Goal: Task Accomplishment & Management: Manage account settings

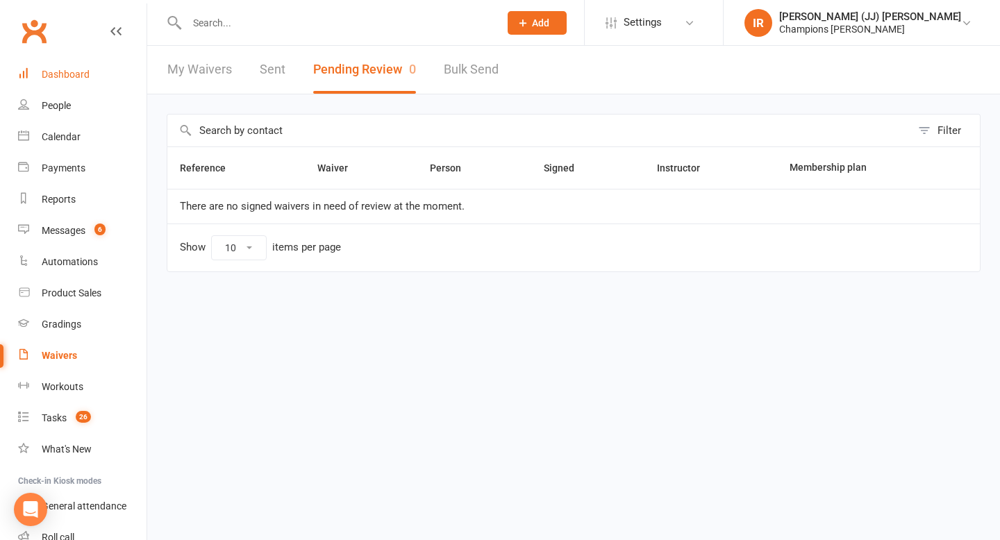
click at [76, 84] on link "Dashboard" at bounding box center [82, 74] width 128 height 31
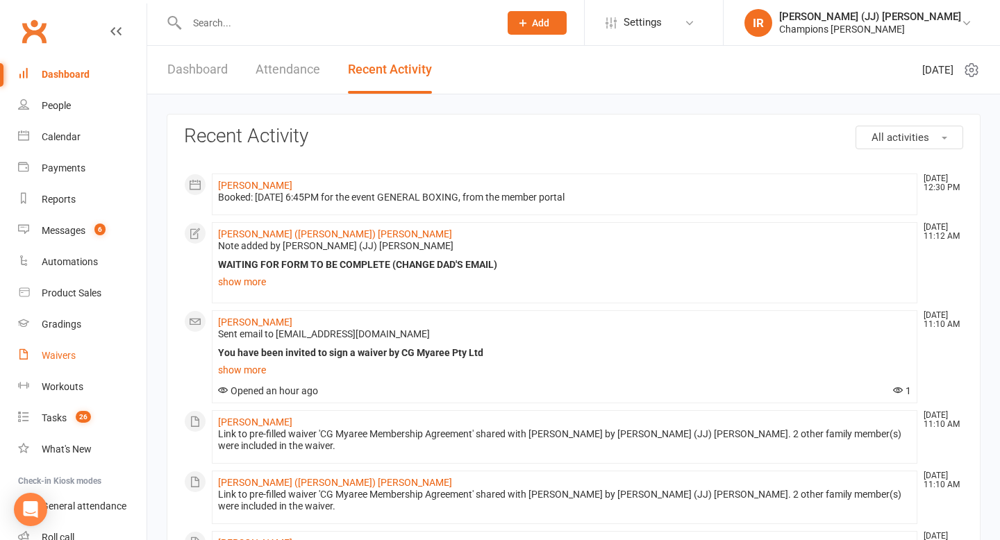
click at [82, 353] on link "Waivers" at bounding box center [82, 355] width 128 height 31
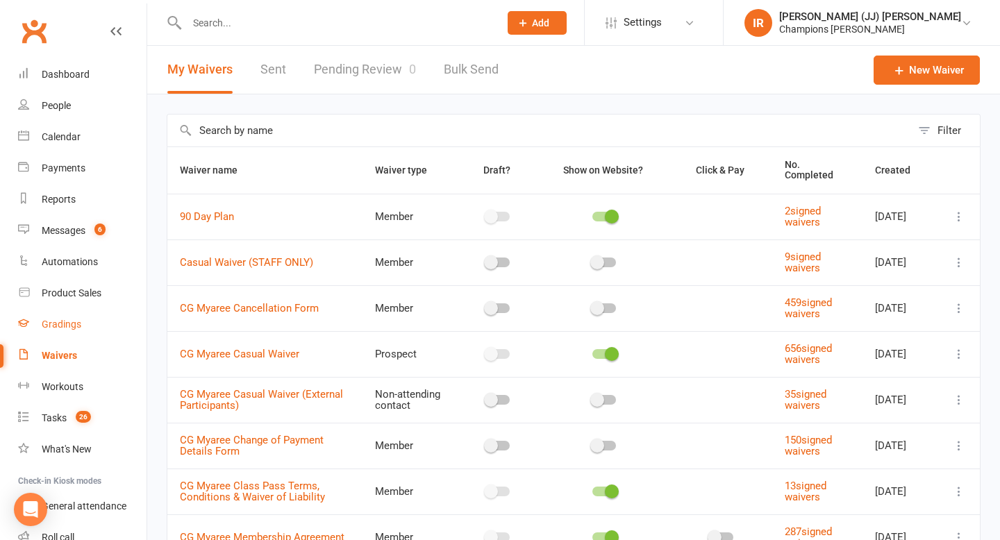
click at [78, 318] on link "Gradings" at bounding box center [82, 324] width 128 height 31
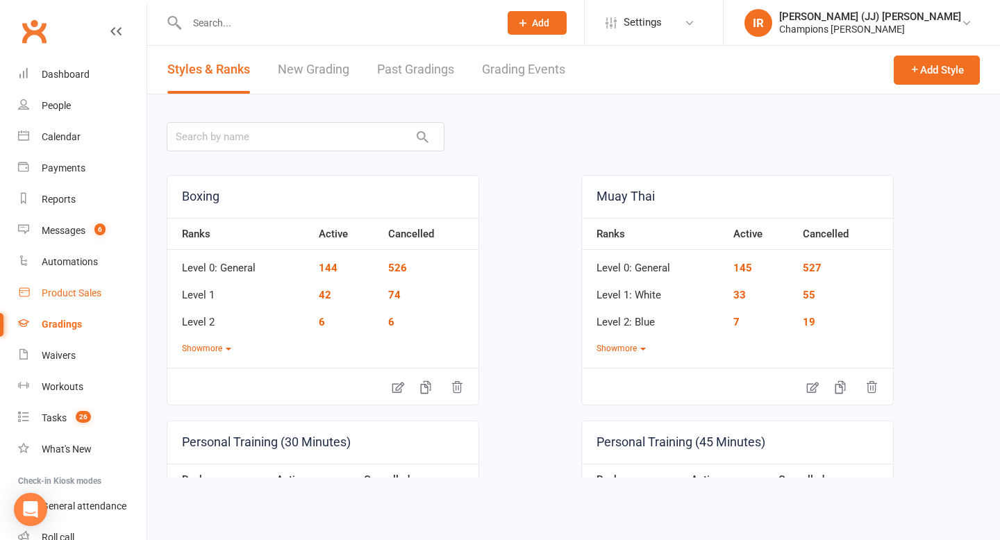
click at [89, 285] on link "Product Sales" at bounding box center [82, 293] width 128 height 31
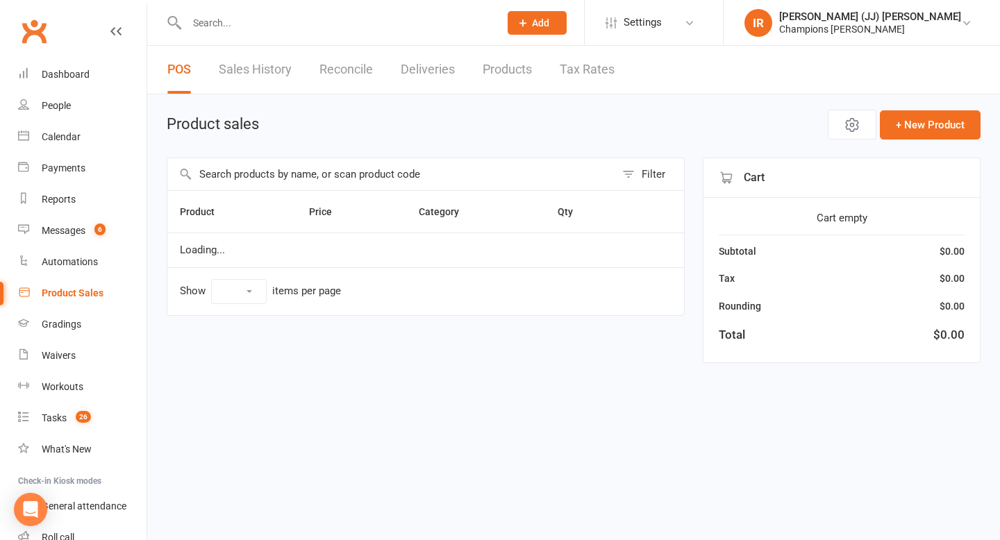
select select "10"
click at [92, 260] on div "Automations" at bounding box center [70, 261] width 56 height 11
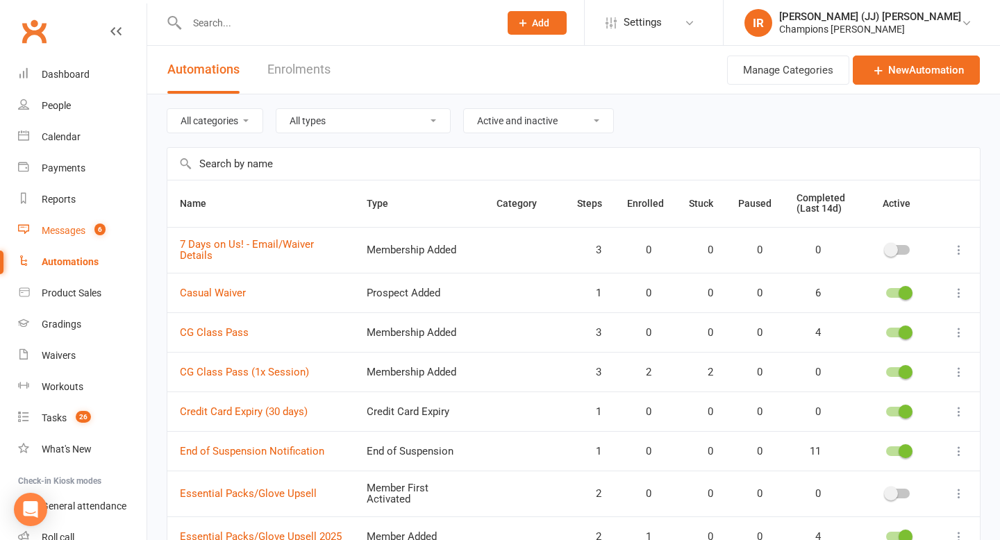
click at [96, 226] on span "6" at bounding box center [99, 230] width 11 height 12
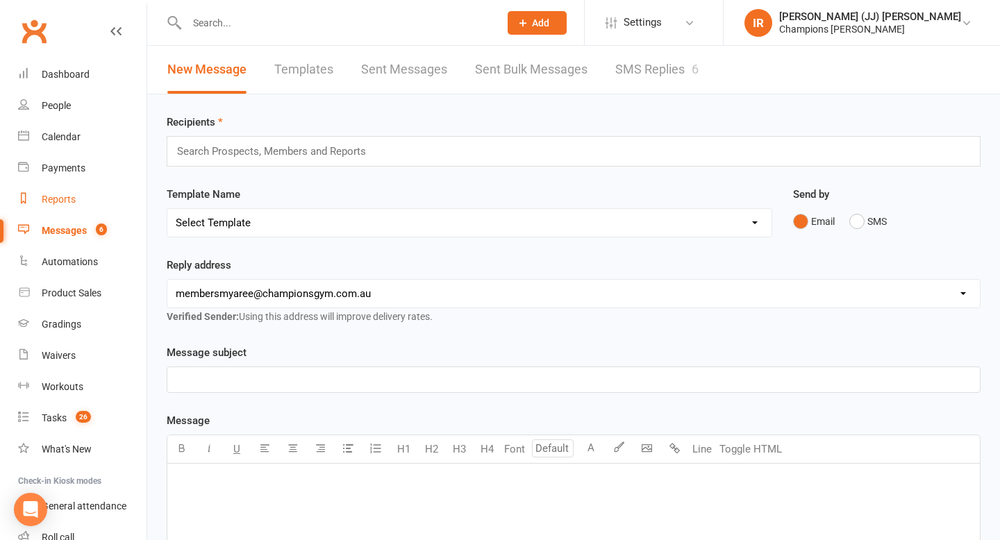
click at [90, 199] on link "Reports" at bounding box center [82, 199] width 128 height 31
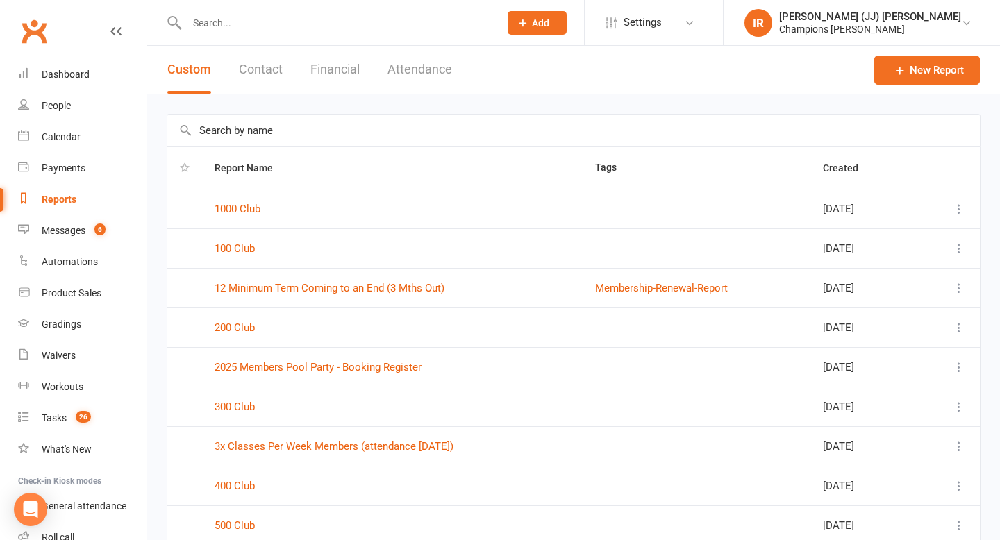
click at [389, 75] on button "Attendance" at bounding box center [419, 70] width 65 height 48
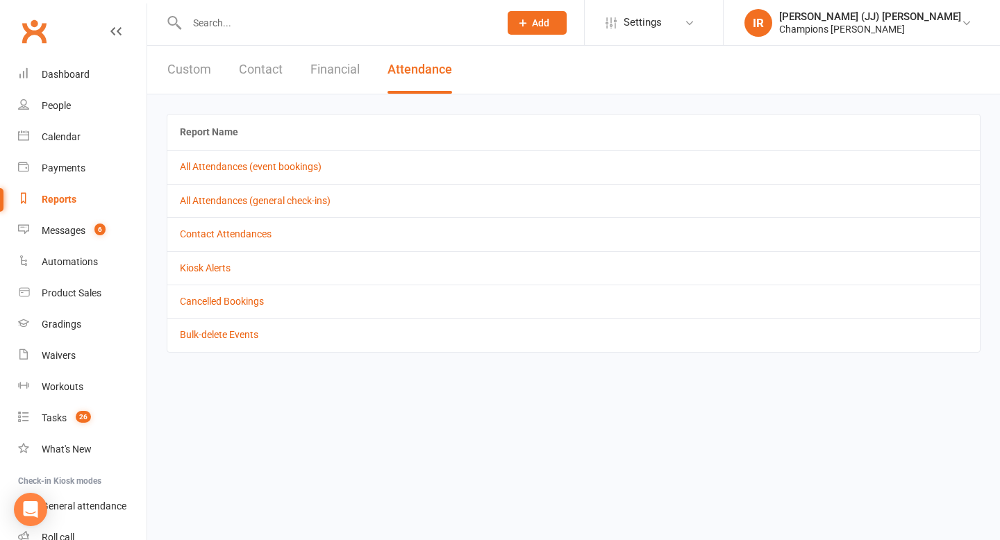
click at [314, 67] on button "Financial" at bounding box center [334, 70] width 49 height 48
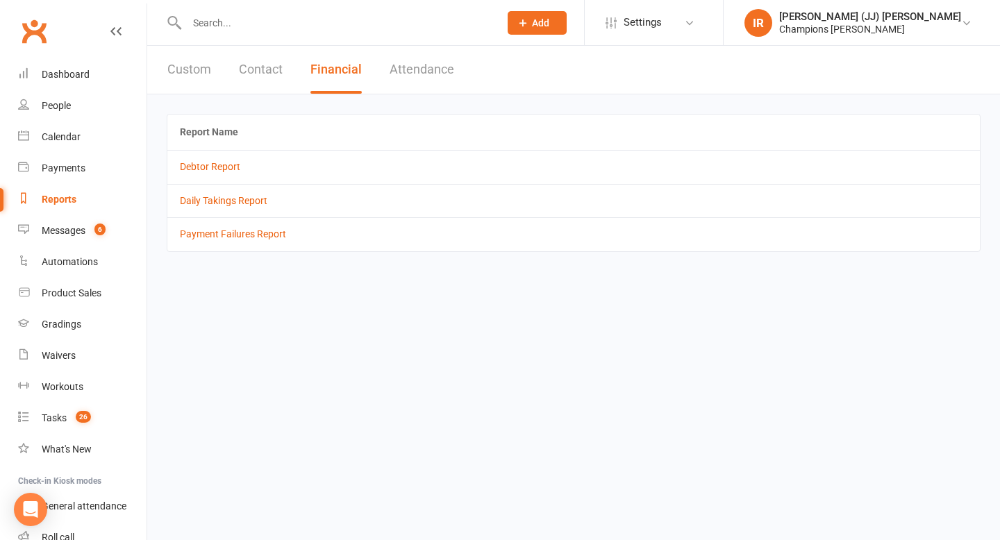
click at [267, 67] on button "Contact" at bounding box center [261, 70] width 44 height 48
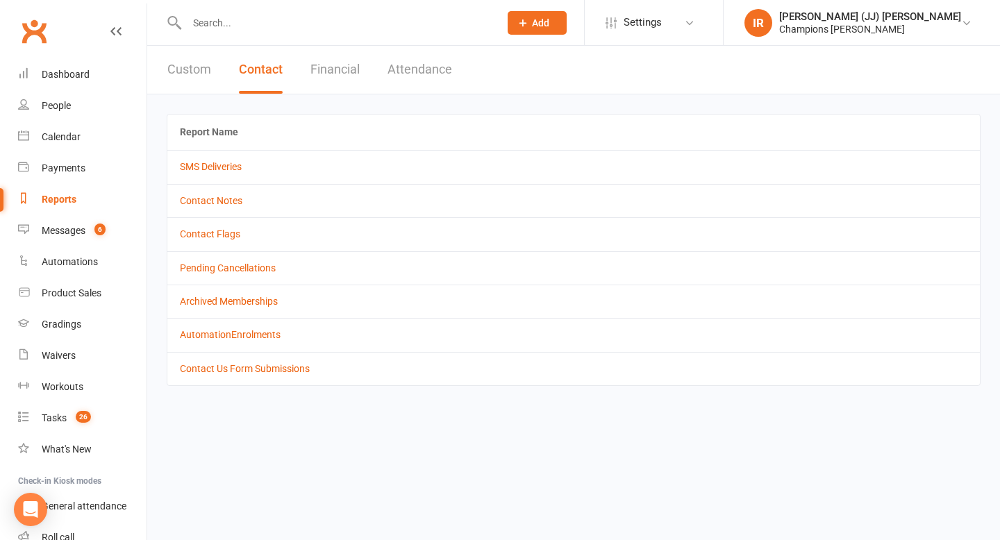
click at [191, 63] on button "Custom" at bounding box center [189, 70] width 44 height 48
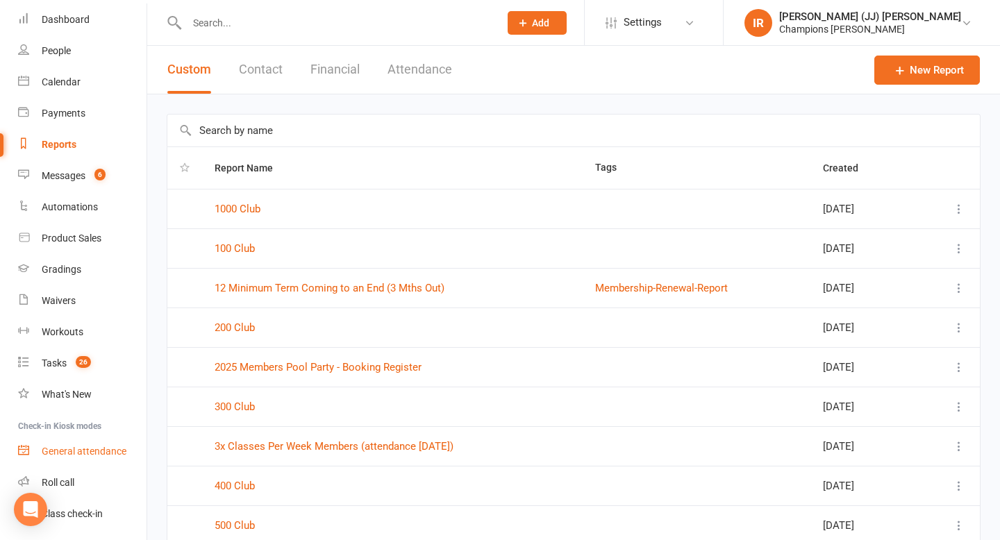
scroll to position [45, 0]
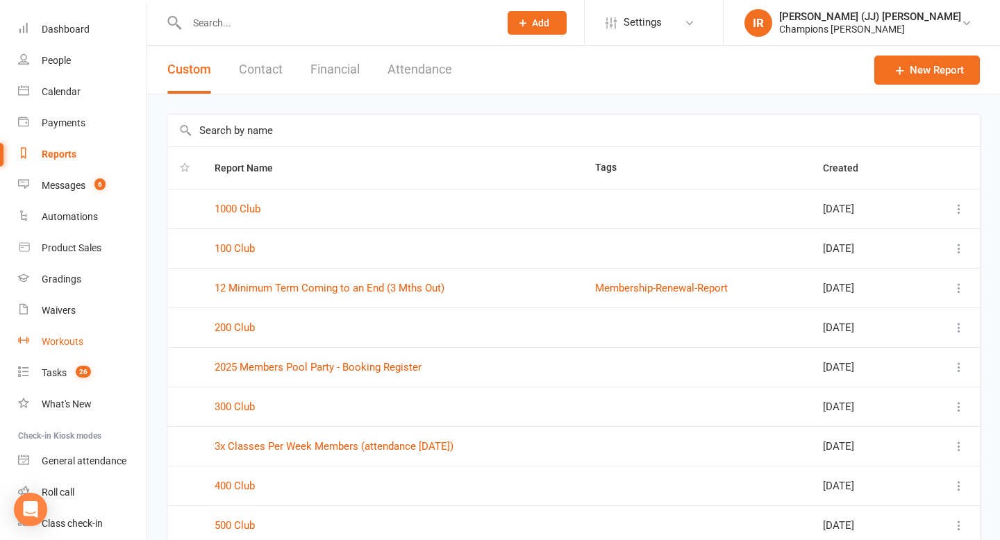
click at [88, 331] on link "Workouts" at bounding box center [82, 341] width 128 height 31
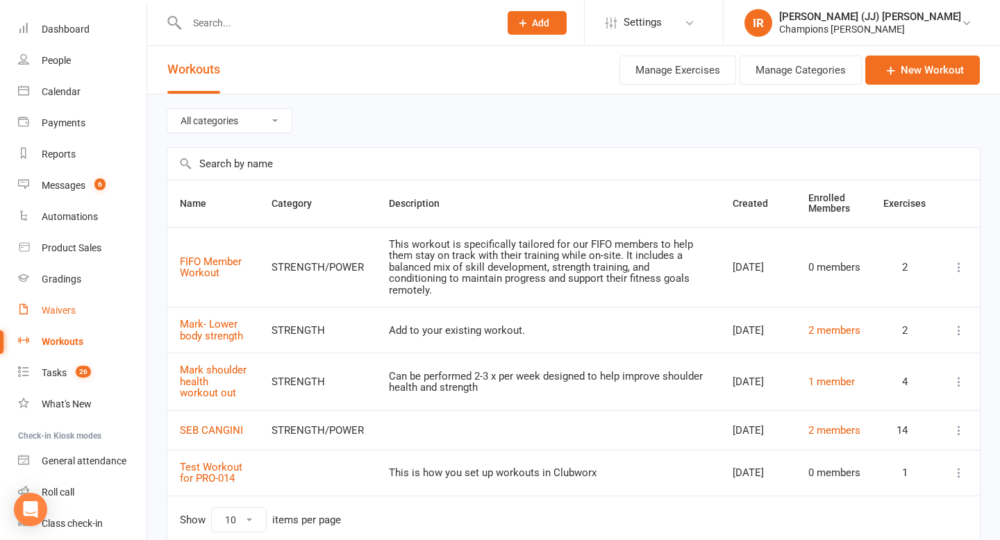
click at [85, 311] on link "Waivers" at bounding box center [82, 310] width 128 height 31
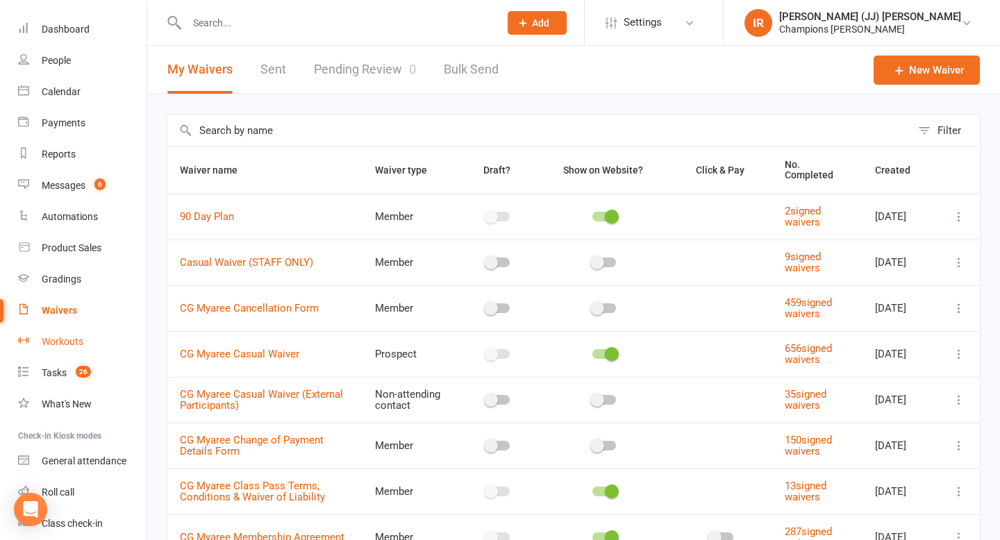
click at [77, 337] on div "Workouts" at bounding box center [63, 341] width 42 height 11
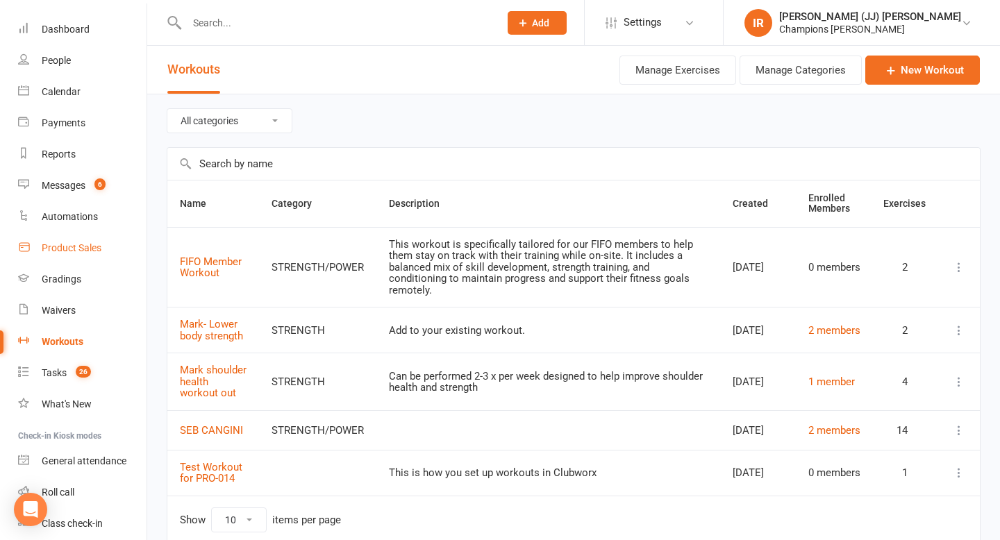
click at [78, 245] on div "Product Sales" at bounding box center [72, 247] width 60 height 11
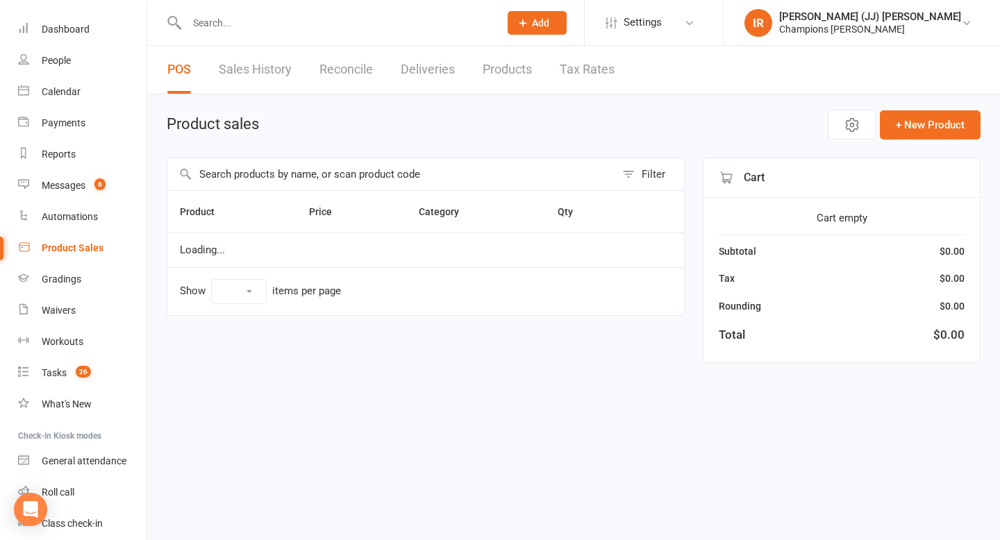
select select "10"
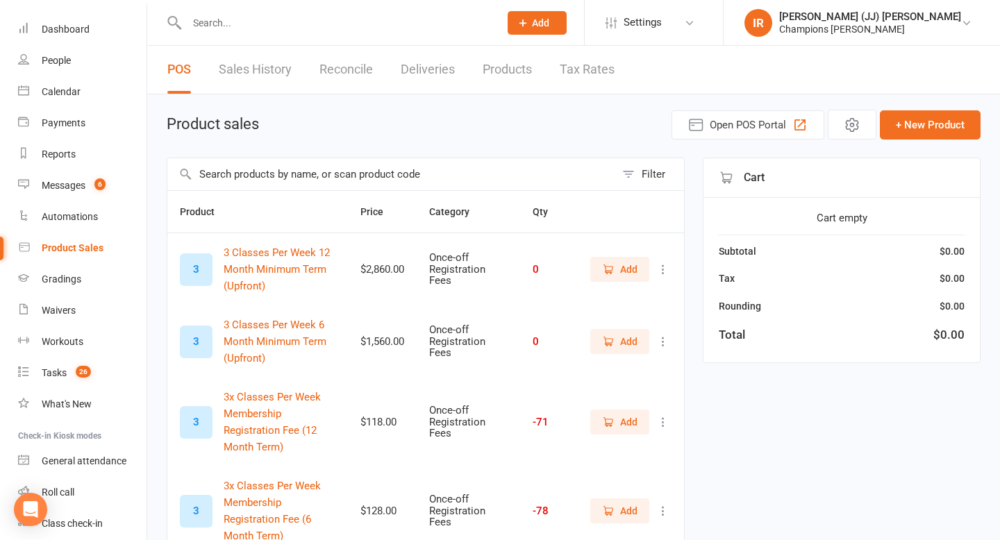
click at [592, 83] on link "Tax Rates" at bounding box center [587, 70] width 55 height 48
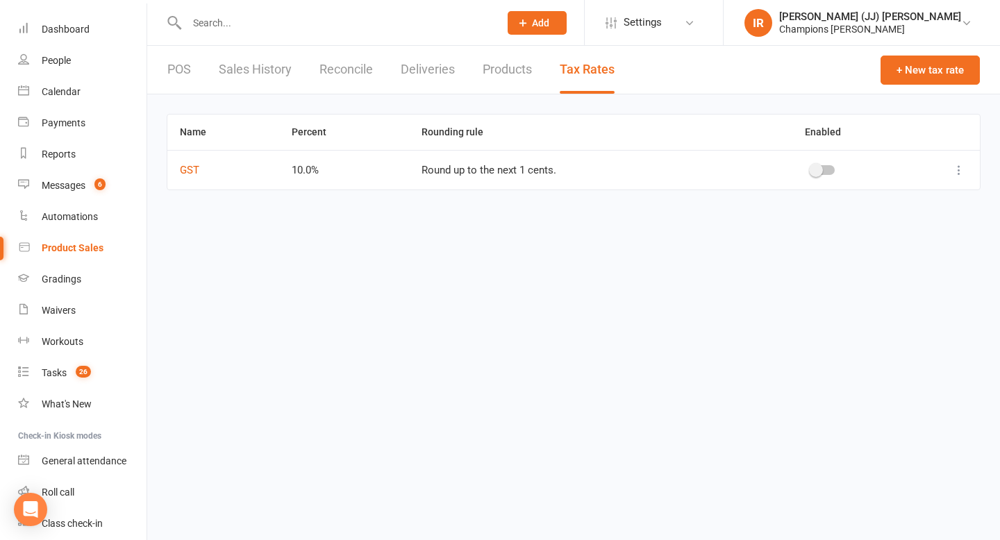
click at [512, 73] on link "Products" at bounding box center [506, 70] width 49 height 48
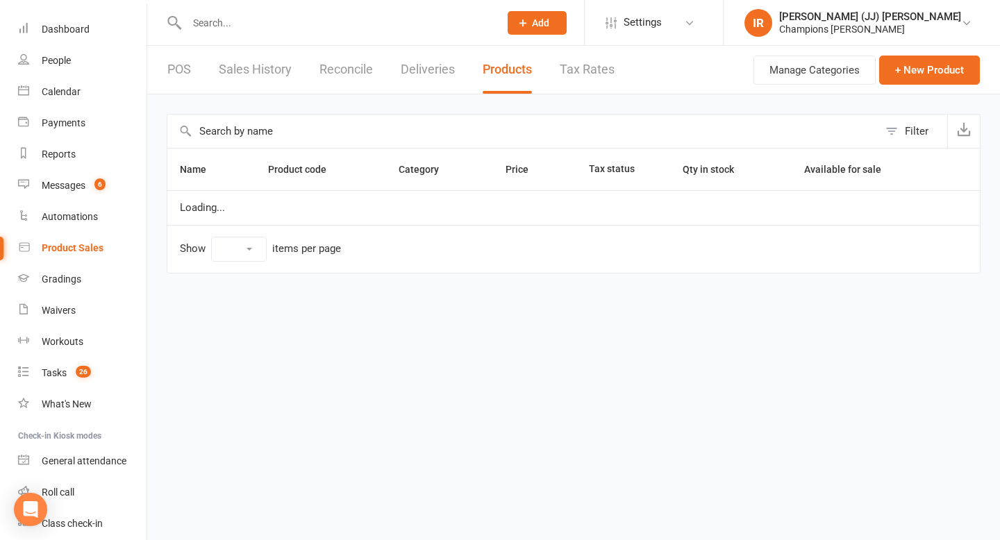
select select "10"
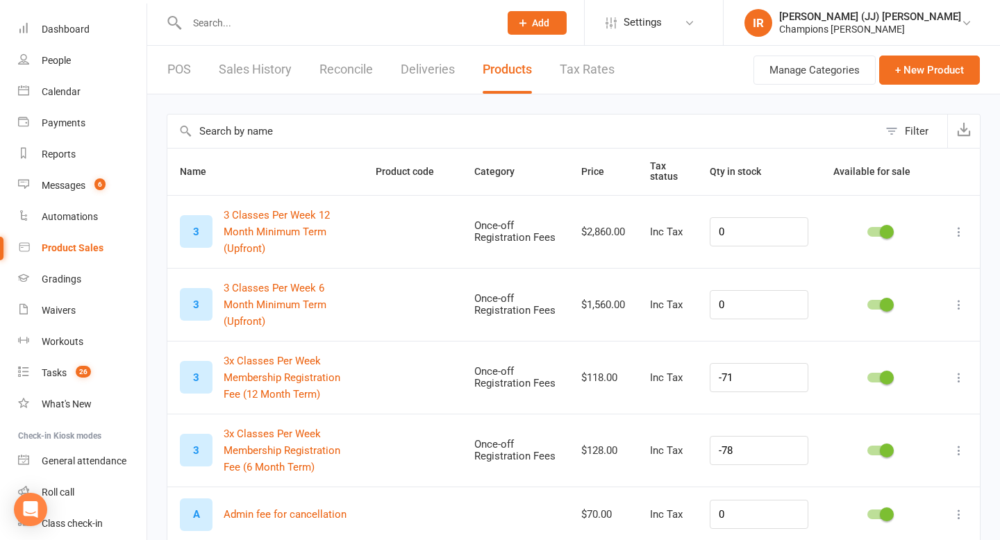
click at [184, 76] on ui-view "Prospect Member Non-attending contact Class / event Appointment Grading event T…" at bounding box center [500, 446] width 1000 height 886
click at [79, 208] on link "Automations" at bounding box center [82, 216] width 128 height 31
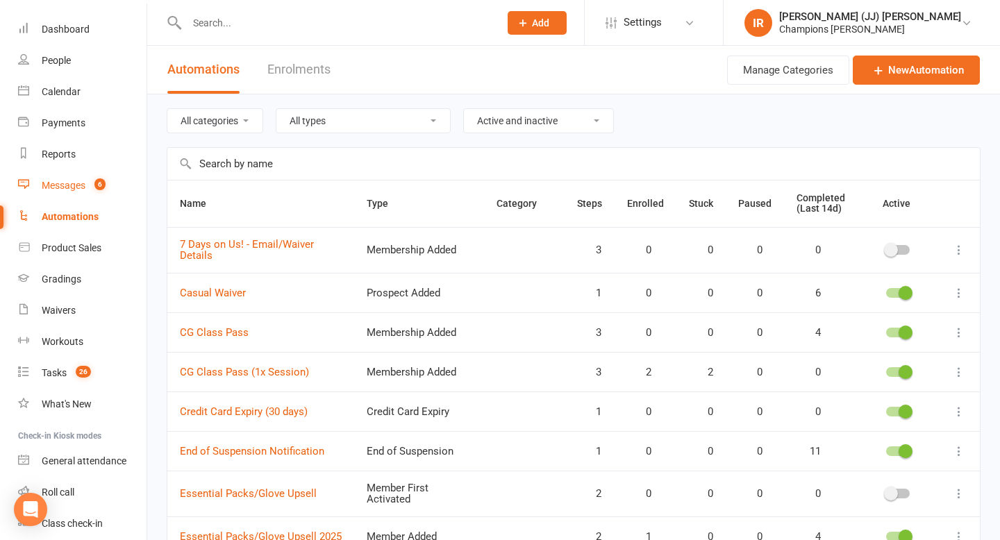
click at [87, 178] on link "Messages 6" at bounding box center [82, 185] width 128 height 31
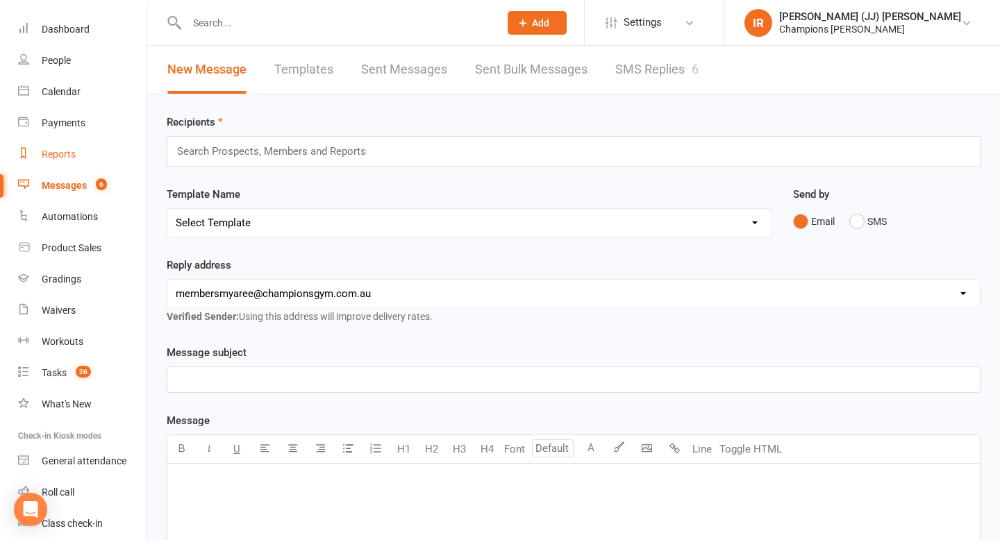
click at [72, 158] on div "Reports" at bounding box center [59, 154] width 34 height 11
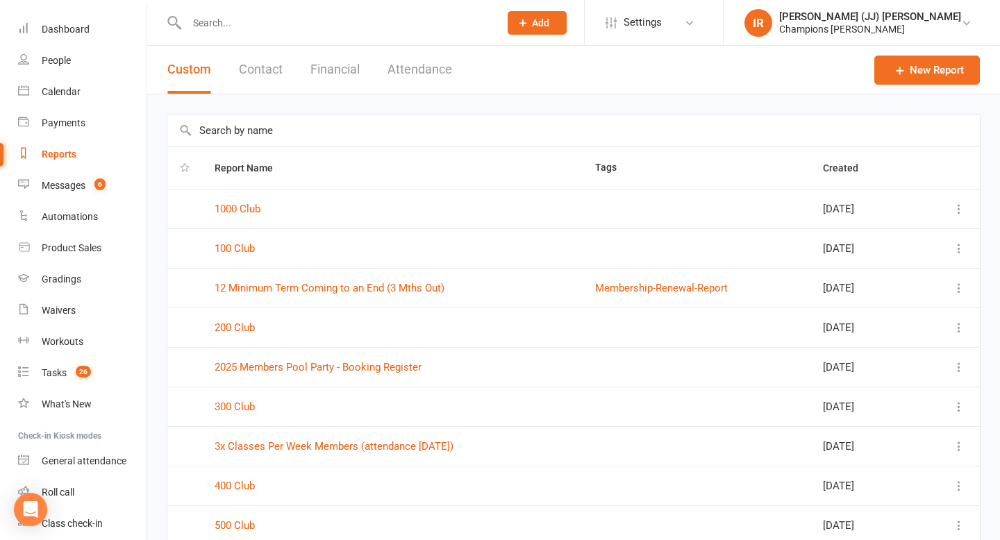
click at [409, 69] on button "Attendance" at bounding box center [419, 70] width 65 height 48
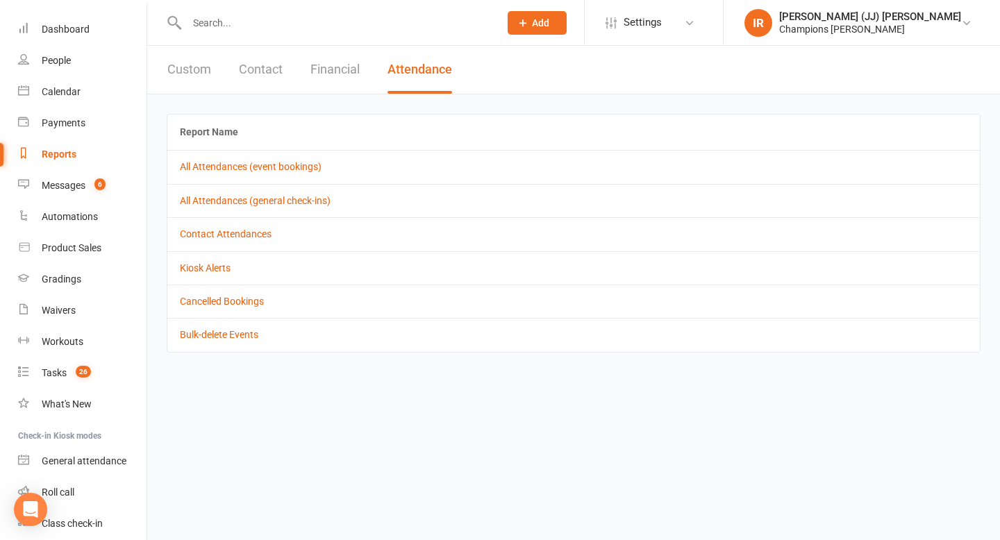
click at [346, 69] on button "Financial" at bounding box center [334, 70] width 49 height 48
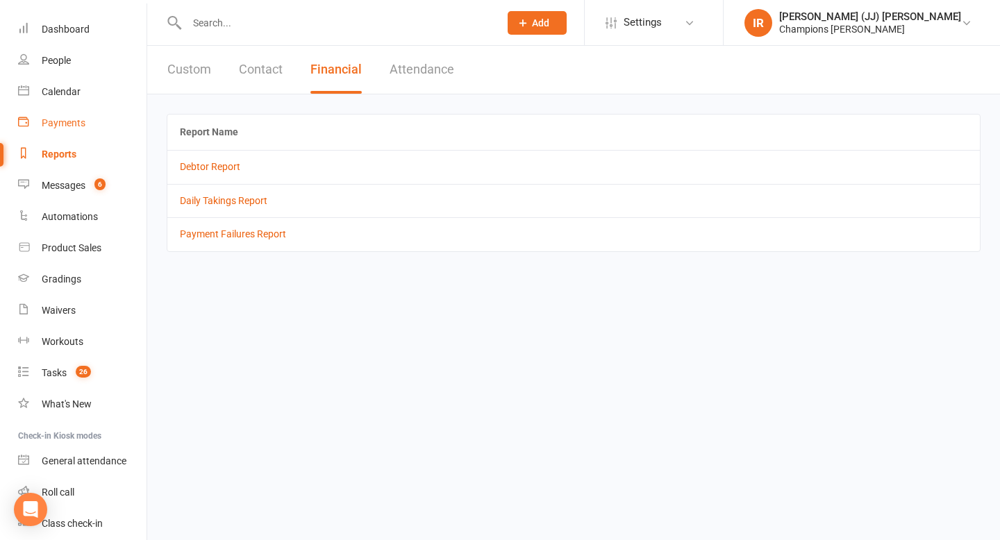
click at [80, 119] on div "Payments" at bounding box center [64, 122] width 44 height 11
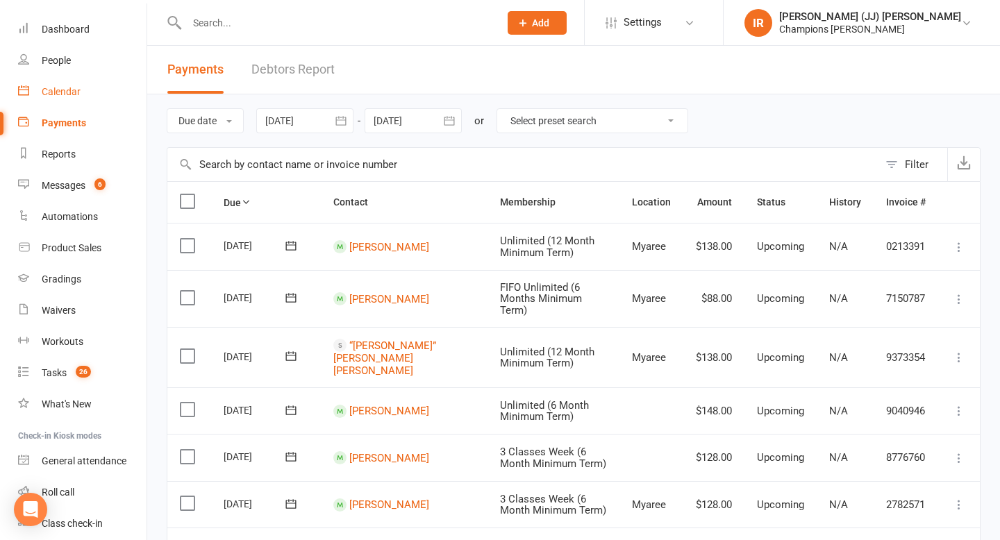
click at [87, 100] on link "Calendar" at bounding box center [82, 91] width 128 height 31
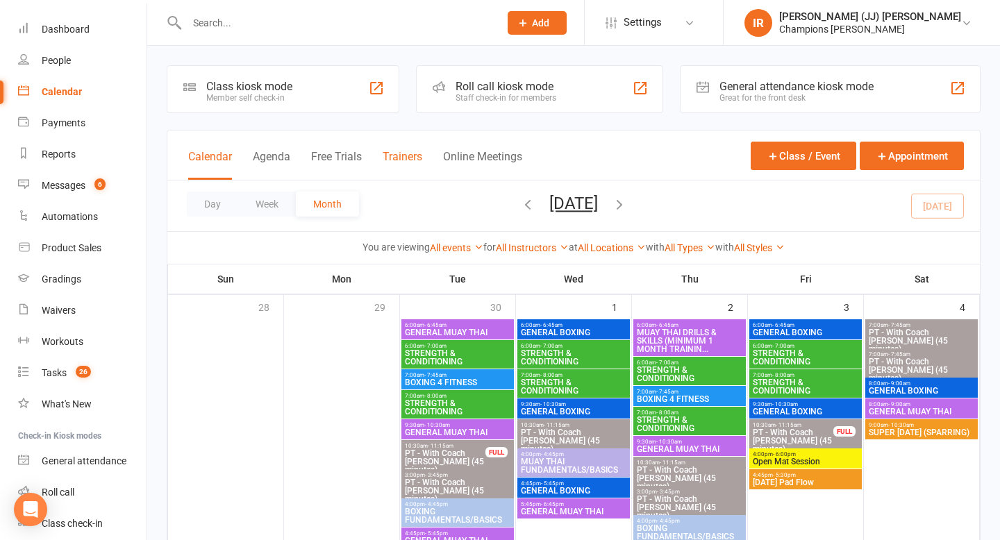
click at [385, 155] on button "Trainers" at bounding box center [403, 165] width 40 height 30
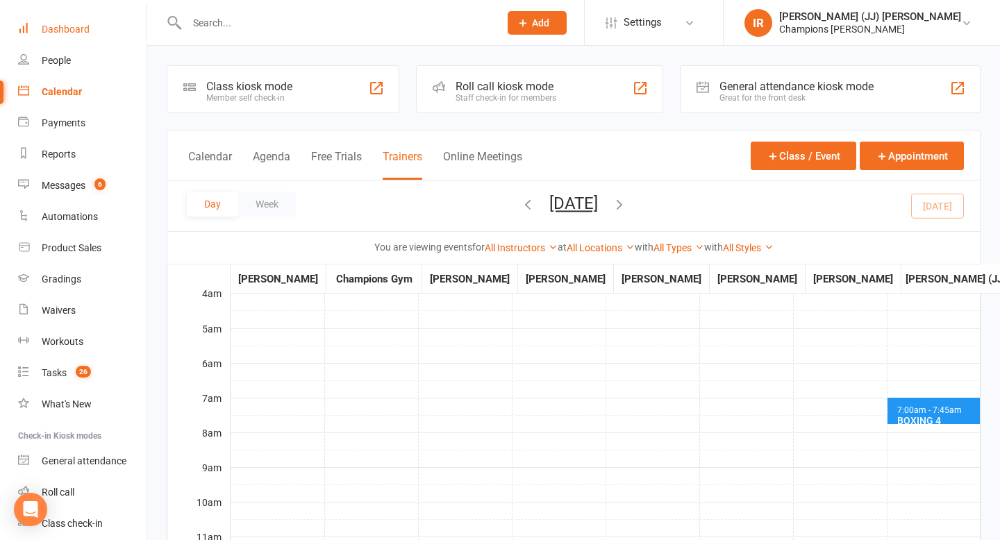
click at [91, 34] on link "Dashboard" at bounding box center [82, 29] width 128 height 31
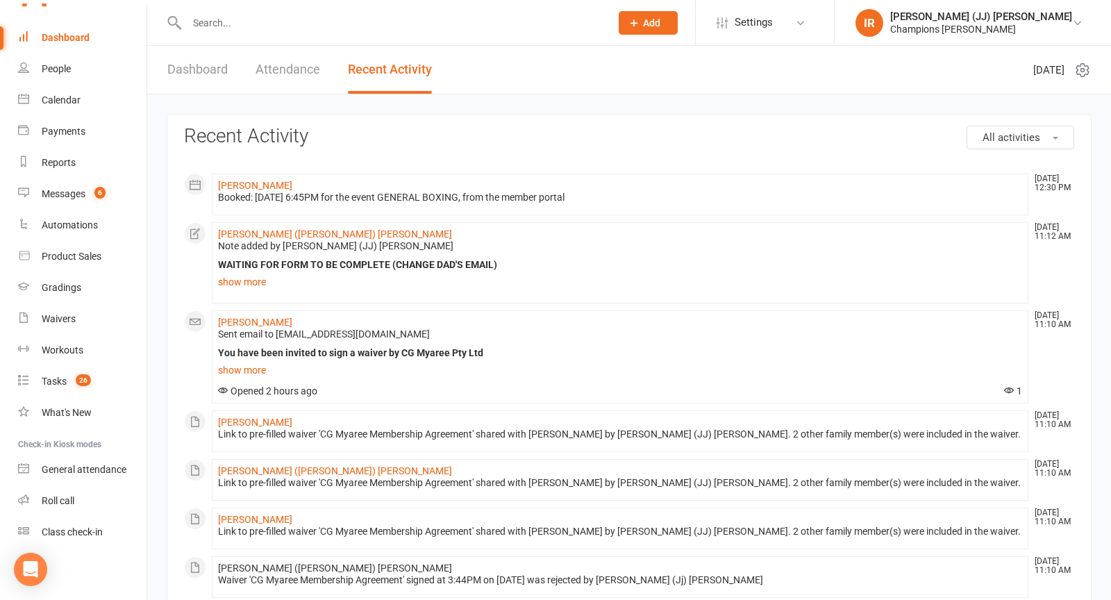
scroll to position [36, 0]
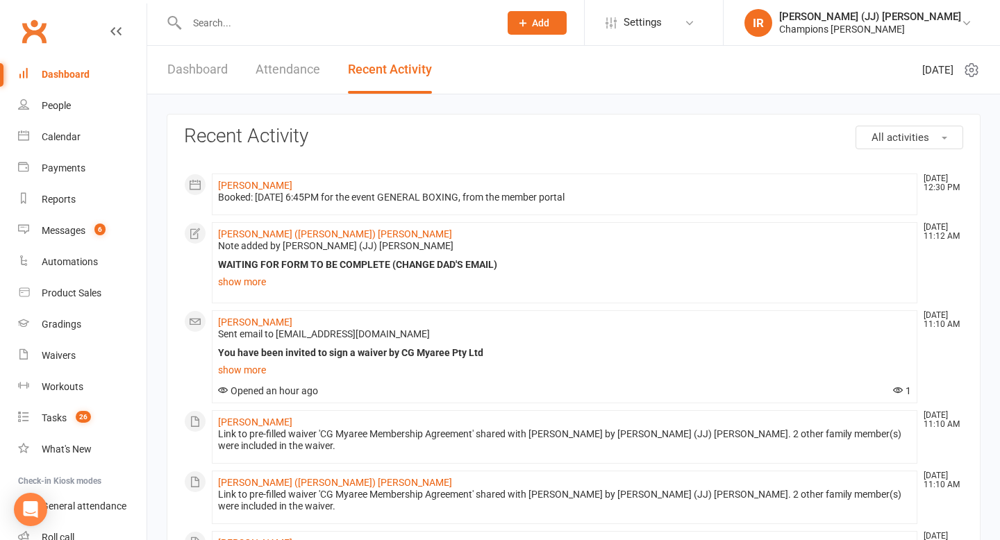
click at [287, 72] on link "Attendance" at bounding box center [287, 70] width 65 height 48
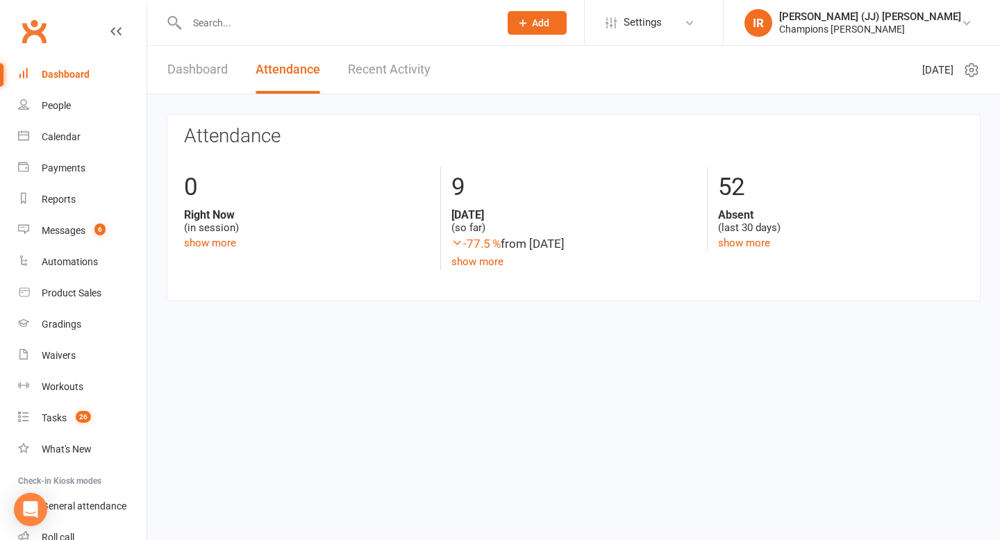
click at [201, 69] on link "Dashboard" at bounding box center [197, 70] width 60 height 48
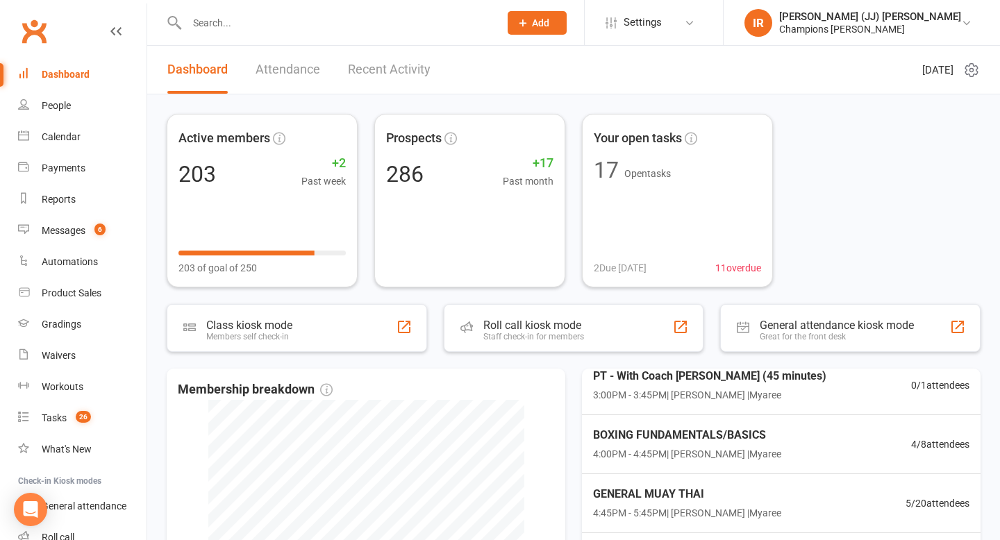
click at [968, 71] on icon at bounding box center [971, 70] width 17 height 17
click at [73, 295] on div "Product Sales" at bounding box center [72, 292] width 60 height 11
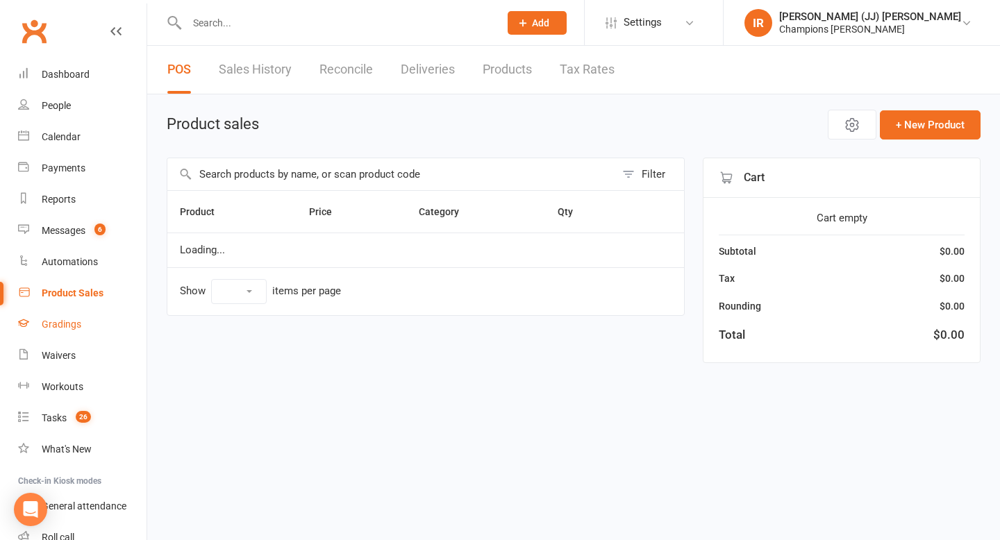
select select "10"
click at [79, 327] on div "Gradings" at bounding box center [62, 324] width 40 height 11
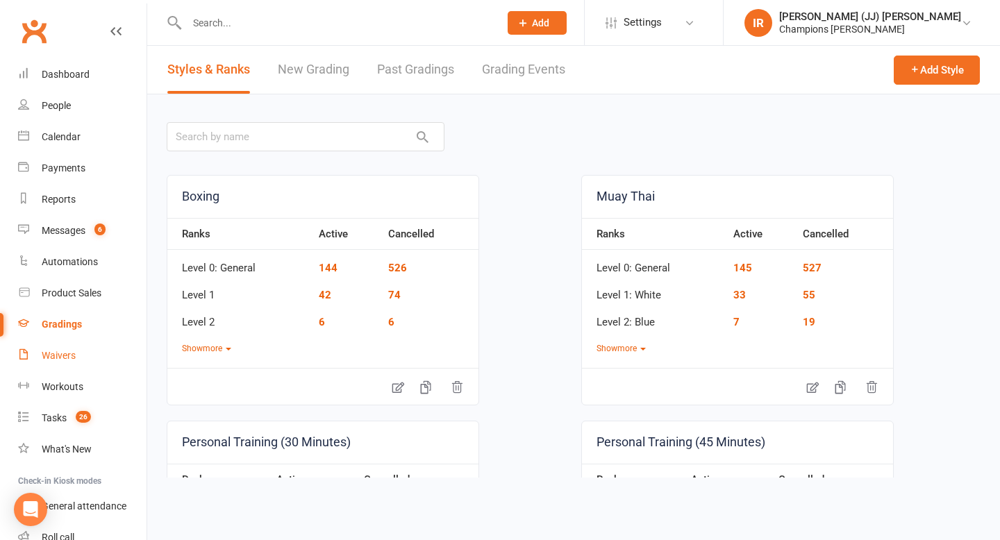
click at [84, 363] on link "Waivers" at bounding box center [82, 355] width 128 height 31
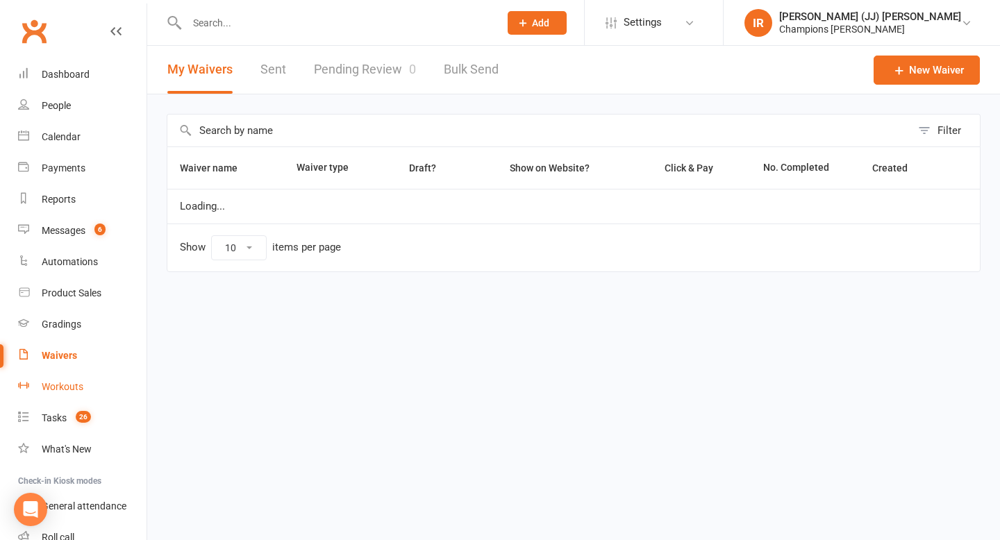
click at [90, 385] on link "Workouts" at bounding box center [82, 386] width 128 height 31
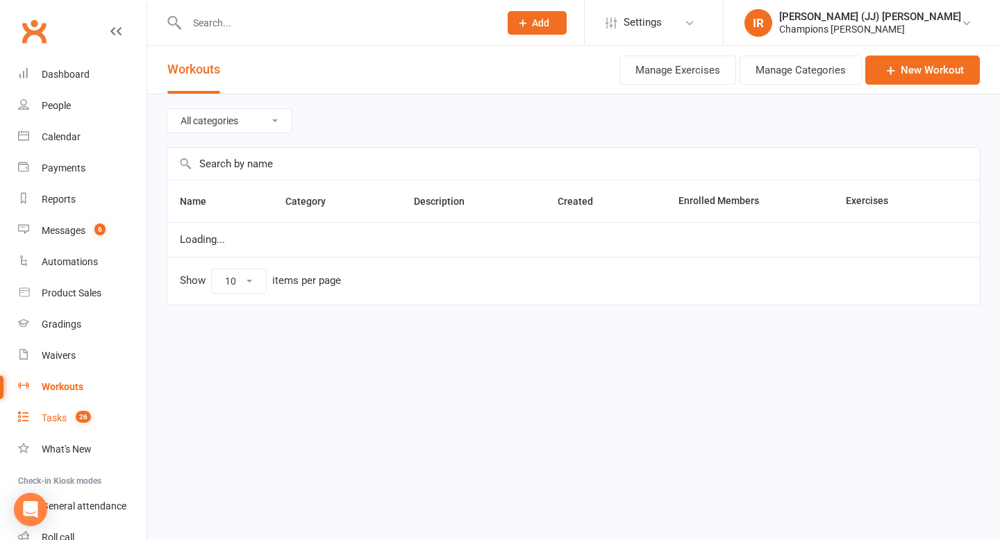
click at [71, 409] on link "Tasks 26" at bounding box center [82, 418] width 128 height 31
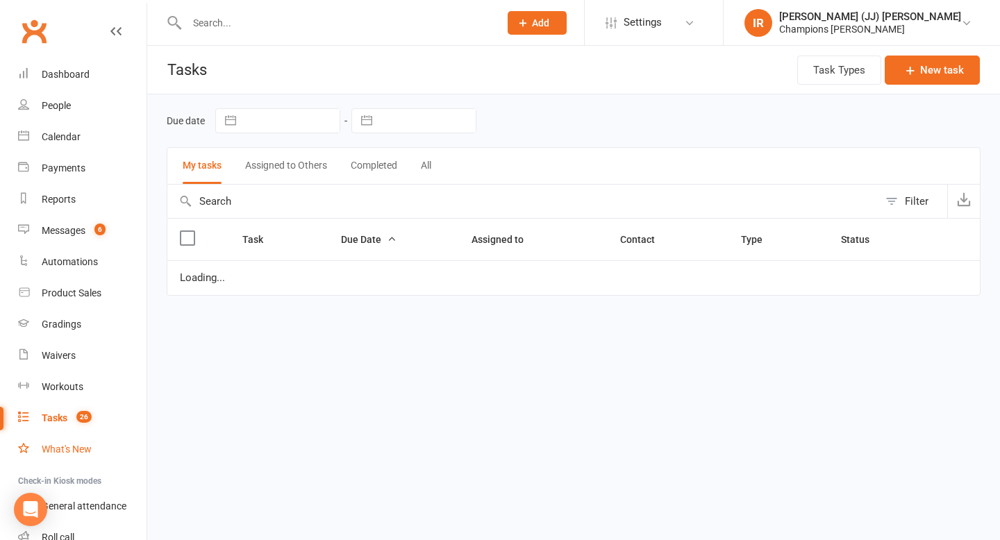
click at [78, 445] on div "What's New" at bounding box center [67, 449] width 50 height 11
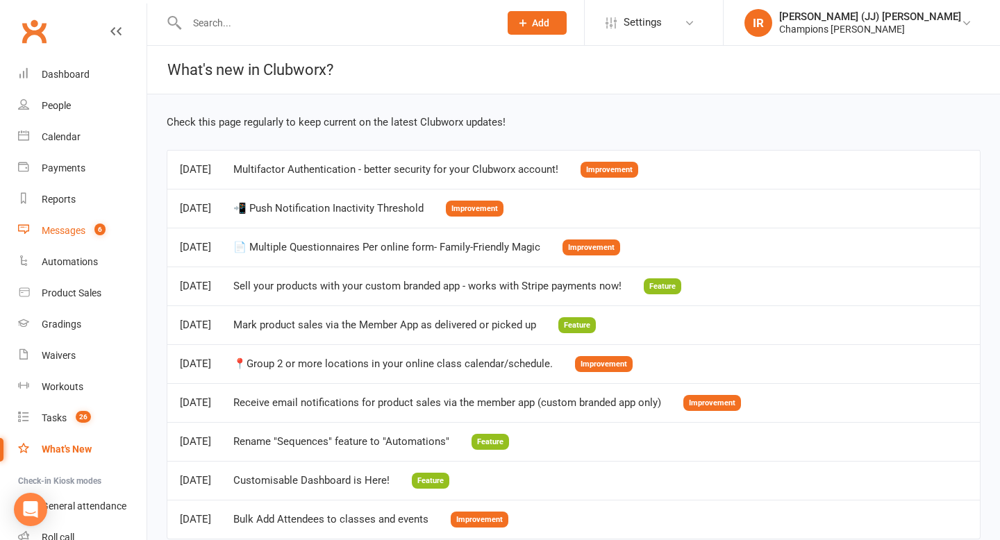
click at [81, 226] on div "Messages" at bounding box center [64, 230] width 44 height 11
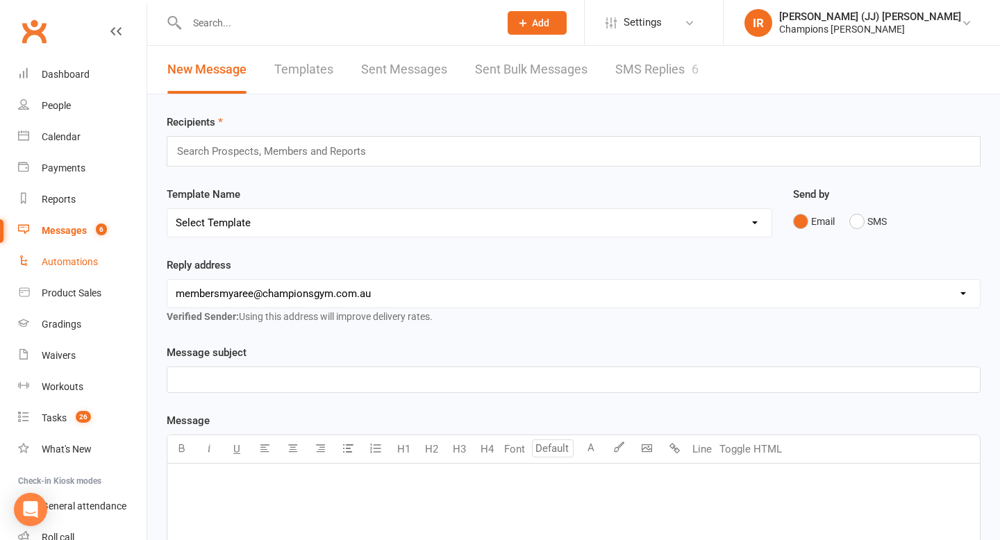
click at [67, 260] on div "Automations" at bounding box center [70, 261] width 56 height 11
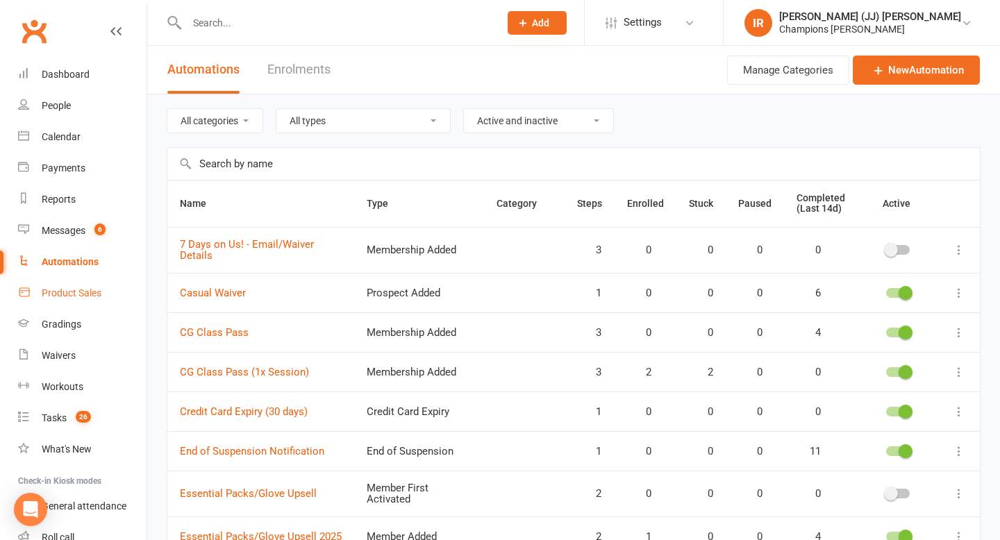
click at [86, 294] on div "Product Sales" at bounding box center [72, 292] width 60 height 11
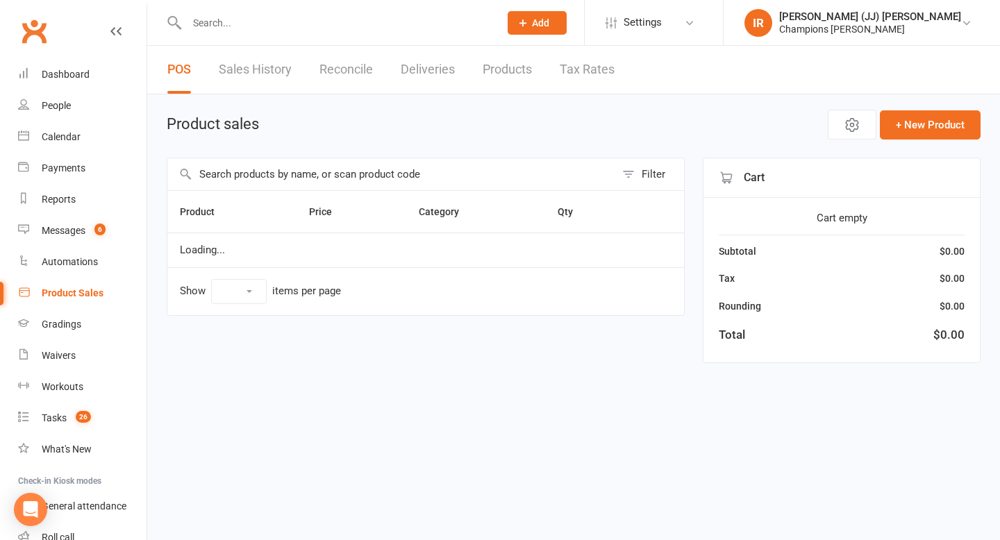
select select "10"
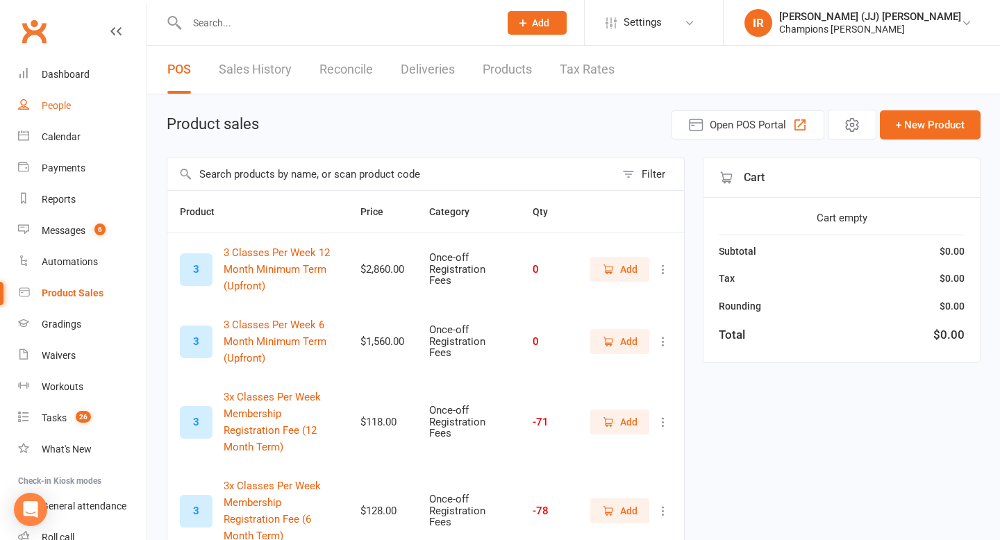
click at [103, 112] on link "People" at bounding box center [82, 105] width 128 height 31
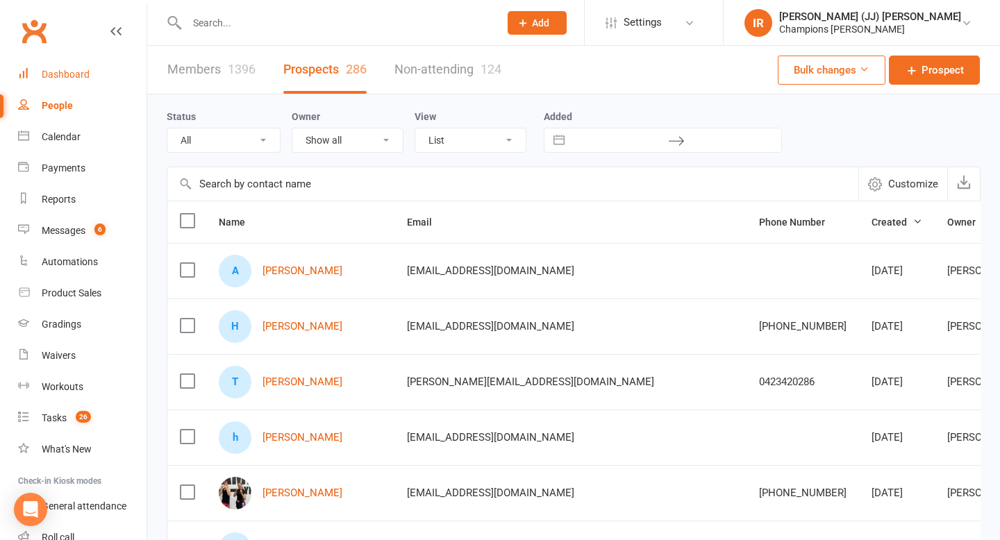
click at [85, 73] on div "Dashboard" at bounding box center [66, 74] width 48 height 11
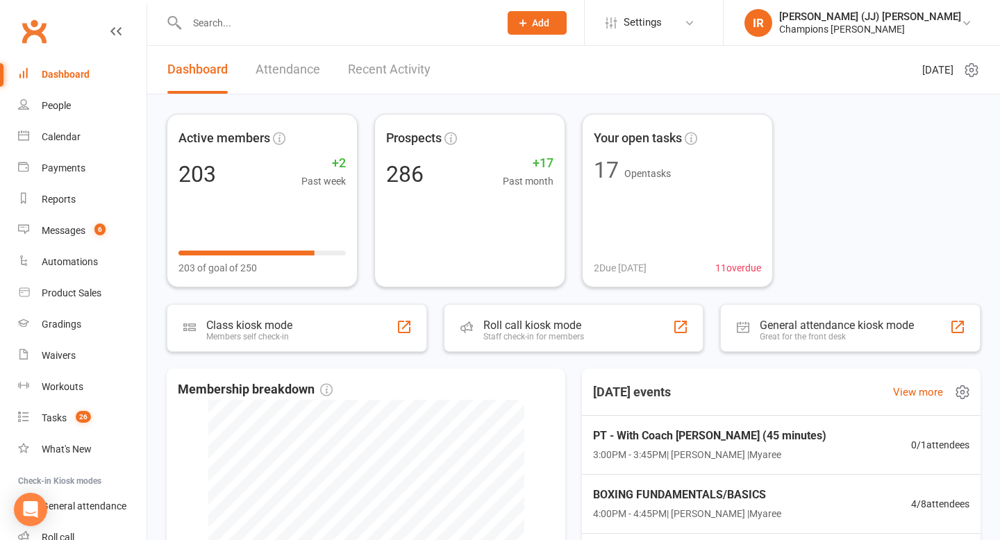
click at [962, 389] on icon at bounding box center [962, 392] width 17 height 17
click at [808, 380] on div "Today's events View more" at bounding box center [781, 392] width 421 height 47
click at [318, 66] on link "Attendance" at bounding box center [287, 70] width 65 height 48
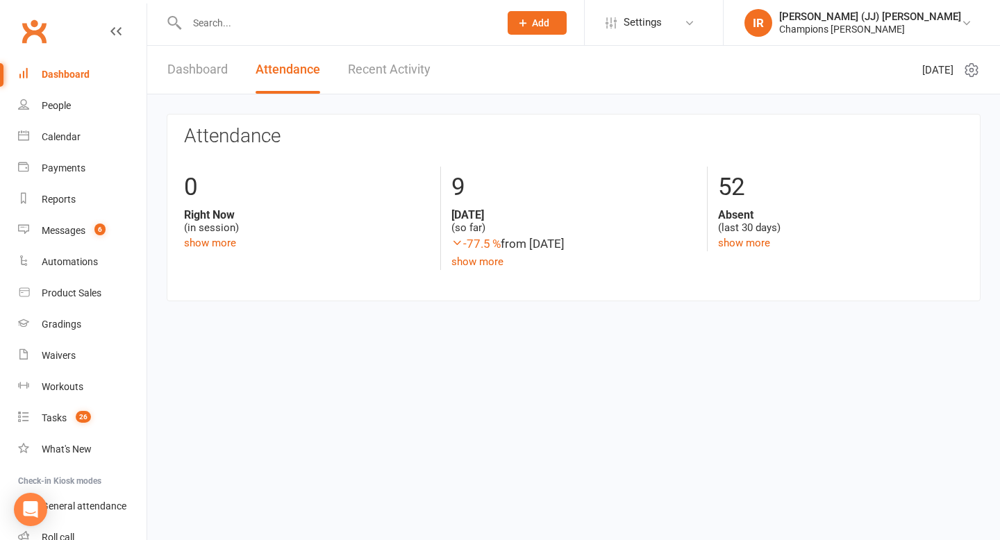
click at [374, 62] on link "Recent Activity" at bounding box center [389, 70] width 83 height 48
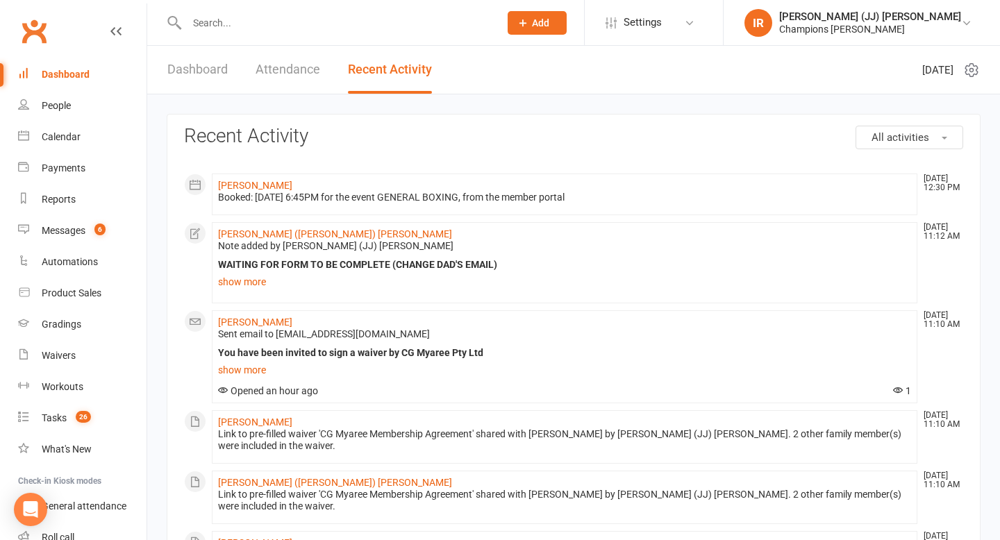
click at [793, 19] on li "IR Ignacio (JJ) Ronda Champions Gym Myaree My profile Support & training Terms …" at bounding box center [861, 22] width 277 height 45
click at [709, 66] on header "Dashboard Attendance Recent Activity Tuesday 14th, October 2025" at bounding box center [573, 70] width 852 height 49
click at [702, 8] on link "Settings" at bounding box center [653, 22] width 96 height 31
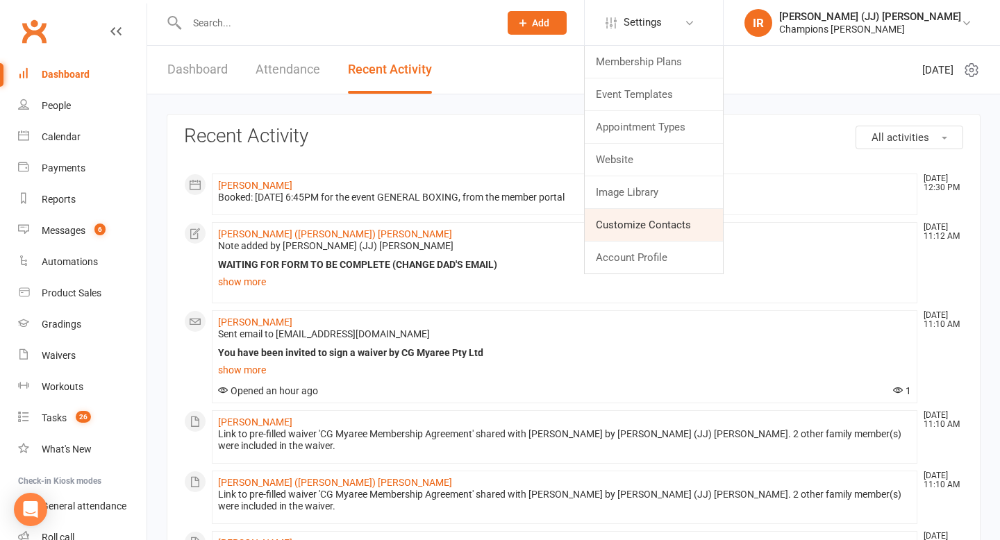
click at [723, 232] on link "Customize Contacts" at bounding box center [654, 225] width 138 height 32
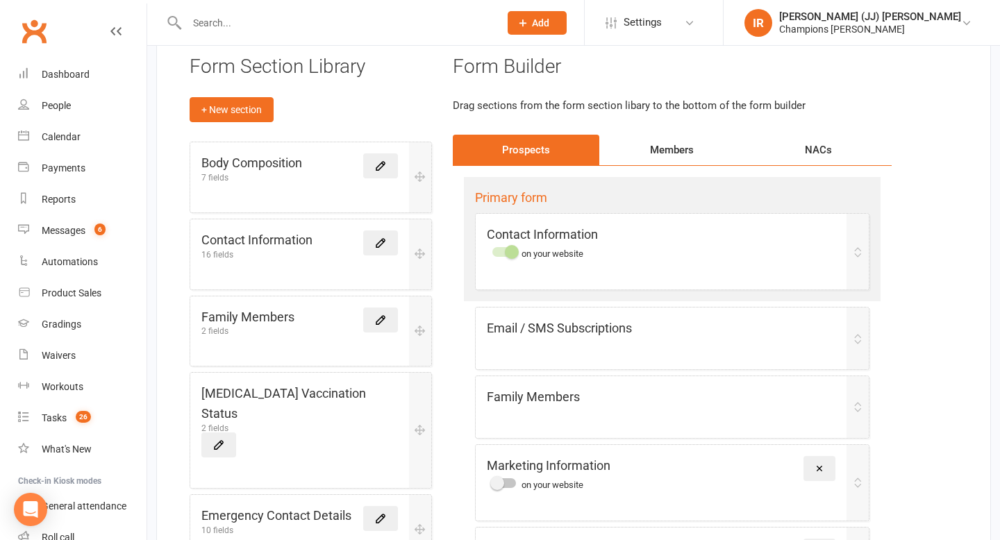
scroll to position [96, 0]
click at [678, 151] on div "Members" at bounding box center [672, 149] width 146 height 31
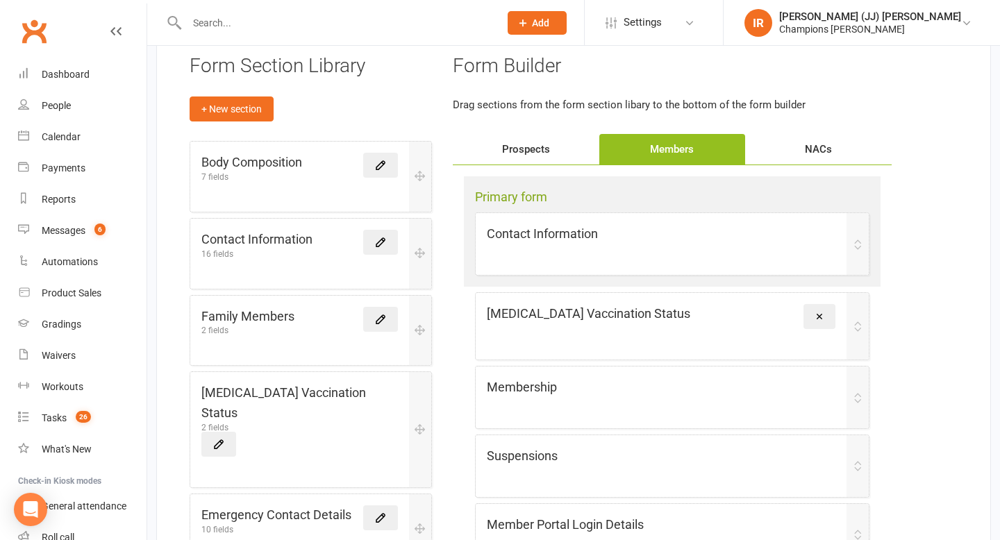
click at [557, 141] on div "Prospects" at bounding box center [526, 149] width 146 height 31
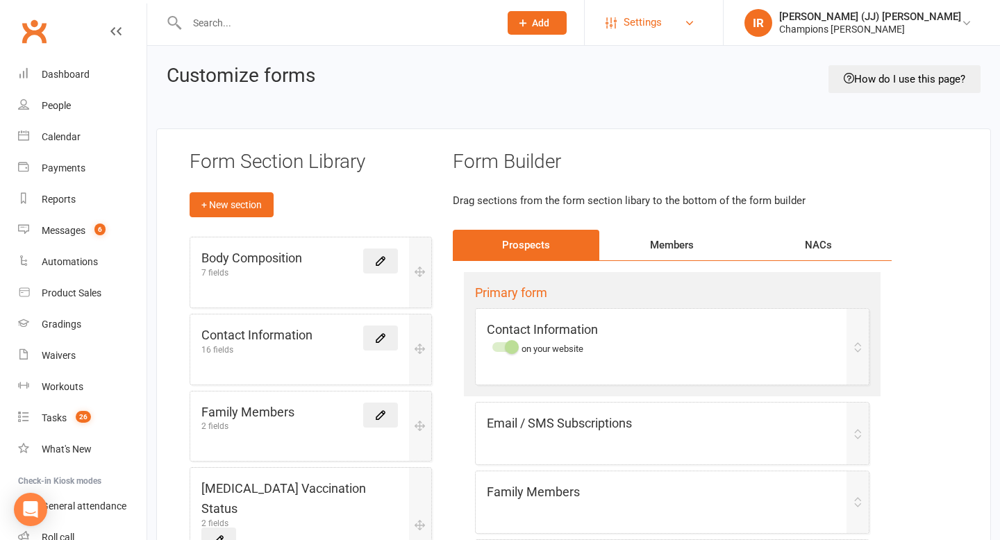
click at [702, 33] on link "Settings" at bounding box center [653, 22] width 96 height 31
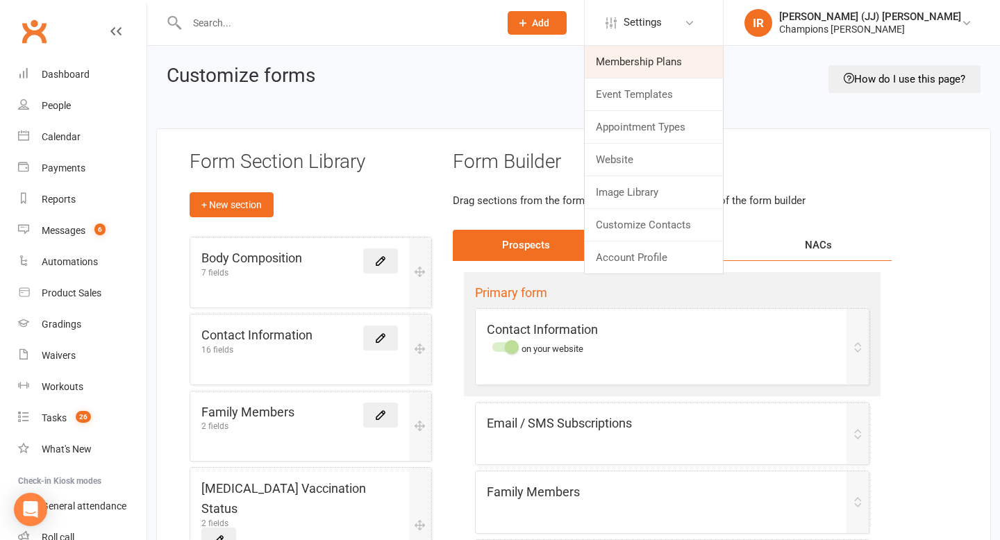
click at [723, 62] on link "Membership Plans" at bounding box center [654, 62] width 138 height 32
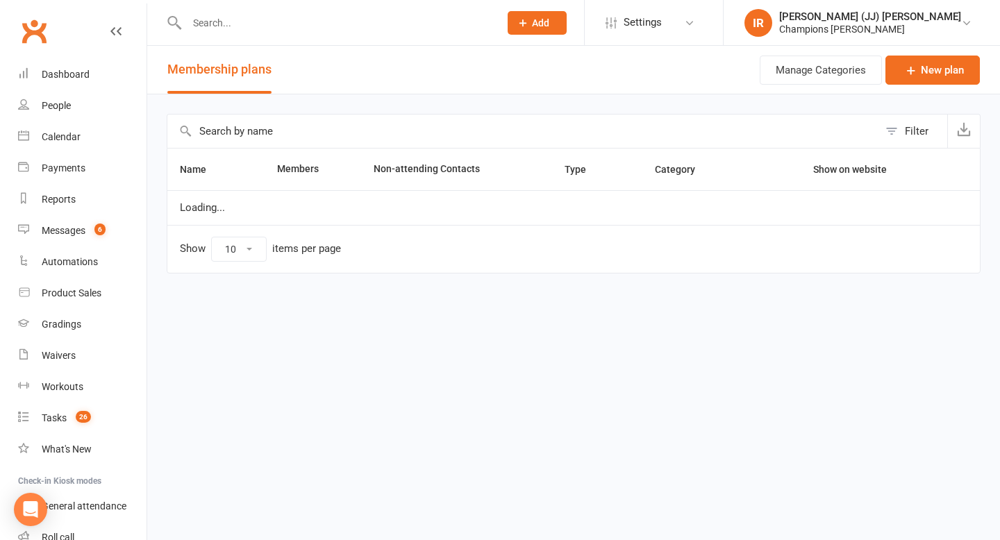
select select "100"
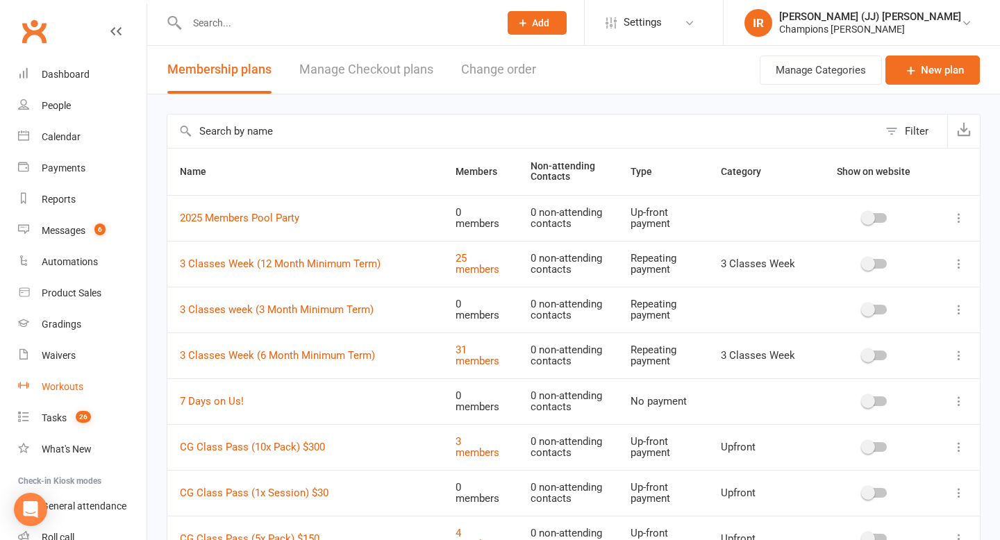
click at [77, 395] on link "Workouts" at bounding box center [82, 386] width 128 height 31
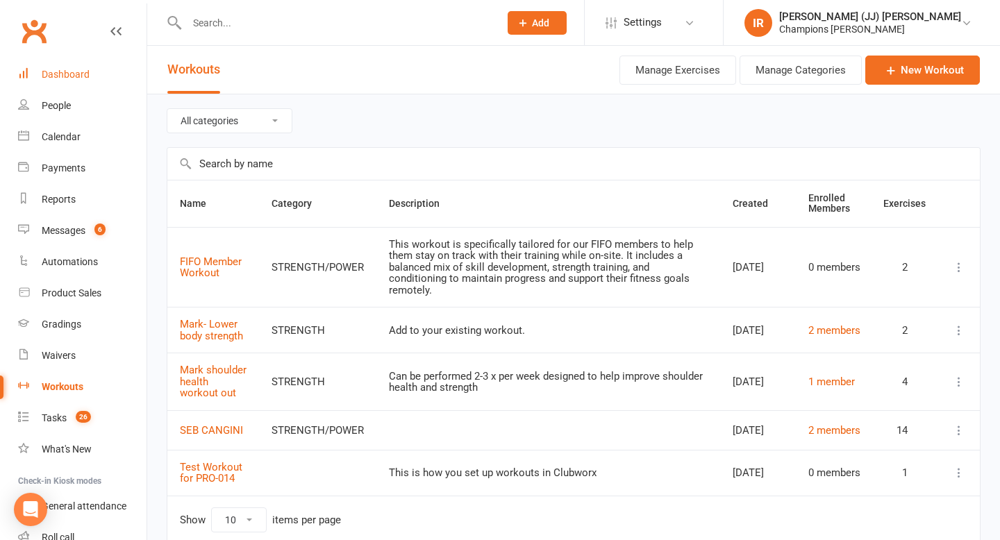
click at [73, 77] on div "Dashboard" at bounding box center [66, 74] width 48 height 11
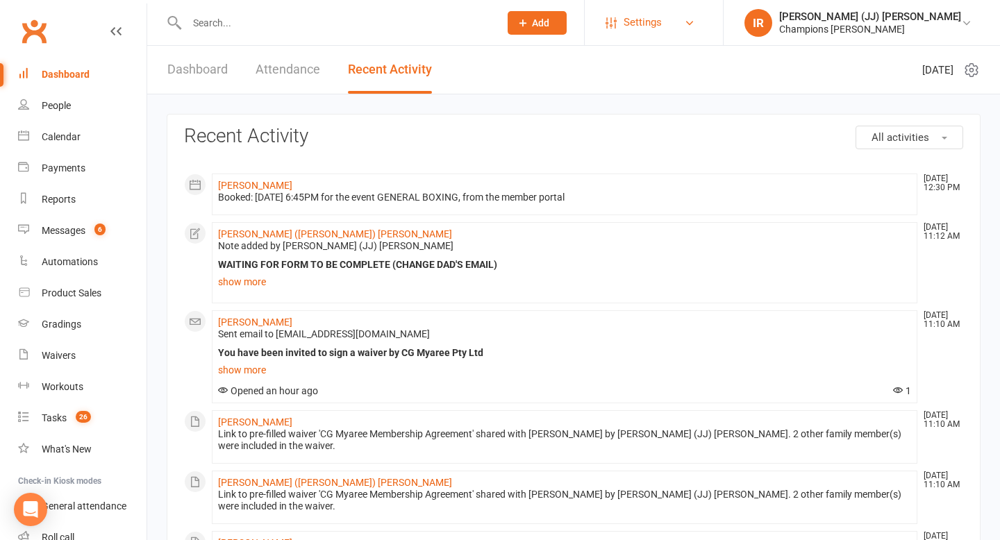
click at [702, 31] on link "Settings" at bounding box center [653, 22] width 96 height 31
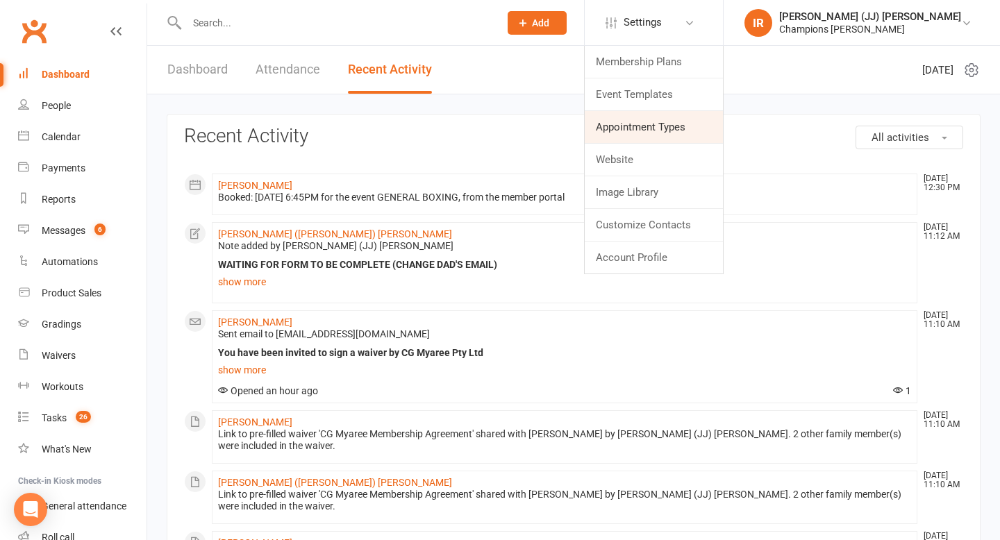
click at [723, 134] on link "Appointment Types" at bounding box center [654, 127] width 138 height 32
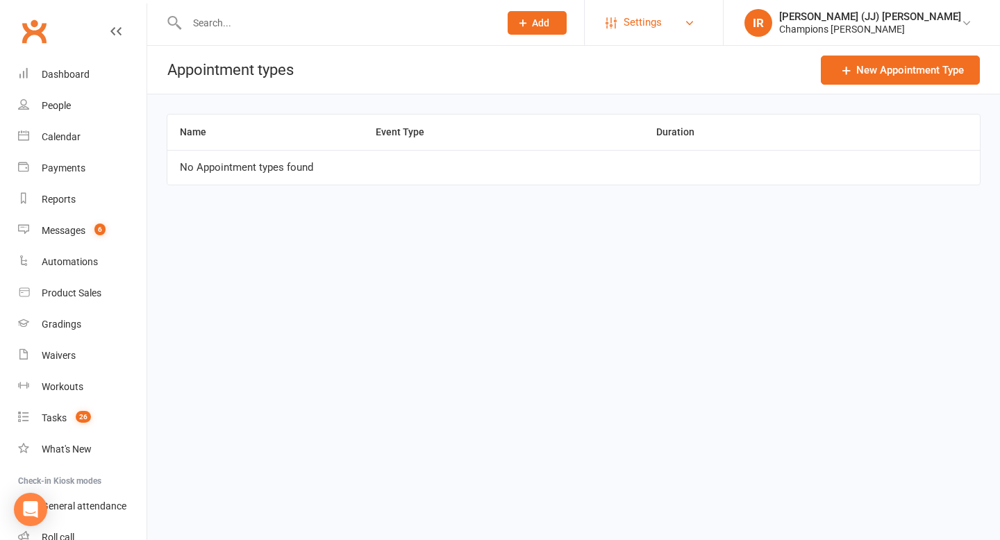
click at [662, 28] on span "Settings" at bounding box center [642, 22] width 38 height 31
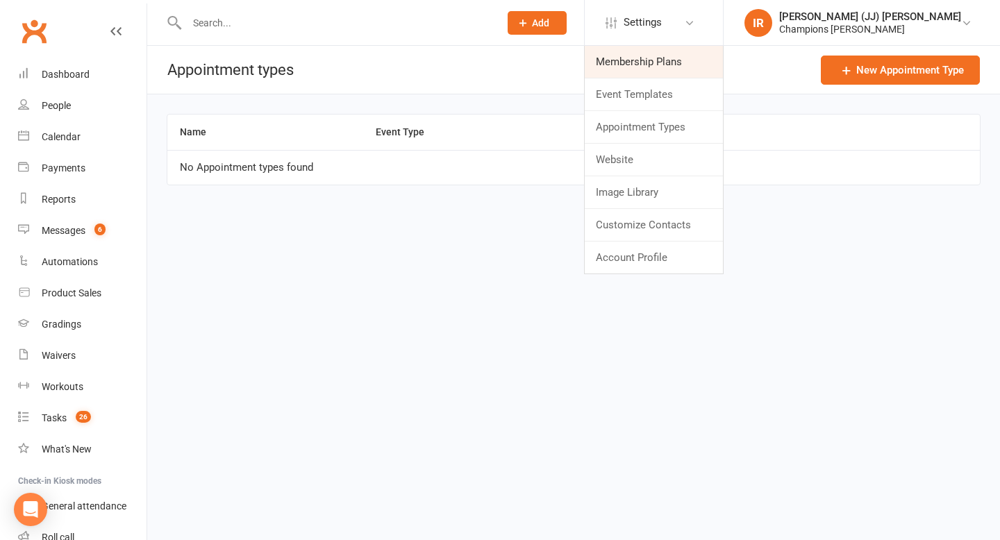
click at [723, 73] on link "Membership Plans" at bounding box center [654, 62] width 138 height 32
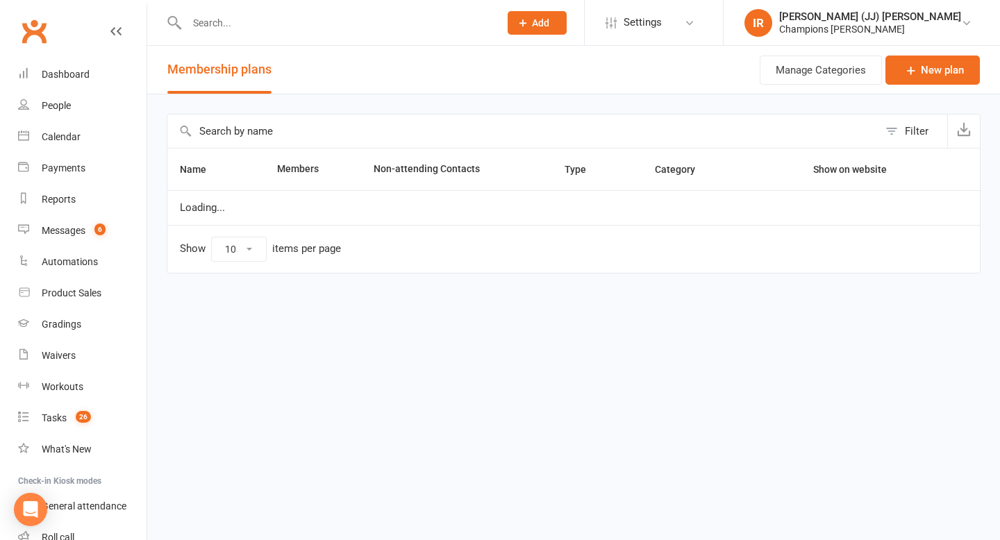
select select "100"
click at [702, 35] on link "Settings" at bounding box center [653, 22] width 96 height 31
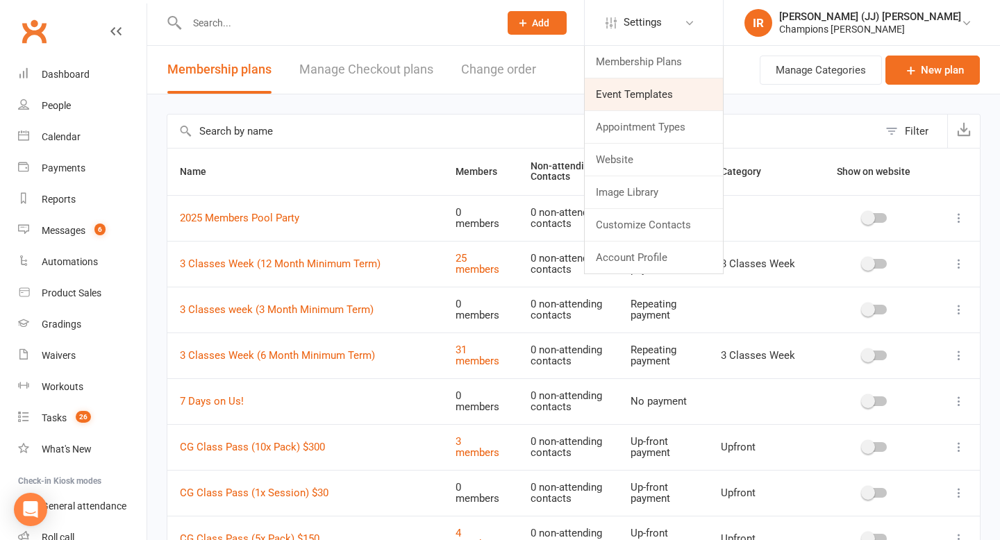
click at [723, 94] on link "Event Templates" at bounding box center [654, 94] width 138 height 32
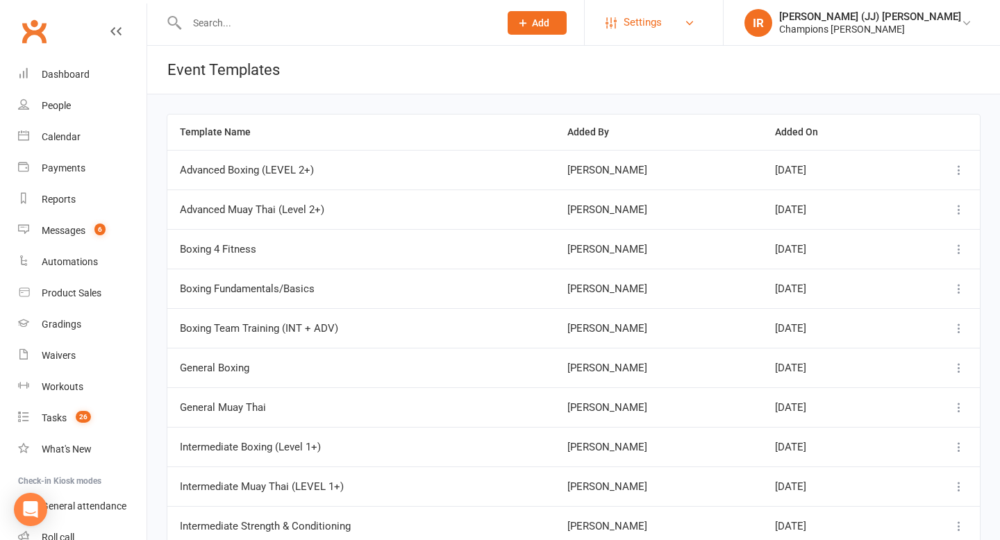
click at [702, 17] on link "Settings" at bounding box center [653, 22] width 96 height 31
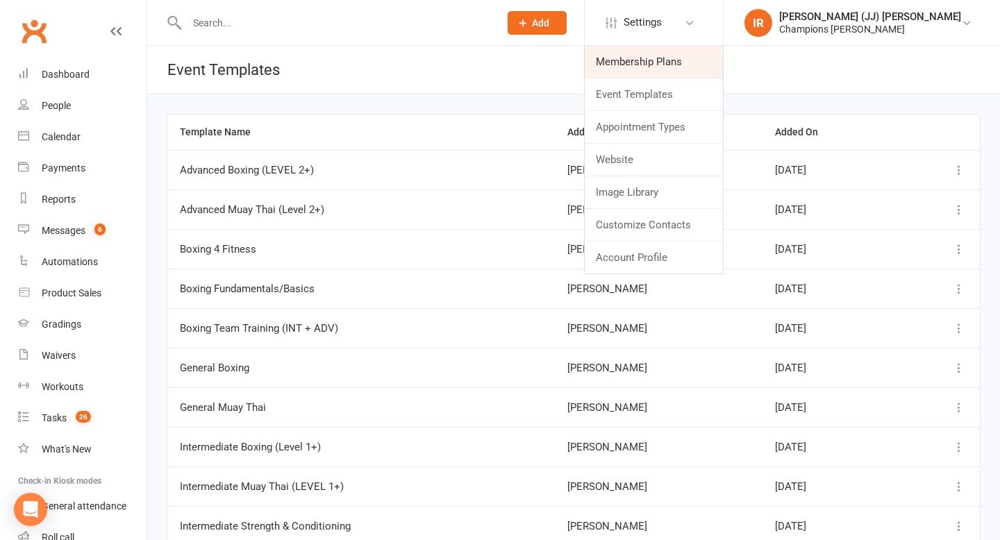
click at [723, 60] on link "Membership Plans" at bounding box center [654, 62] width 138 height 32
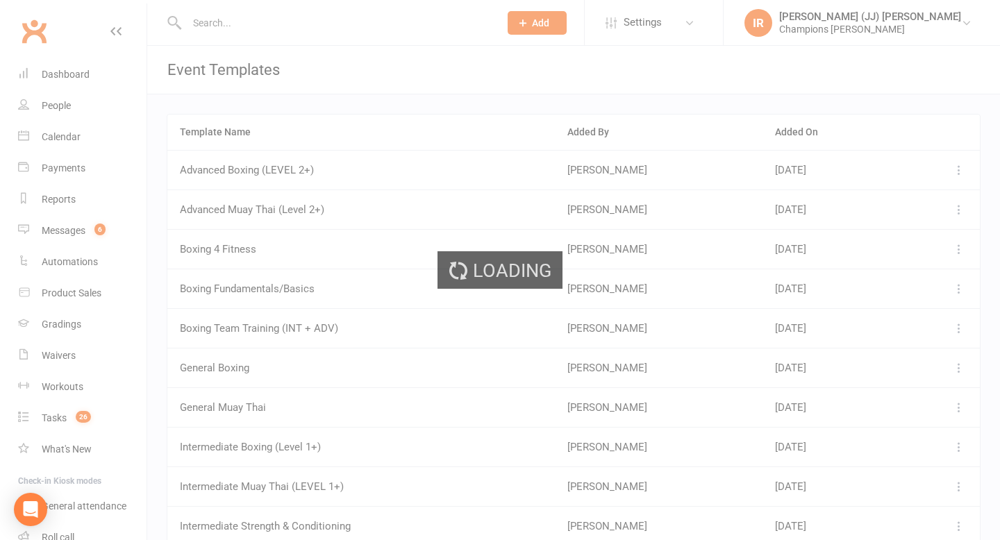
select select "100"
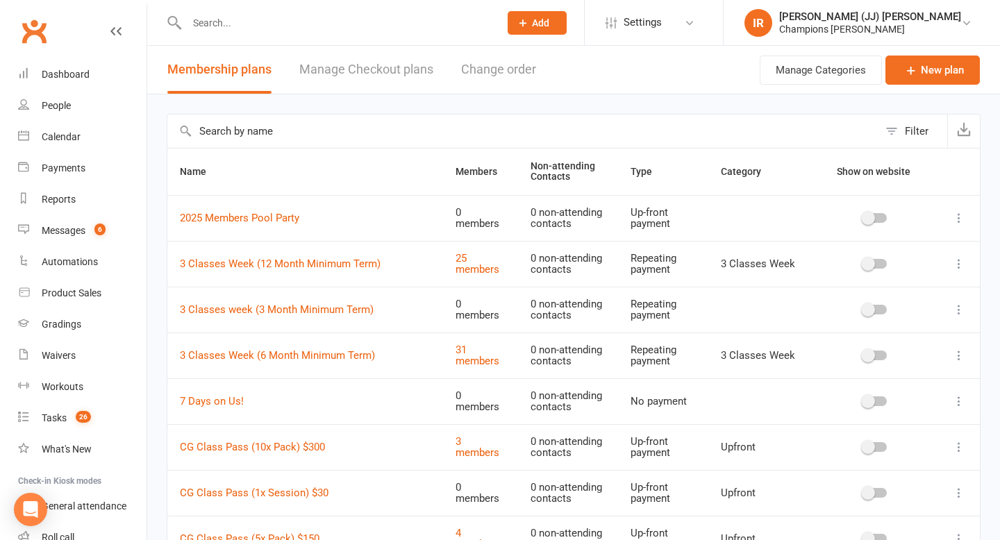
click at [884, 71] on div "Manage Categories New plan" at bounding box center [869, 70] width 220 height 48
click at [895, 70] on link "New plan" at bounding box center [932, 70] width 94 height 29
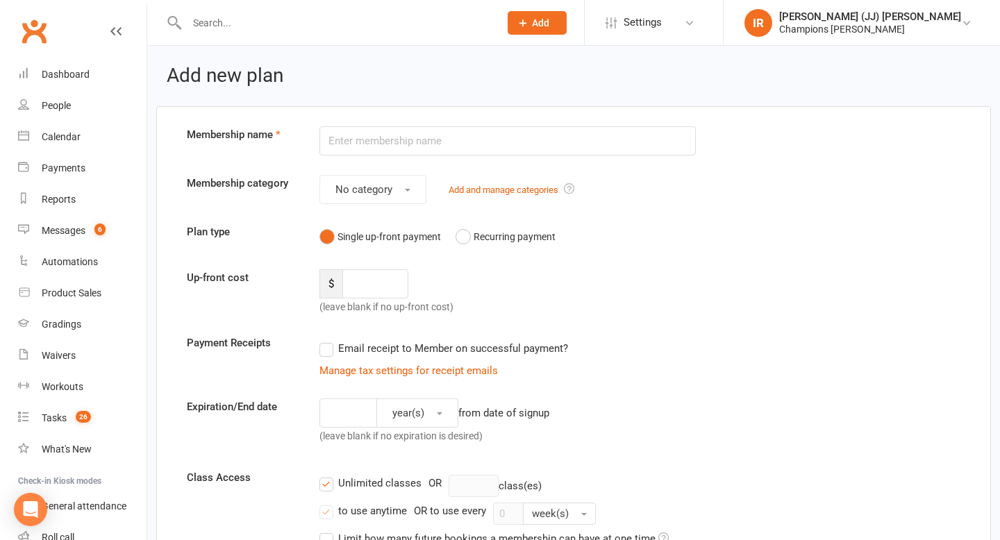
click at [526, 126] on input "text" at bounding box center [507, 140] width 376 height 29
select select "100"
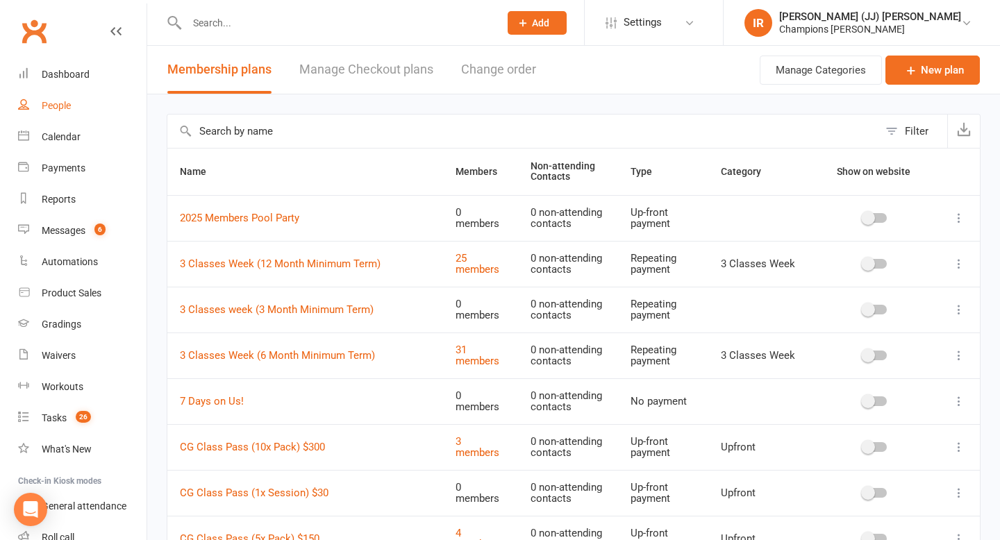
click at [63, 101] on div "People" at bounding box center [56, 105] width 29 height 11
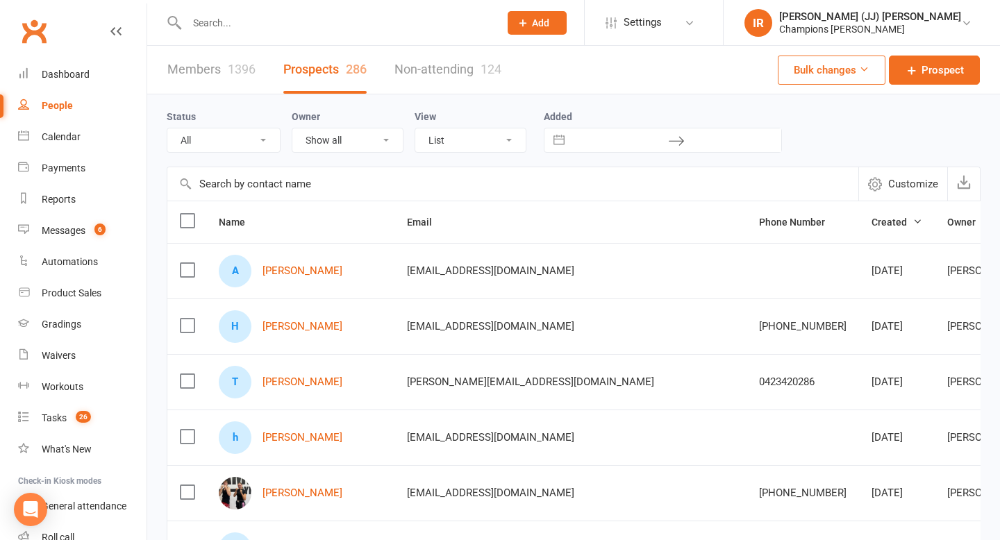
click at [255, 180] on input "text" at bounding box center [512, 183] width 691 height 33
click at [271, 20] on input "text" at bounding box center [336, 22] width 307 height 19
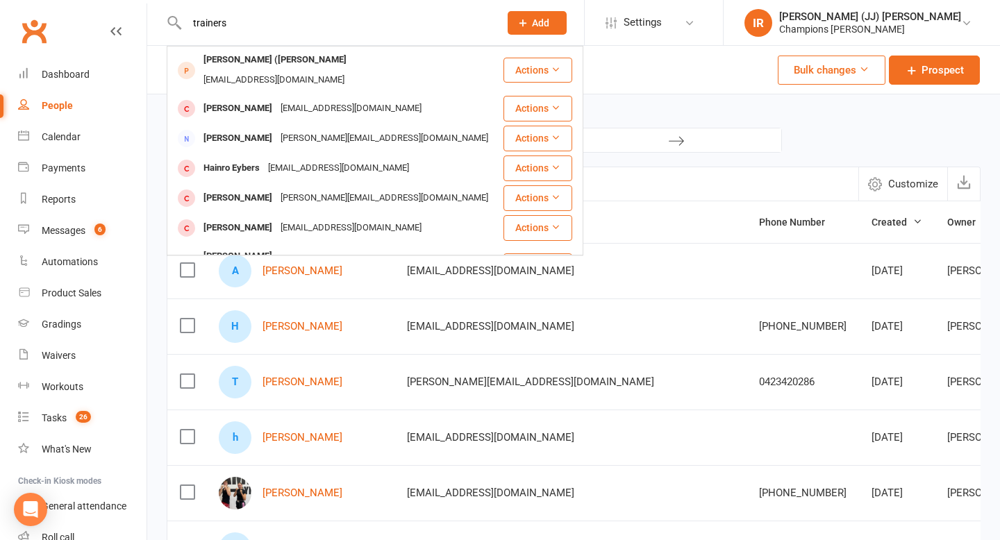
type input "trainers"
click at [146, 169] on nav "Clubworx Dashboard People Calendar Payments Reports Messages 6 Automations Prod…" at bounding box center [73, 273] width 147 height 540
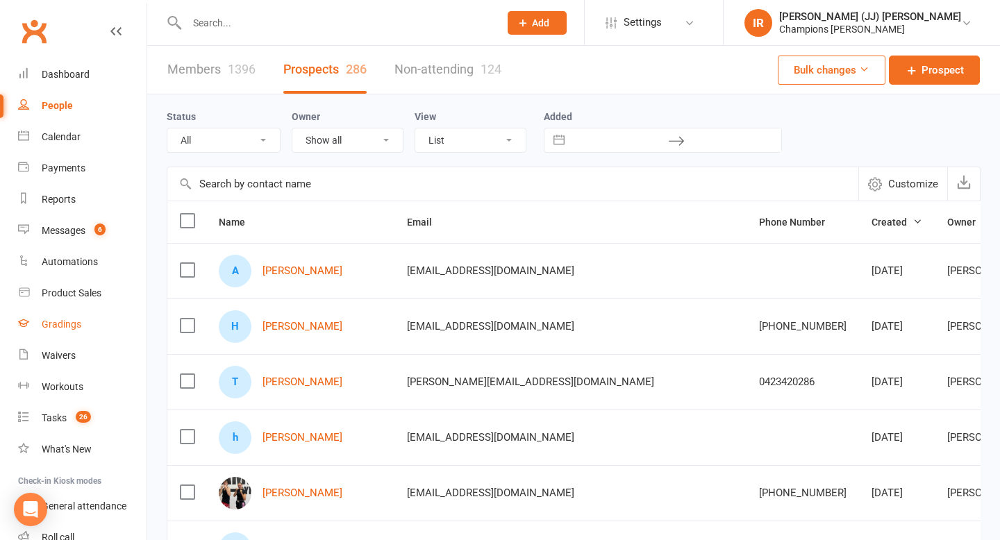
scroll to position [96, 0]
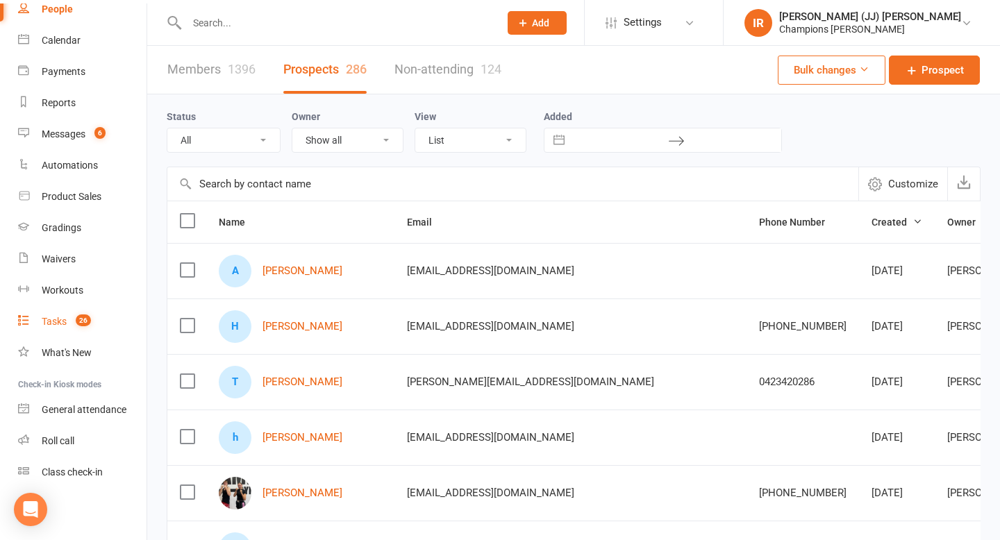
click at [69, 327] on link "Tasks 26" at bounding box center [82, 321] width 128 height 31
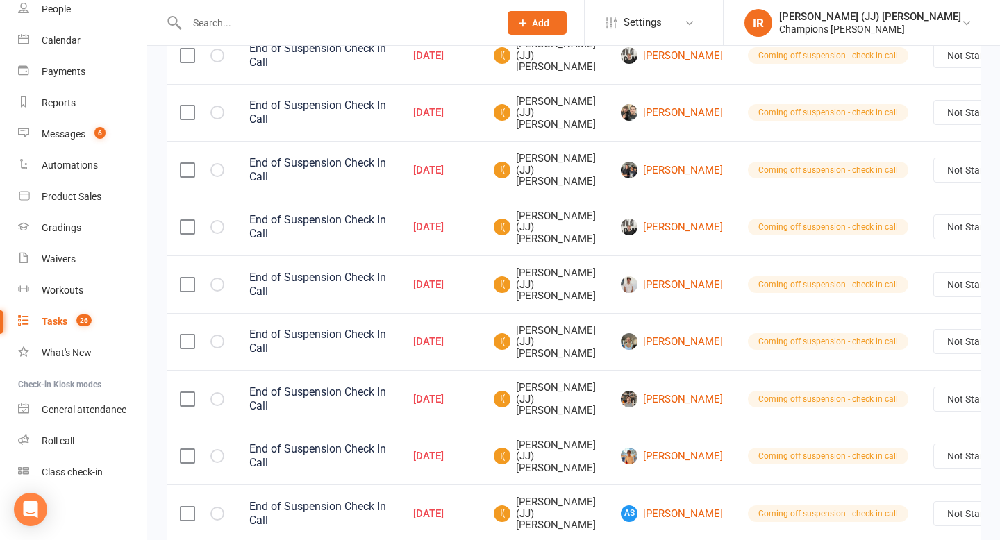
scroll to position [460, 0]
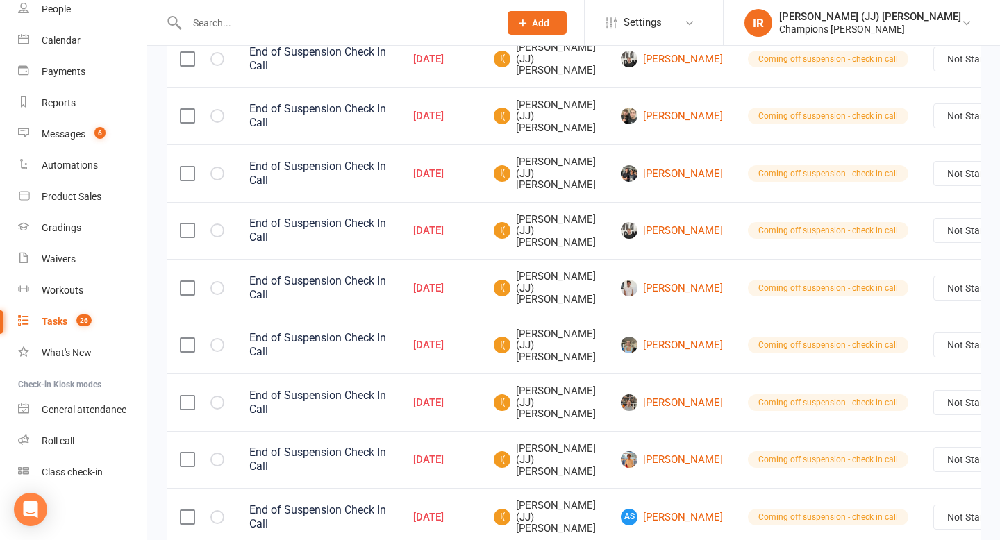
click at [934, 343] on select "Not Started In Progress Waiting Complete" at bounding box center [985, 345] width 103 height 24
click at [934, 333] on select "Not Started In Progress Waiting Complete" at bounding box center [985, 345] width 103 height 24
select select "unstarted"
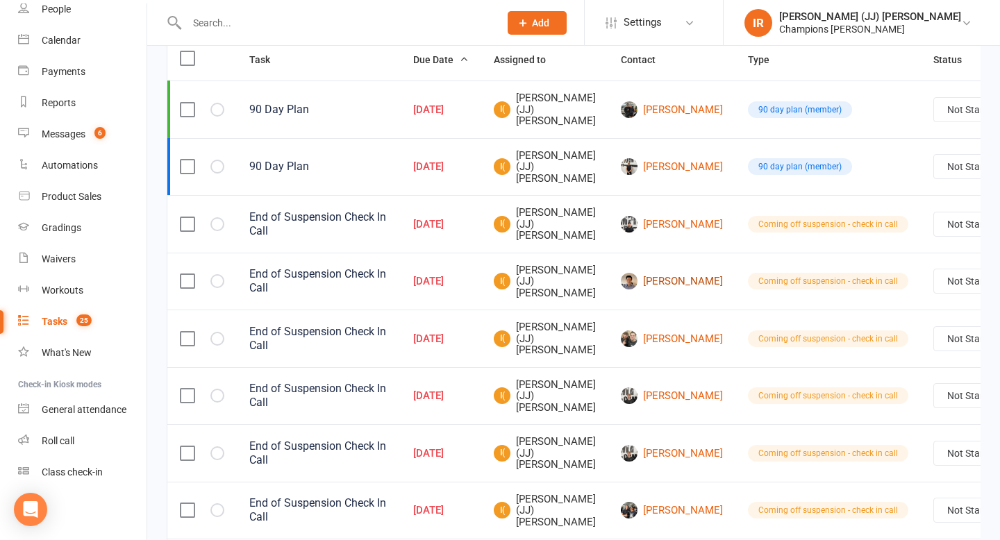
scroll to position [0, 0]
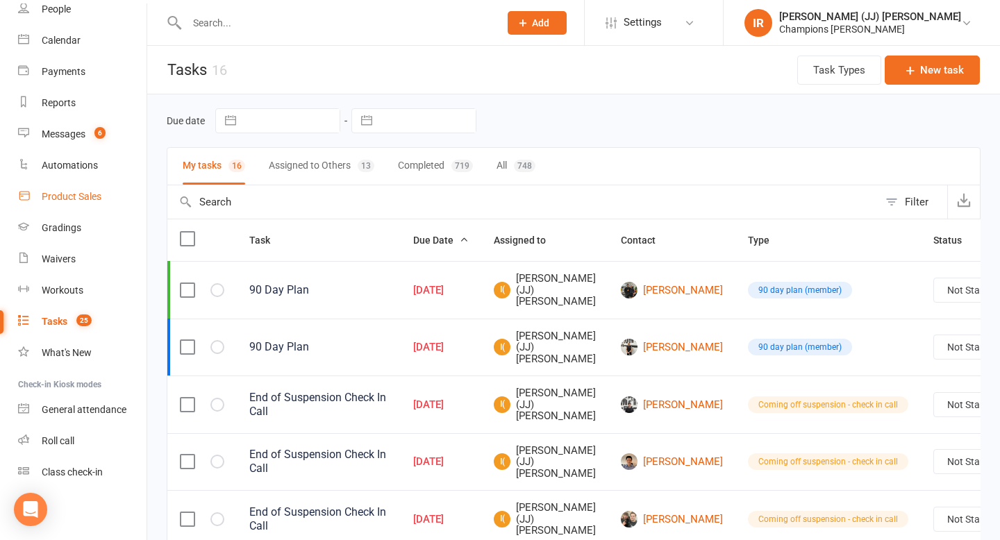
click at [87, 199] on div "Product Sales" at bounding box center [72, 196] width 60 height 11
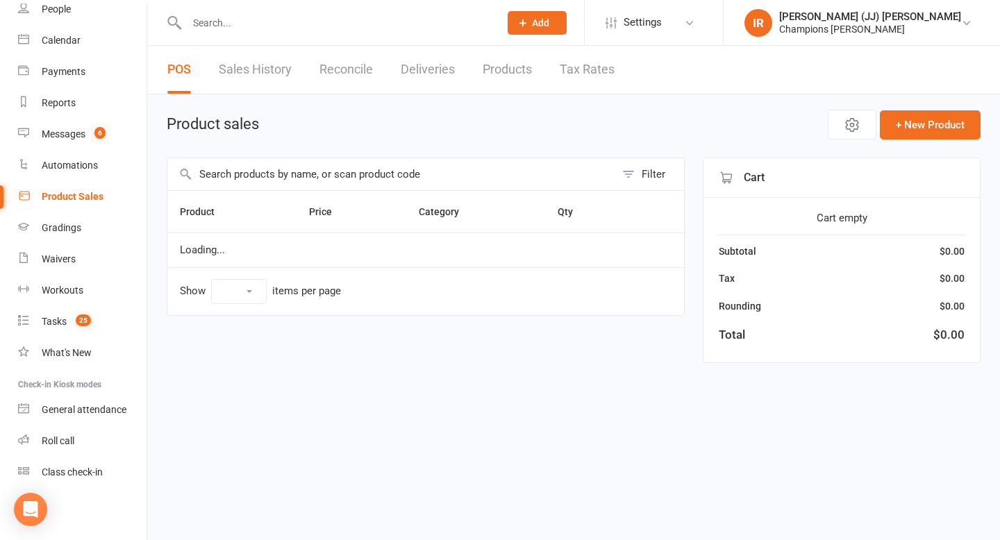
select select "10"
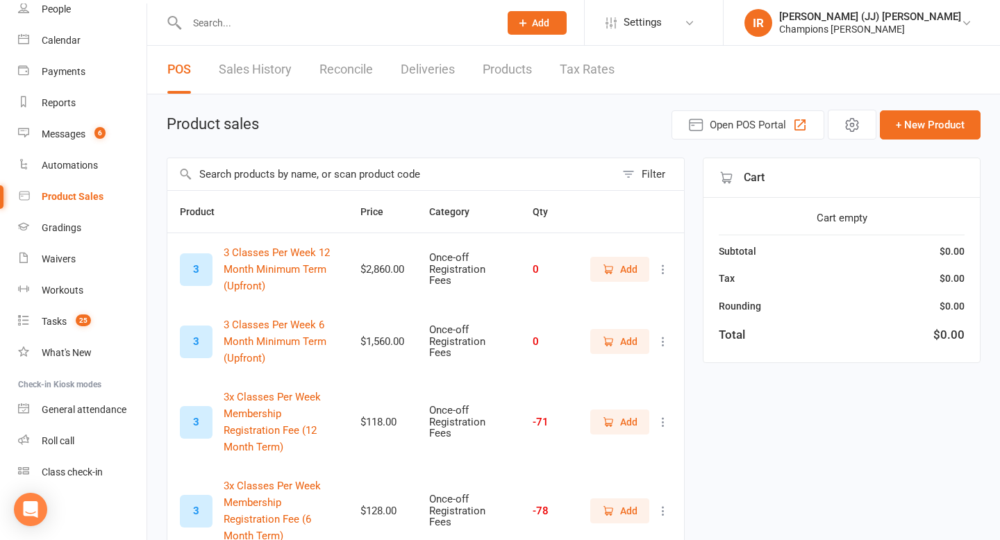
click at [528, 65] on link "Products" at bounding box center [506, 70] width 49 height 48
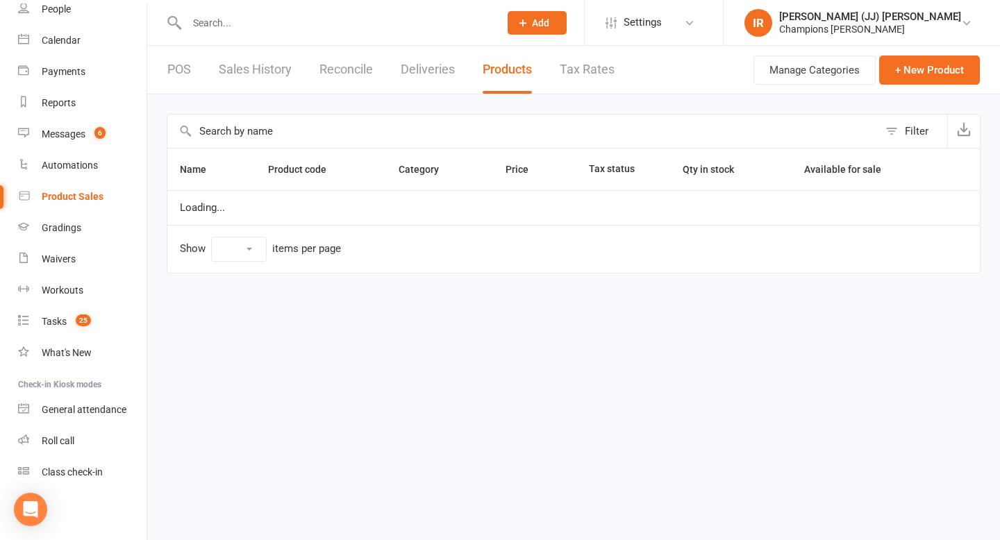
select select "10"
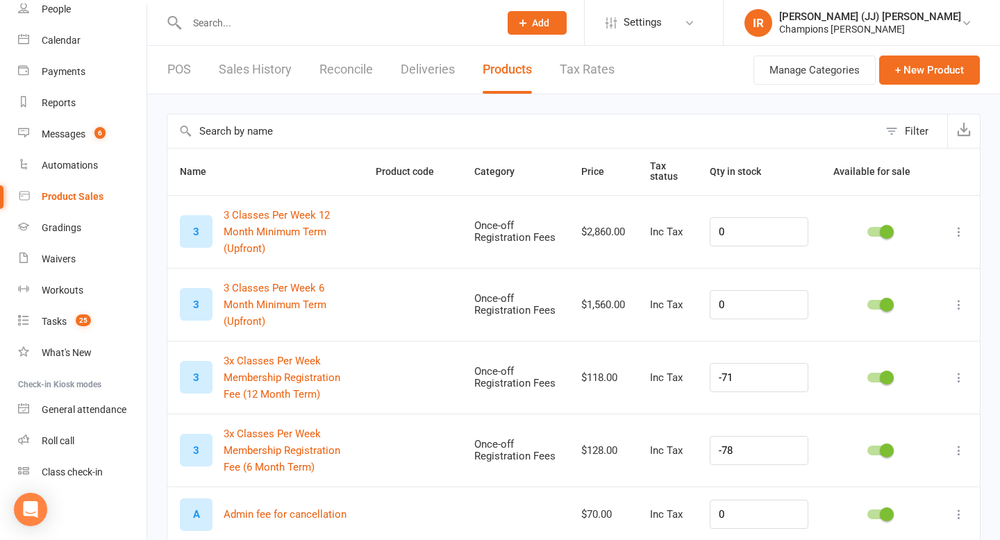
click at [389, 127] on input "text" at bounding box center [522, 131] width 711 height 33
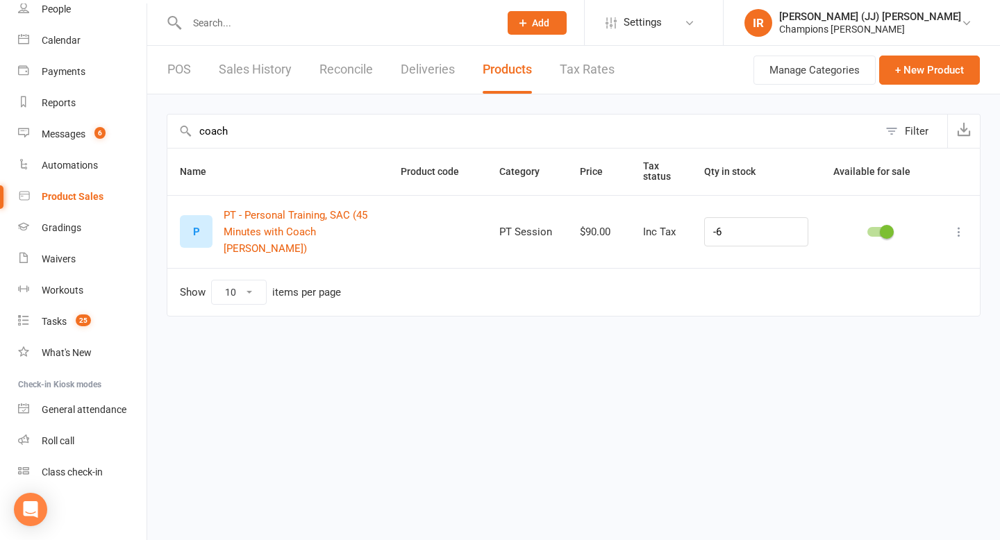
type input "coach"
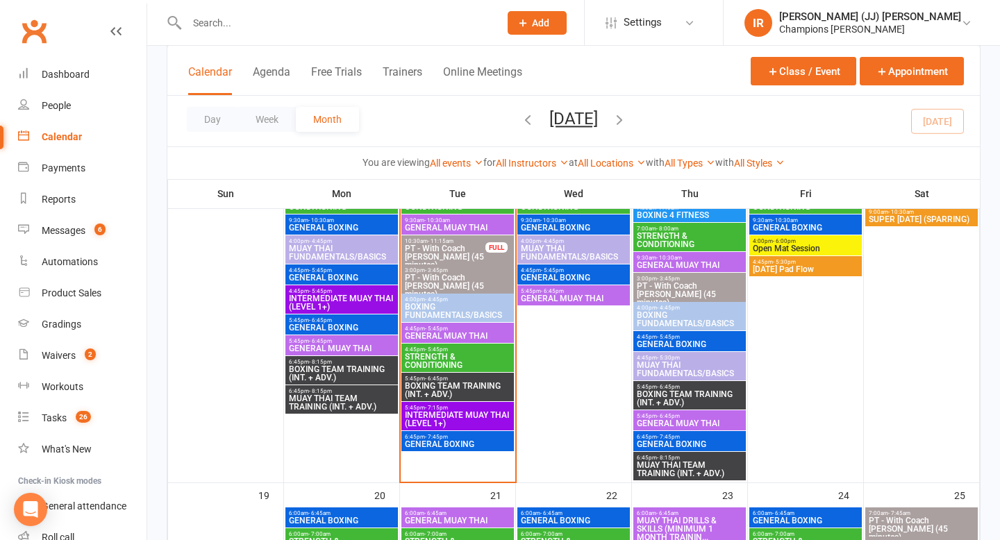
click at [446, 387] on span "BOXING TEAM TRAINING (INT. + ADV.)" at bounding box center [457, 390] width 107 height 17
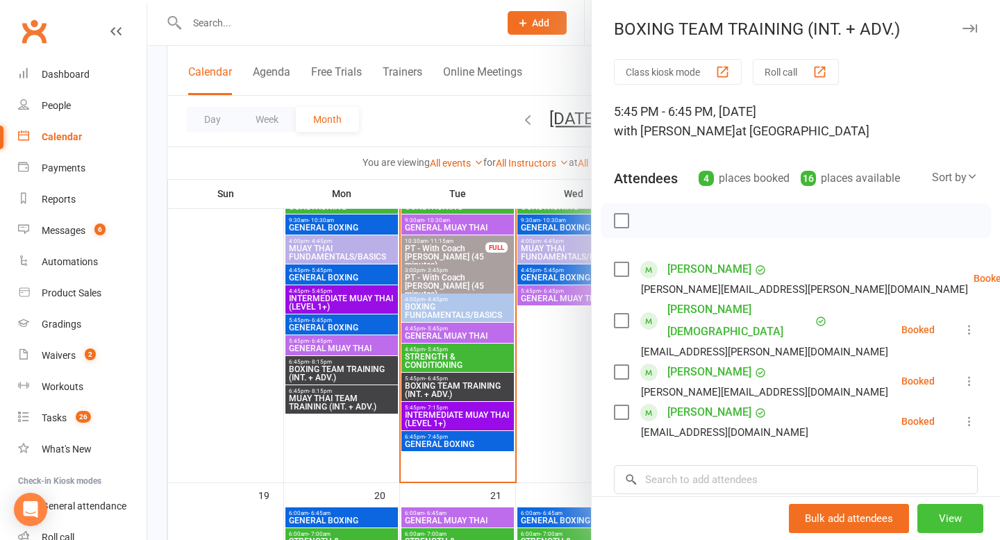
click at [955, 514] on button "View" at bounding box center [950, 518] width 66 height 29
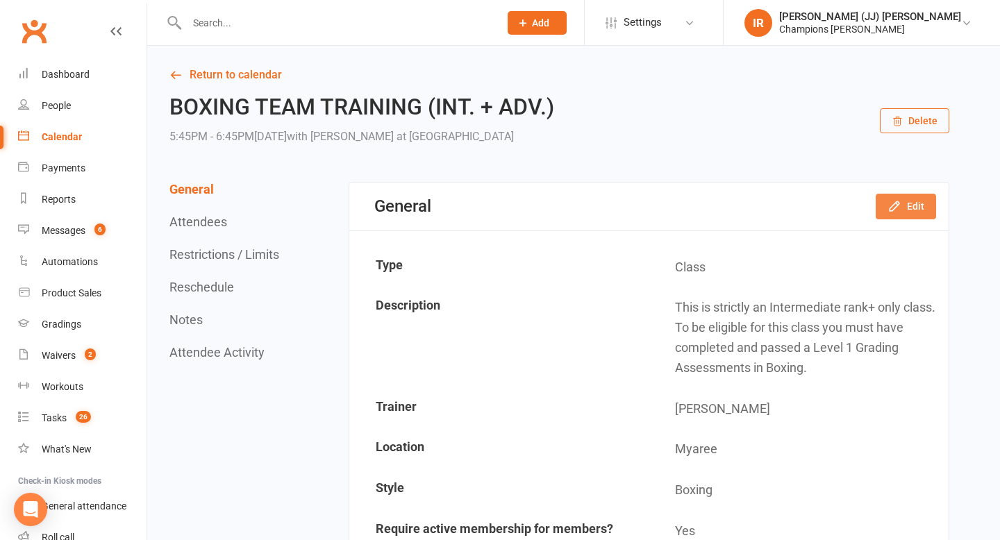
click at [919, 203] on button "Edit" at bounding box center [905, 206] width 60 height 25
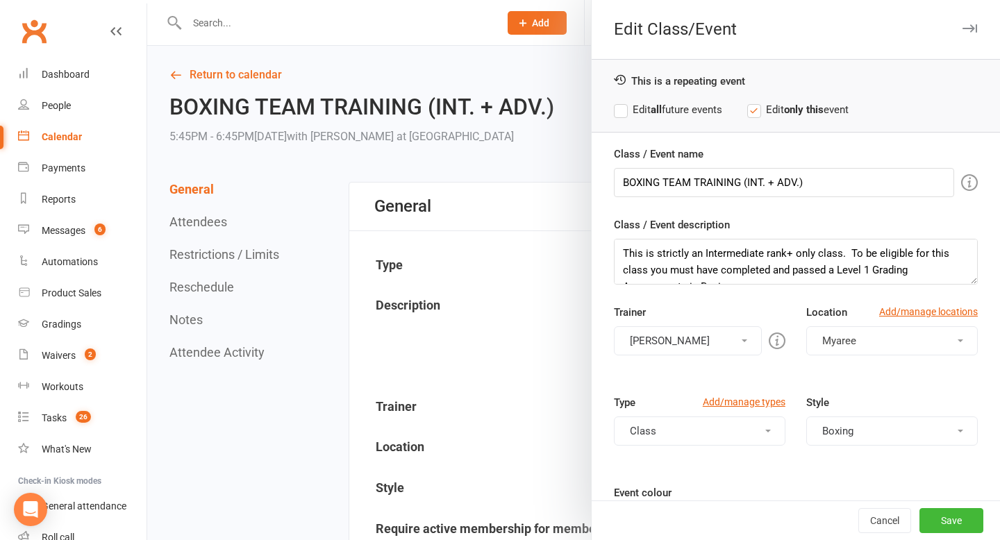
click at [674, 337] on div "You can assign a trainer/instructor to the event. Don't see your trainer in the…" at bounding box center [624, 341] width 267 height 32
click at [689, 338] on button "[PERSON_NAME]" at bounding box center [688, 340] width 148 height 29
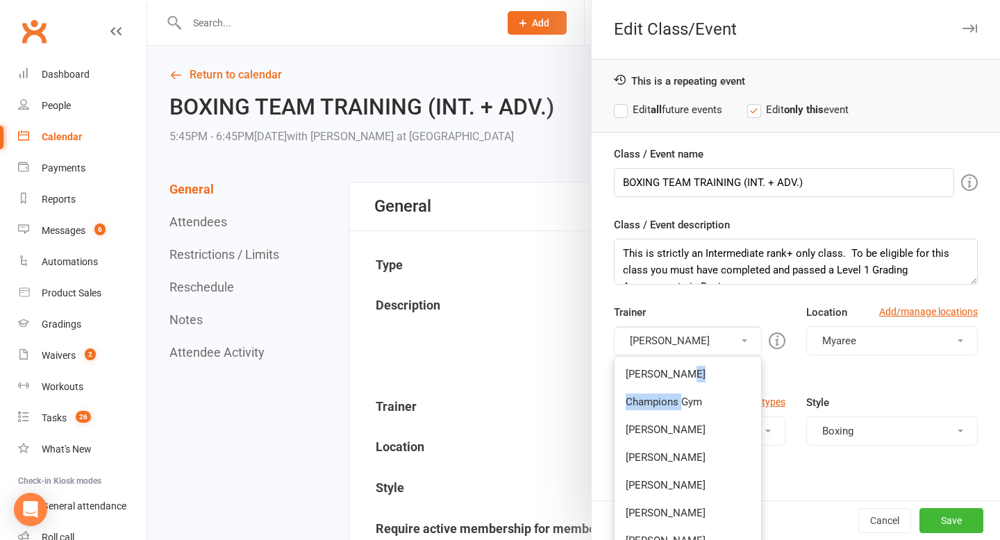
drag, startPoint x: 684, startPoint y: 378, endPoint x: 681, endPoint y: 402, distance: 24.5
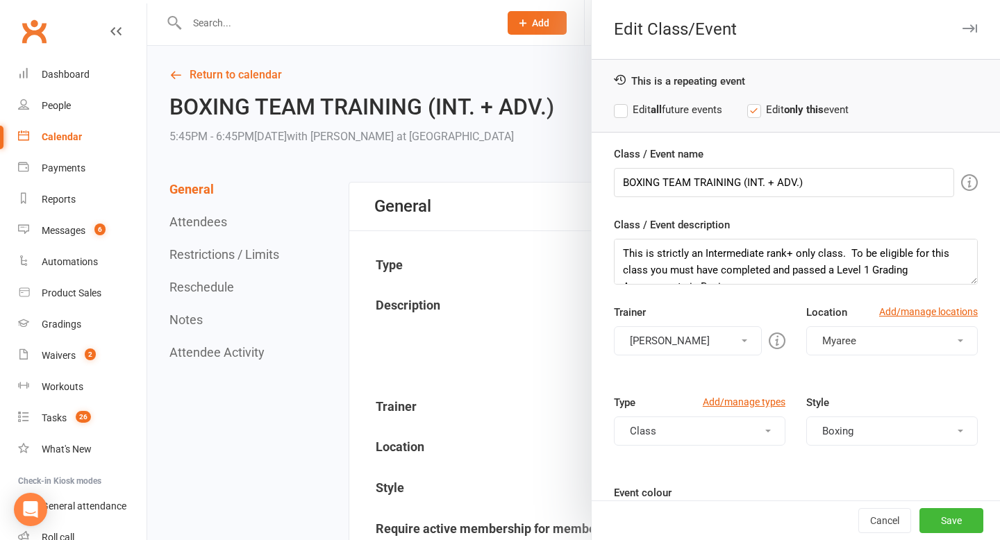
click at [681, 402] on div "Type Add/manage types" at bounding box center [699, 405] width 171 height 22
click at [695, 343] on button "[PERSON_NAME]" at bounding box center [688, 340] width 148 height 29
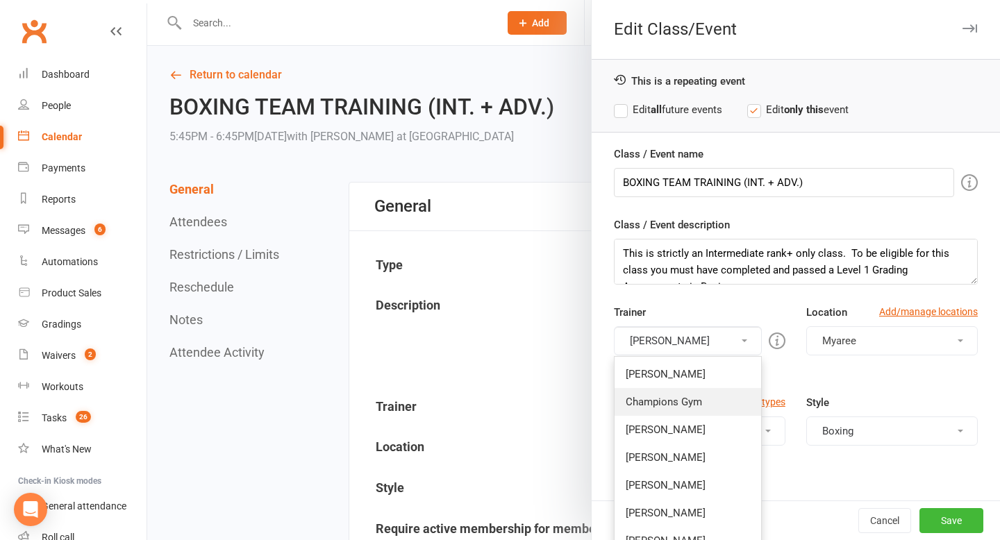
click at [683, 409] on link "Champions Gym" at bounding box center [687, 402] width 146 height 28
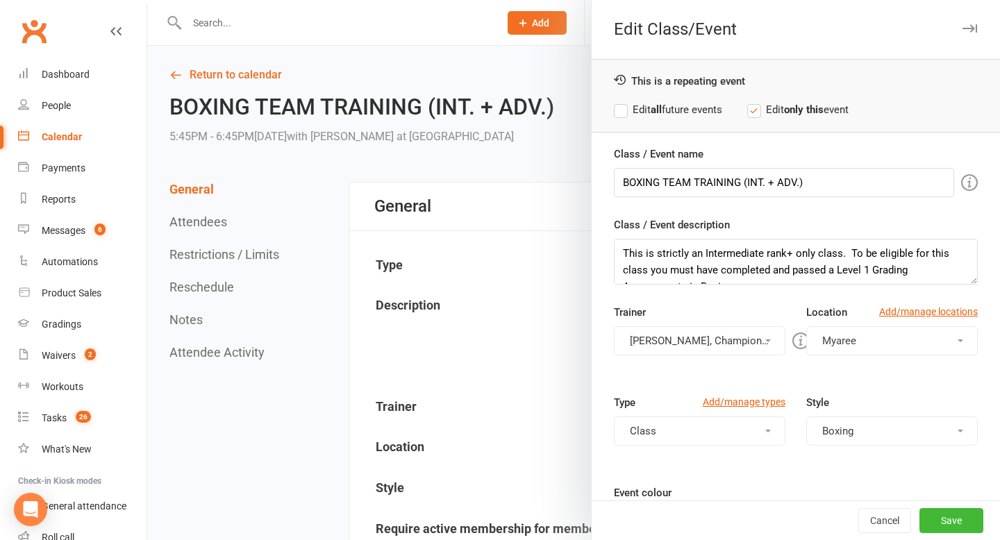
click at [702, 349] on button "[PERSON_NAME], Champions Gym" at bounding box center [699, 340] width 171 height 29
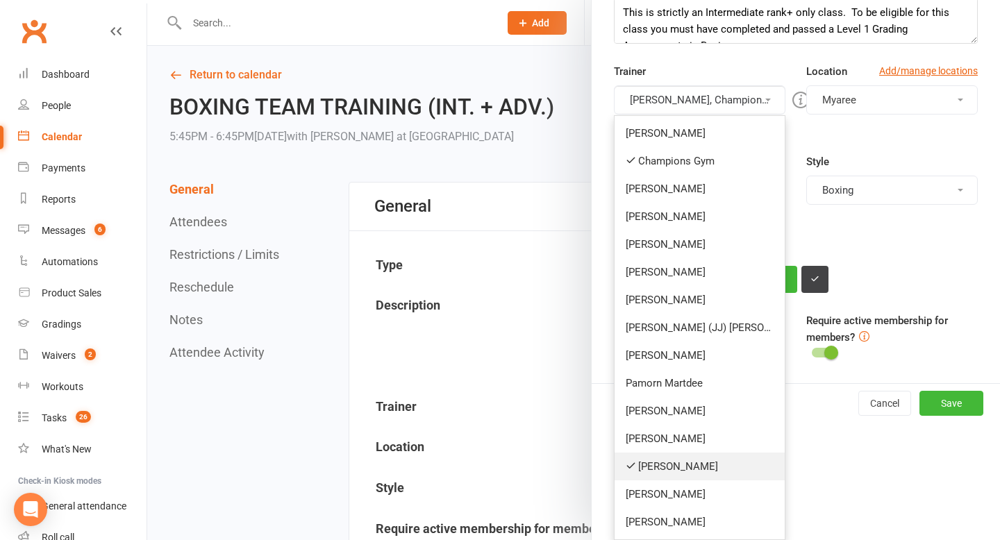
click at [671, 462] on link "[PERSON_NAME]" at bounding box center [699, 467] width 170 height 28
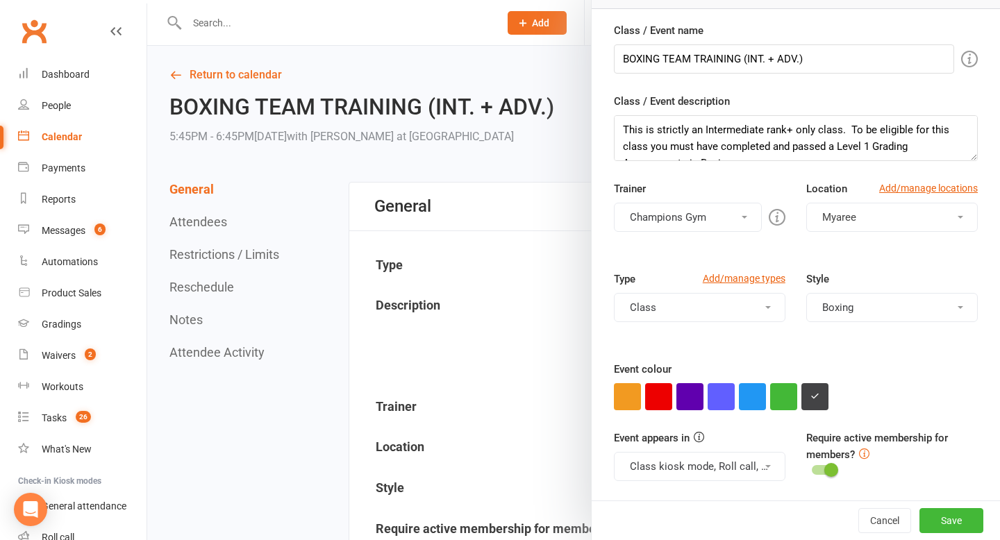
scroll to position [124, 0]
click at [951, 517] on button "Save" at bounding box center [951, 520] width 64 height 25
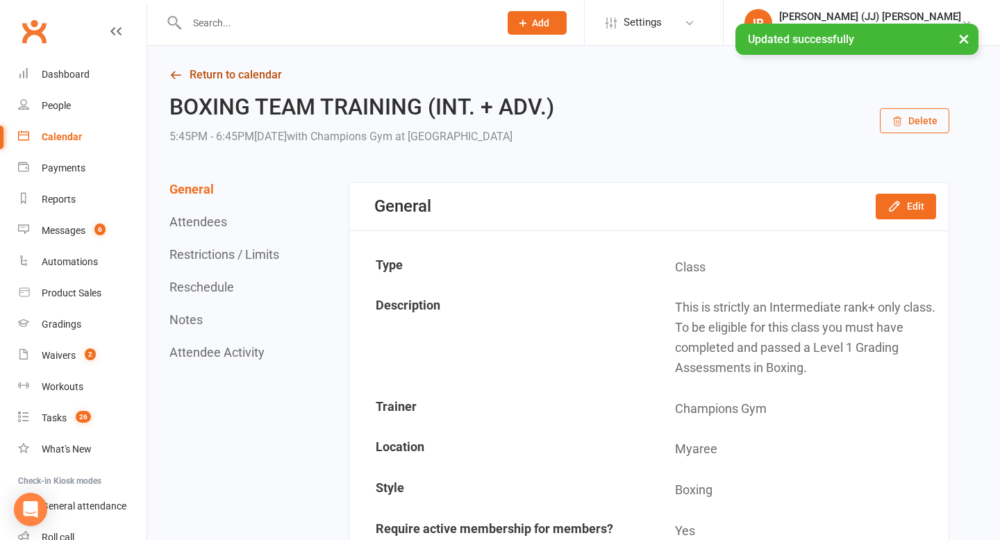
click at [217, 80] on link "Return to calendar" at bounding box center [559, 74] width 780 height 19
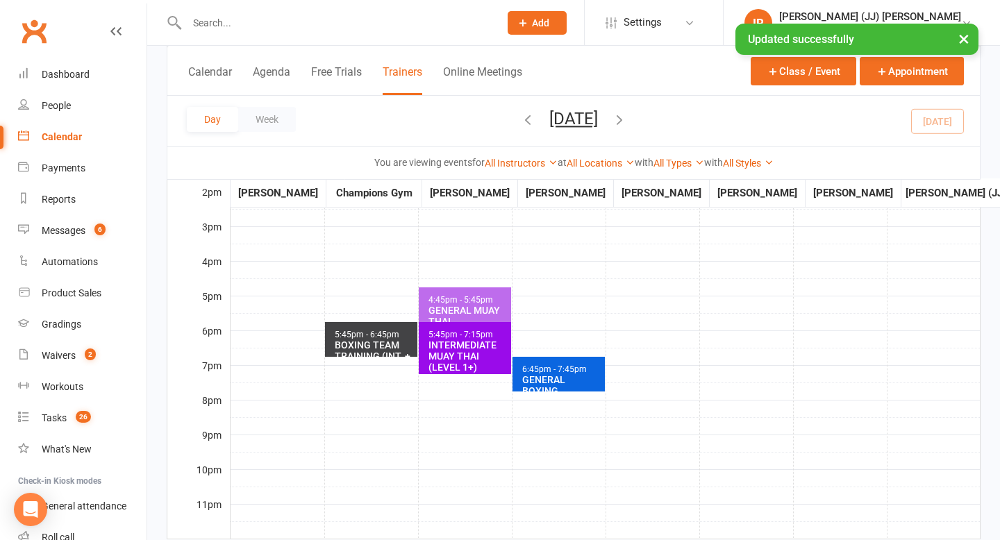
scroll to position [469, 0]
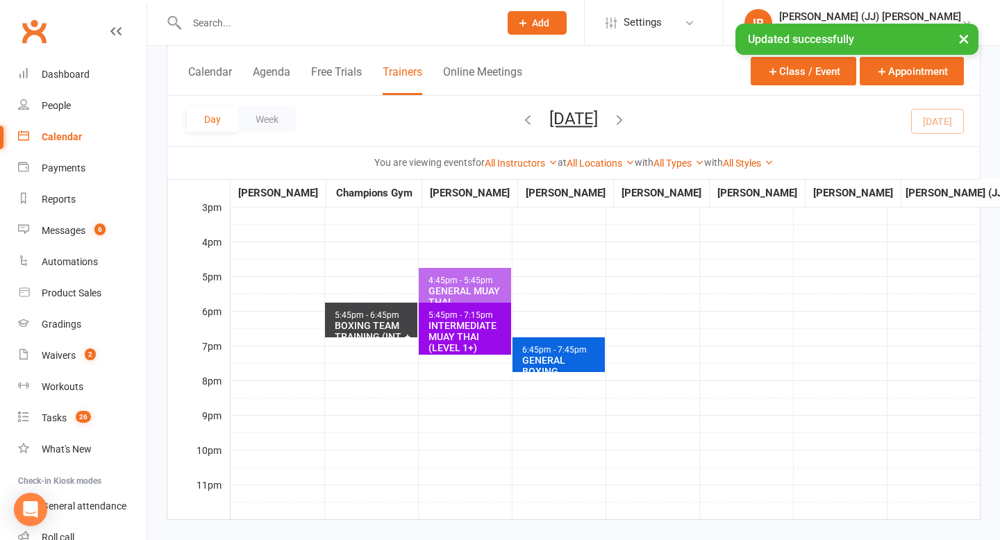
click at [220, 76] on button "Calendar" at bounding box center [210, 80] width 44 height 30
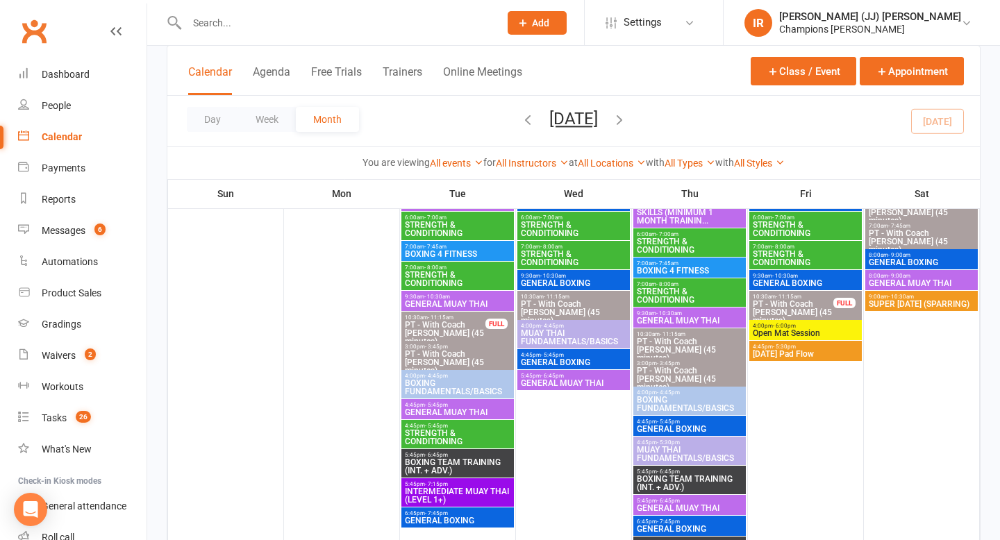
scroll to position [950, 0]
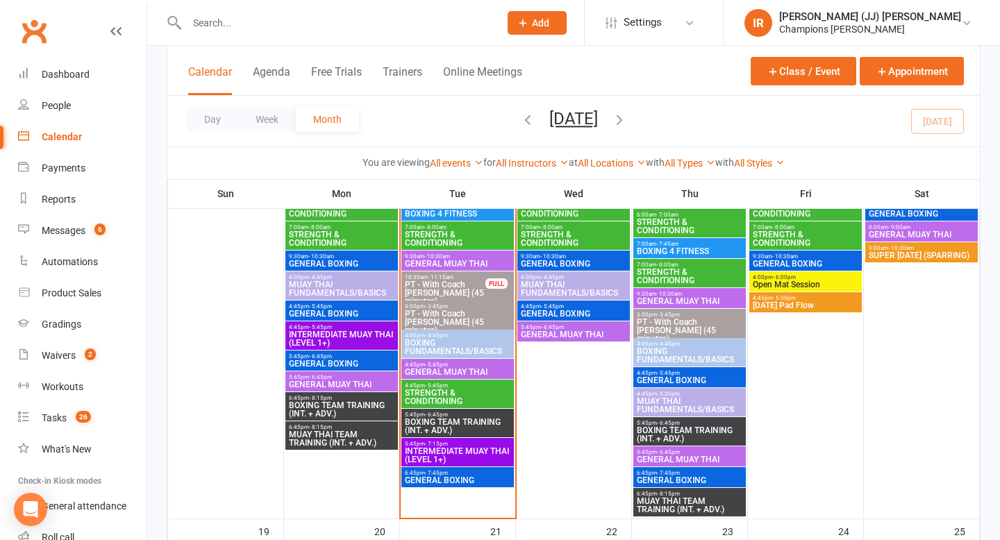
click at [455, 476] on span "GENERAL BOXING" at bounding box center [457, 480] width 107 height 8
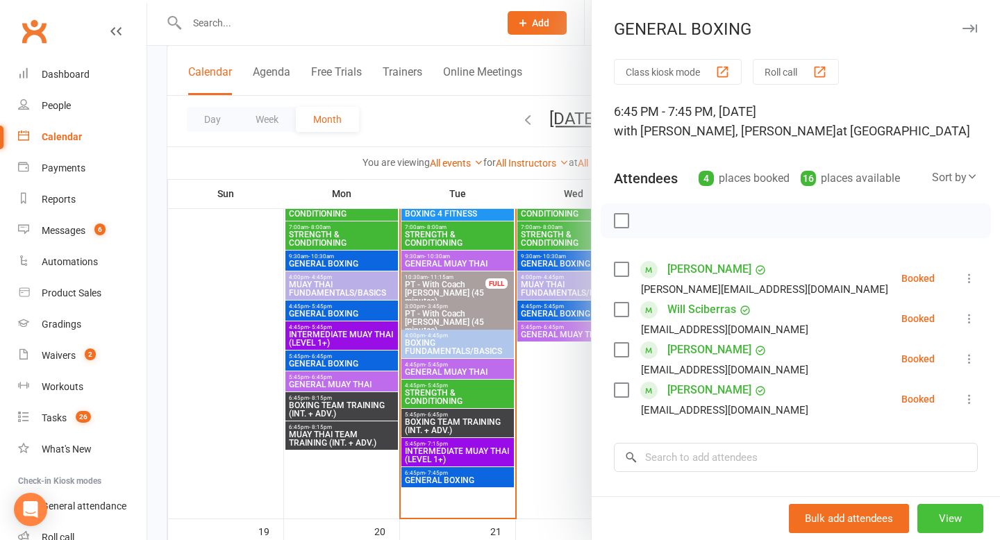
click at [950, 518] on button "View" at bounding box center [950, 518] width 66 height 29
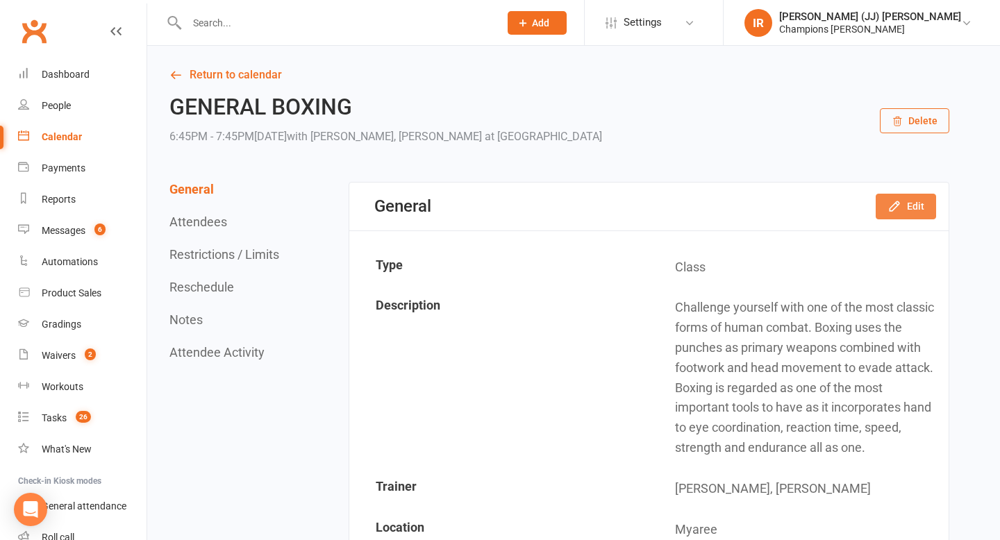
click at [909, 201] on button "Edit" at bounding box center [905, 206] width 60 height 25
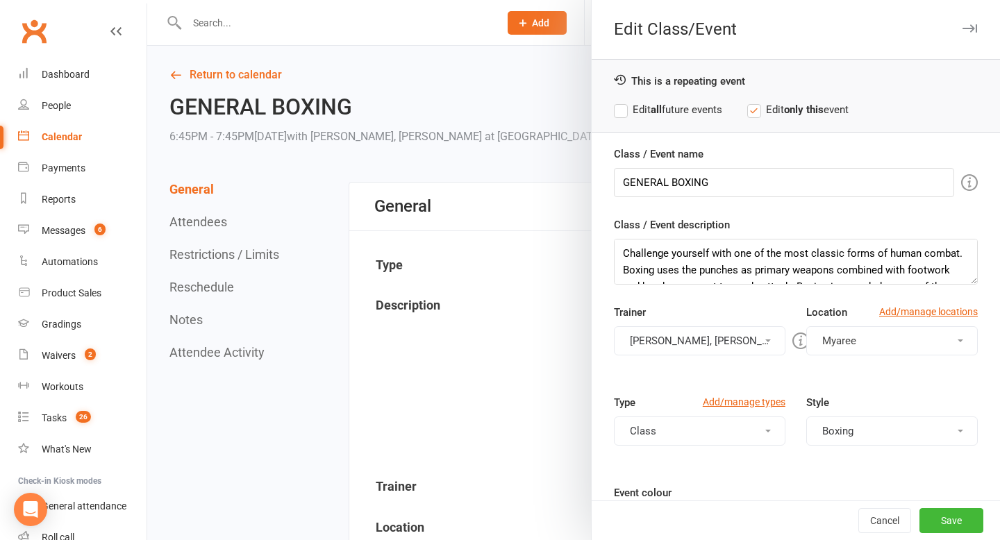
click at [731, 340] on button "[PERSON_NAME], [PERSON_NAME]" at bounding box center [699, 340] width 171 height 29
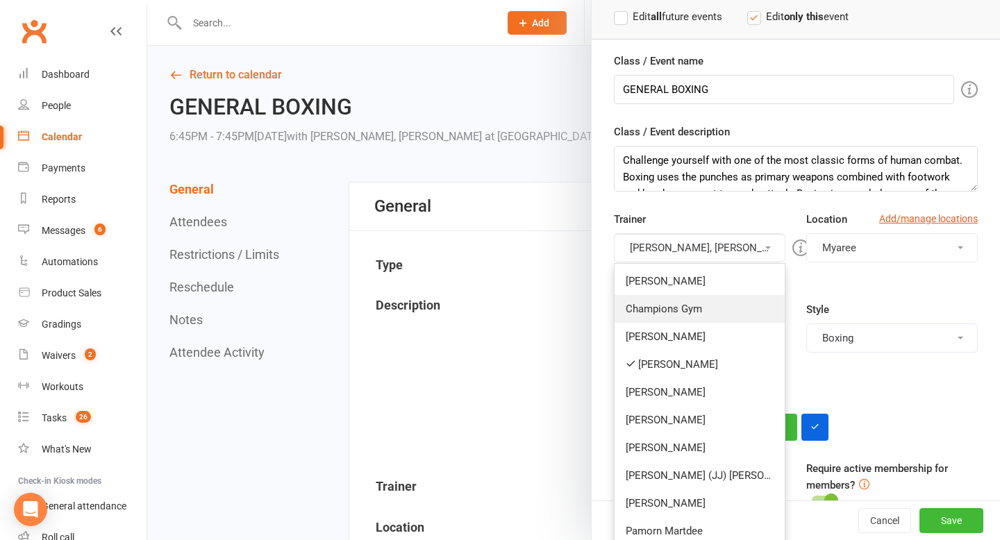
scroll to position [111, 0]
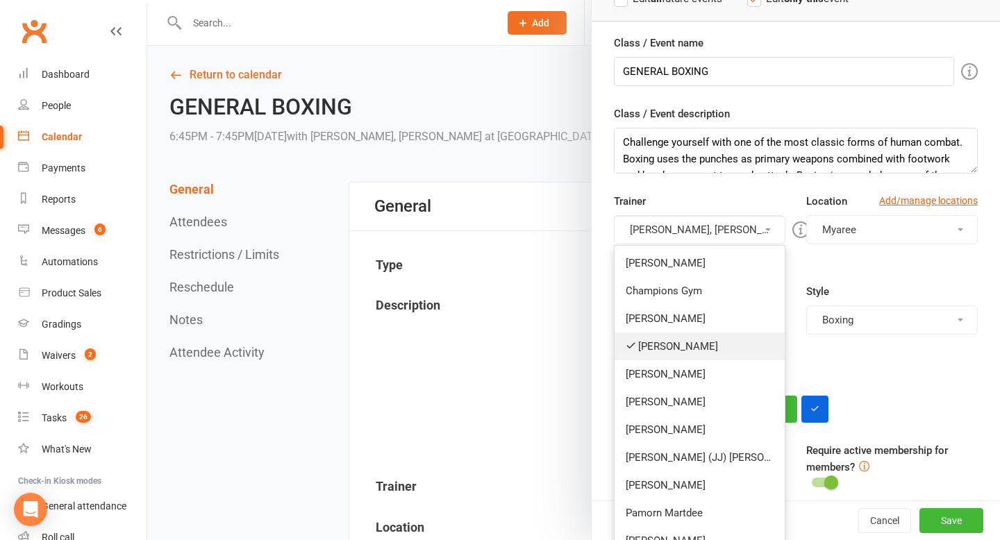
click at [709, 348] on link "[PERSON_NAME]" at bounding box center [699, 347] width 170 height 28
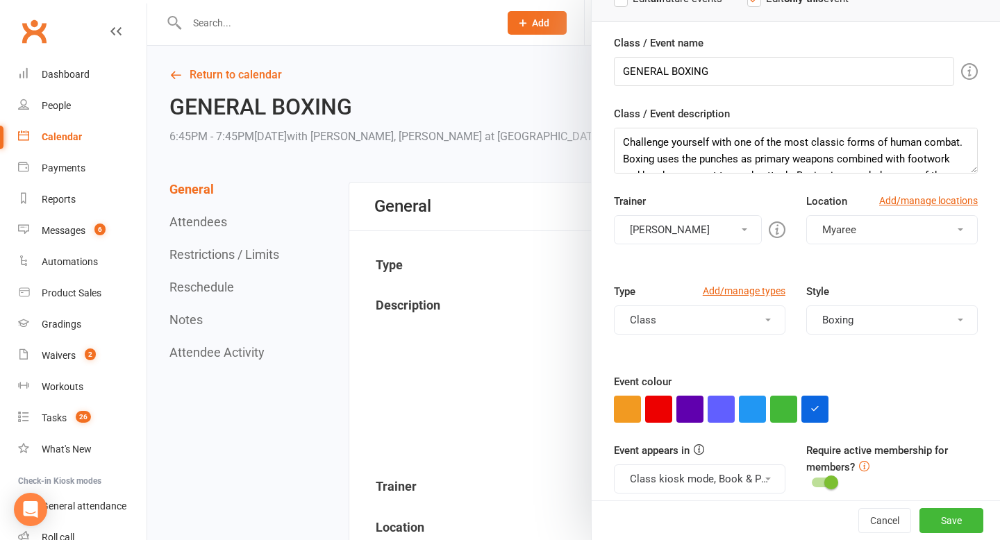
click at [720, 228] on button "[PERSON_NAME]" at bounding box center [688, 229] width 148 height 29
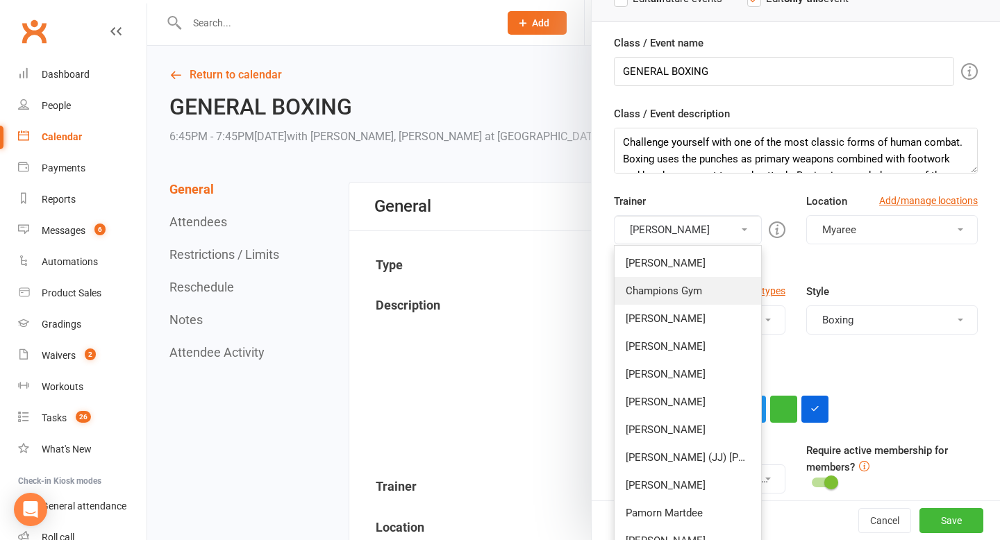
click at [698, 278] on link "Champions Gym" at bounding box center [687, 291] width 146 height 28
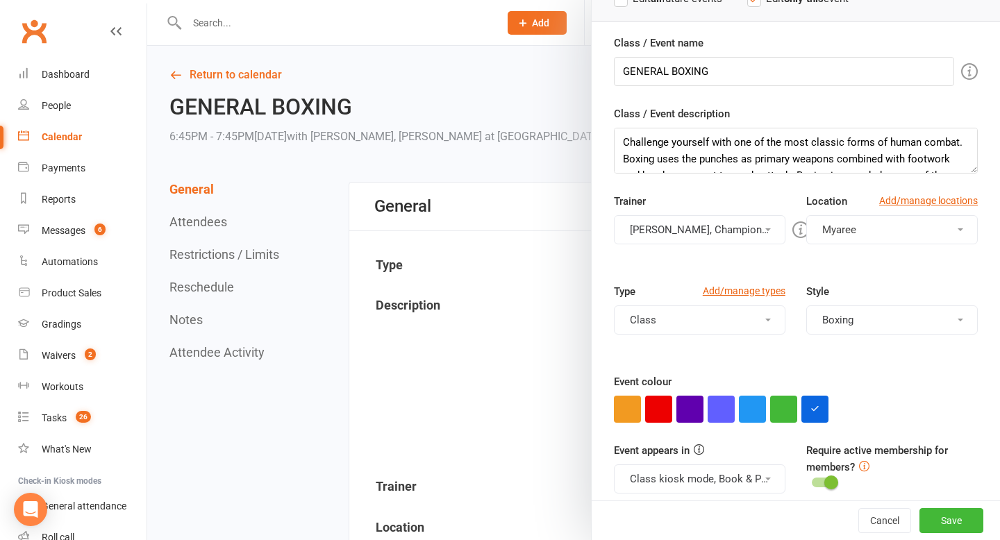
click at [708, 230] on button "[PERSON_NAME], Champions Gym" at bounding box center [699, 229] width 171 height 29
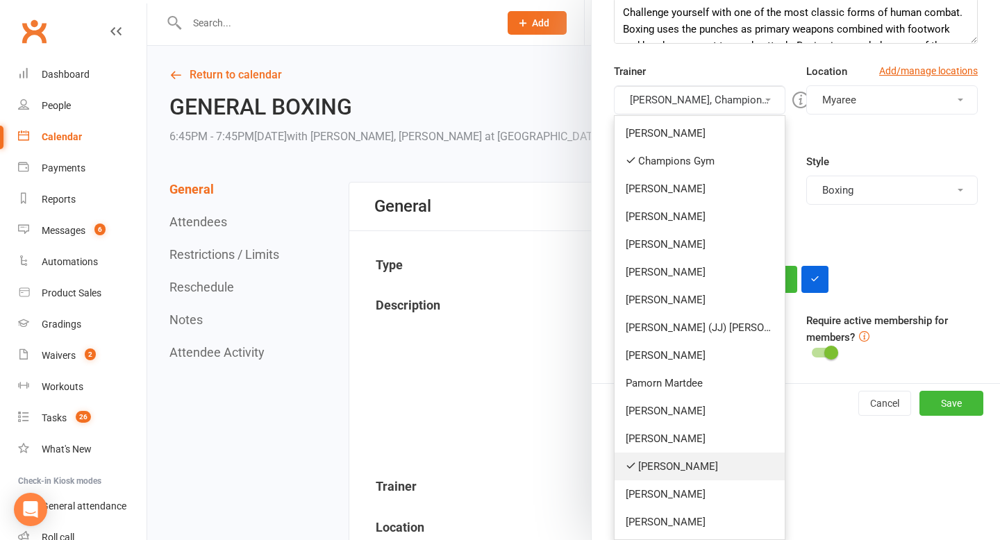
click at [669, 459] on link "[PERSON_NAME]" at bounding box center [699, 467] width 170 height 28
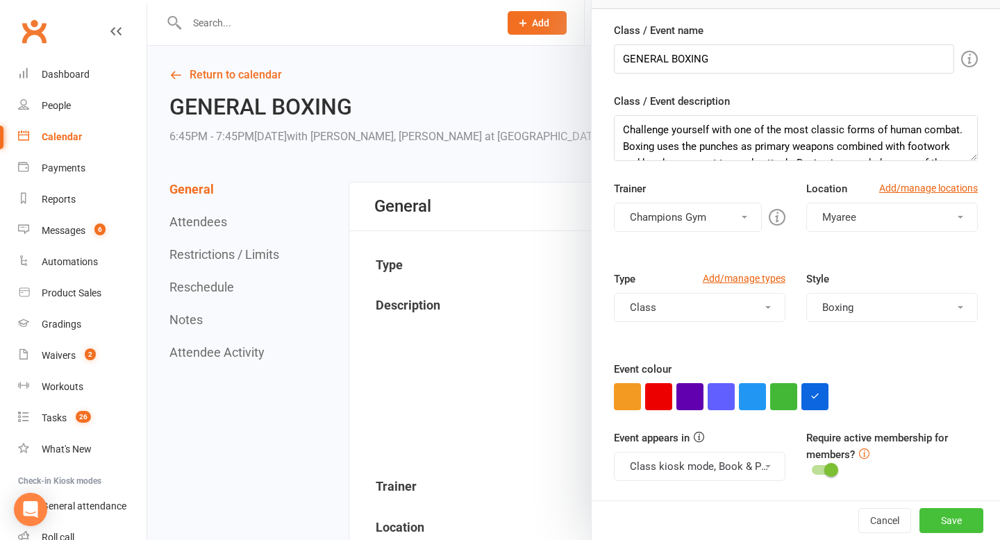
click at [949, 515] on button "Save" at bounding box center [951, 520] width 64 height 25
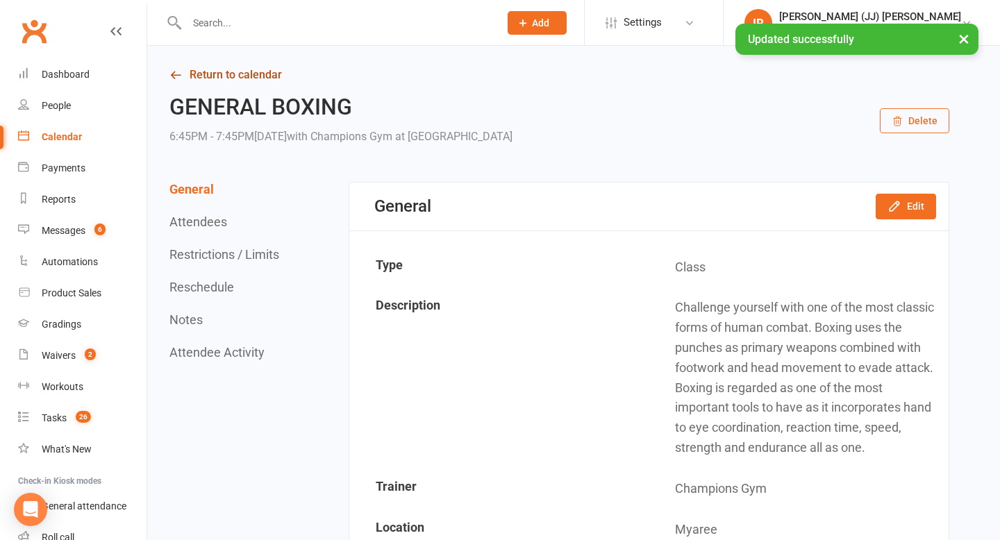
click at [218, 66] on link "Return to calendar" at bounding box center [559, 74] width 780 height 19
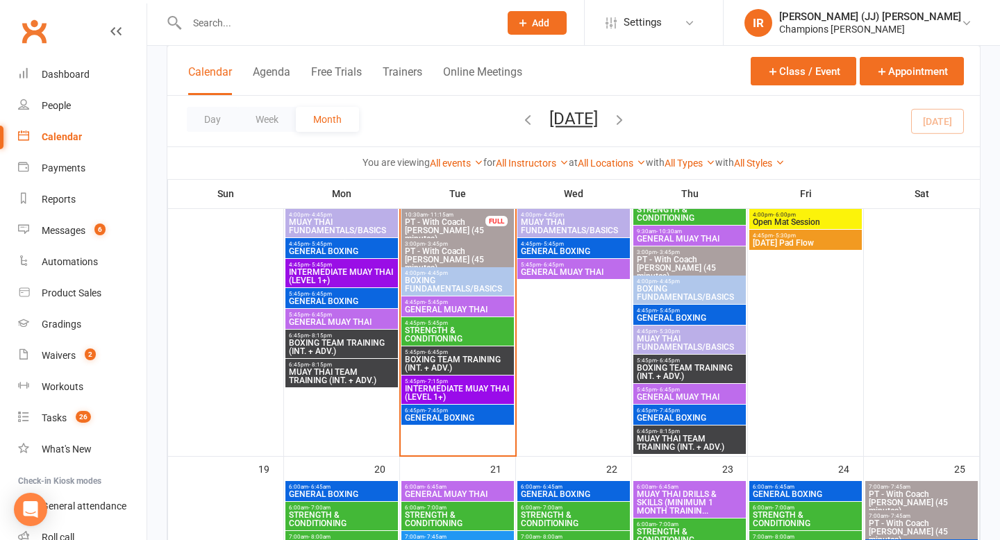
scroll to position [1010, 0]
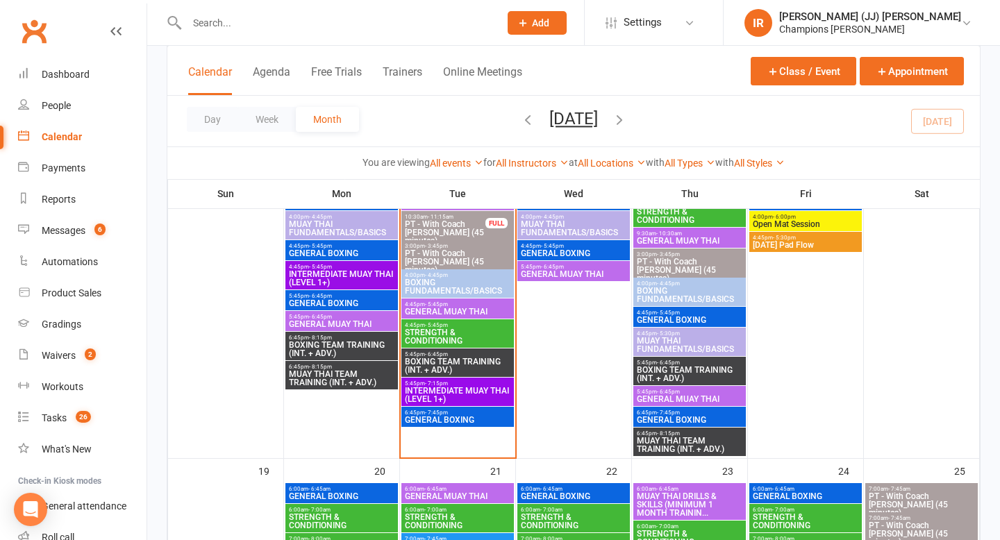
click at [441, 363] on span "BOXING TEAM TRAINING (INT. + ADV.)" at bounding box center [457, 366] width 107 height 17
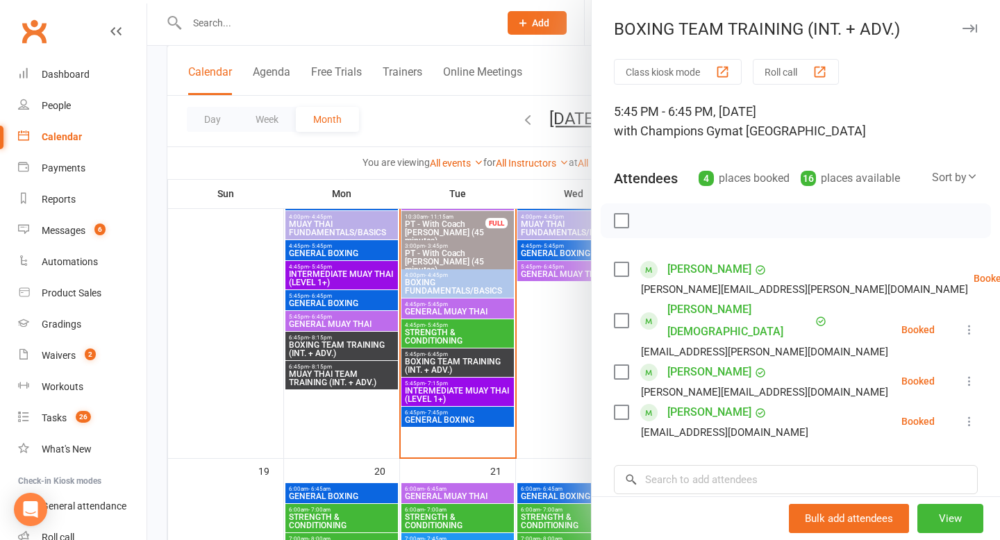
click at [563, 389] on div at bounding box center [573, 270] width 852 height 540
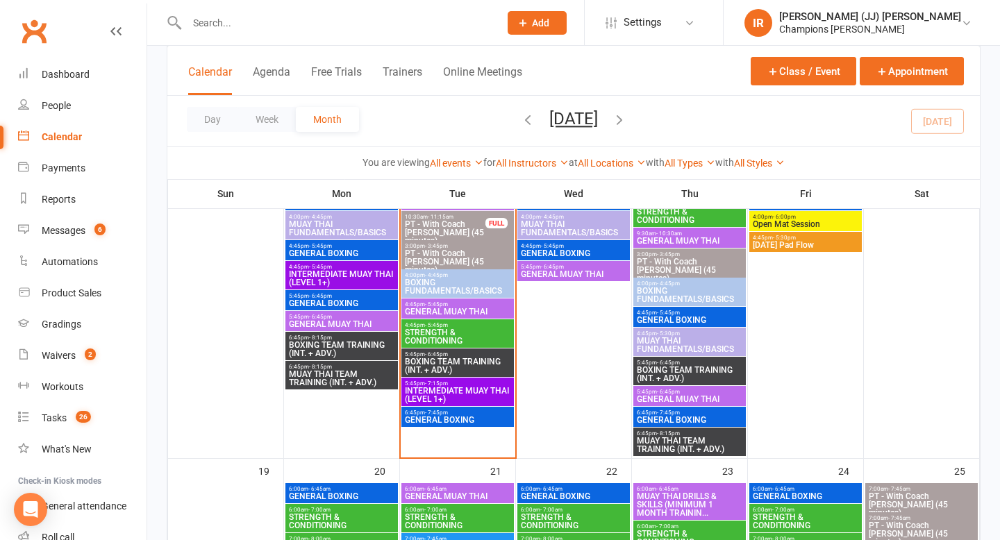
click at [455, 311] on span "GENERAL MUAY THAI" at bounding box center [457, 312] width 107 height 8
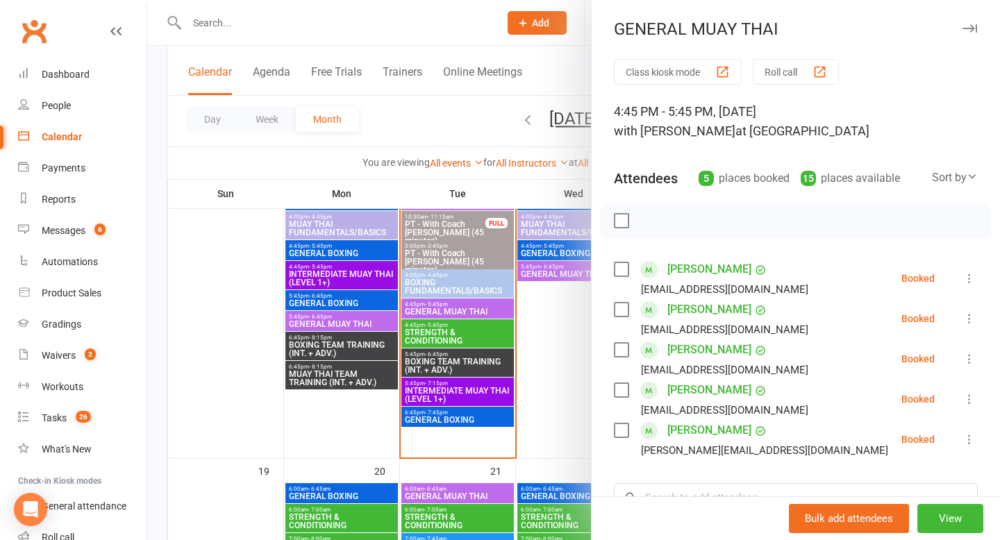
click at [553, 353] on div at bounding box center [573, 270] width 852 height 540
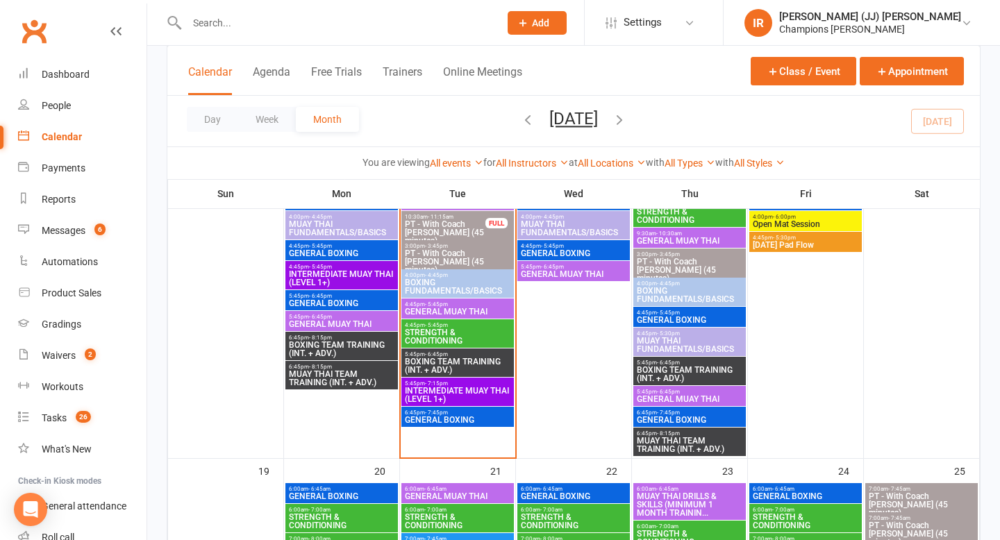
click at [296, 19] on input "text" at bounding box center [336, 22] width 307 height 19
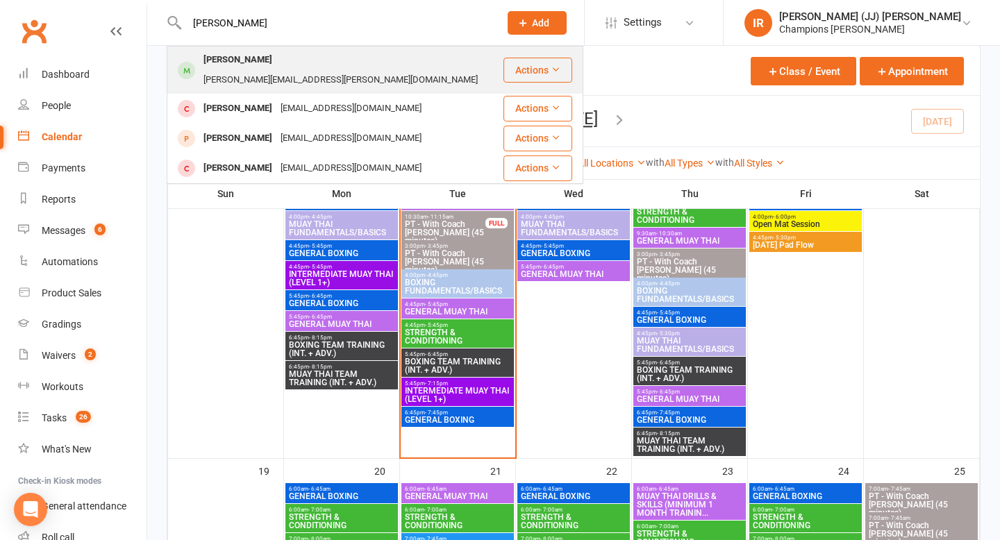
type input "[PERSON_NAME]"
click at [228, 65] on div "[PERSON_NAME]" at bounding box center [237, 60] width 77 height 20
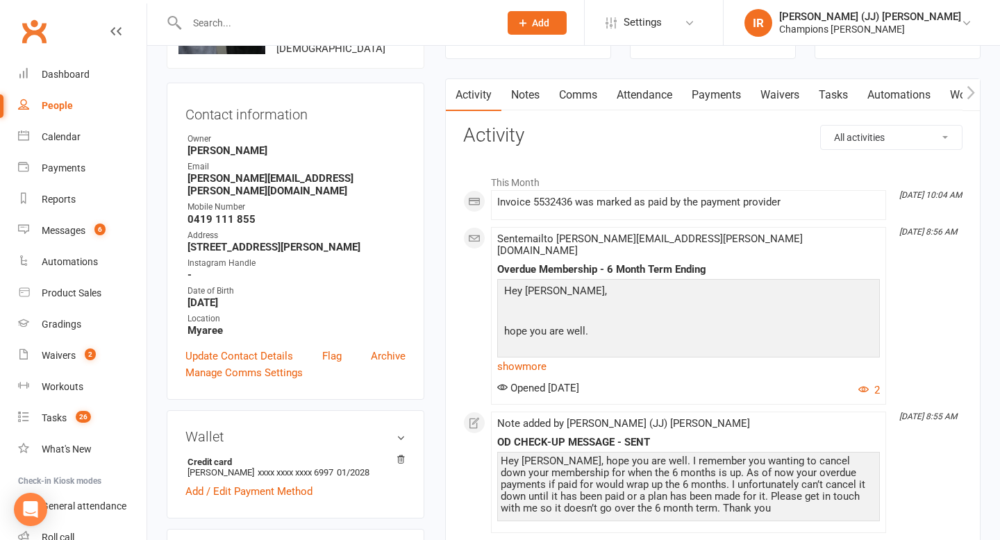
scroll to position [112, 0]
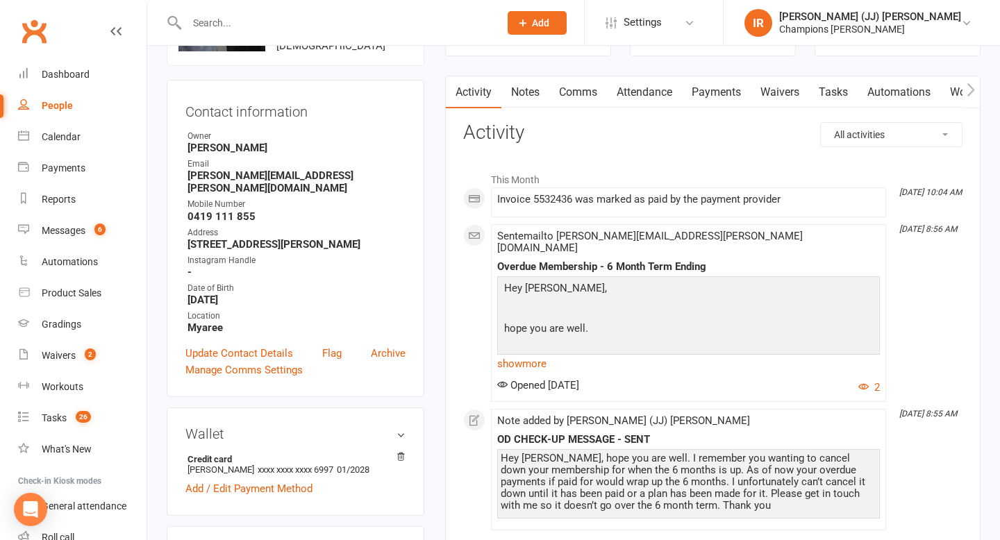
click at [726, 92] on link "Payments" at bounding box center [716, 92] width 69 height 32
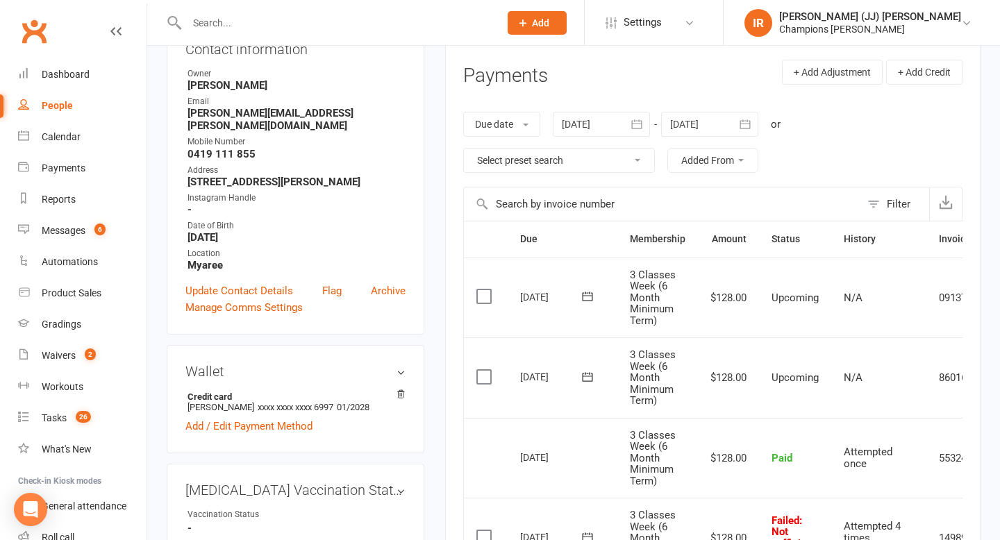
scroll to position [169, 0]
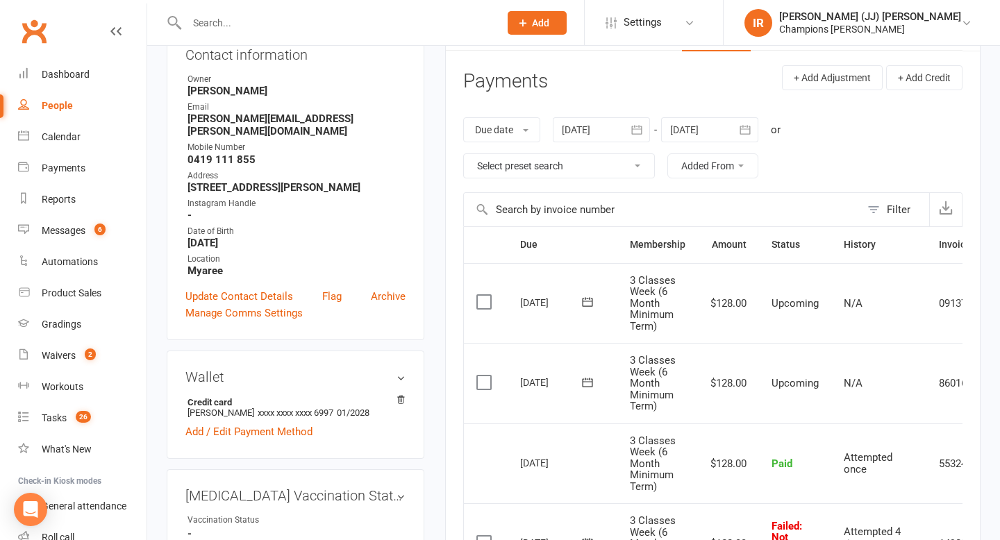
click at [619, 128] on div at bounding box center [601, 129] width 97 height 25
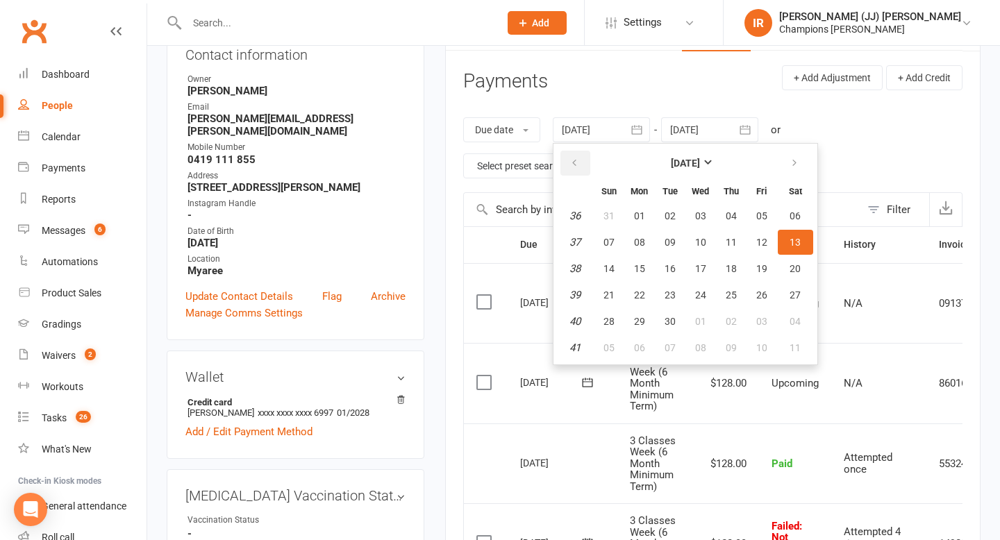
click at [582, 162] on button "button" at bounding box center [575, 163] width 30 height 25
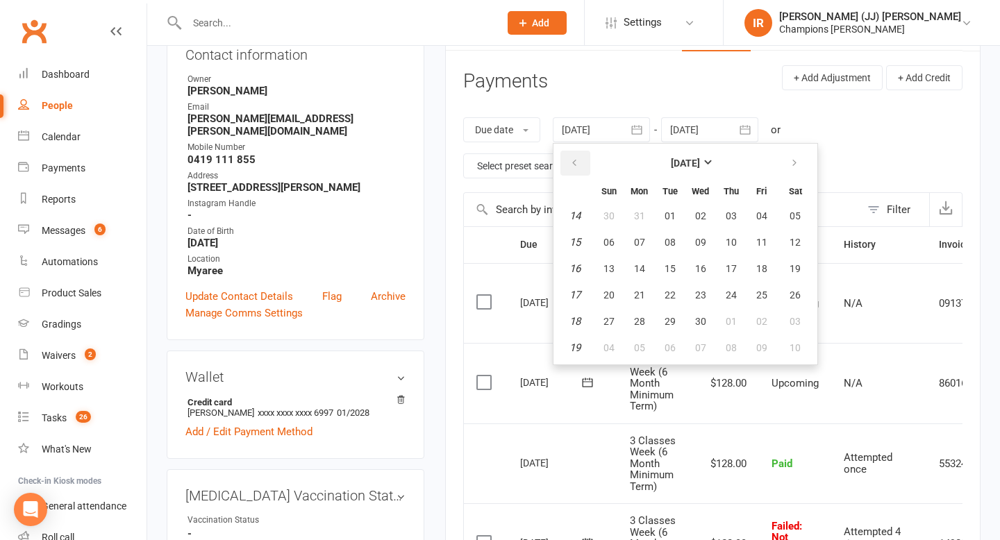
click at [582, 162] on button "button" at bounding box center [575, 163] width 30 height 25
click at [697, 253] on button "11" at bounding box center [700, 242] width 29 height 25
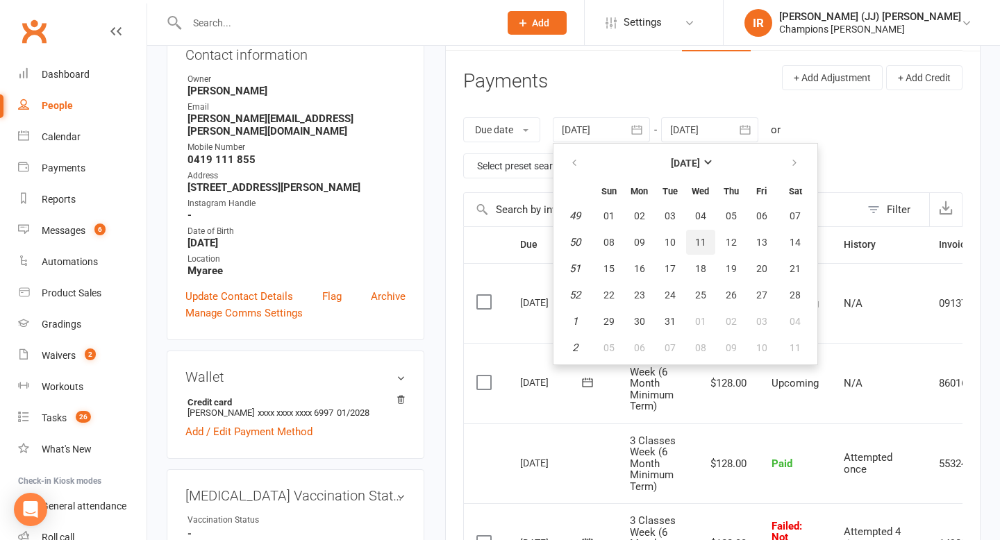
type input "[DATE]"
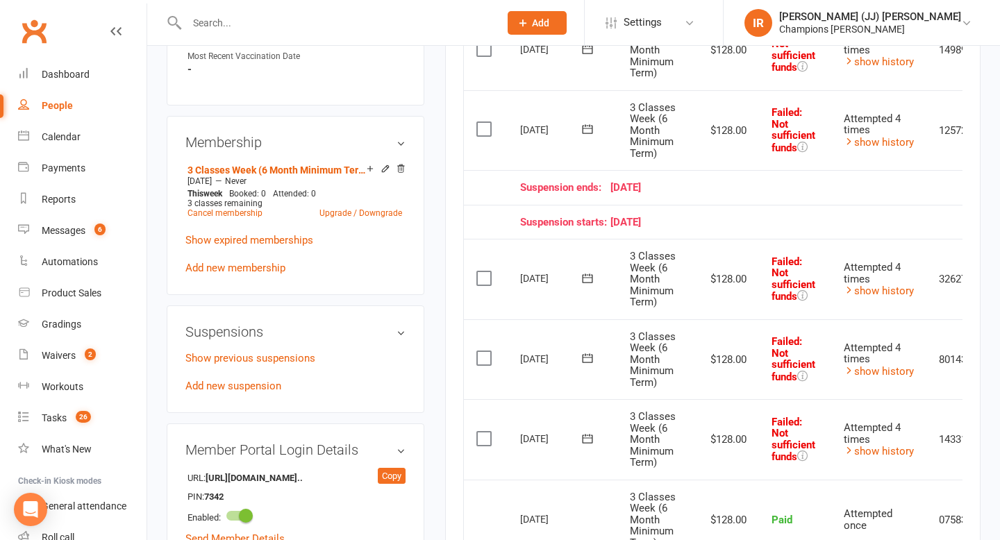
scroll to position [656, 0]
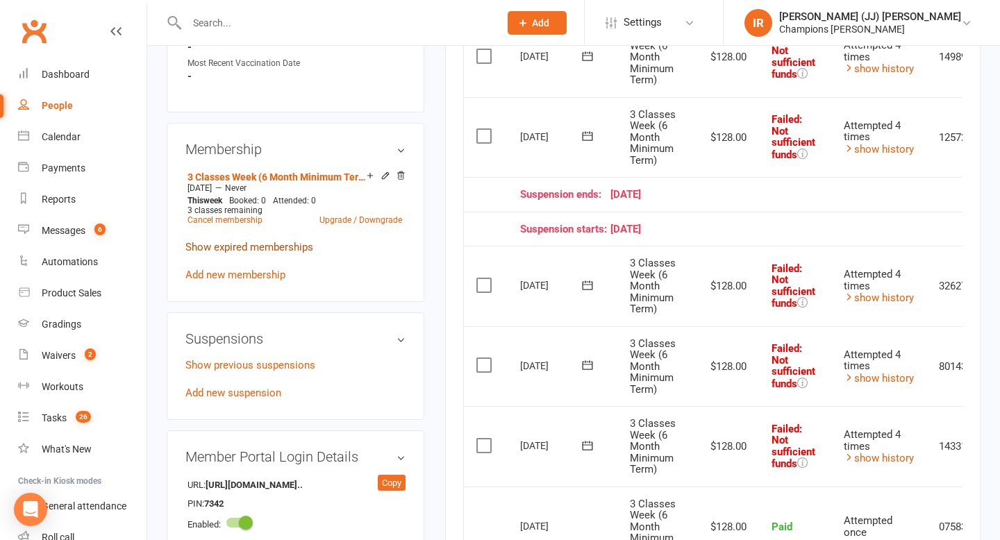
click at [278, 249] on p "Show expired memberships" at bounding box center [295, 247] width 220 height 17
click at [259, 248] on link "Show expired memberships" at bounding box center [249, 247] width 128 height 12
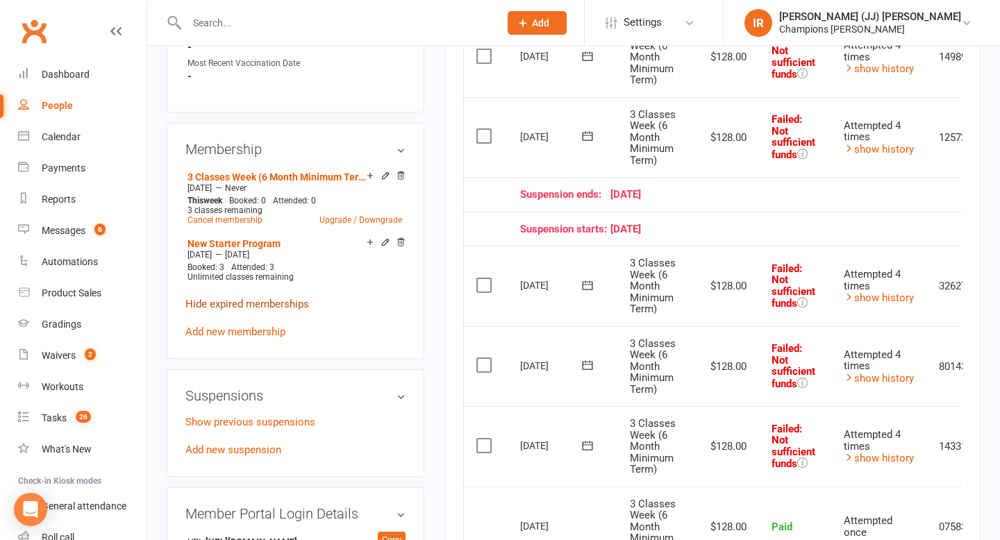
click at [268, 300] on link "Hide expired memberships" at bounding box center [247, 304] width 124 height 12
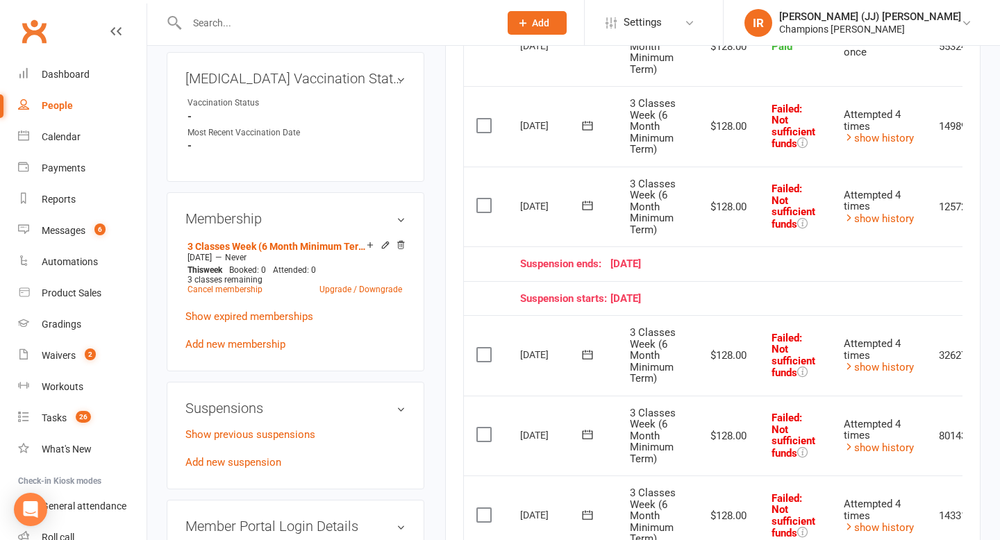
scroll to position [587, 0]
click at [244, 285] on link "Cancel membership" at bounding box center [224, 289] width 75 height 10
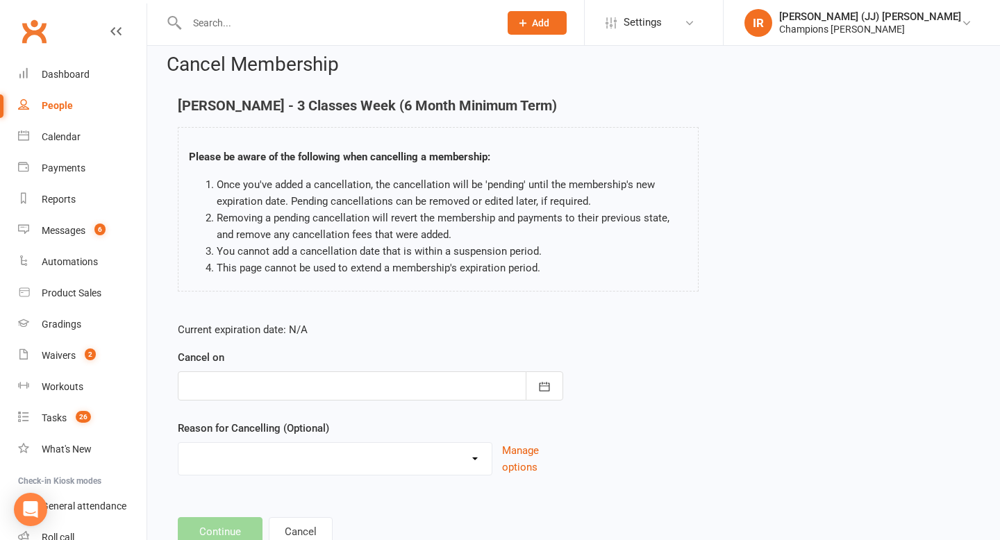
scroll to position [60, 0]
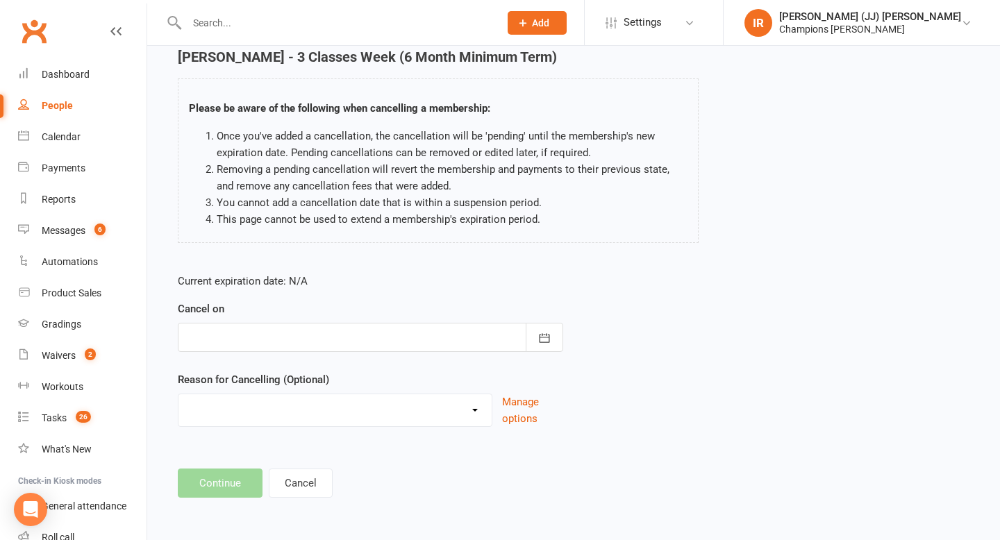
click at [379, 339] on div at bounding box center [370, 337] width 385 height 29
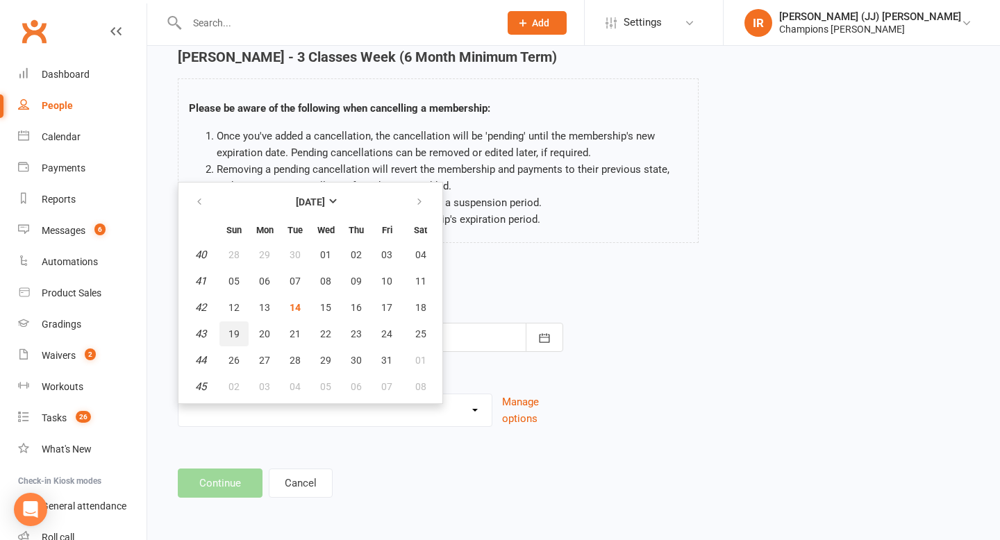
click at [237, 333] on span "19" at bounding box center [233, 333] width 11 height 11
type input "[DATE]"
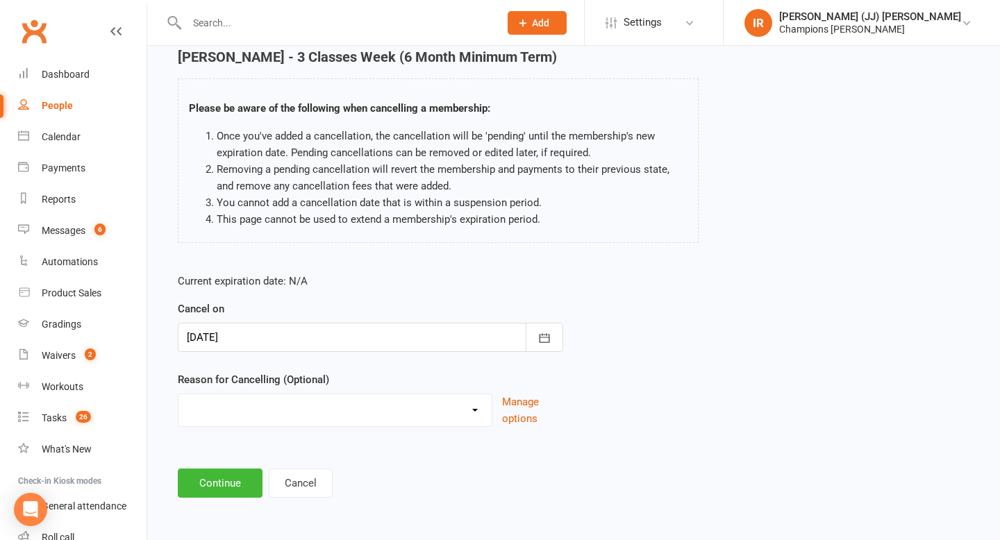
click at [290, 413] on select "Club Transfer Cooling off Period ([DATE]) Debt Collection Downgrade of Membersh…" at bounding box center [334, 408] width 313 height 28
select select "8"
click at [178, 394] on select "Club Transfer Cooling off Period ([DATE]) Debt Collection Downgrade of Membersh…" at bounding box center [334, 408] width 313 height 28
click at [235, 480] on button "Continue" at bounding box center [220, 483] width 85 height 29
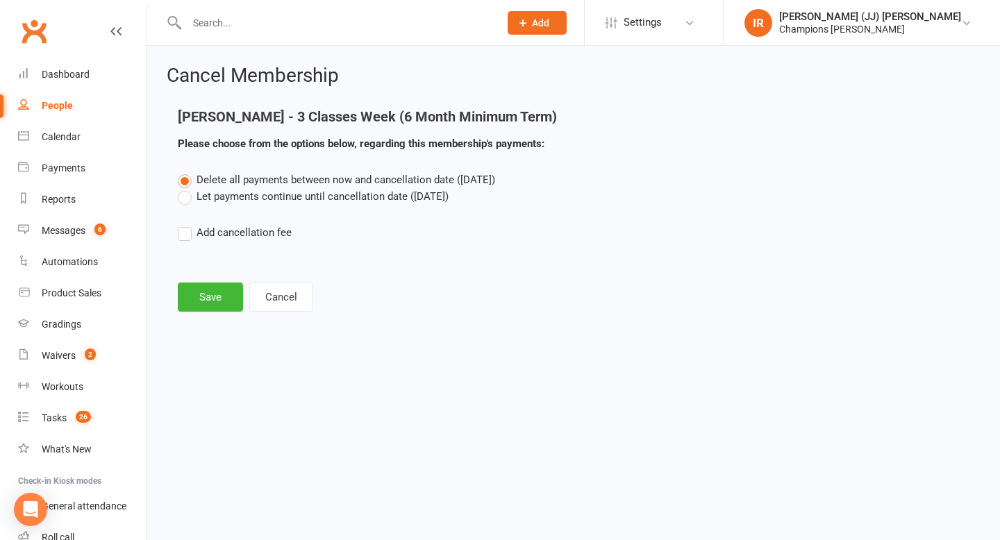
click at [276, 192] on label "Let payments continue until cancellation date ([DATE])" at bounding box center [313, 196] width 271 height 17
click at [187, 188] on input "Let payments continue until cancellation date ([DATE])" at bounding box center [182, 188] width 9 height 0
click at [212, 304] on button "Save" at bounding box center [210, 297] width 65 height 29
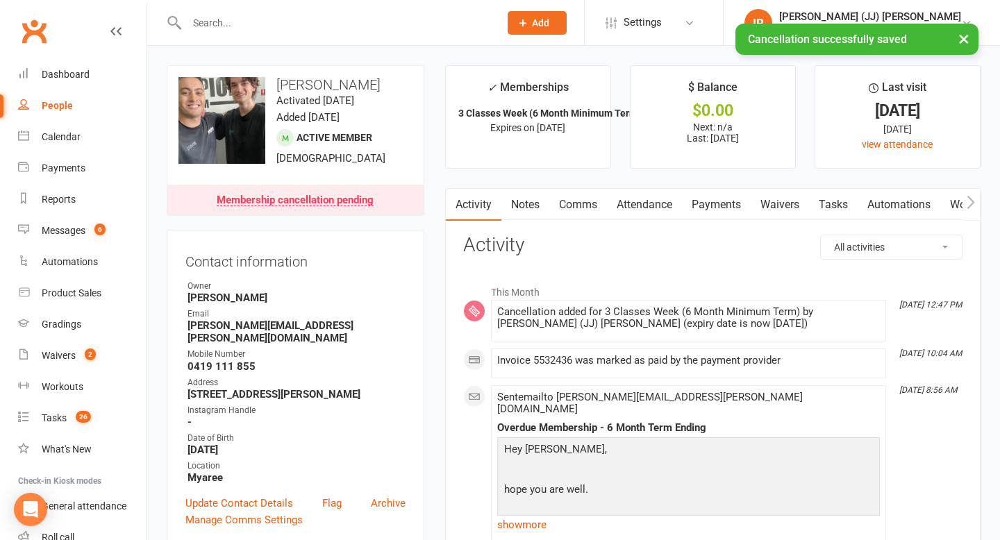
click at [704, 203] on link "Payments" at bounding box center [716, 205] width 69 height 32
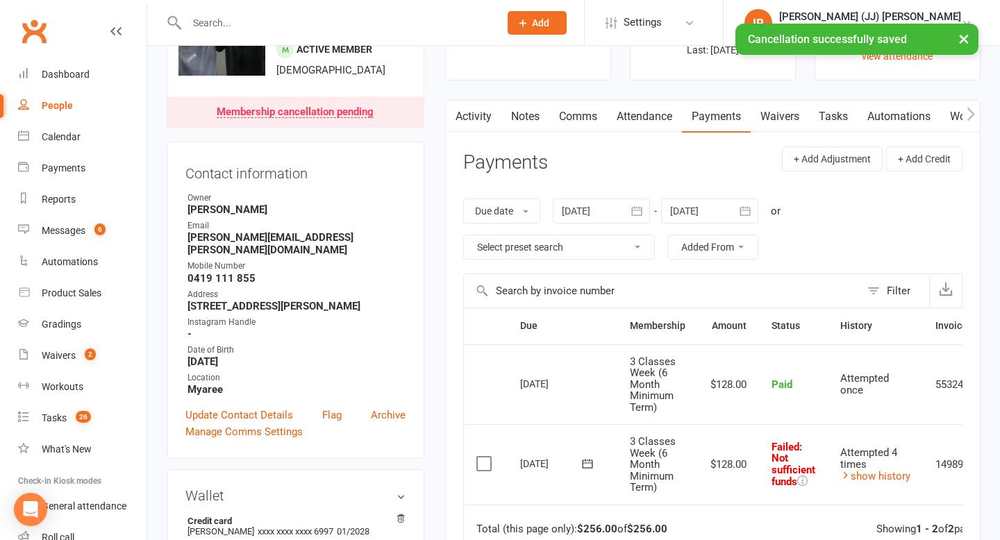
scroll to position [83, 0]
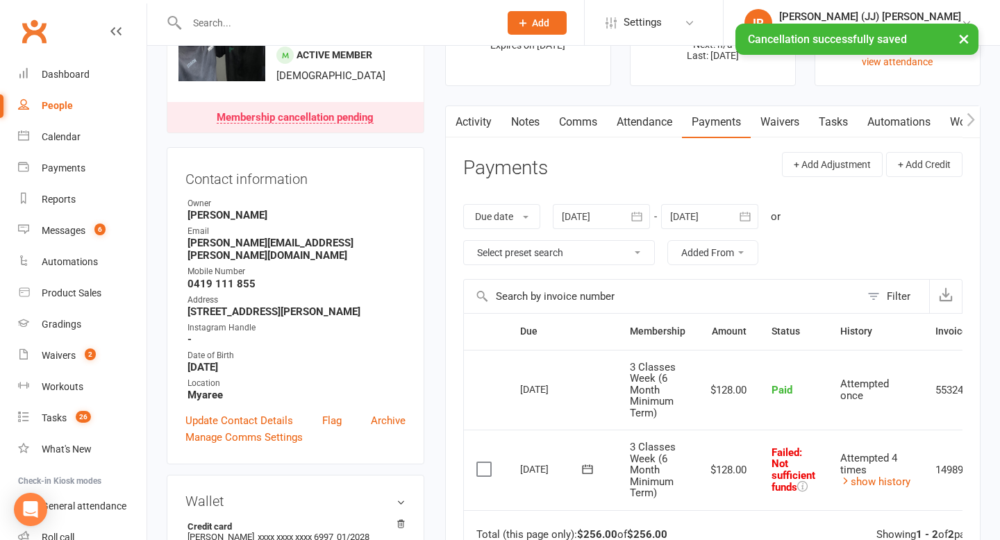
click at [583, 204] on div at bounding box center [601, 216] width 97 height 25
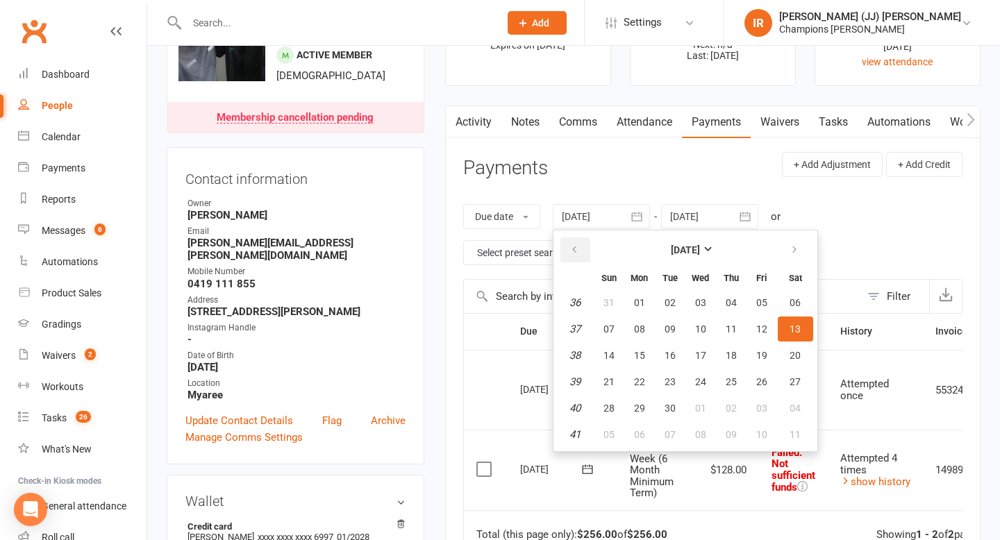
click at [572, 241] on button "button" at bounding box center [575, 249] width 30 height 25
click at [572, 242] on button "button" at bounding box center [575, 249] width 30 height 25
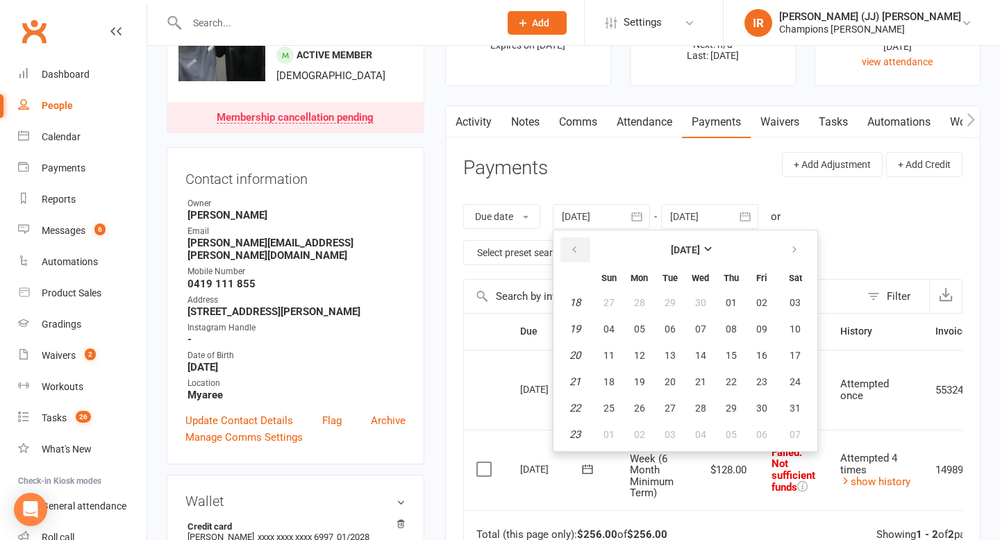
click at [572, 242] on button "button" at bounding box center [575, 249] width 30 height 25
click at [623, 319] on button "02" at bounding box center [608, 329] width 29 height 25
type input "[DATE]"
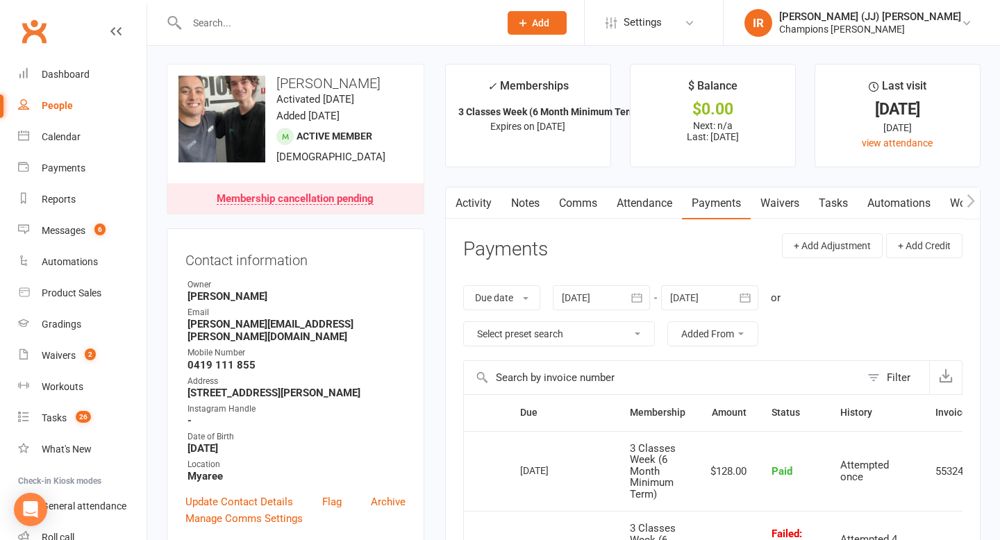
scroll to position [0, 0]
click at [510, 213] on link "Notes" at bounding box center [525, 205] width 48 height 32
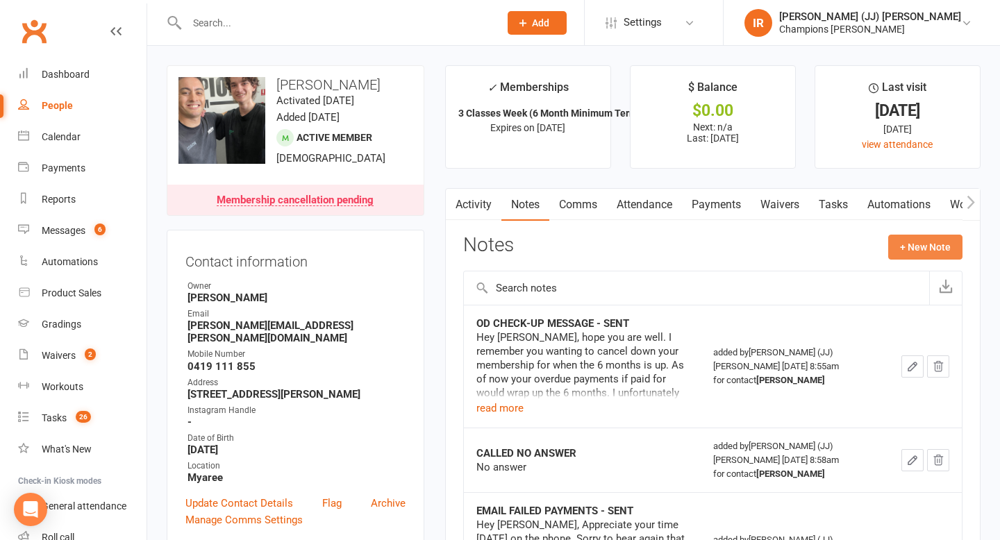
click at [902, 251] on button "+ New Note" at bounding box center [925, 247] width 74 height 25
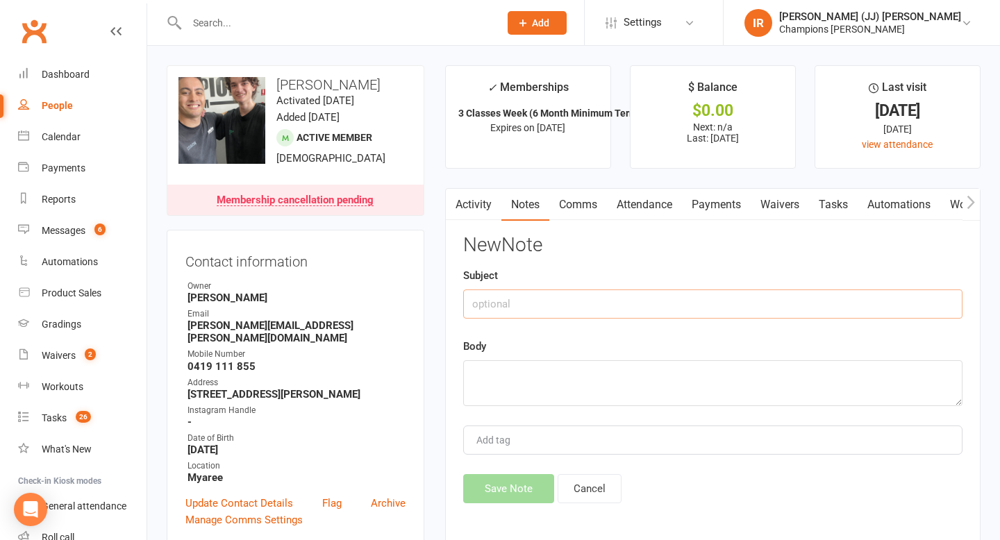
click at [617, 299] on input "text" at bounding box center [712, 303] width 499 height 29
type input "PAYMENT SETTLEMENT"
click at [577, 398] on textarea at bounding box center [712, 383] width 499 height 46
type textarea "H"
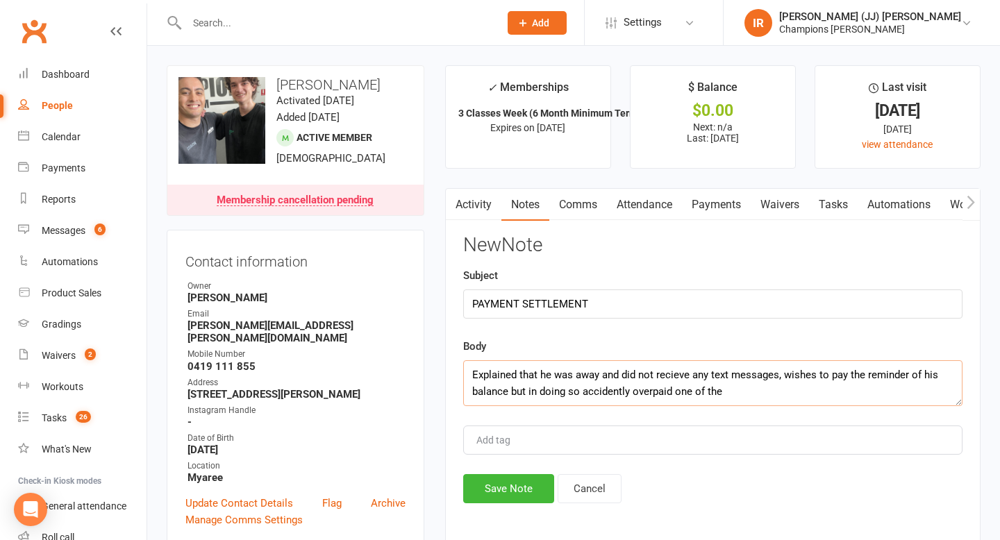
click at [603, 392] on textarea "Explained that he was away and did not recieve any text messages, wishes to pay…" at bounding box center [712, 383] width 499 height 46
click at [727, 393] on textarea "Explained that he was away and did not receive any text messages, wishes to pay…" at bounding box center [712, 383] width 499 height 46
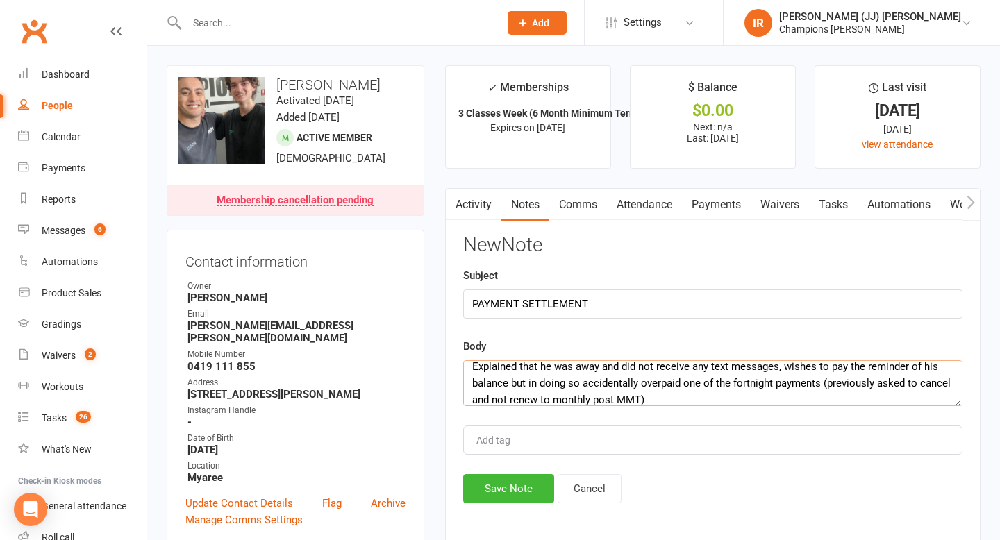
click at [626, 401] on textarea "Explained that he was away and did not receive any text messages, wishes to pay…" at bounding box center [712, 383] width 499 height 46
click at [650, 394] on textarea "Explained that he was away and did not receive any text messages, wishes to pay…" at bounding box center [712, 383] width 499 height 46
type textarea "Explained that he was away and did not receive any text messages, wishes to pay…"
click at [508, 489] on button "Save Note" at bounding box center [508, 488] width 91 height 29
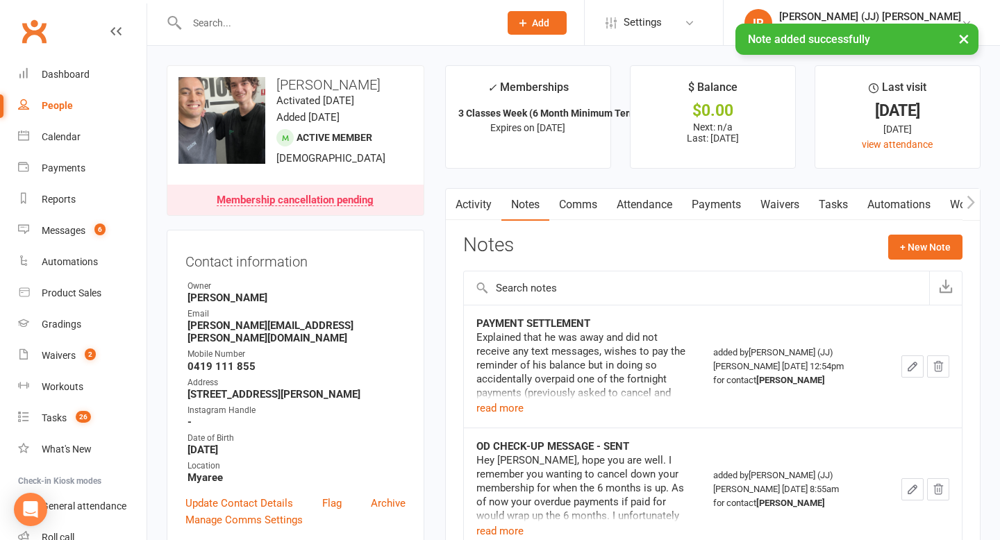
click at [732, 201] on link "Payments" at bounding box center [716, 205] width 69 height 32
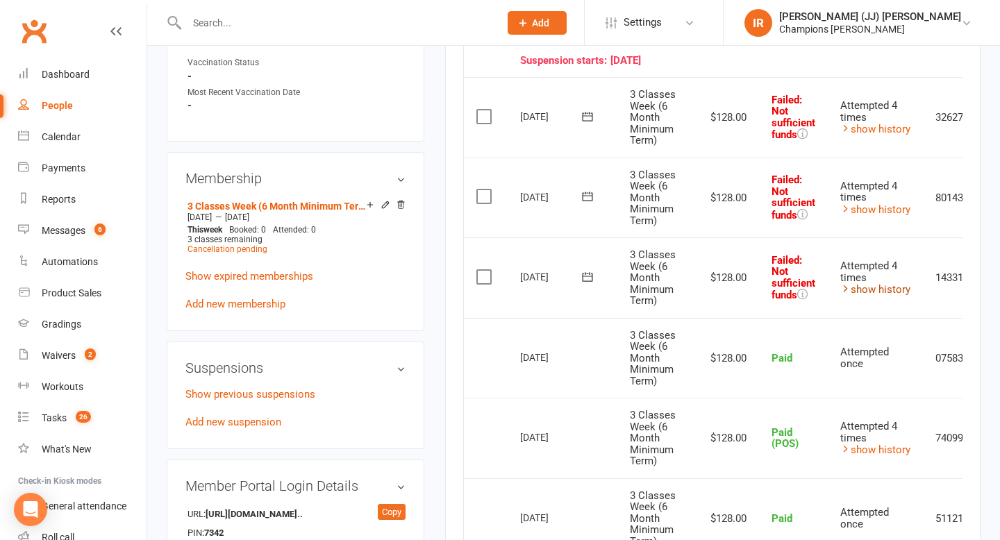
scroll to position [0, 71]
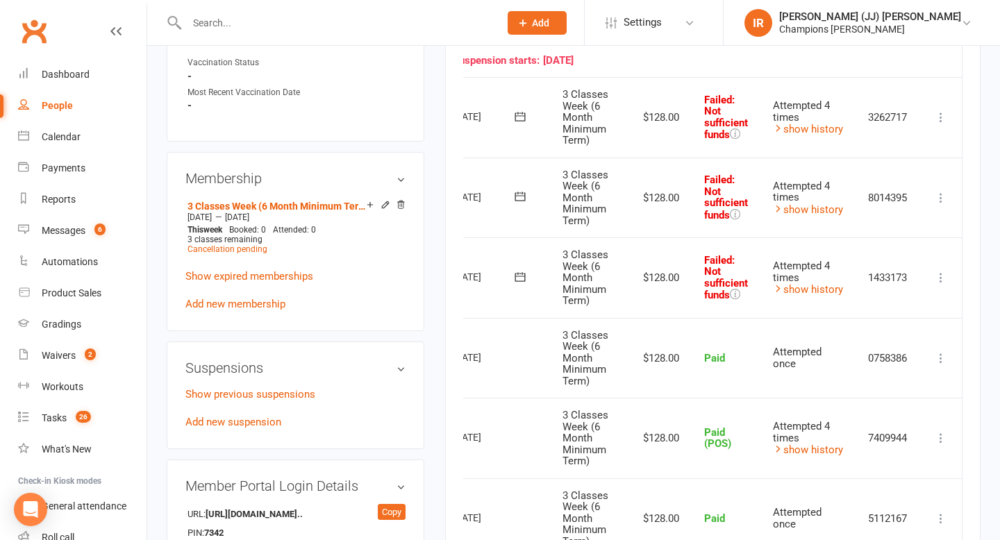
click at [953, 280] on td "Mark as Paid (Cash) Mark as Paid (POS) Mark as Paid (Other) Skip Retry now More…" at bounding box center [941, 277] width 42 height 81
click at [939, 280] on icon at bounding box center [941, 278] width 14 height 14
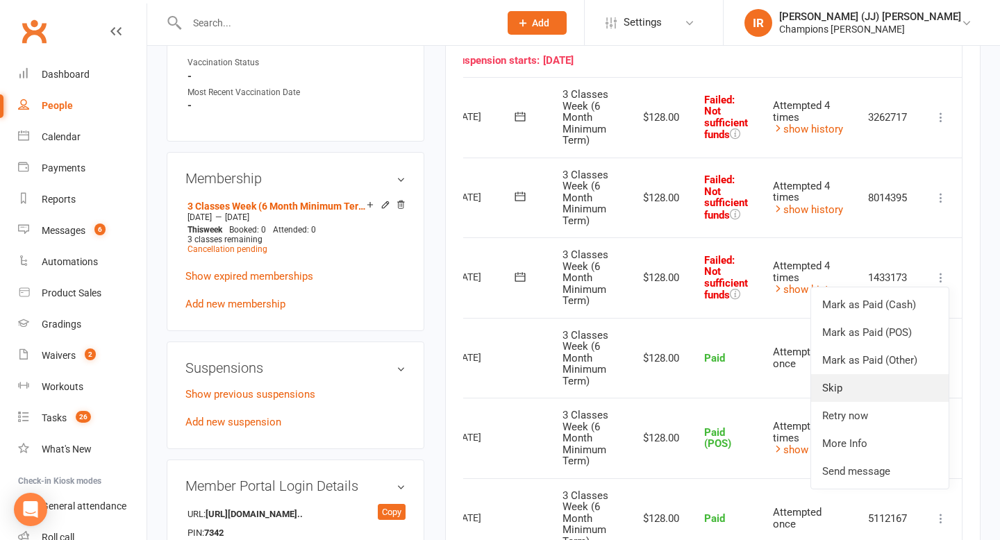
click at [873, 387] on link "Skip" at bounding box center [879, 388] width 137 height 28
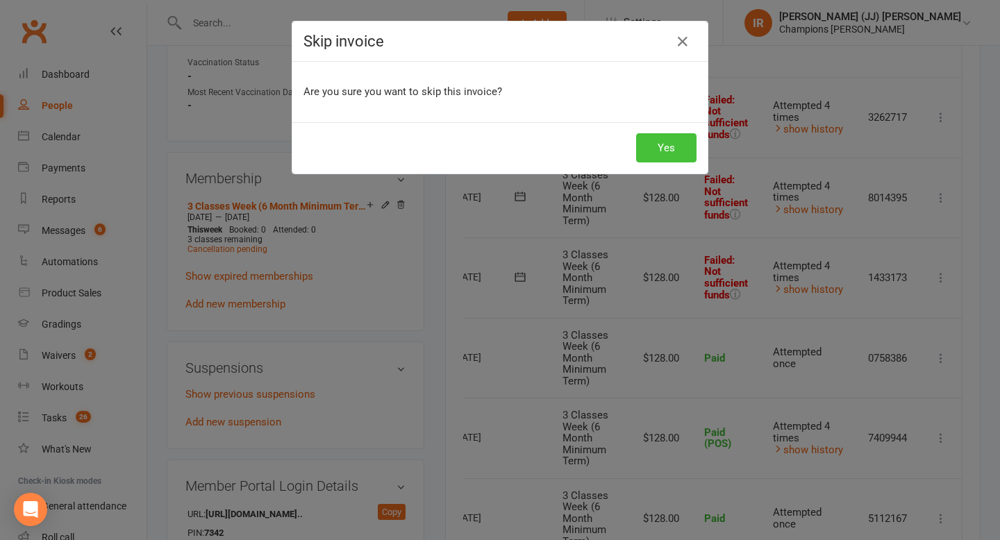
click at [662, 151] on button "Yes" at bounding box center [666, 147] width 60 height 29
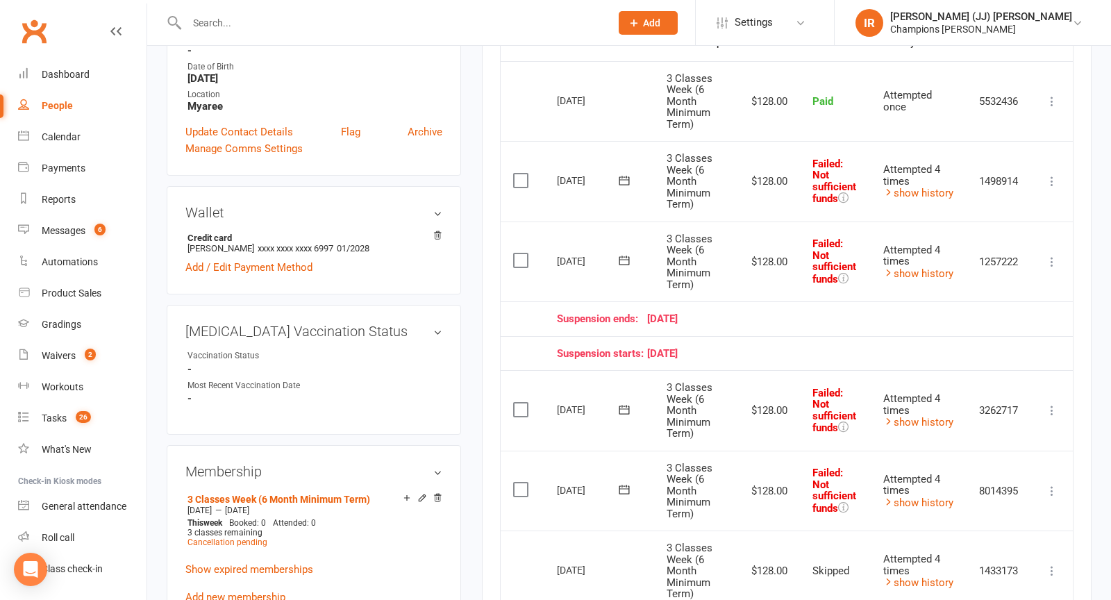
scroll to position [0, 0]
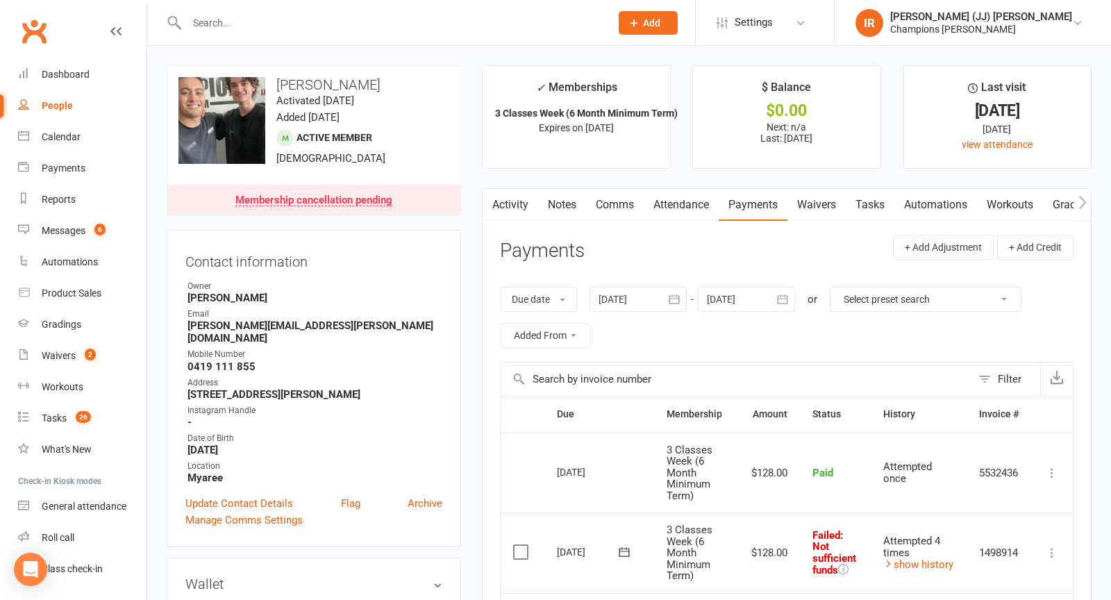
click at [336, 28] on input "text" at bounding box center [392, 22] width 418 height 19
paste input "[PERSON_NAME]"
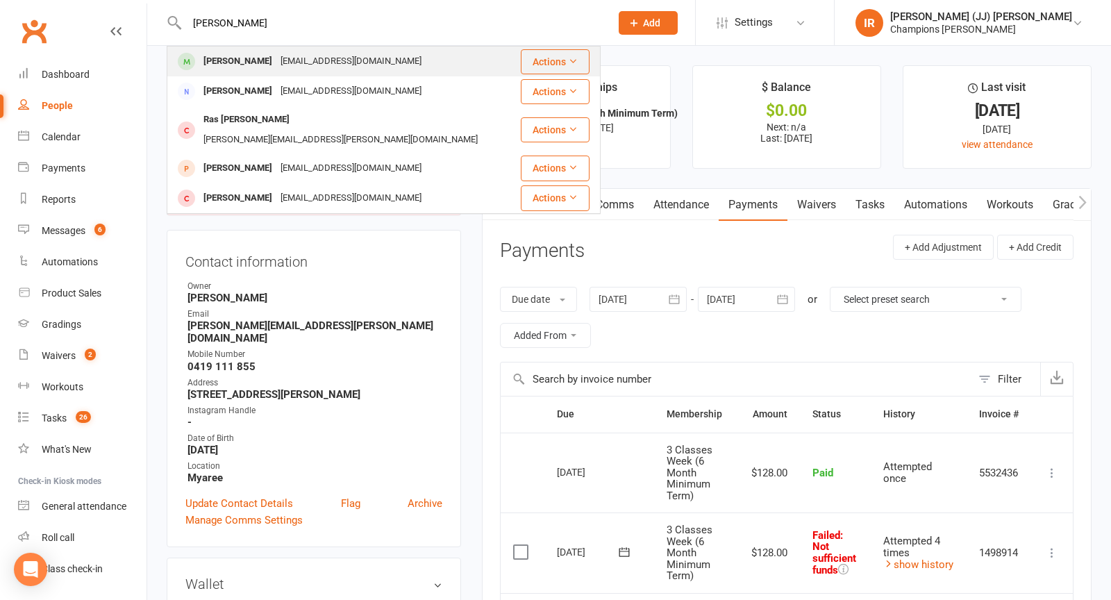
type input "[PERSON_NAME]"
click at [251, 64] on div "[PERSON_NAME]" at bounding box center [237, 61] width 77 height 20
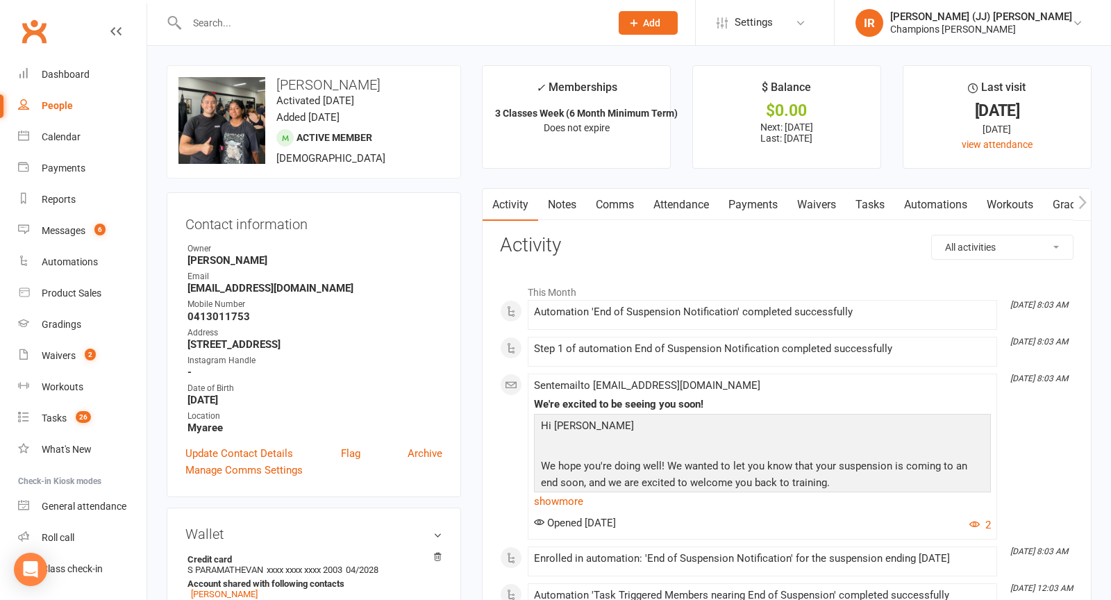
click at [405, 42] on div at bounding box center [384, 22] width 434 height 45
click at [473, 17] on input "text" at bounding box center [392, 22] width 418 height 19
paste input "[PERSON_NAME]"
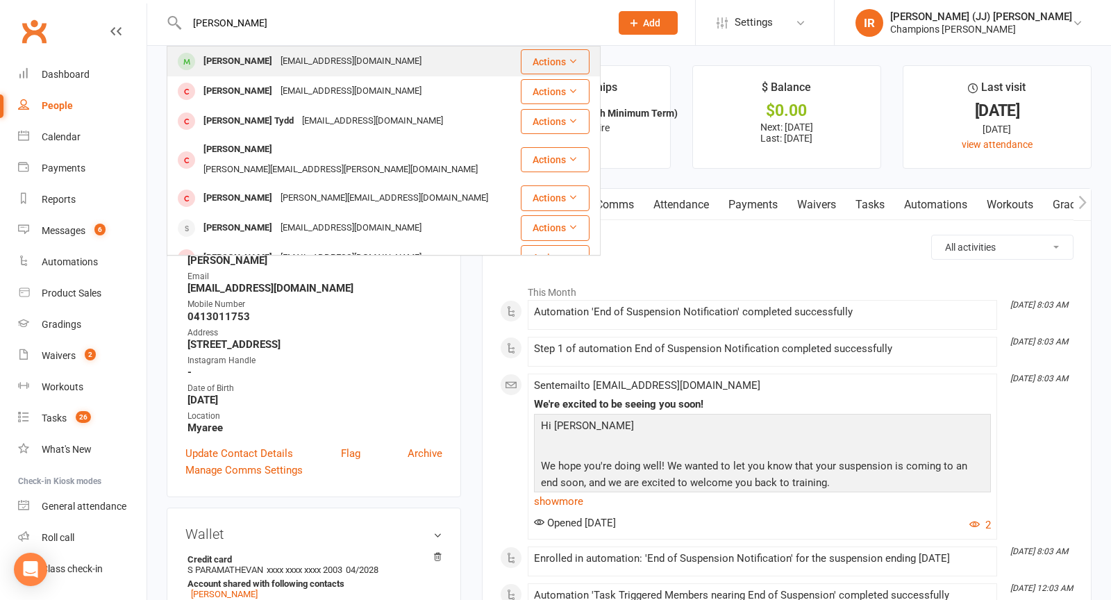
type input "[PERSON_NAME]"
click at [398, 67] on div "[PERSON_NAME] [EMAIL_ADDRESS][DOMAIN_NAME]" at bounding box center [343, 61] width 351 height 28
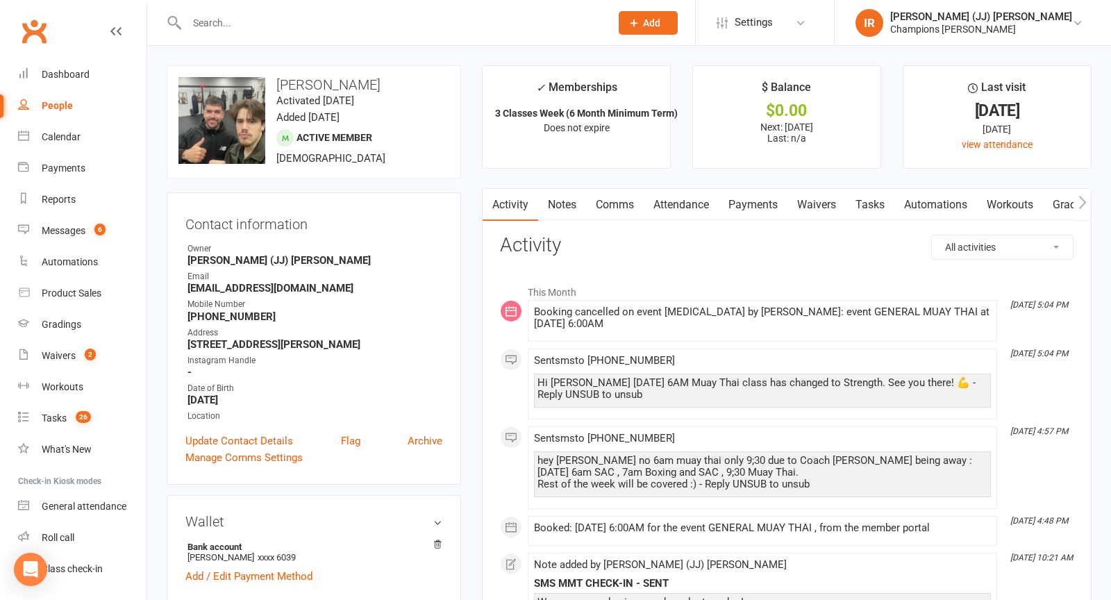
click at [344, 18] on input "text" at bounding box center [392, 22] width 418 height 19
paste input "[PERSON_NAME]"
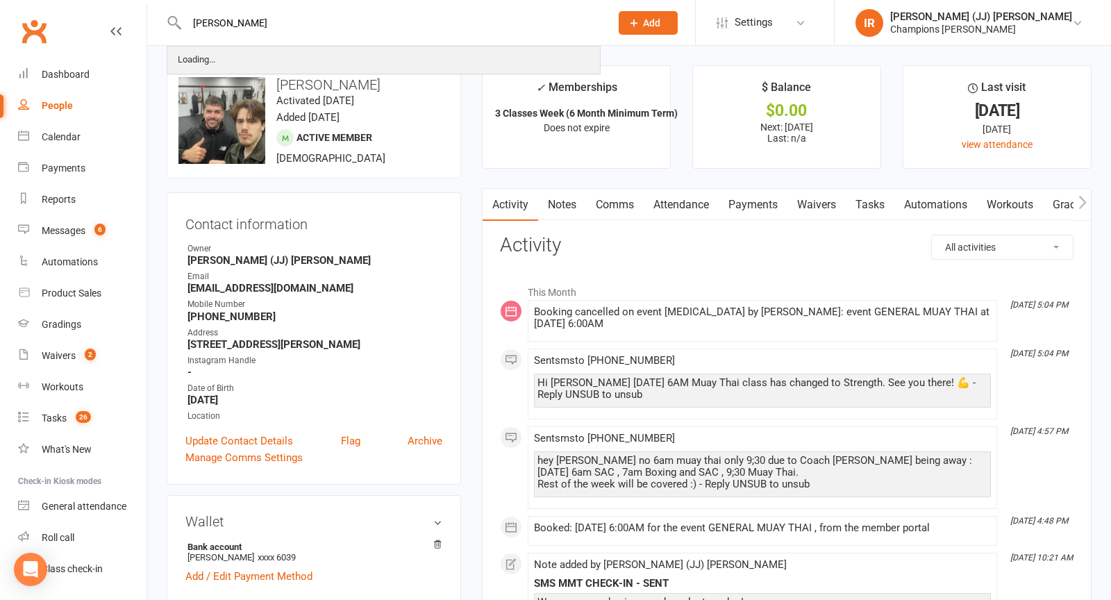
type input "[PERSON_NAME]"
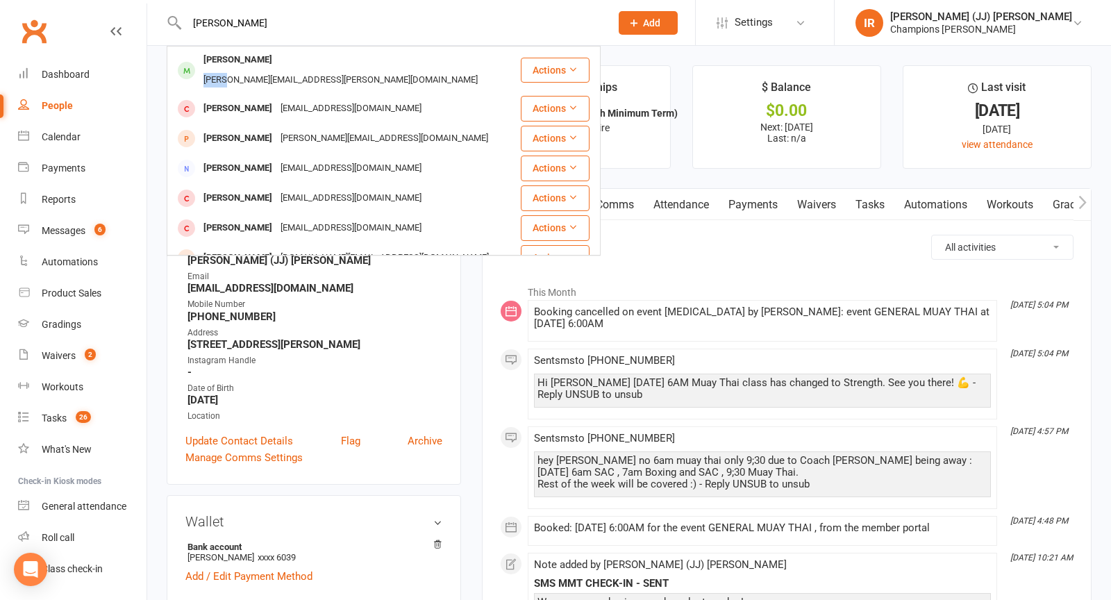
click at [284, 70] on div "[PERSON_NAME][EMAIL_ADDRESS][PERSON_NAME][DOMAIN_NAME]" at bounding box center [340, 80] width 283 height 20
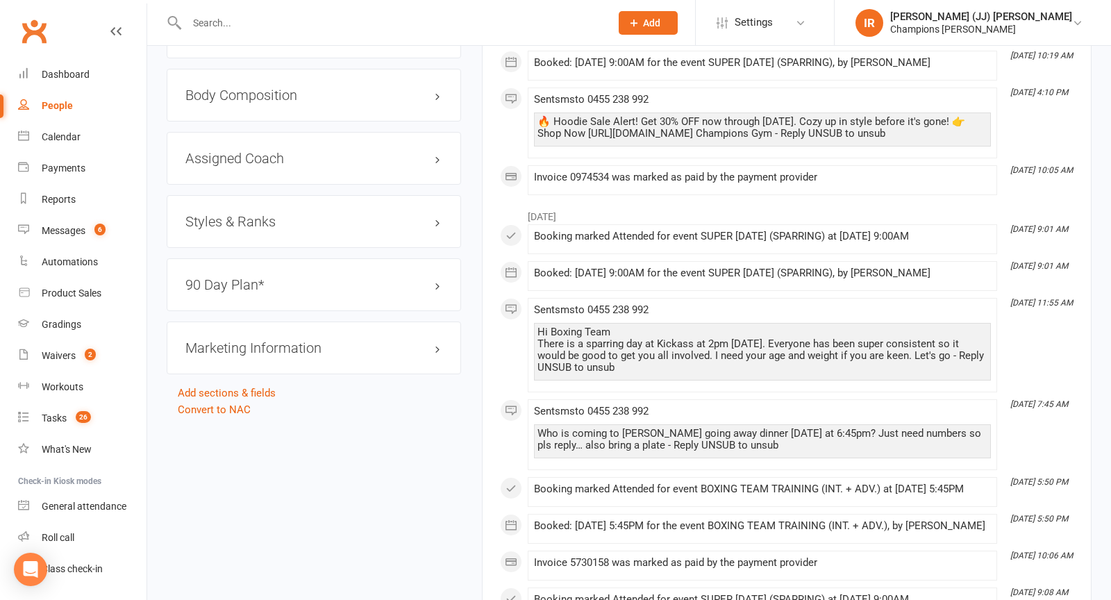
scroll to position [1427, 0]
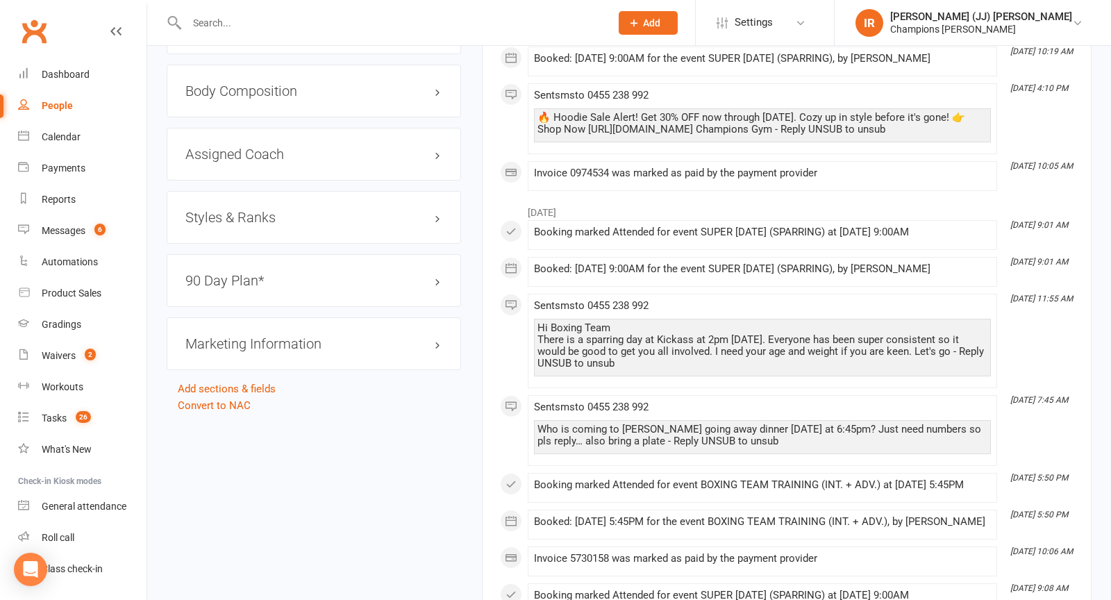
click at [351, 210] on h3 "Styles & Ranks" at bounding box center [313, 217] width 257 height 15
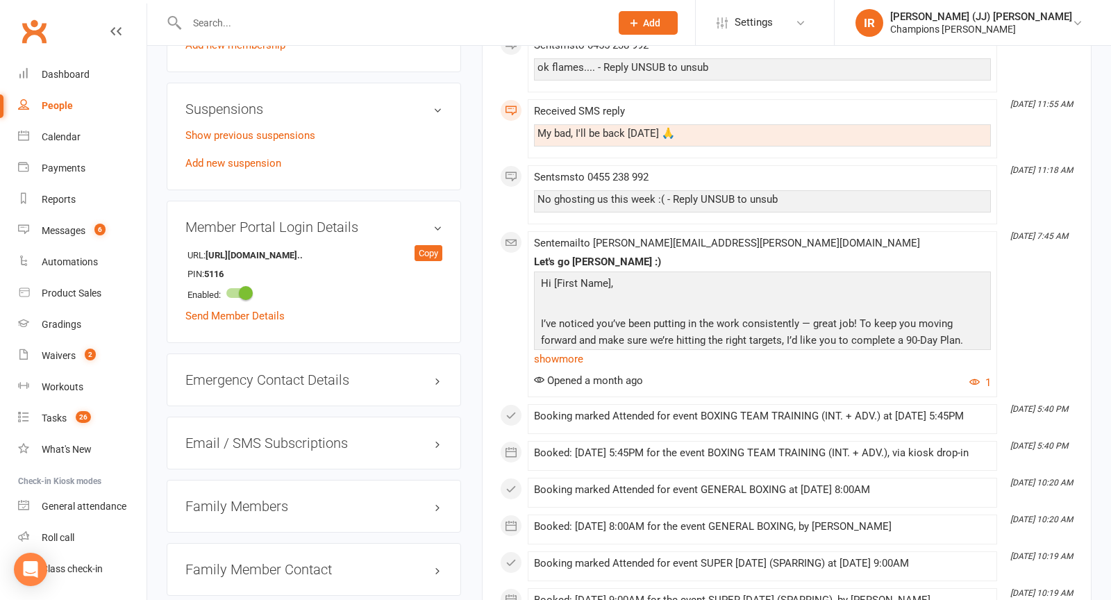
scroll to position [0, 0]
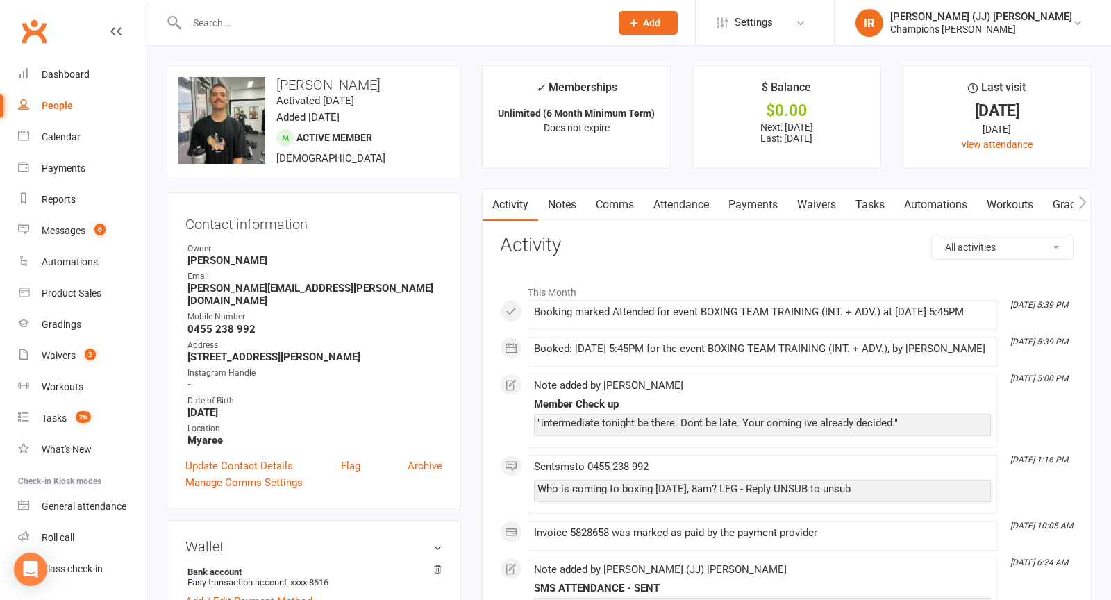
click at [686, 213] on link "Attendance" at bounding box center [681, 205] width 75 height 32
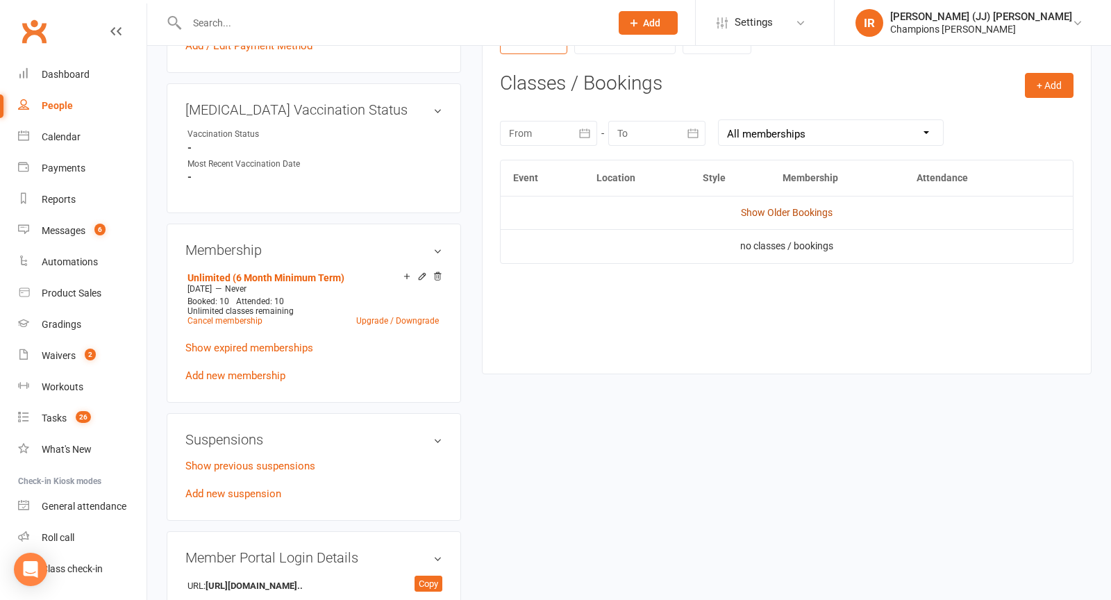
scroll to position [550, 0]
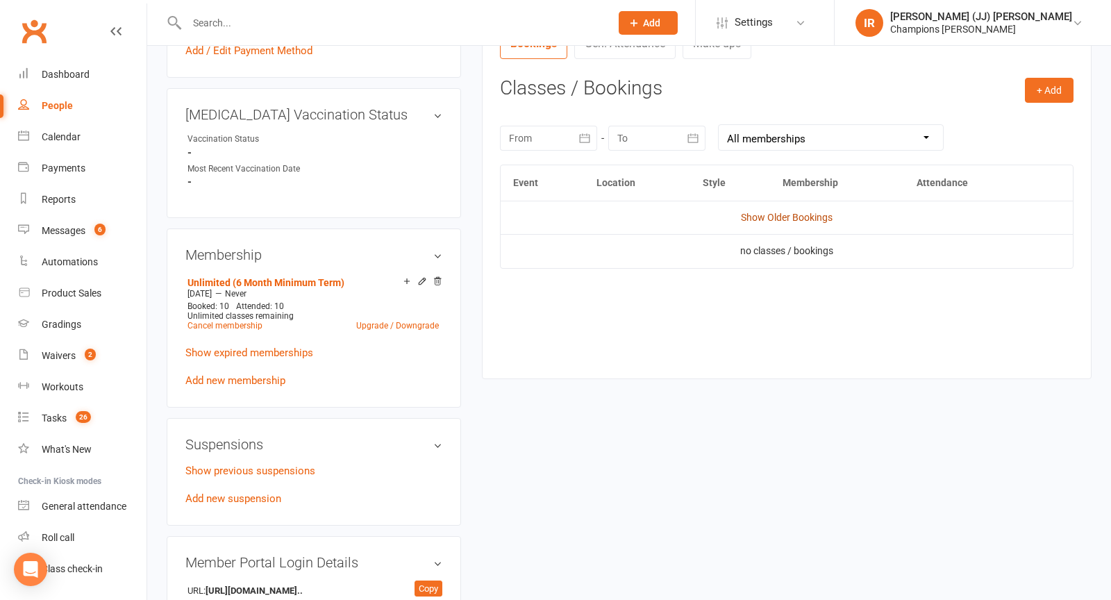
click at [784, 215] on link "Show Older Bookings" at bounding box center [787, 217] width 92 height 11
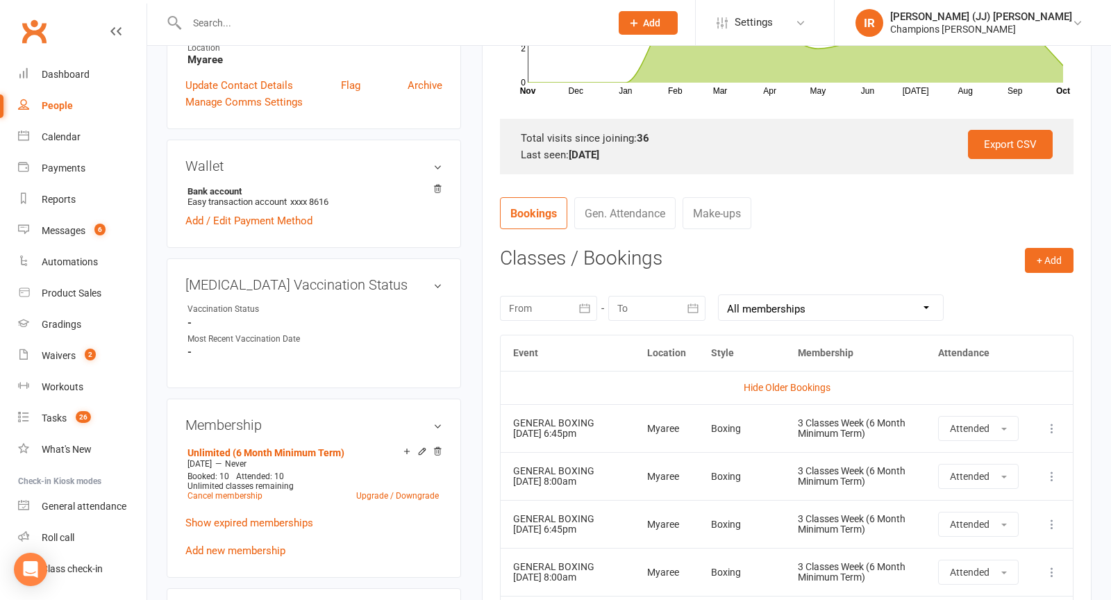
scroll to position [0, 0]
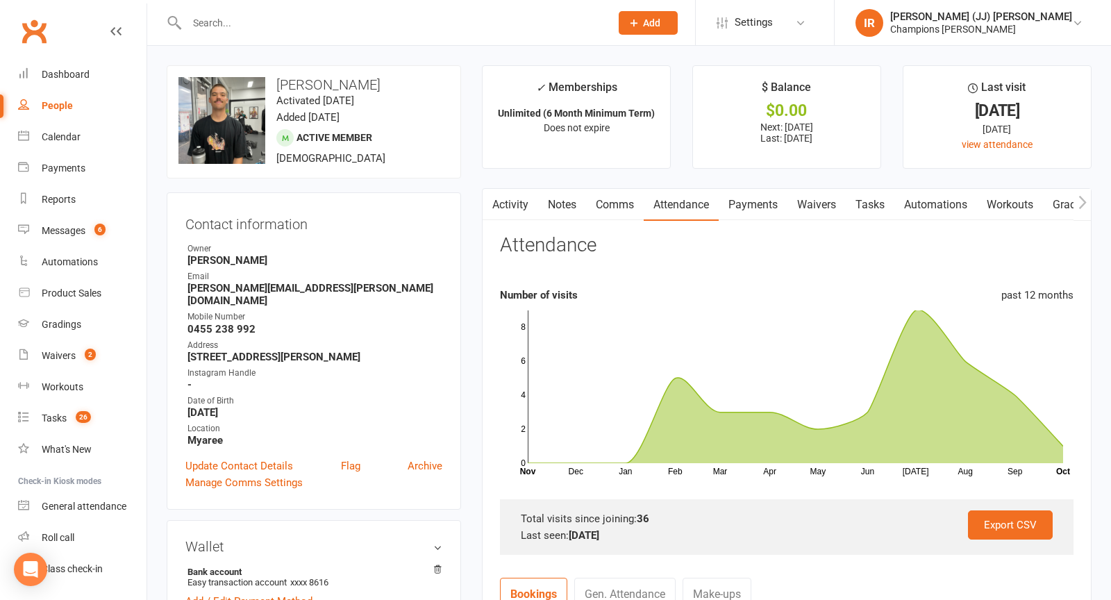
click at [396, 28] on input "text" at bounding box center [392, 22] width 418 height 19
paste input "[PERSON_NAME]"
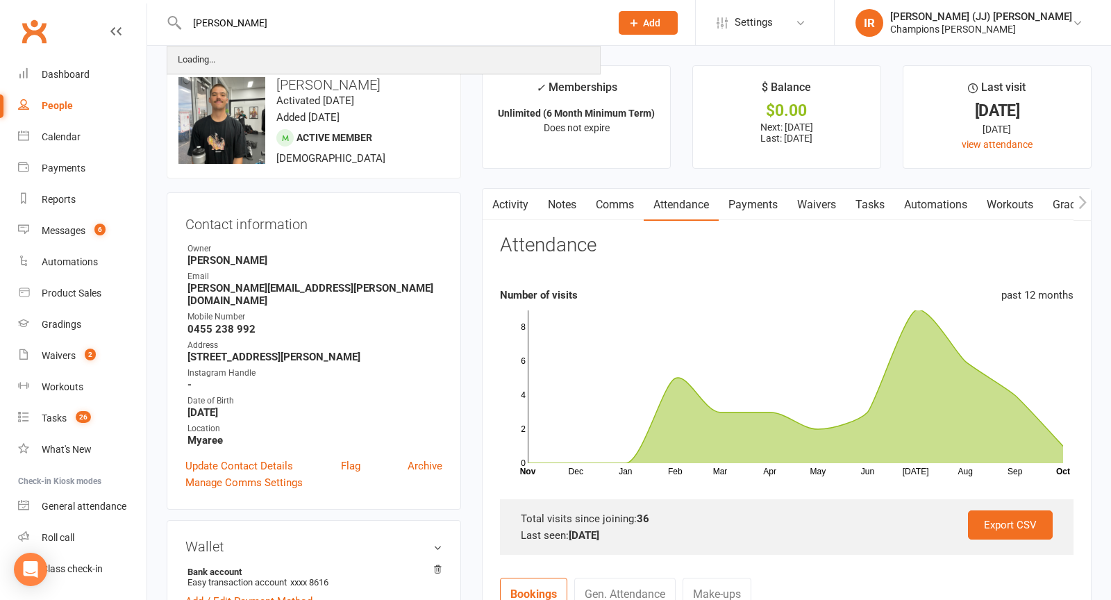
type input "[PERSON_NAME]"
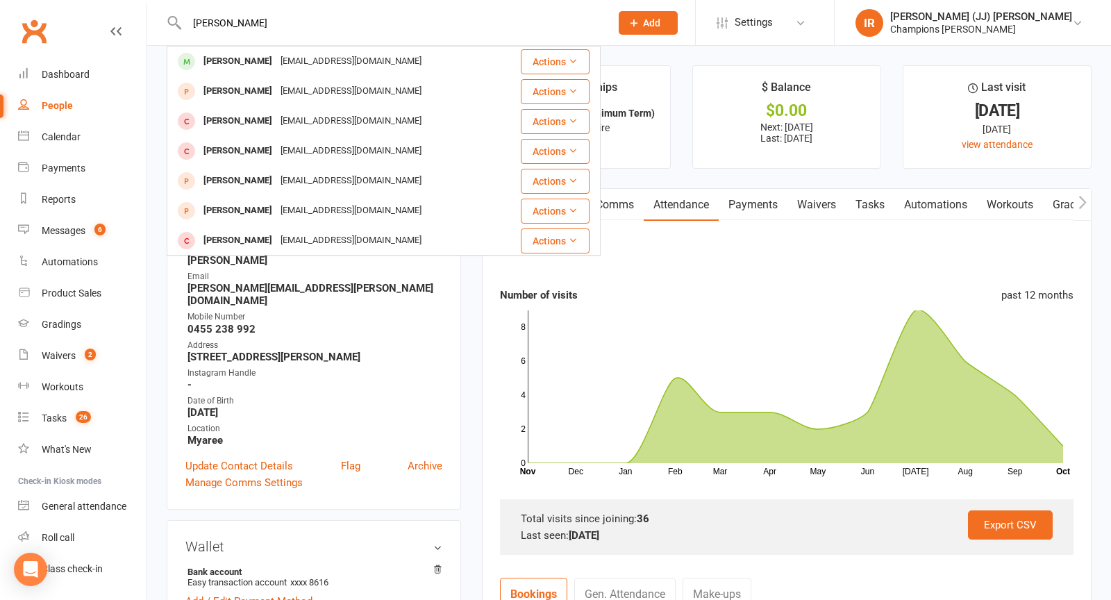
click at [325, 61] on div "[EMAIL_ADDRESS][DOMAIN_NAME]" at bounding box center [350, 61] width 149 height 20
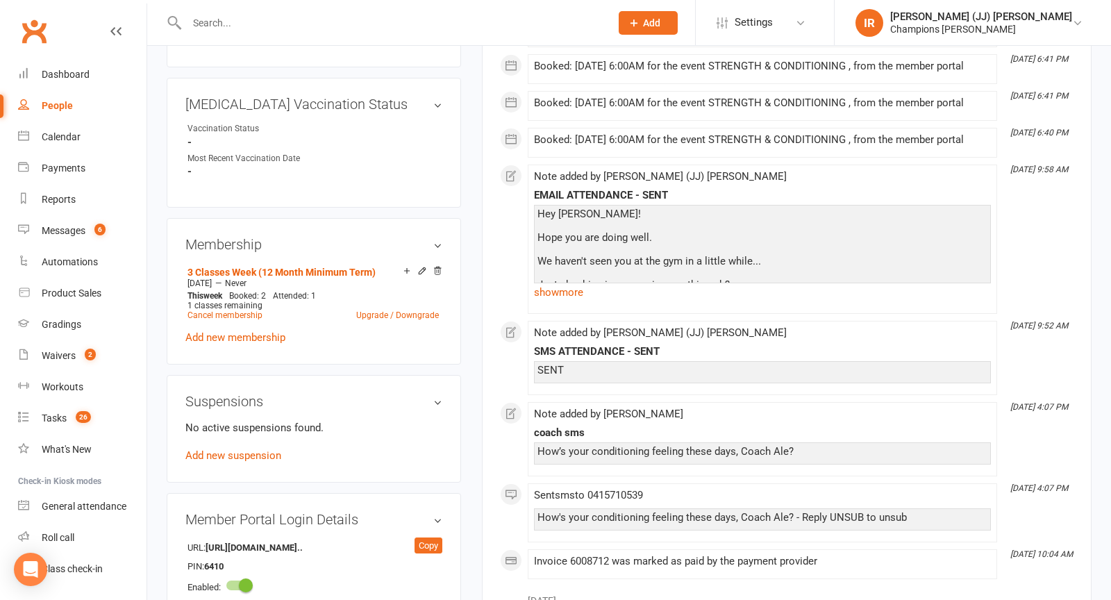
scroll to position [547, 0]
click at [565, 303] on link "show more" at bounding box center [762, 293] width 457 height 19
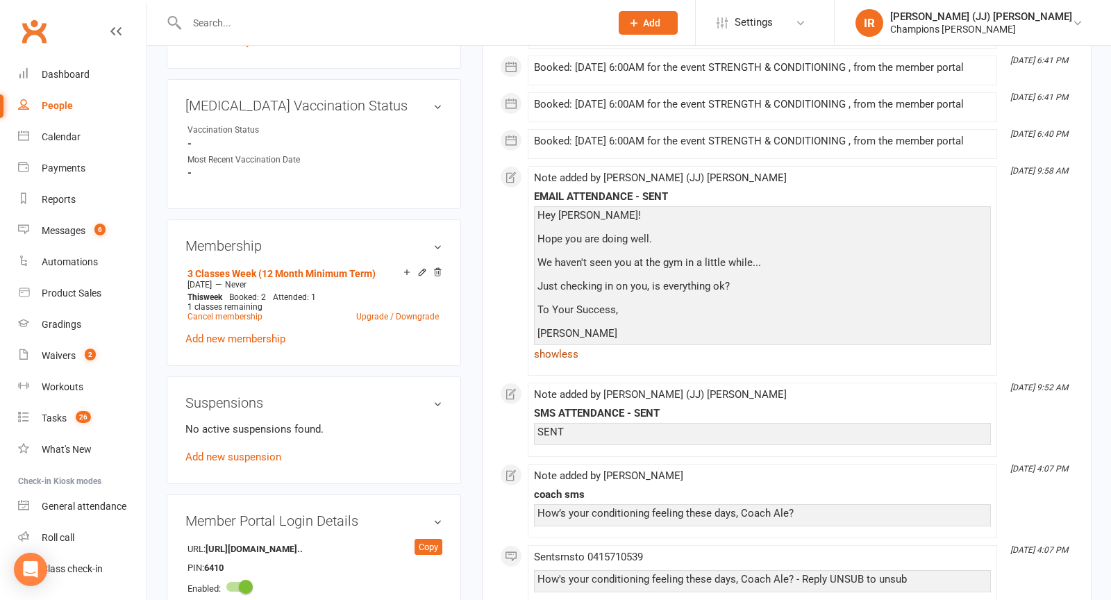
click at [573, 364] on link "show less" at bounding box center [762, 353] width 457 height 19
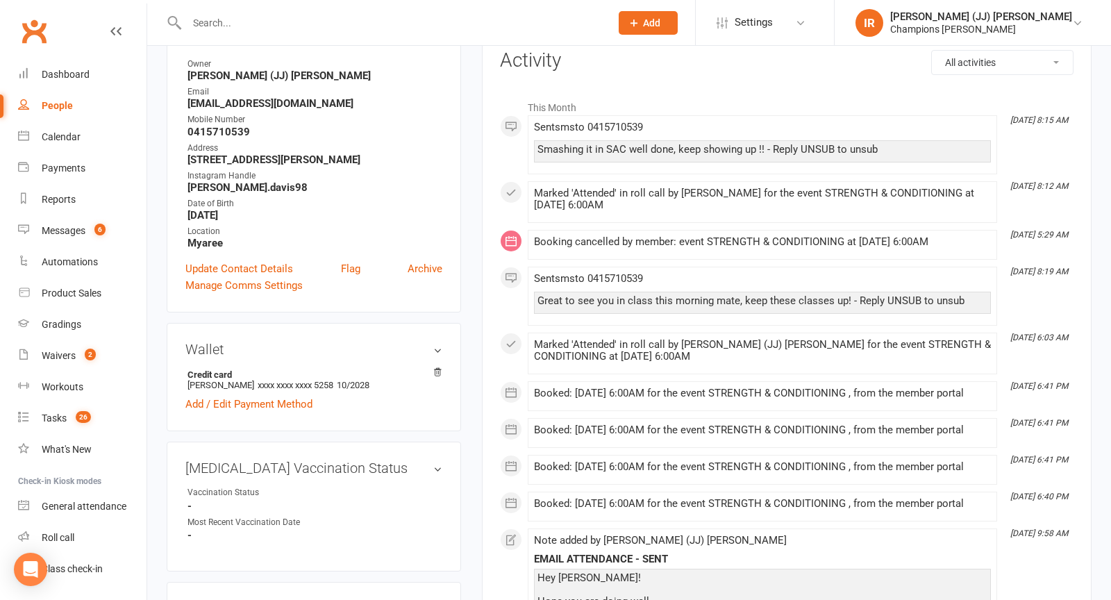
scroll to position [0, 0]
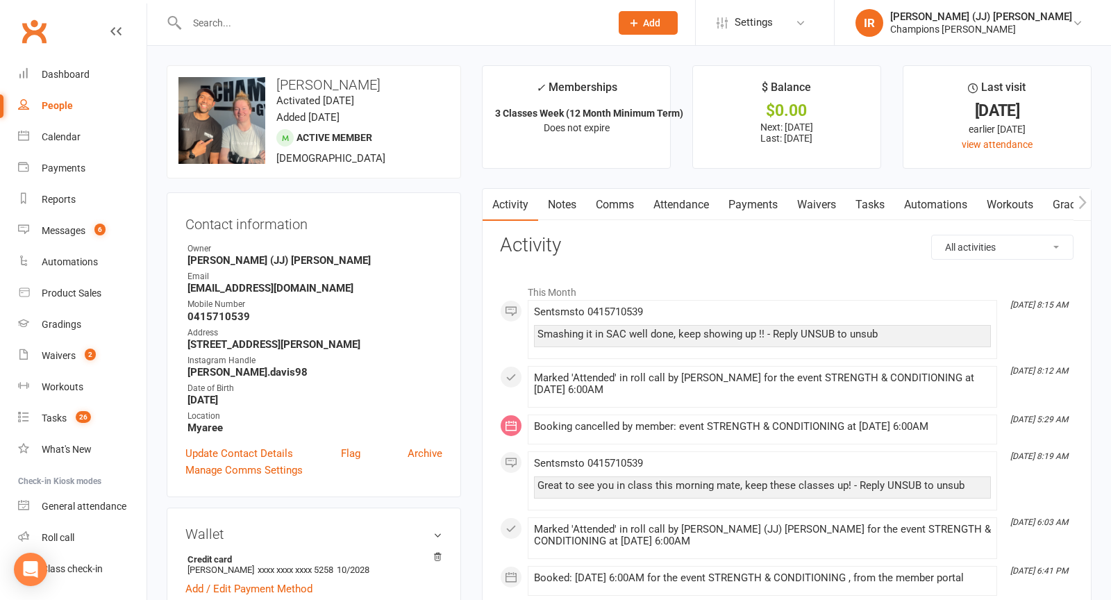
click at [407, 24] on input "text" at bounding box center [392, 22] width 418 height 19
paste input "[PERSON_NAME]"
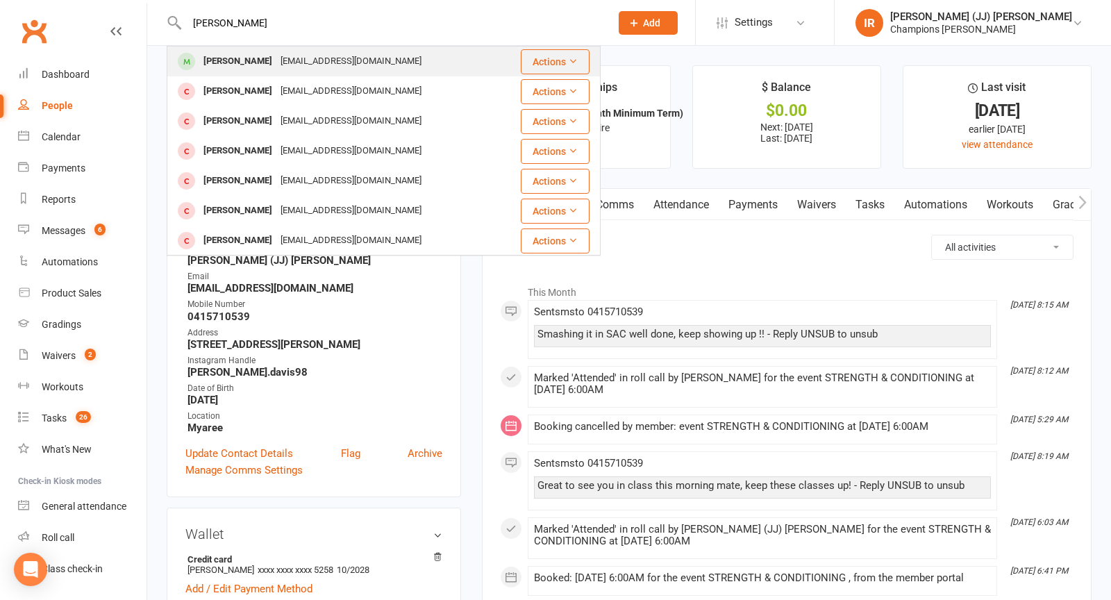
type input "[PERSON_NAME]"
click at [280, 56] on div "[EMAIL_ADDRESS][DOMAIN_NAME]" at bounding box center [350, 61] width 149 height 20
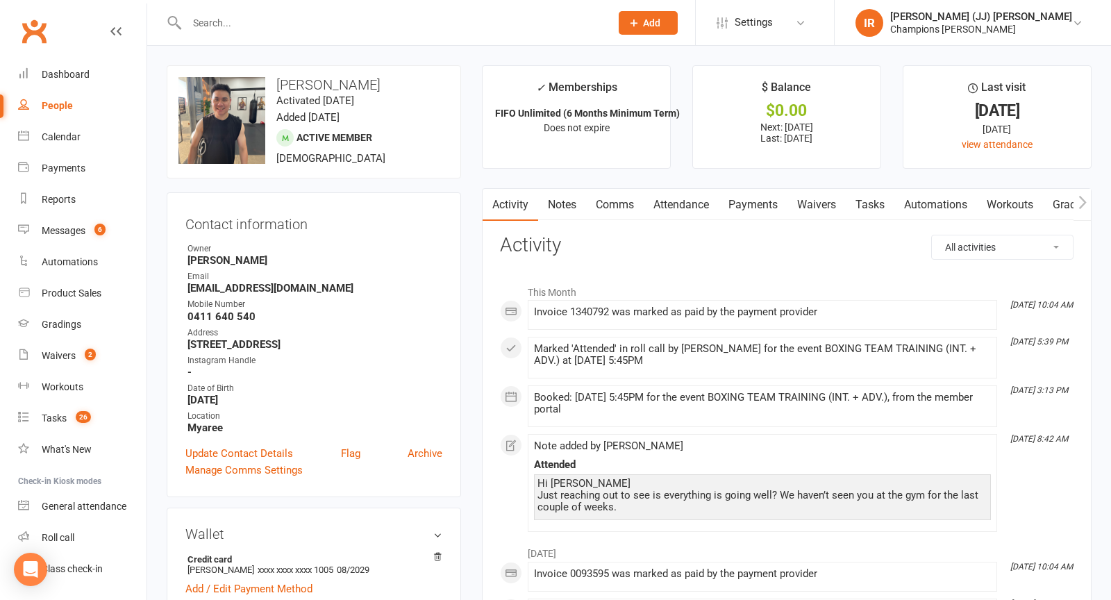
click at [718, 208] on link "Attendance" at bounding box center [681, 205] width 75 height 32
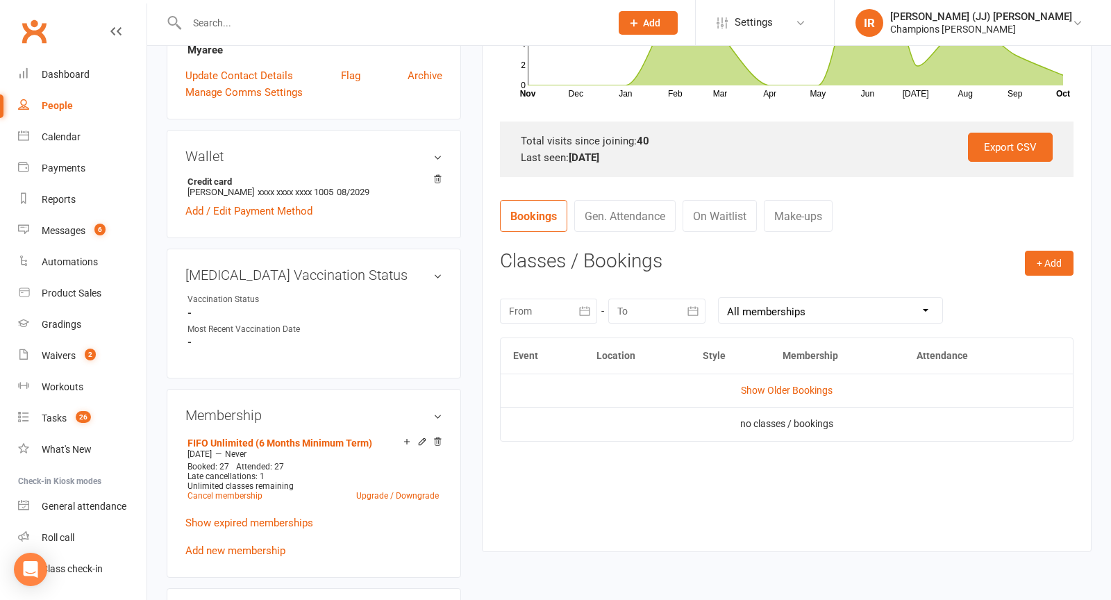
scroll to position [410, 0]
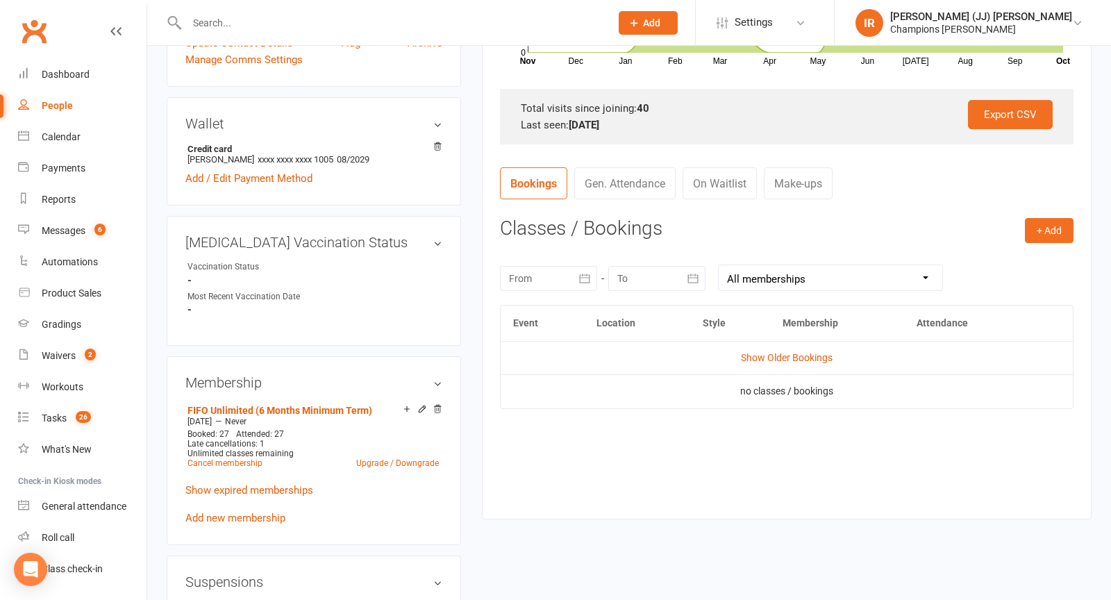
click at [560, 276] on div at bounding box center [548, 278] width 97 height 25
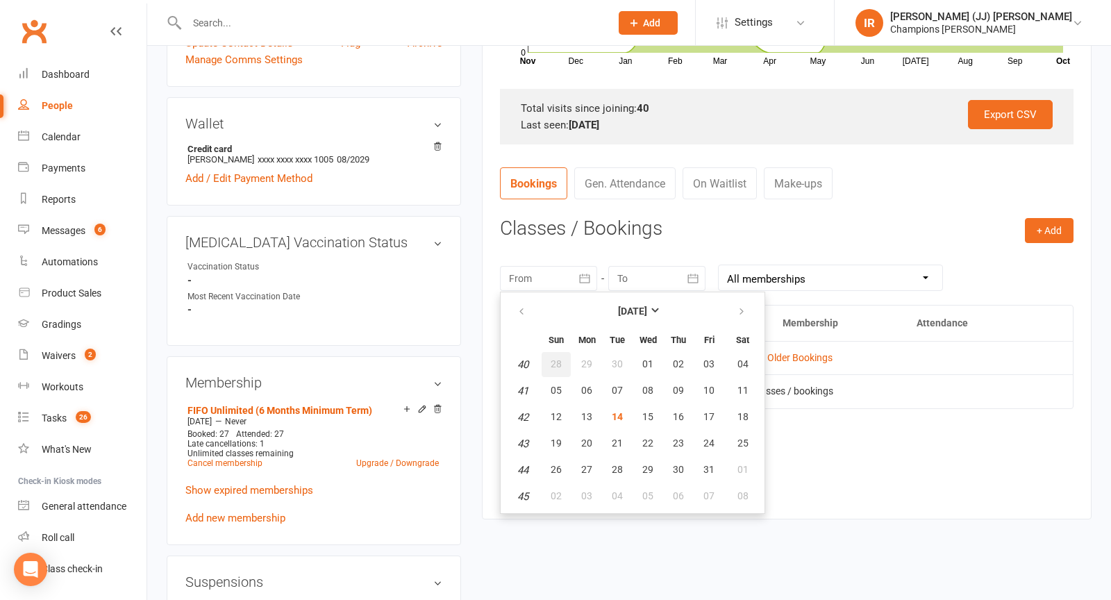
click at [561, 355] on button "28" at bounding box center [555, 364] width 29 height 25
type input "[DATE]"
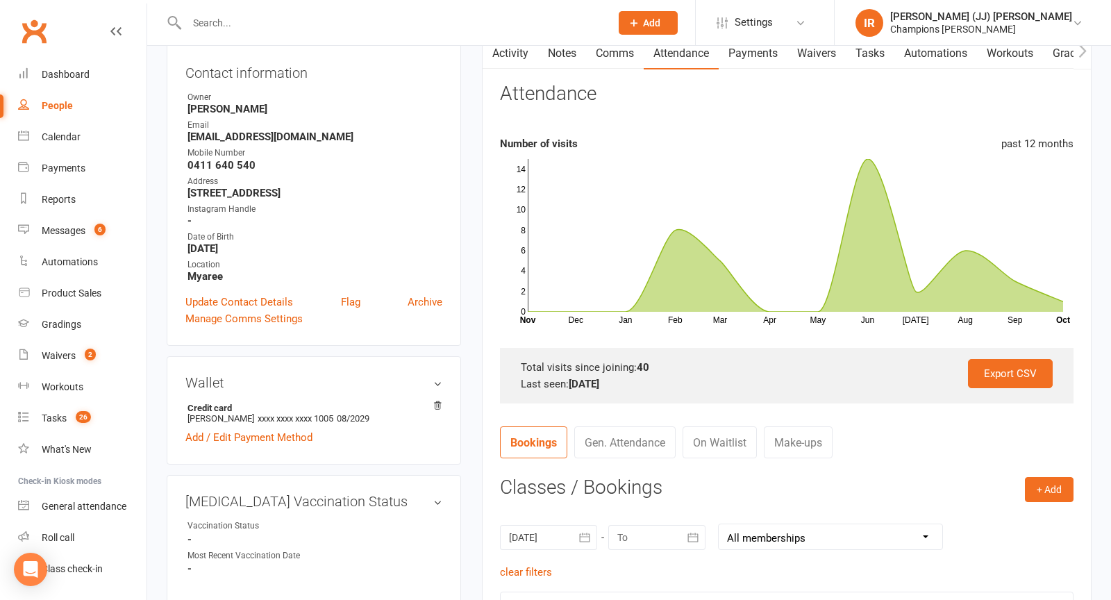
scroll to position [0, 0]
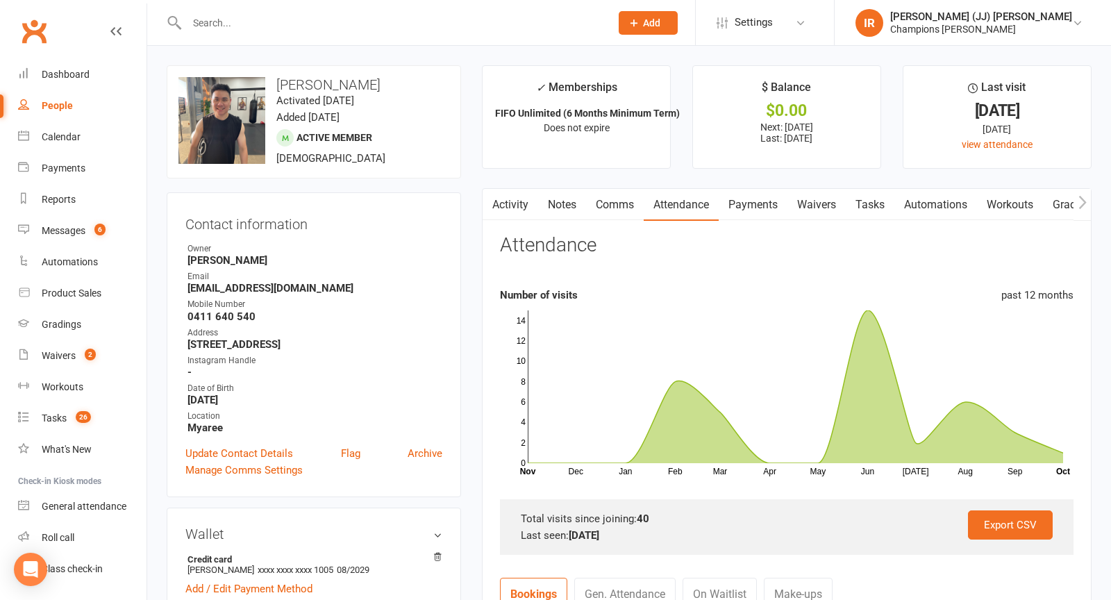
click at [452, 37] on div at bounding box center [384, 22] width 434 height 45
click at [451, 35] on div at bounding box center [384, 22] width 434 height 45
click at [449, 34] on div at bounding box center [384, 22] width 434 height 45
click at [414, 16] on input "text" at bounding box center [392, 22] width 418 height 19
paste input "[PERSON_NAME]"
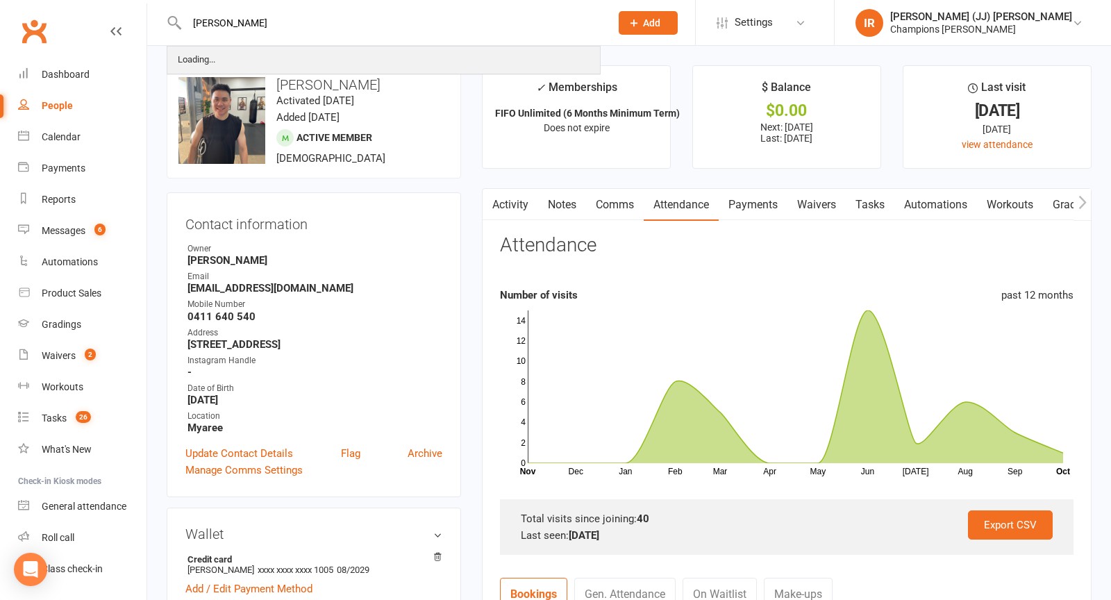
type input "[PERSON_NAME]"
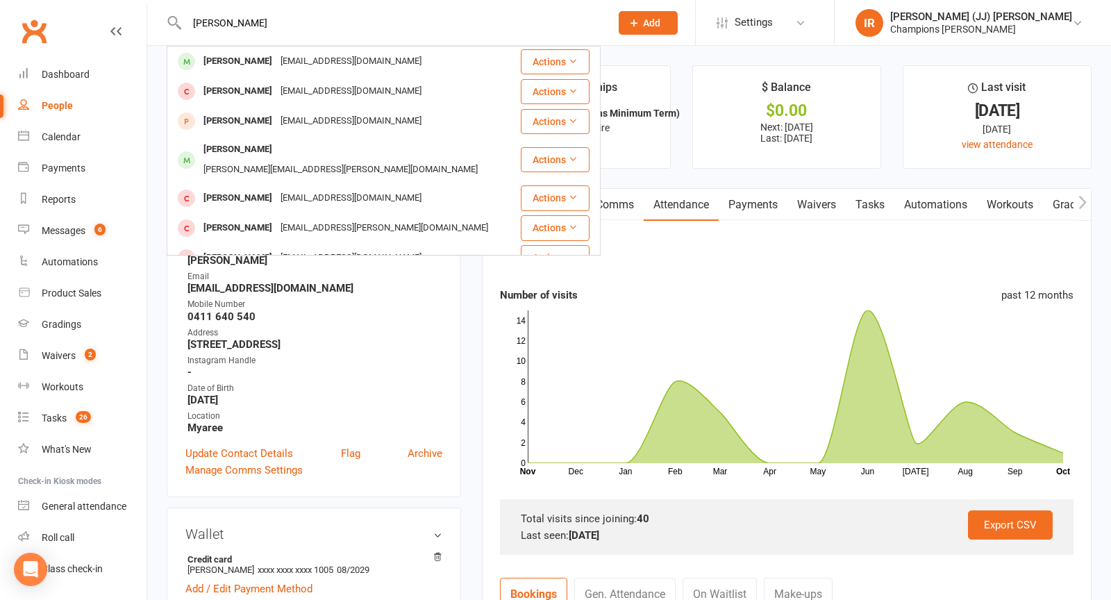
click at [373, 69] on div "[EMAIL_ADDRESS][DOMAIN_NAME]" at bounding box center [350, 61] width 149 height 20
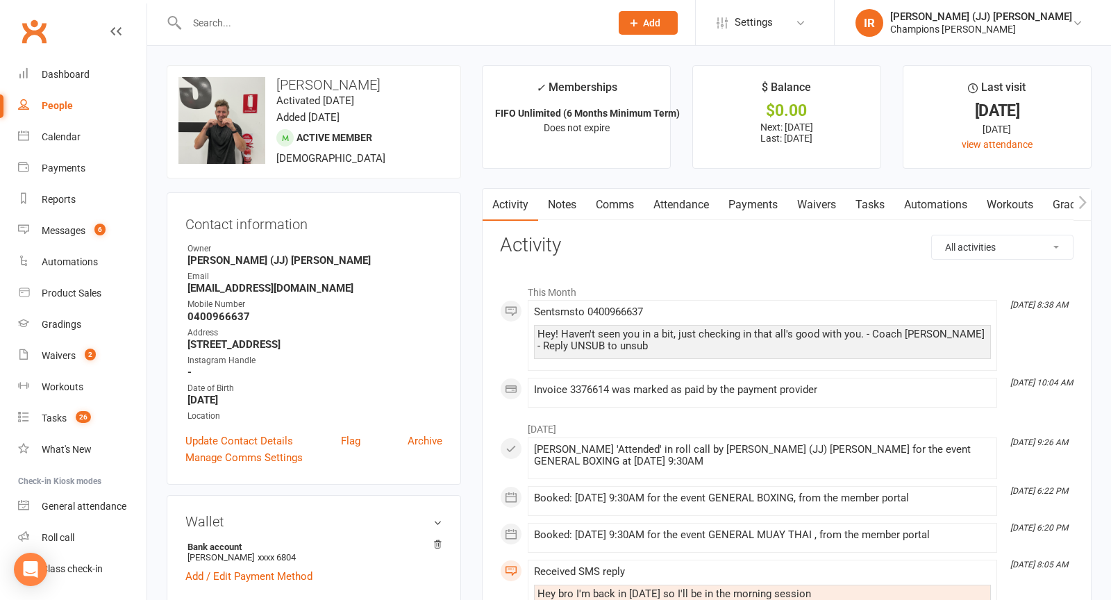
click at [671, 212] on link "Attendance" at bounding box center [681, 205] width 75 height 32
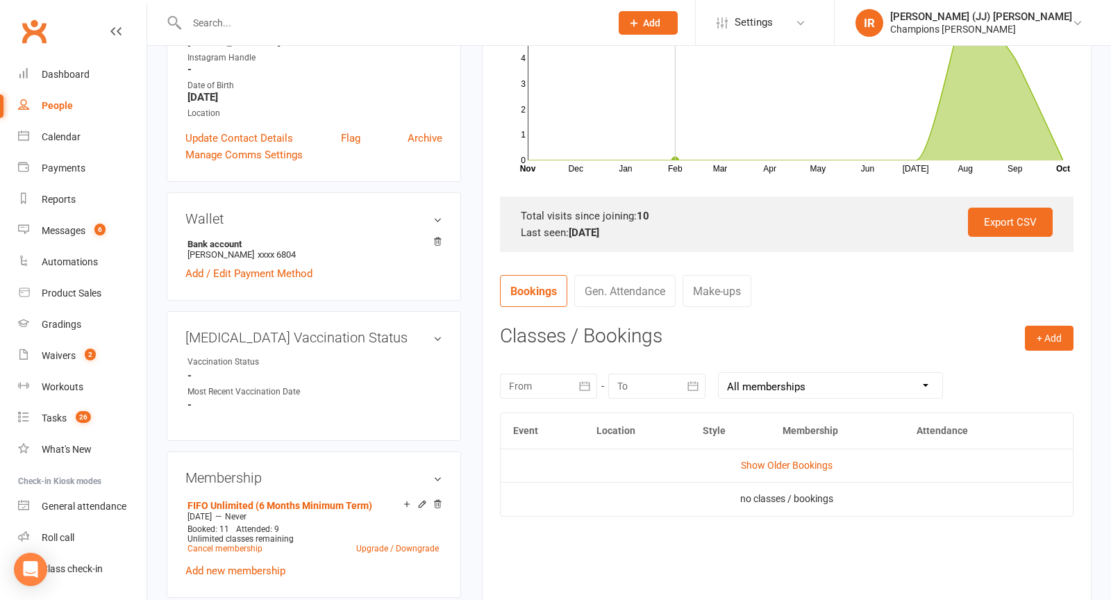
scroll to position [389, 0]
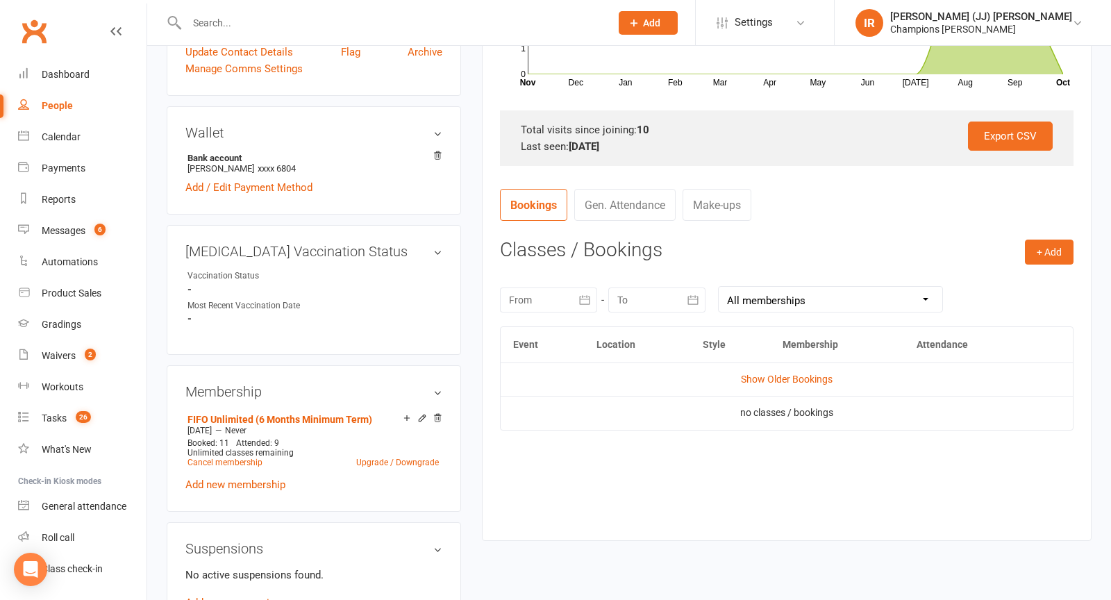
click at [557, 292] on div at bounding box center [548, 299] width 97 height 25
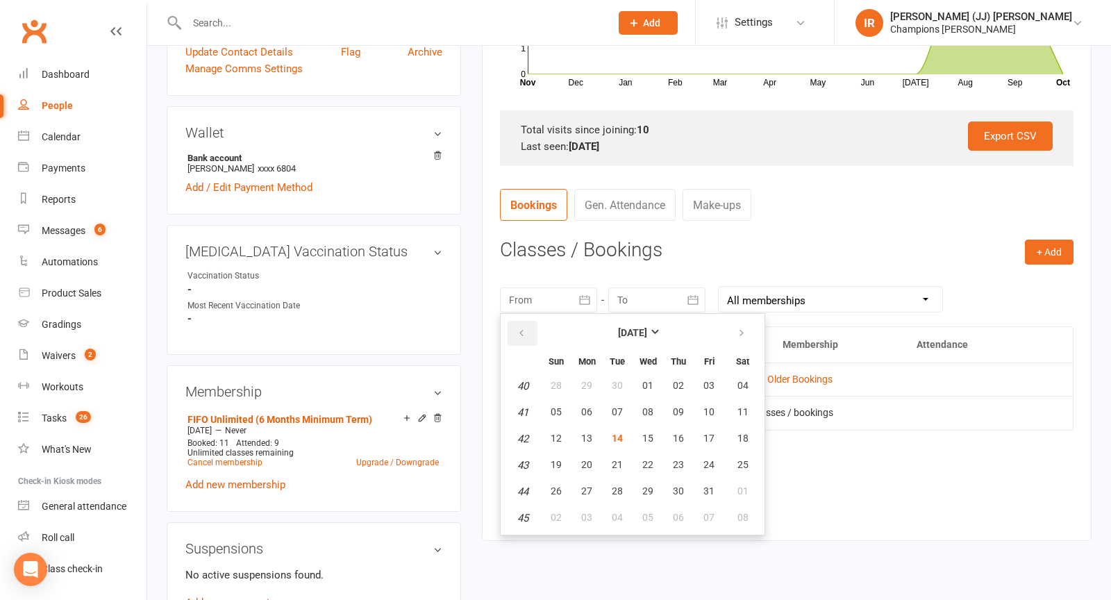
click at [519, 332] on icon "button" at bounding box center [521, 333] width 10 height 11
click at [596, 400] on td "08" at bounding box center [586, 412] width 29 height 25
click at [582, 382] on span "01" at bounding box center [586, 385] width 11 height 11
type input "[DATE]"
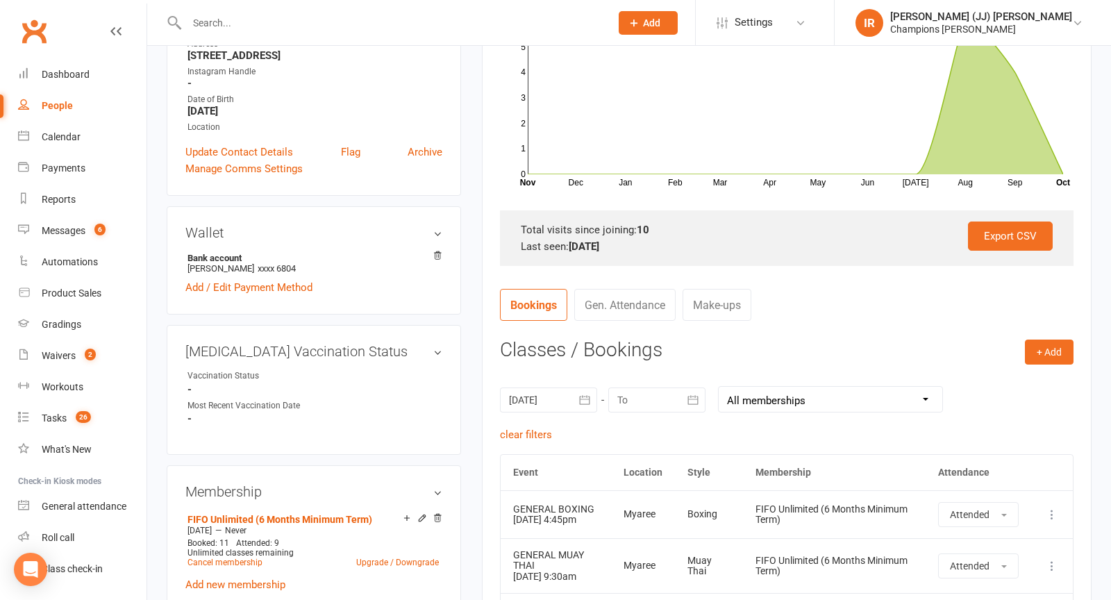
scroll to position [35, 0]
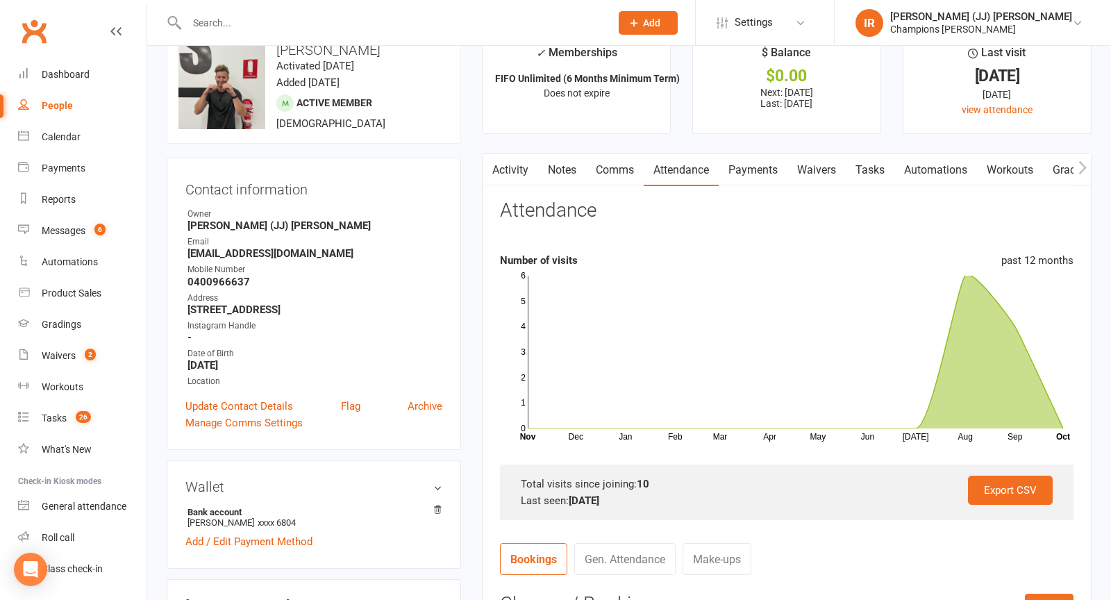
click at [439, 19] on input "text" at bounding box center [392, 22] width 418 height 19
paste input "[PERSON_NAME]"
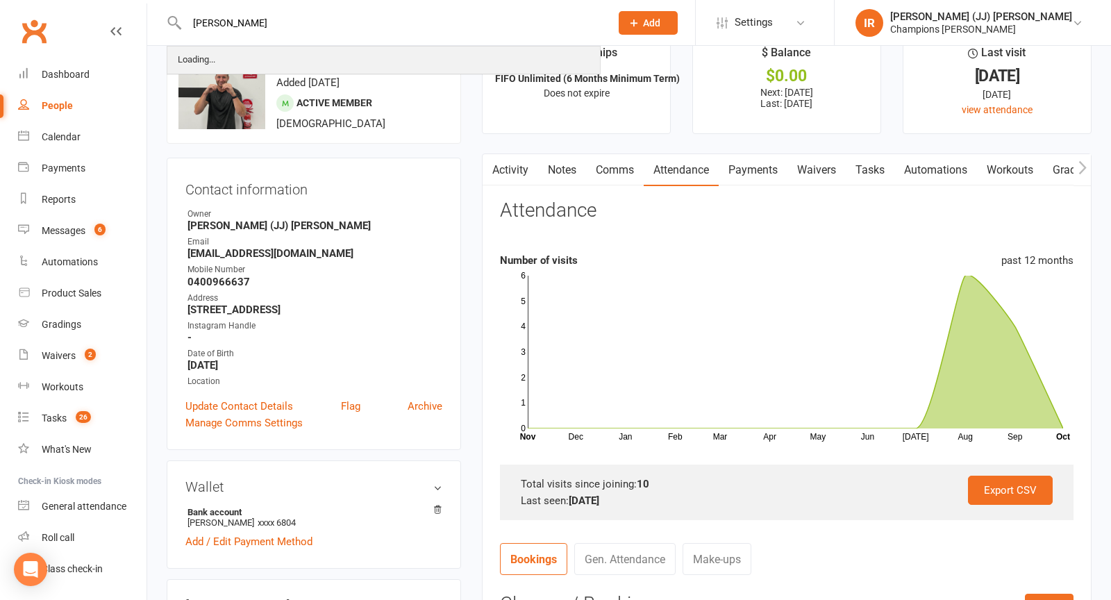
type input "[PERSON_NAME]"
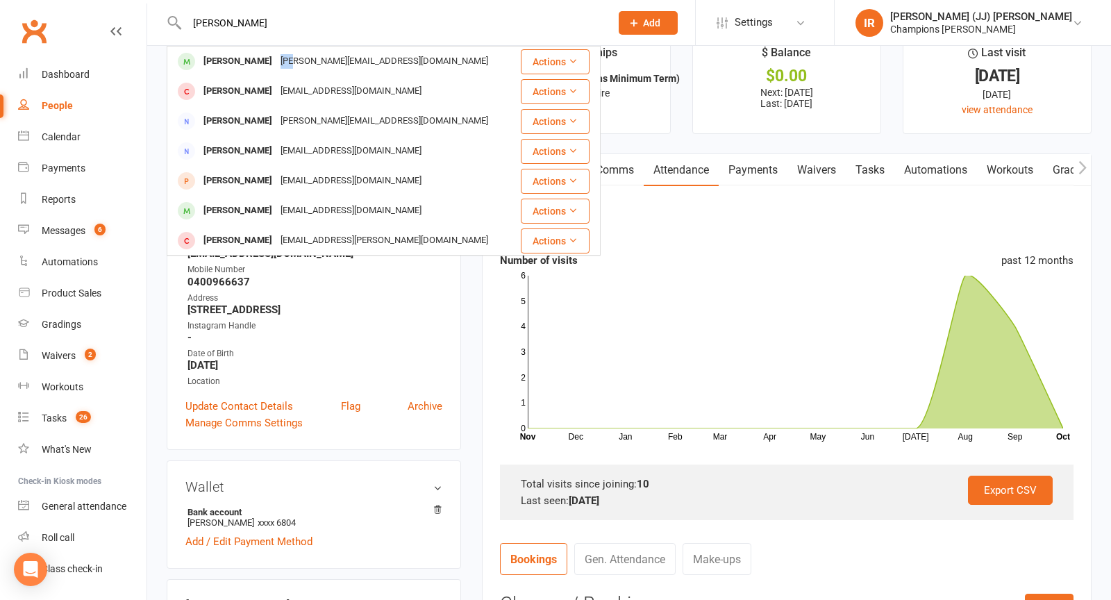
click at [337, 53] on div "[PERSON_NAME][EMAIL_ADDRESS][DOMAIN_NAME]" at bounding box center [384, 61] width 216 height 20
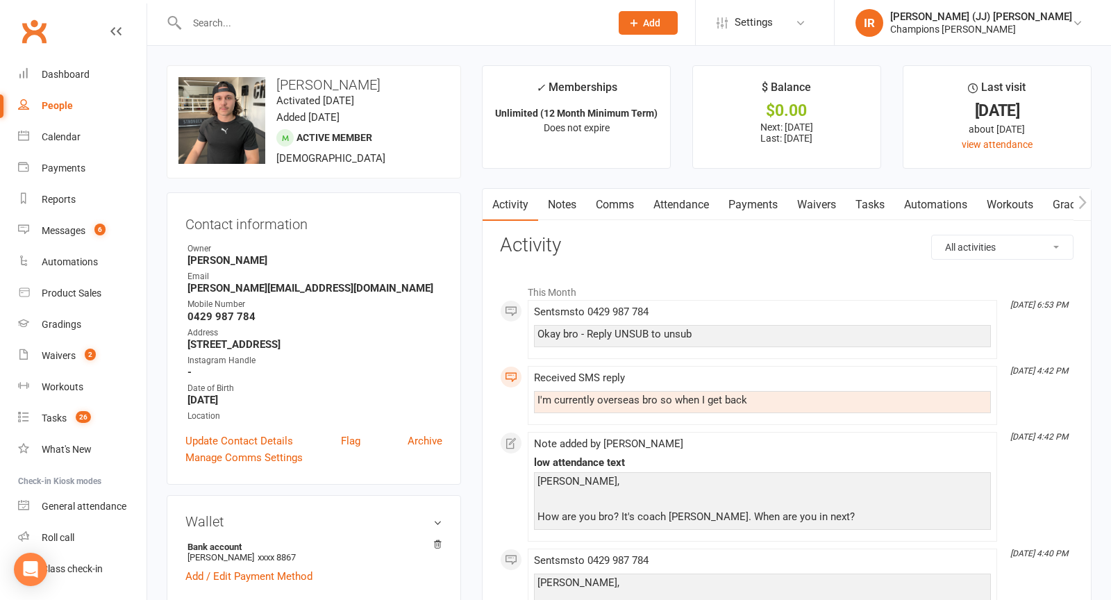
click at [712, 206] on link "Attendance" at bounding box center [681, 205] width 75 height 32
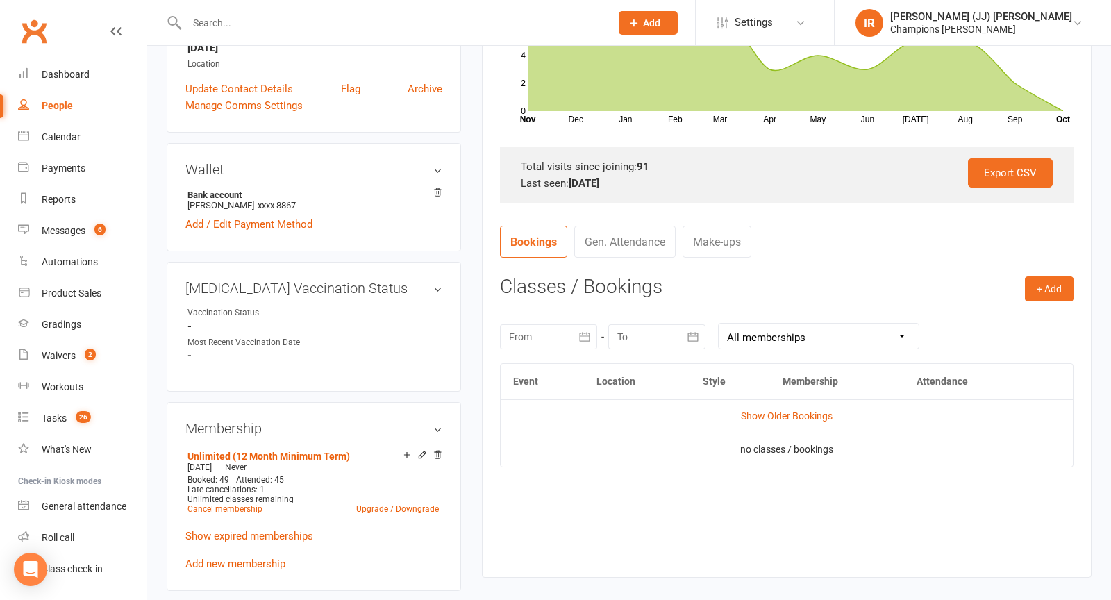
scroll to position [390, 0]
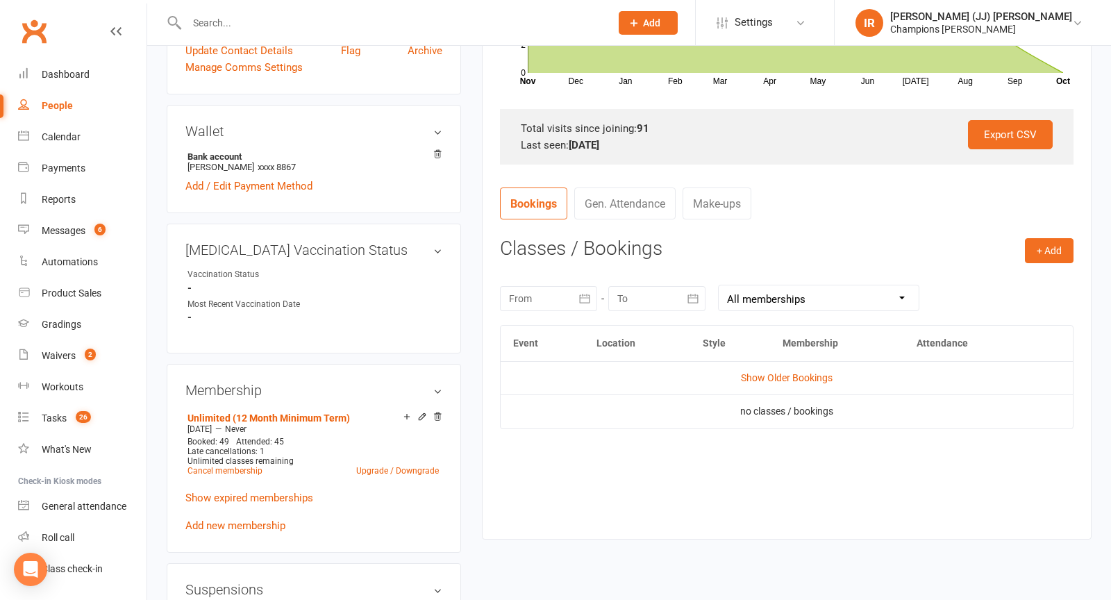
click at [566, 281] on div "[DATE] Sun Mon Tue Wed Thu Fri Sat 40 28 29 30 01 02 03 04 41 05 06 07 08 09 10…" at bounding box center [786, 298] width 573 height 54
click at [566, 292] on div at bounding box center [548, 298] width 97 height 25
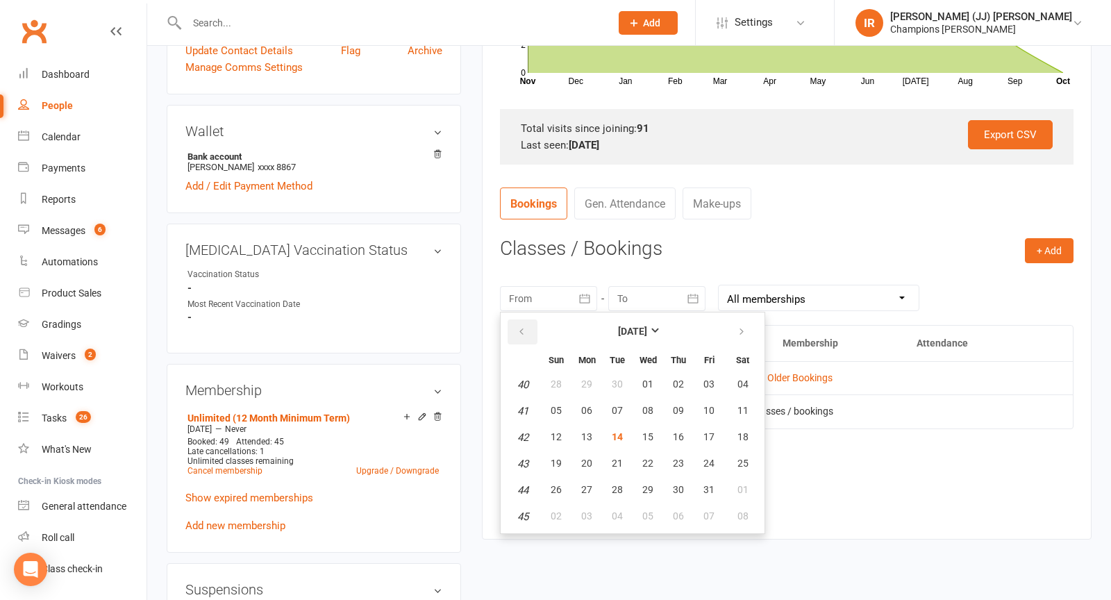
click at [513, 319] on button "button" at bounding box center [522, 331] width 30 height 25
click at [603, 398] on td "09" at bounding box center [617, 410] width 29 height 25
click at [589, 381] on span "01" at bounding box center [586, 383] width 11 height 11
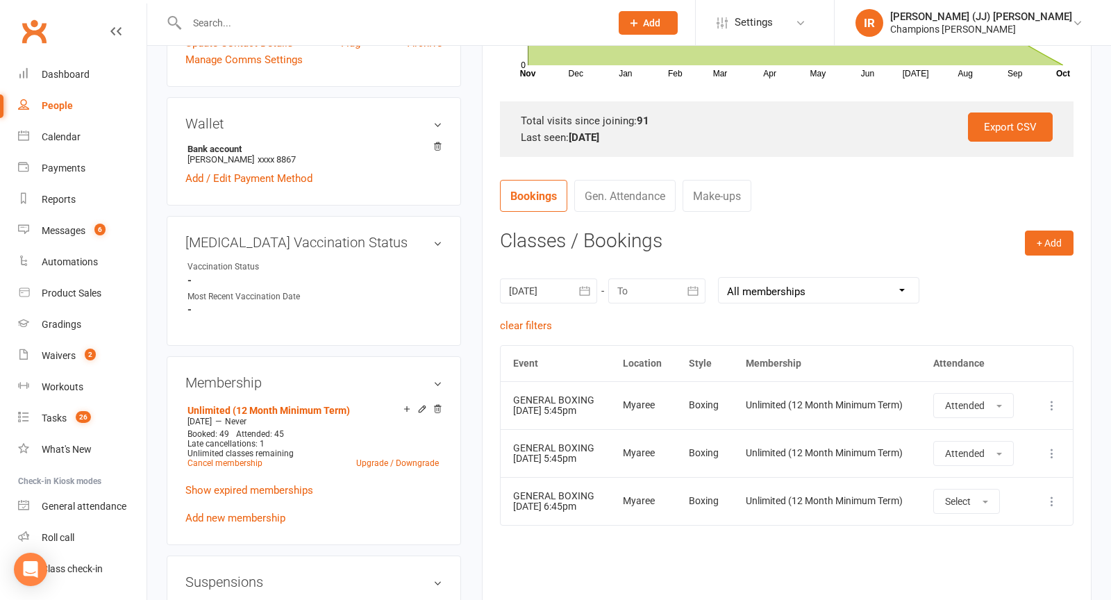
scroll to position [299, 0]
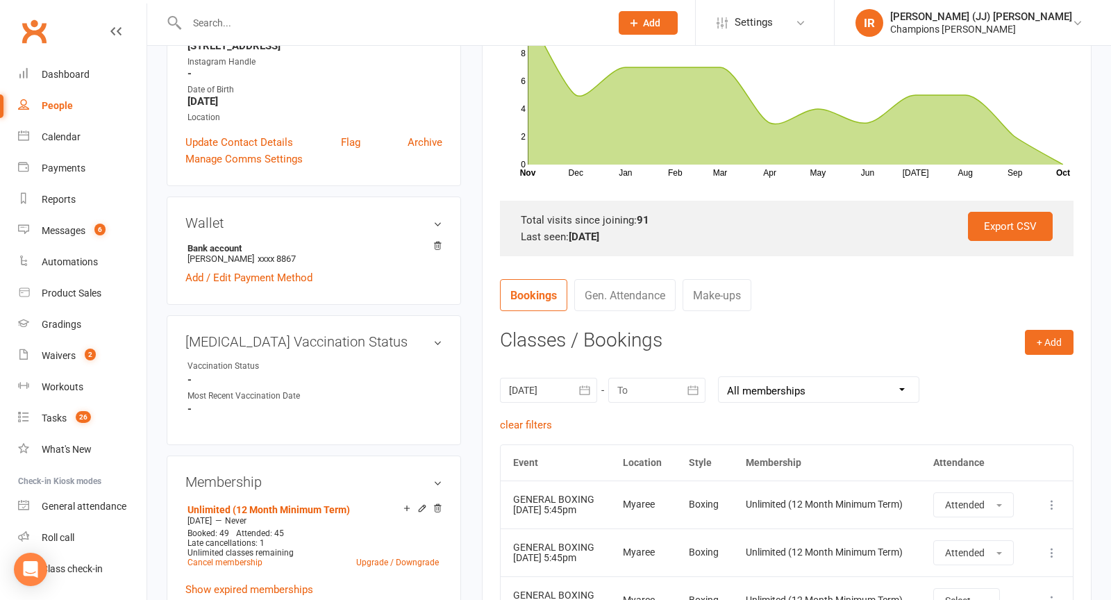
click at [546, 393] on div at bounding box center [548, 390] width 97 height 25
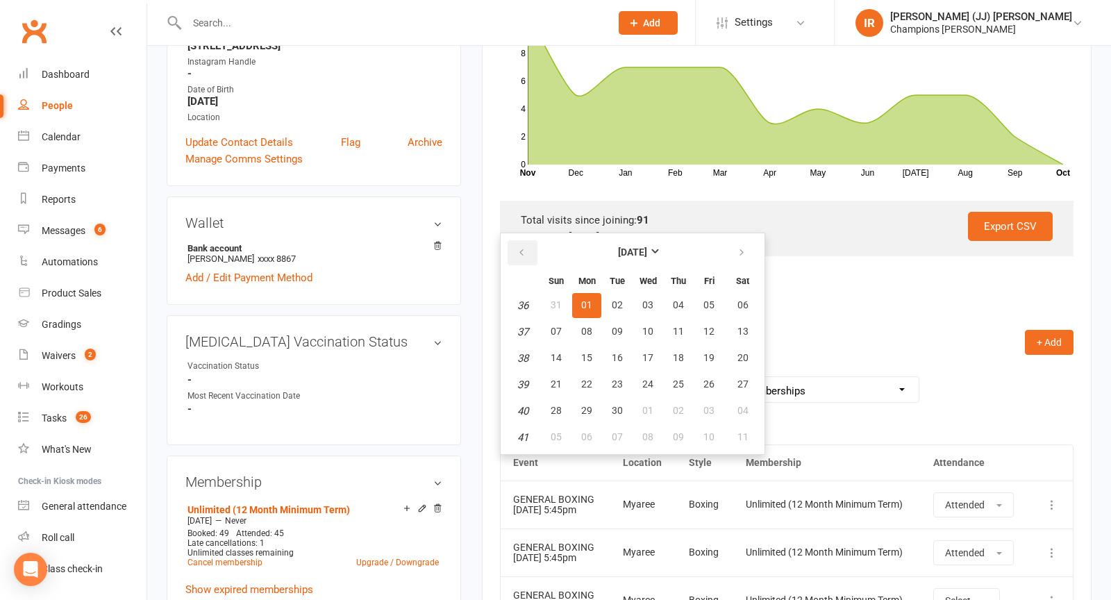
click at [515, 256] on button "button" at bounding box center [522, 252] width 30 height 25
click at [577, 328] on button "04" at bounding box center [586, 331] width 29 height 25
type input "[DATE]"
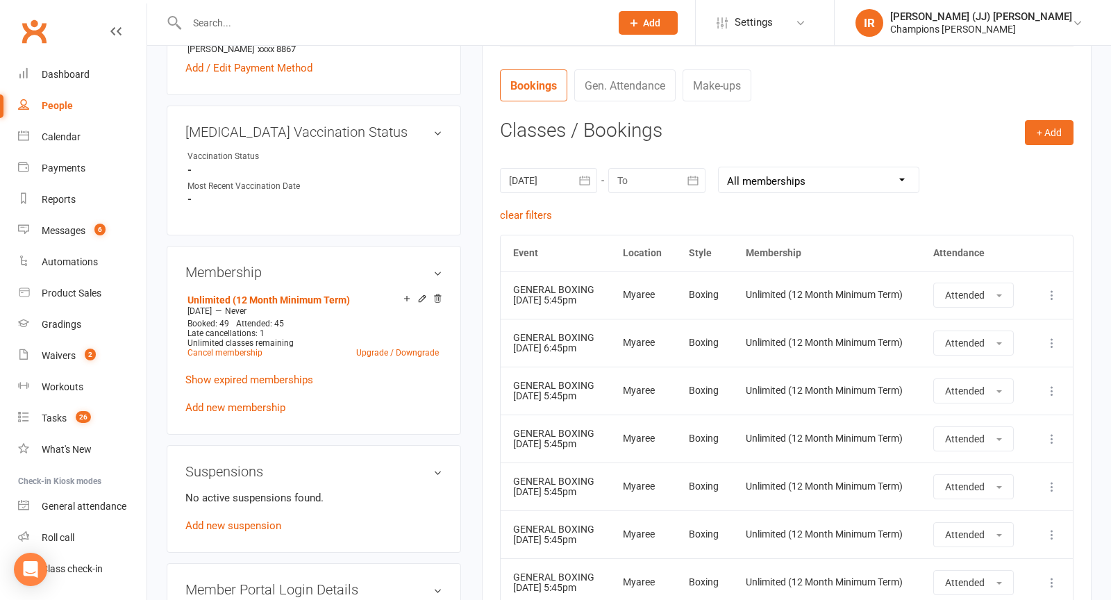
scroll to position [0, 0]
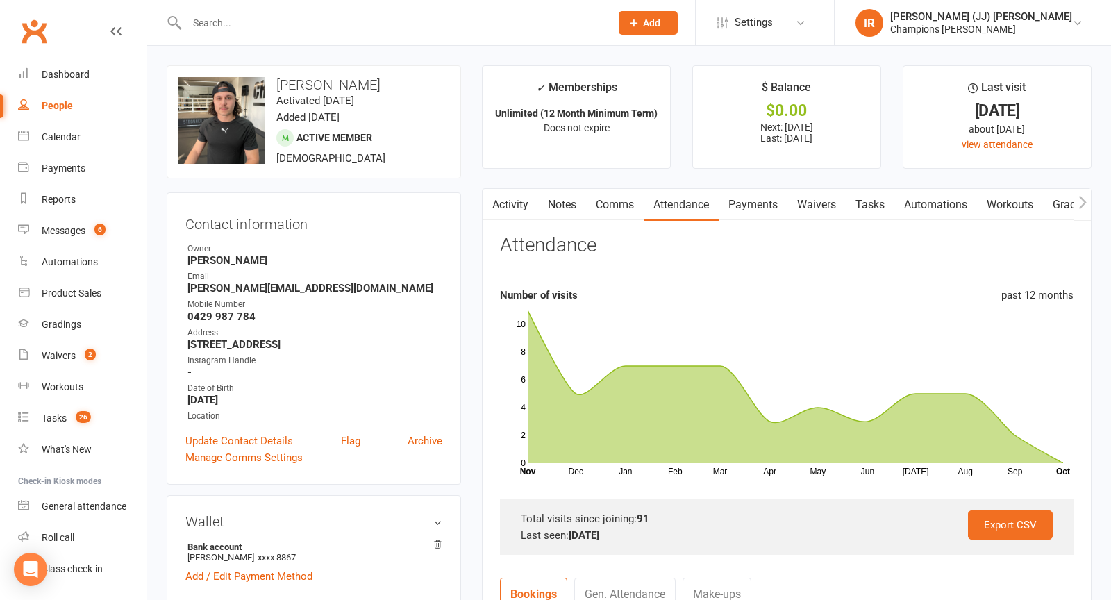
click at [455, 26] on input "text" at bounding box center [392, 22] width 418 height 19
paste input "[PERSON_NAME]"
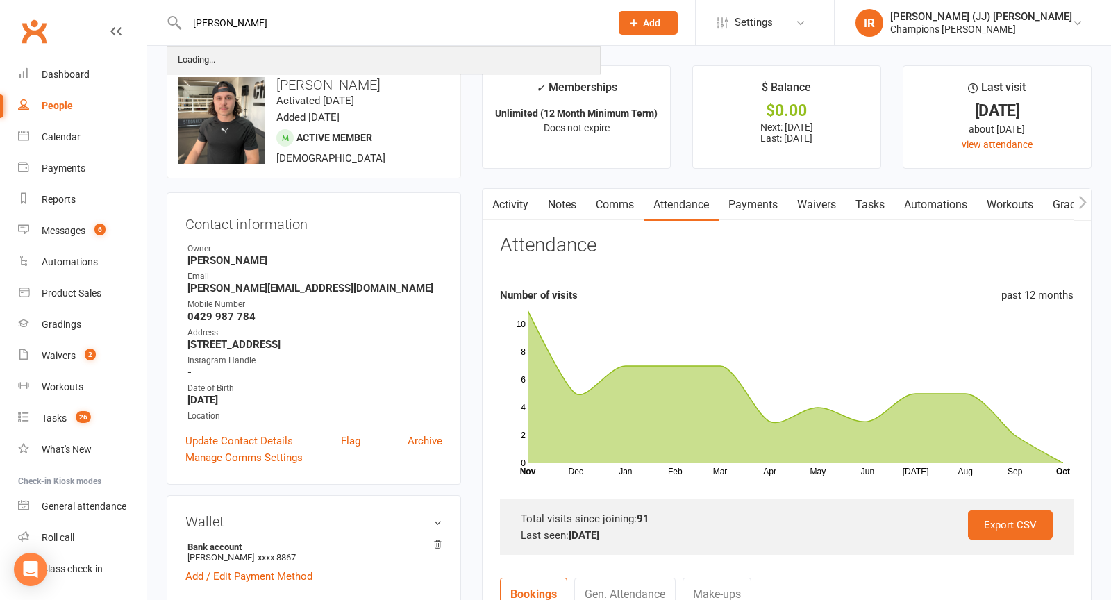
type input "[PERSON_NAME]"
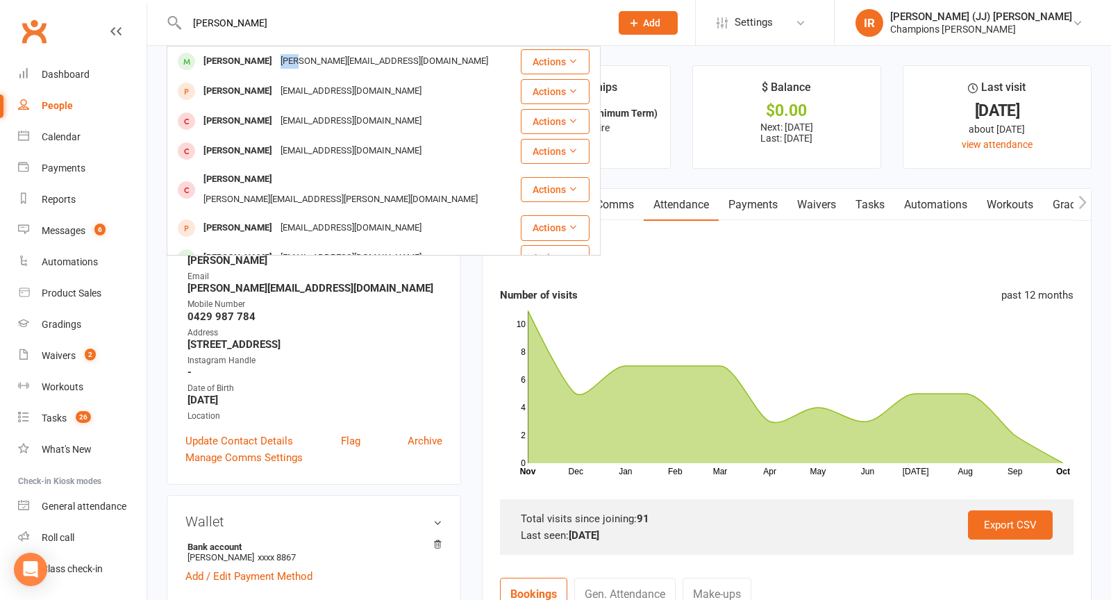
click at [279, 52] on div "[PERSON_NAME][EMAIL_ADDRESS][DOMAIN_NAME]" at bounding box center [384, 61] width 216 height 20
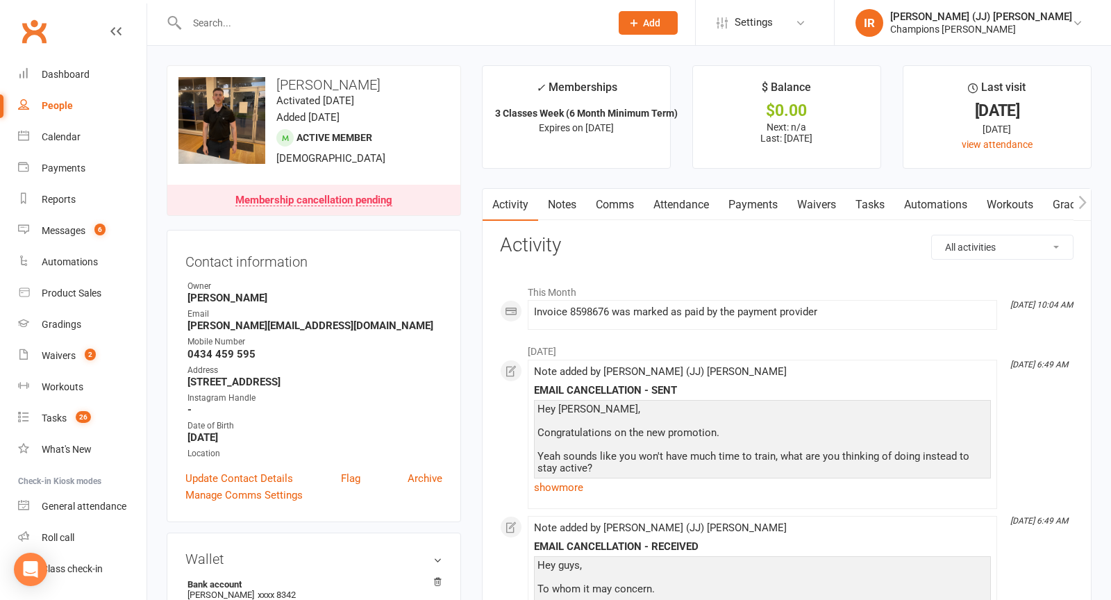
click at [310, 33] on div at bounding box center [384, 22] width 434 height 45
click at [292, 15] on input "text" at bounding box center [392, 22] width 418 height 19
paste input "[PERSON_NAME]"
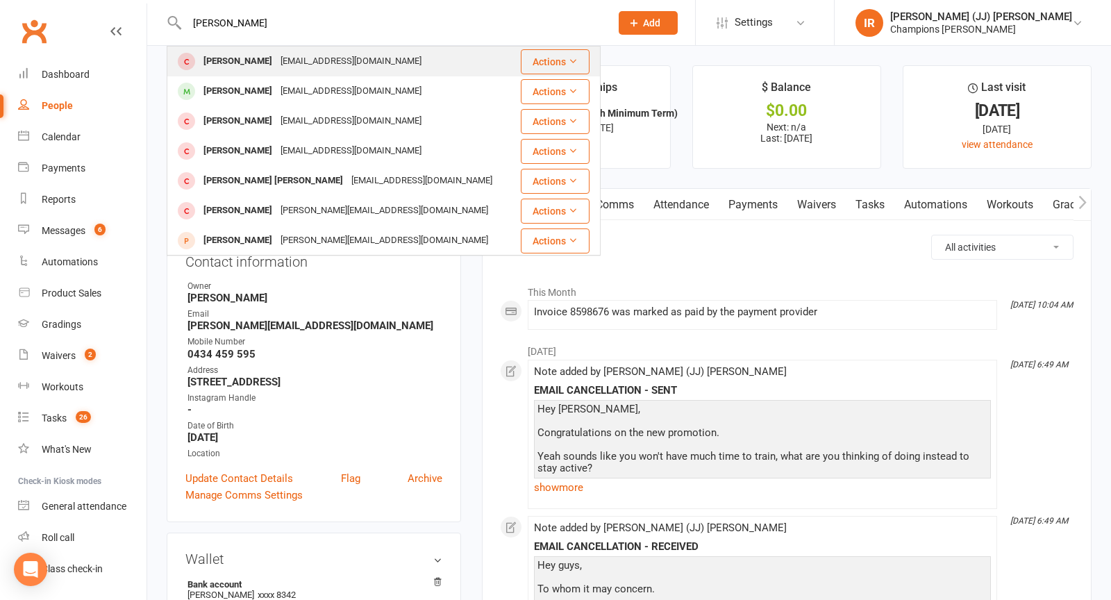
type input "[PERSON_NAME]"
click at [296, 58] on div "[EMAIL_ADDRESS][DOMAIN_NAME]" at bounding box center [350, 61] width 149 height 20
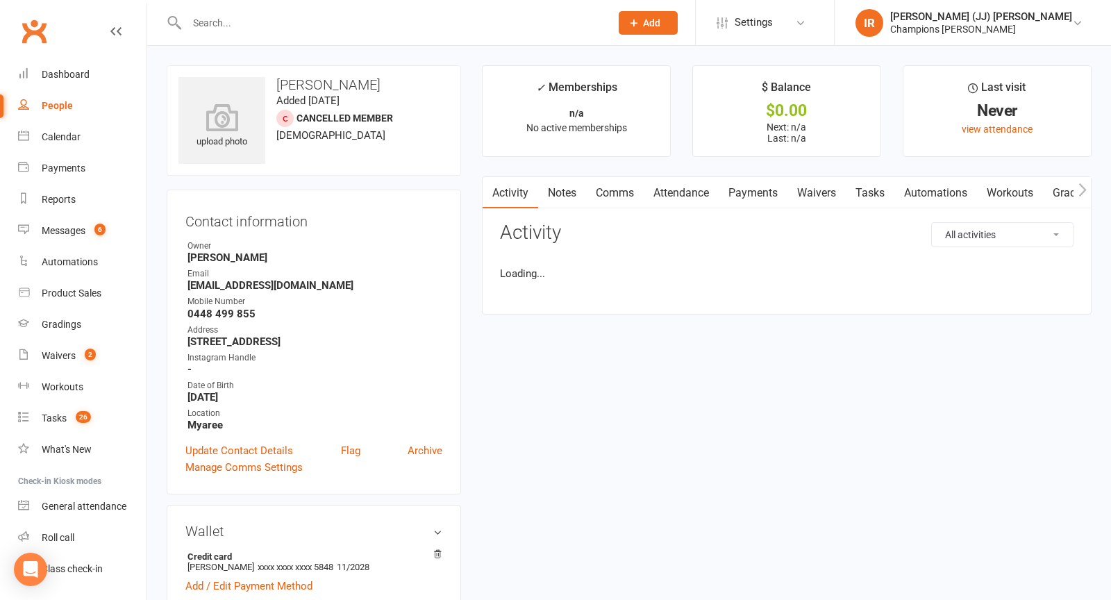
click at [261, 21] on input "text" at bounding box center [392, 22] width 418 height 19
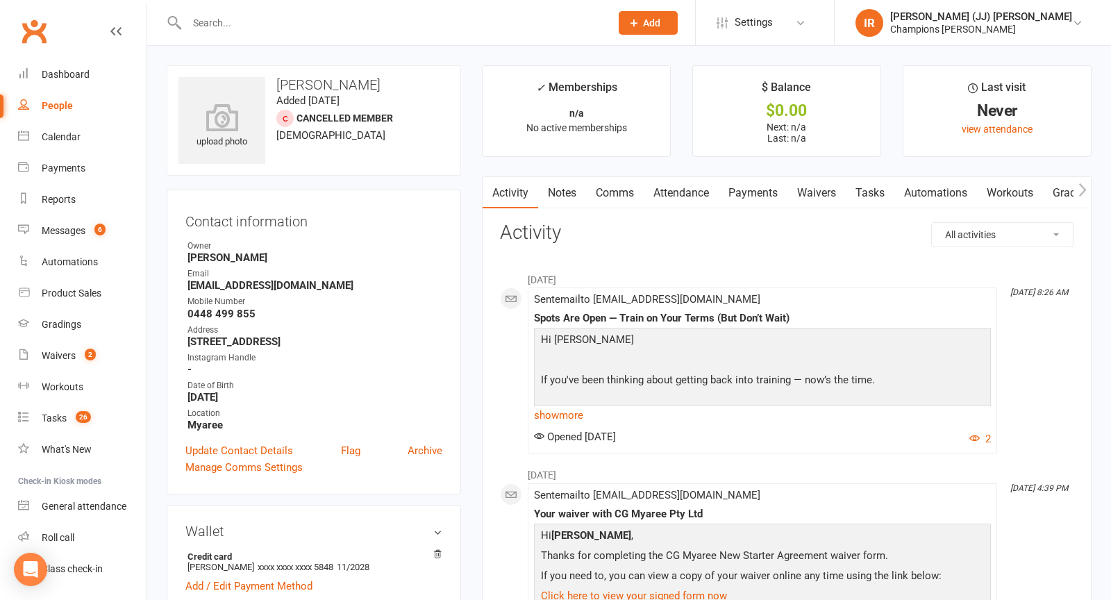
paste input "[PERSON_NAME]"
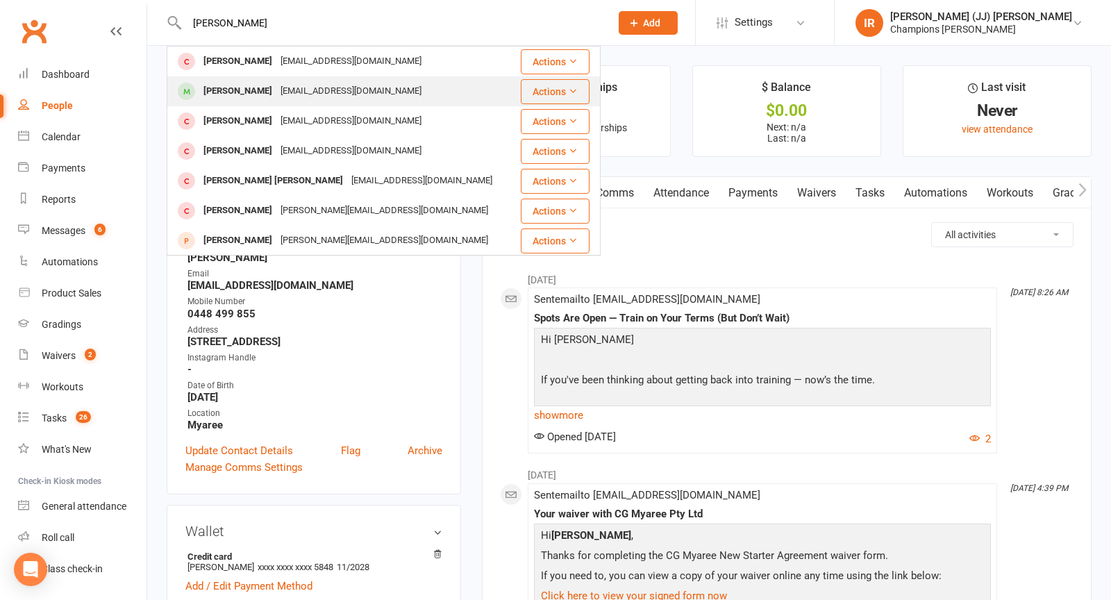
type input "[PERSON_NAME]"
click at [247, 86] on div "[PERSON_NAME]" at bounding box center [237, 91] width 77 height 20
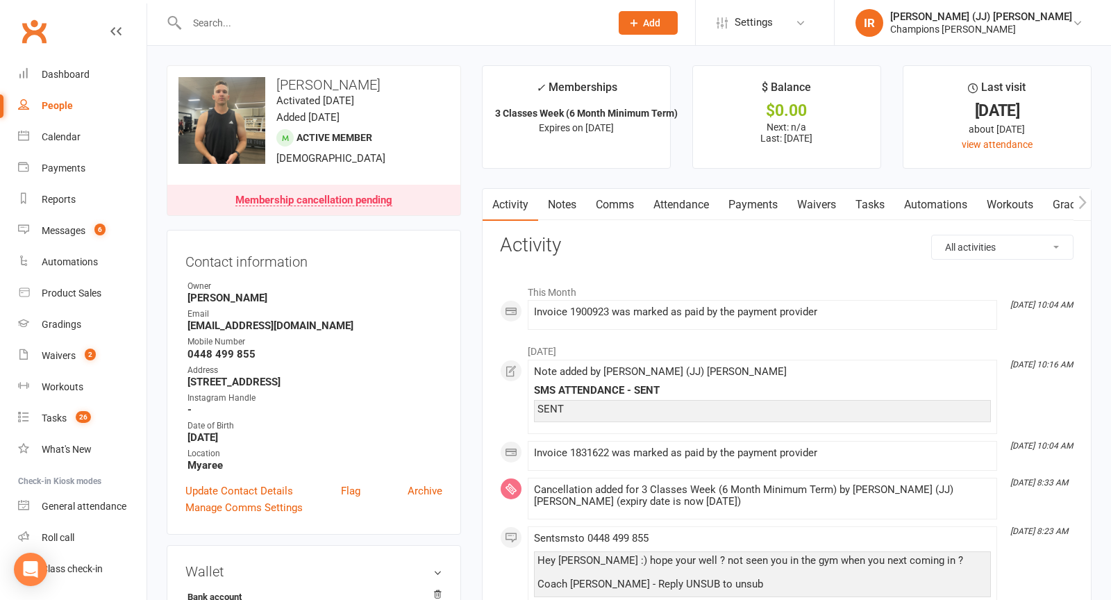
click at [317, 31] on input "text" at bounding box center [392, 22] width 418 height 19
paste input "[PERSON_NAME]"
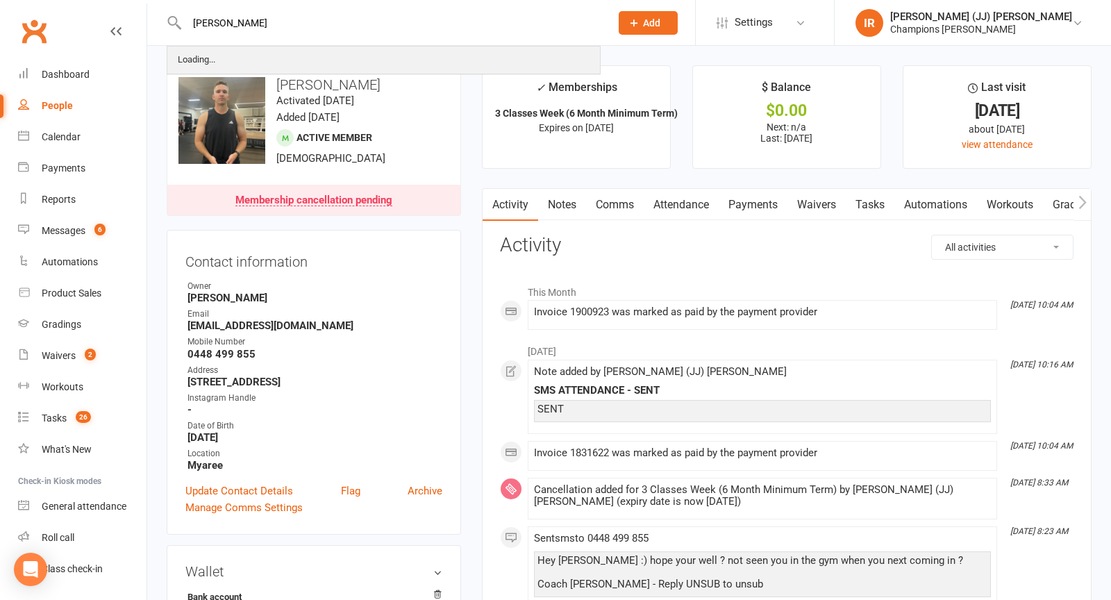
type input "[PERSON_NAME]"
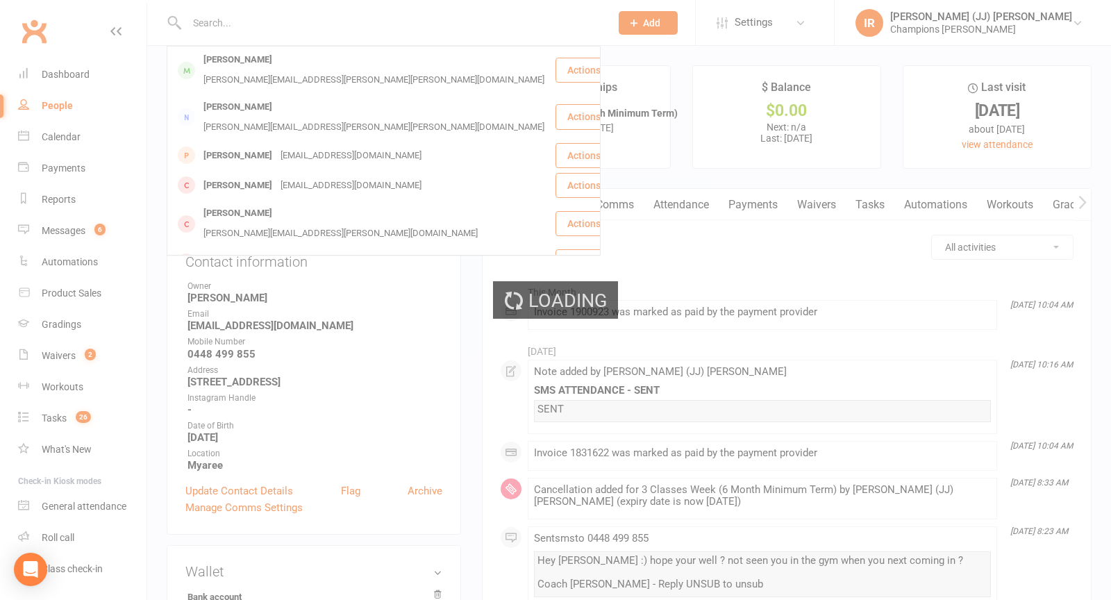
click at [242, 67] on div "Loading" at bounding box center [555, 300] width 1111 height 600
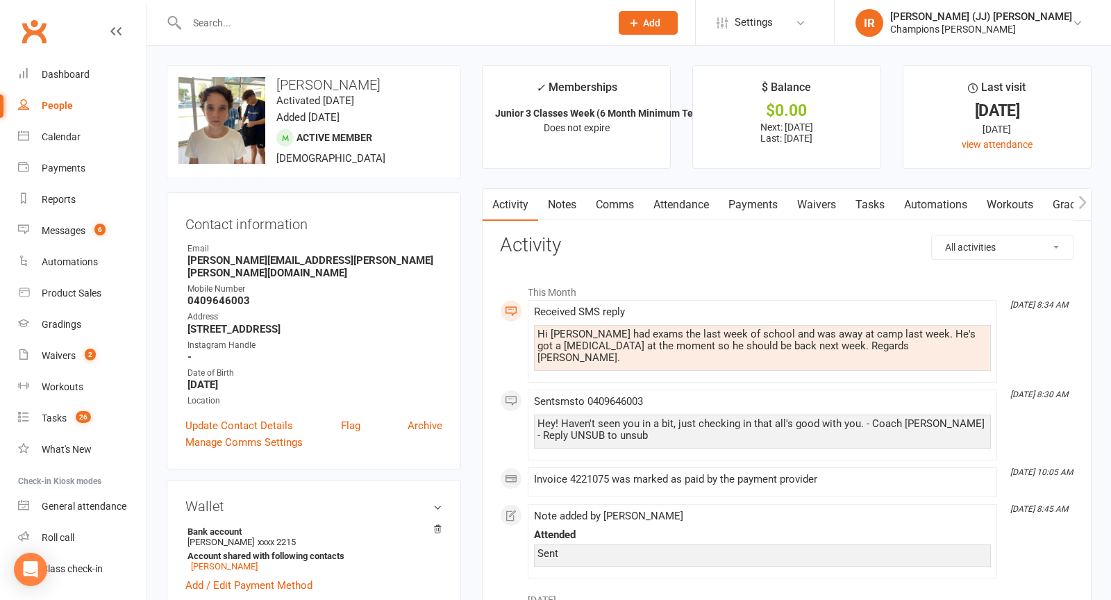
click at [694, 205] on link "Attendance" at bounding box center [681, 205] width 75 height 32
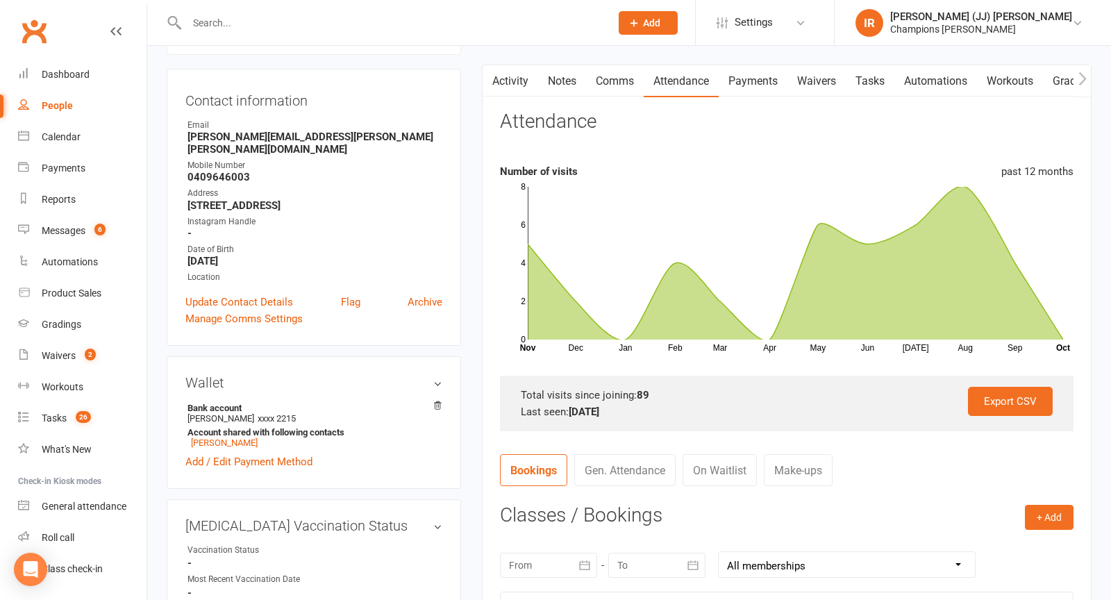
scroll to position [227, 0]
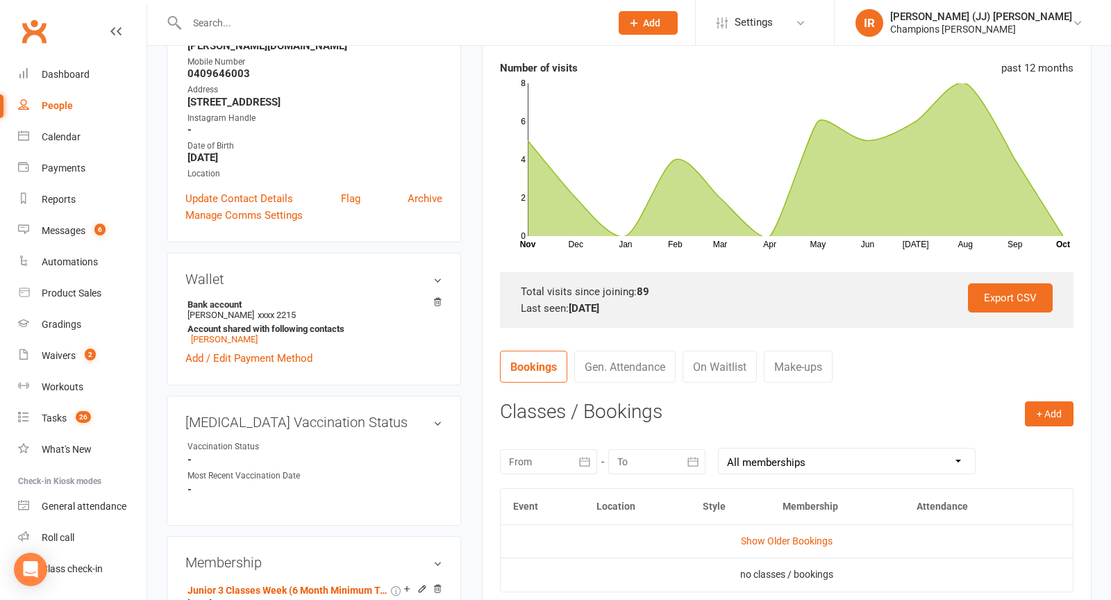
click at [565, 456] on div at bounding box center [548, 461] width 97 height 25
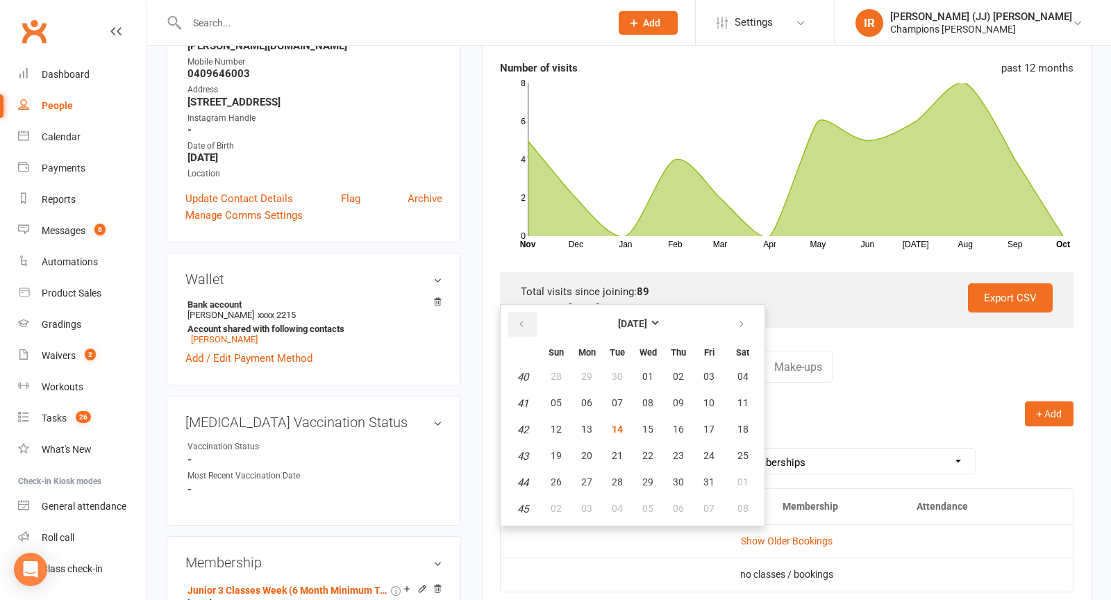
click at [532, 322] on button "button" at bounding box center [522, 324] width 30 height 25
click at [596, 379] on button "28" at bounding box center [586, 376] width 29 height 25
type input "[DATE]"
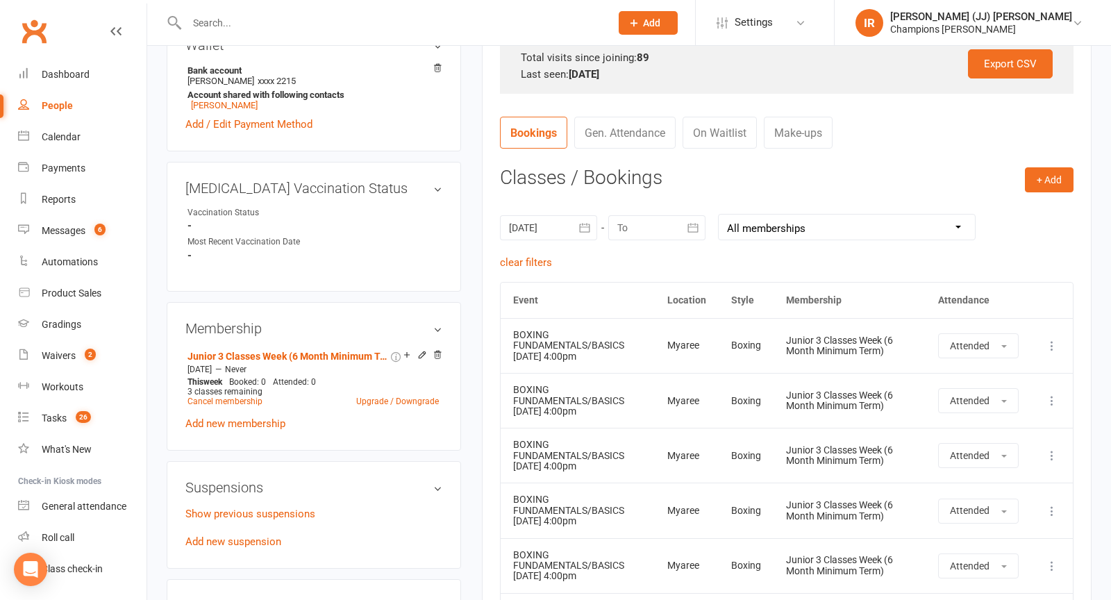
scroll to position [0, 0]
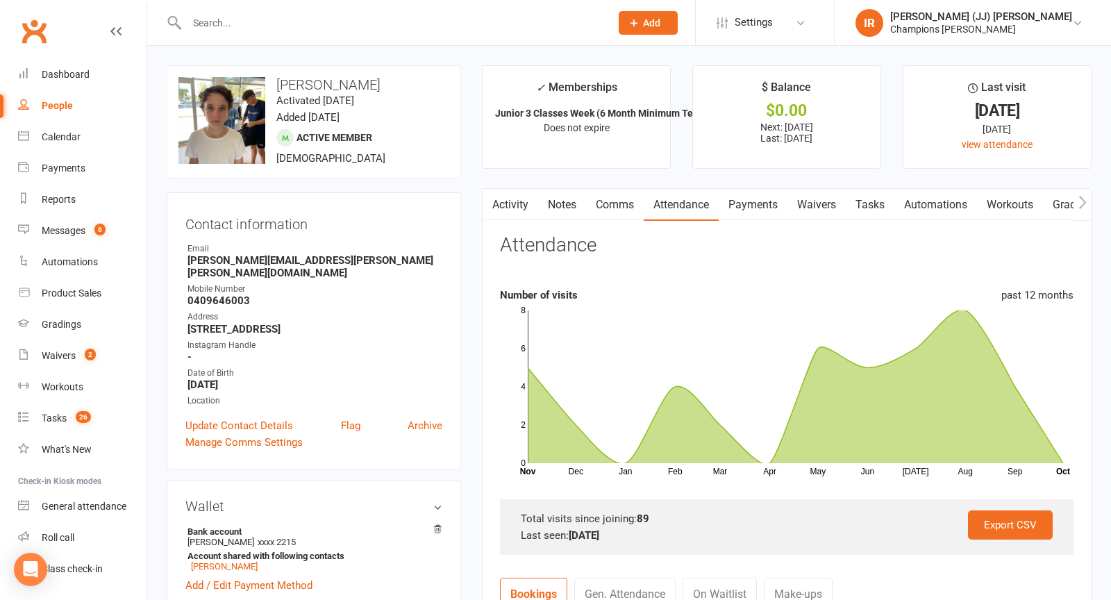
click at [363, 22] on input "text" at bounding box center [392, 22] width 418 height 19
paste input "[PERSON_NAME]"
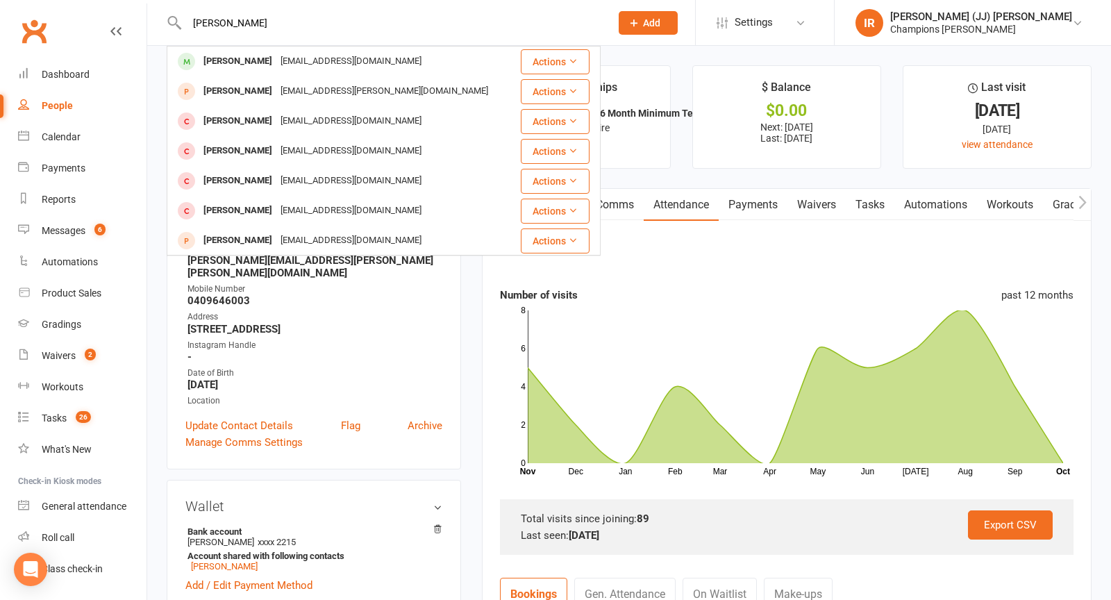
type input "[PERSON_NAME]"
click at [315, 53] on div "[EMAIL_ADDRESS][DOMAIN_NAME]" at bounding box center [350, 61] width 149 height 20
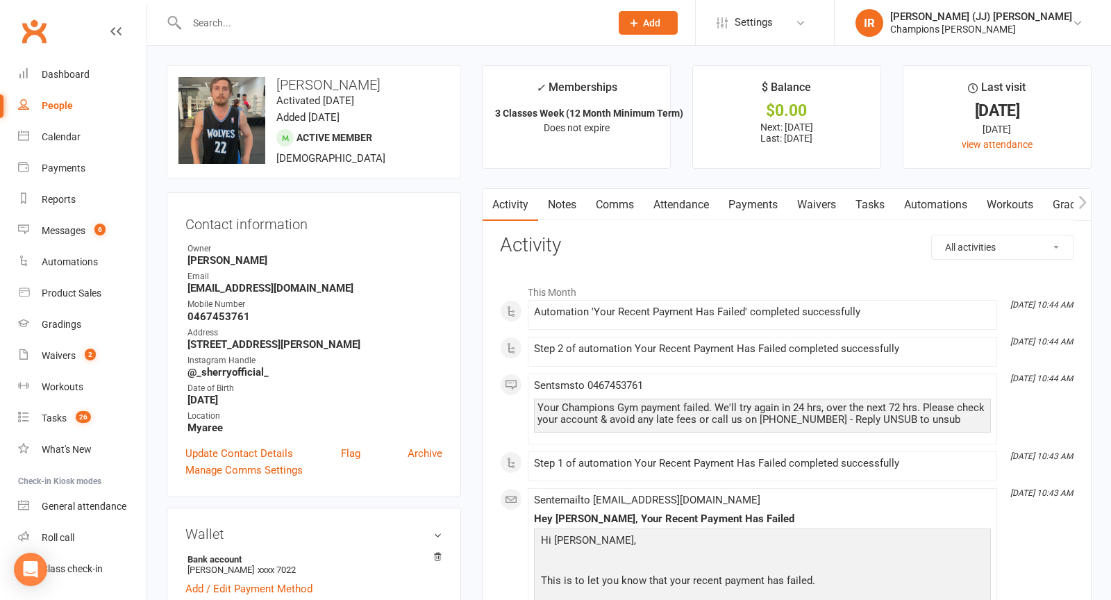
click at [691, 199] on link "Attendance" at bounding box center [681, 205] width 75 height 32
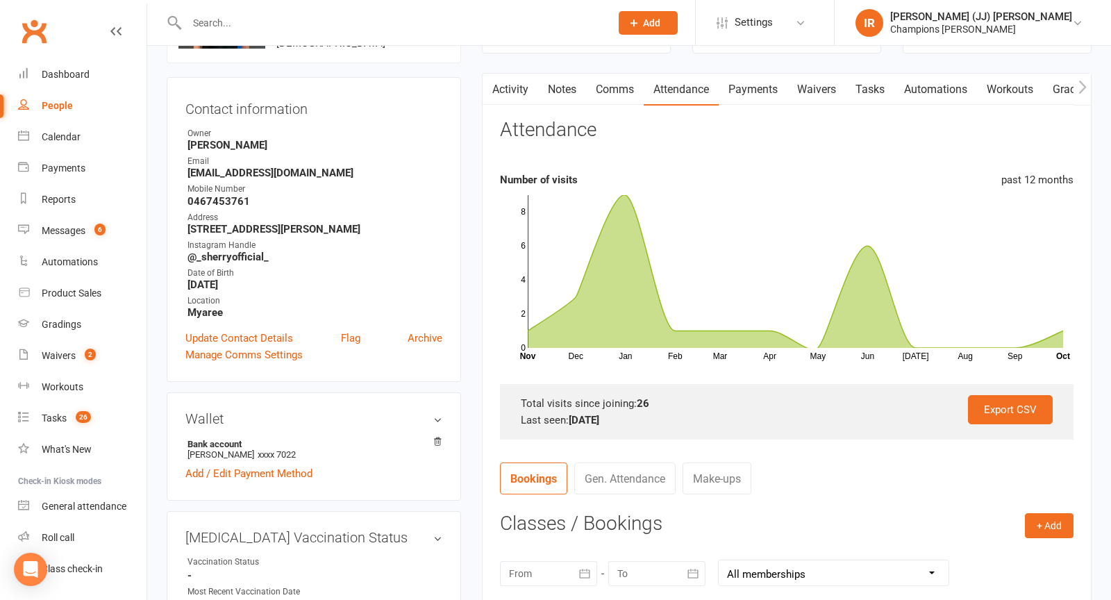
scroll to position [165, 0]
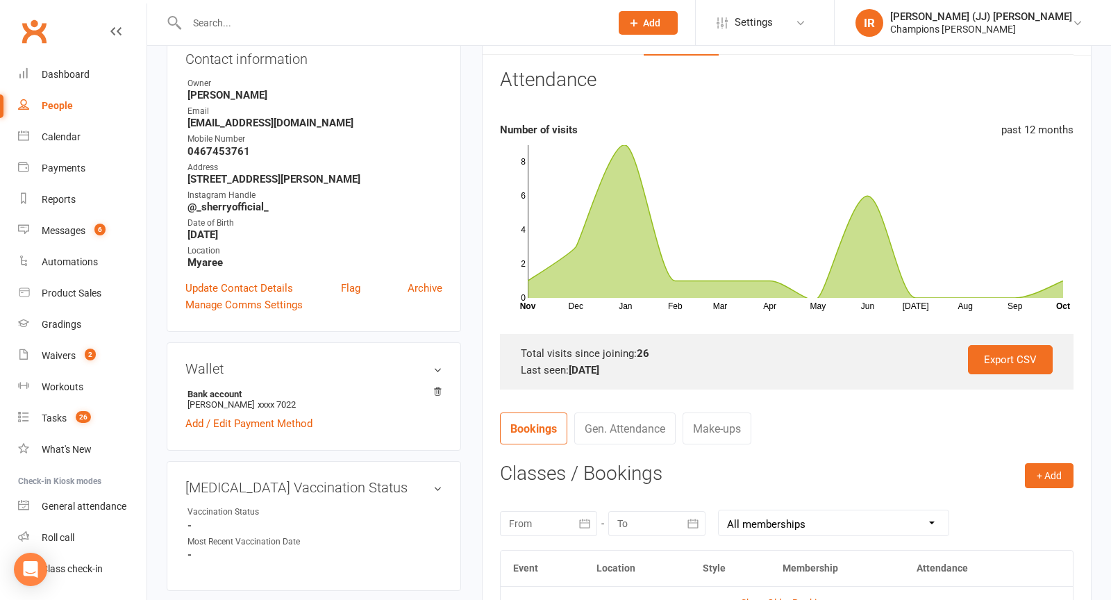
click at [532, 507] on div "[DATE] Sun Mon Tue Wed Thu Fri Sat 40 28 29 30 01 02 03 04 41 05 06 07 08 09 10…" at bounding box center [786, 523] width 573 height 54
click at [539, 533] on div at bounding box center [548, 523] width 97 height 25
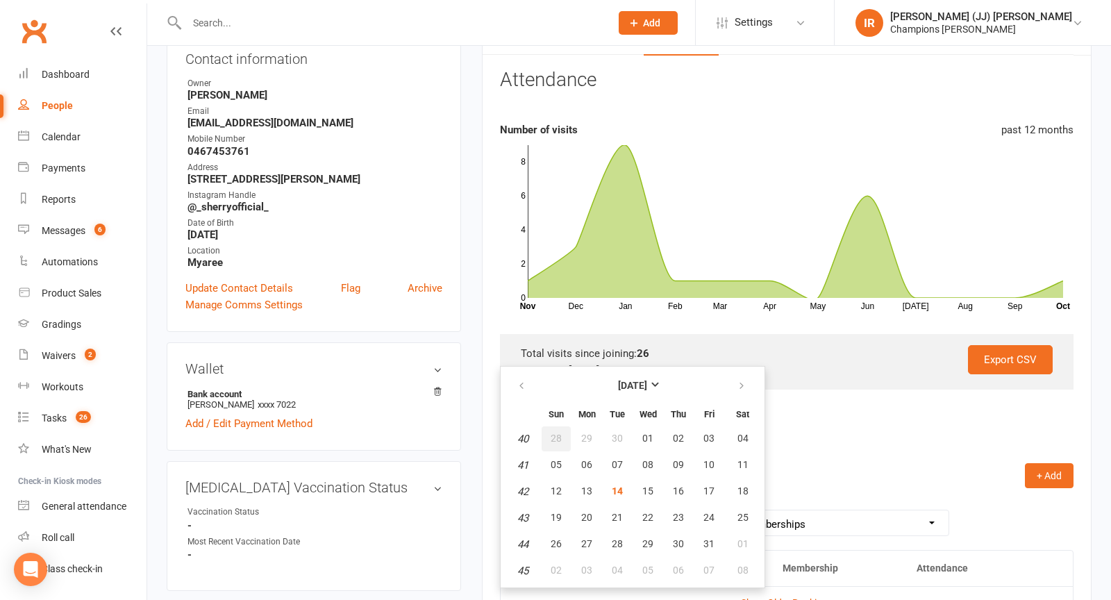
click at [553, 436] on span "28" at bounding box center [555, 437] width 11 height 11
type input "[DATE]"
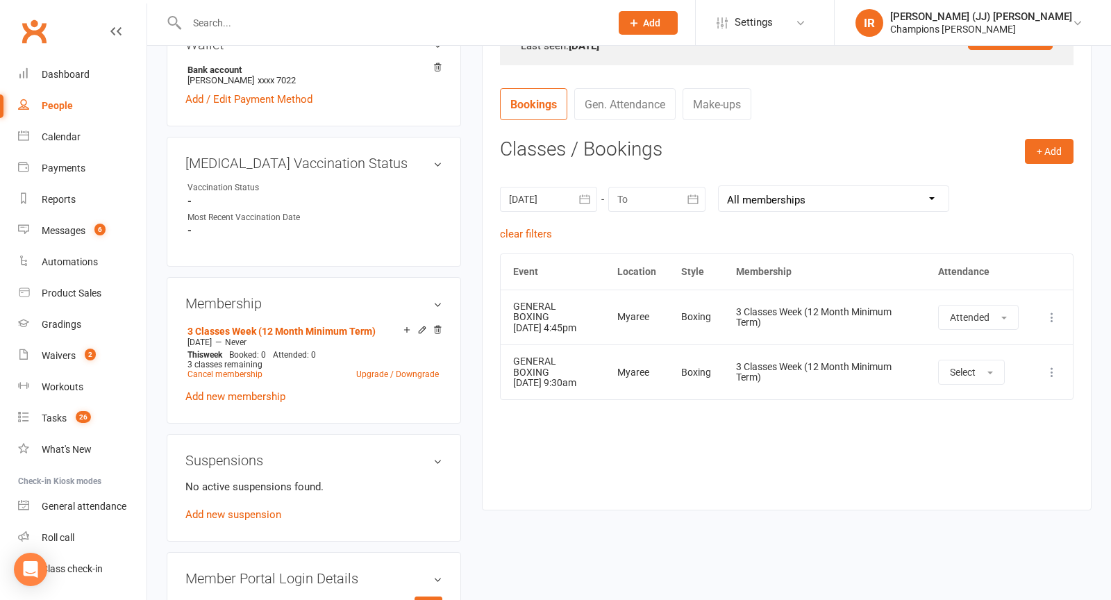
scroll to position [0, 0]
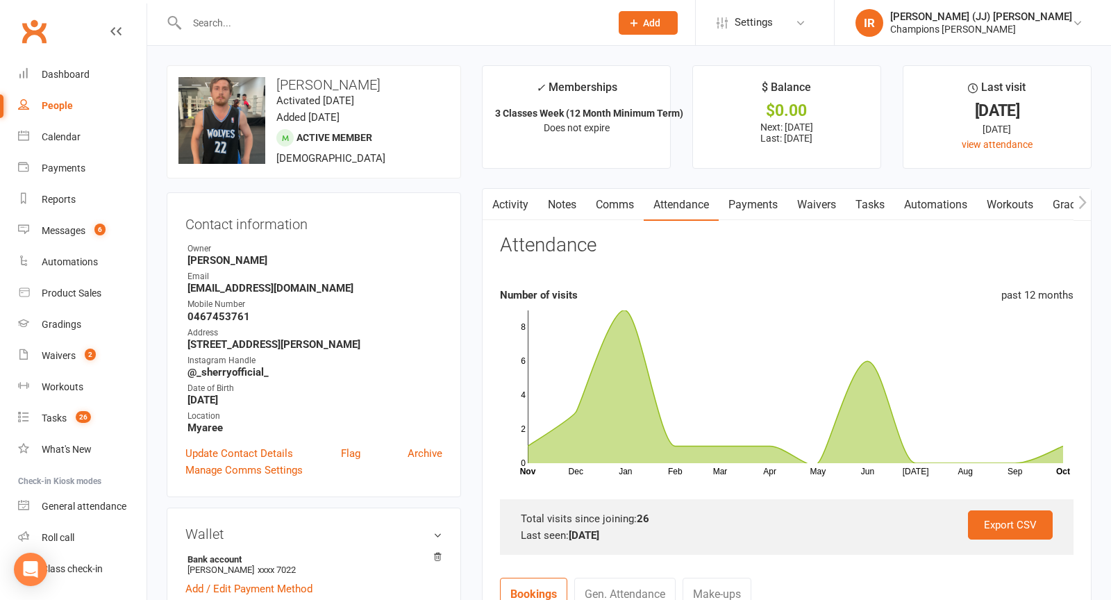
click at [367, 26] on input "text" at bounding box center [392, 22] width 418 height 19
paste input "[PERSON_NAME] [PERSON_NAME]"
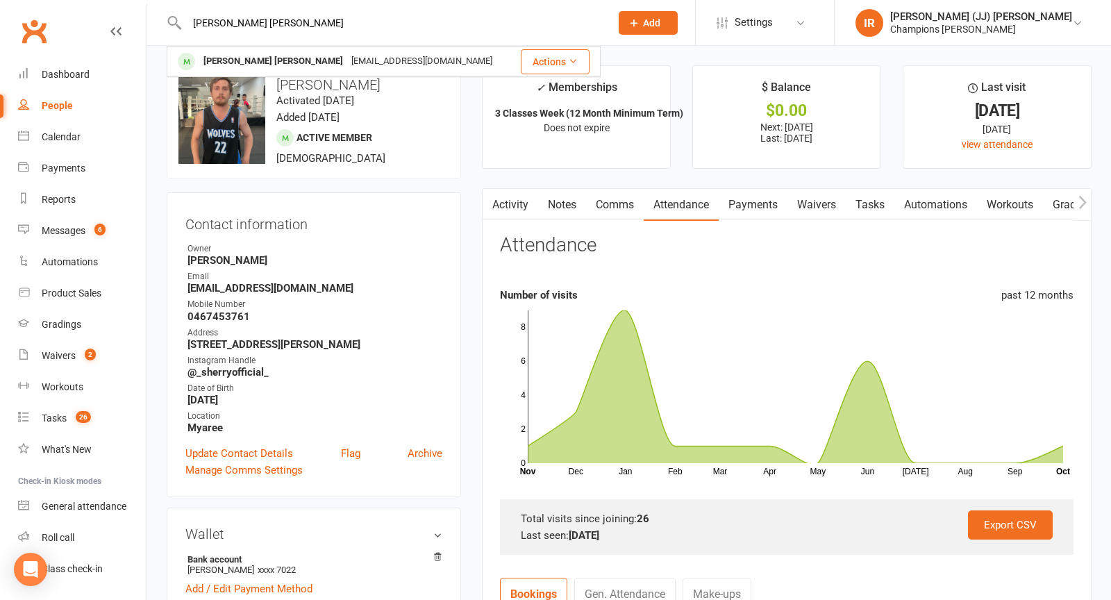
type input "[PERSON_NAME] [PERSON_NAME]"
click at [347, 58] on div "[EMAIL_ADDRESS][DOMAIN_NAME]" at bounding box center [421, 61] width 149 height 20
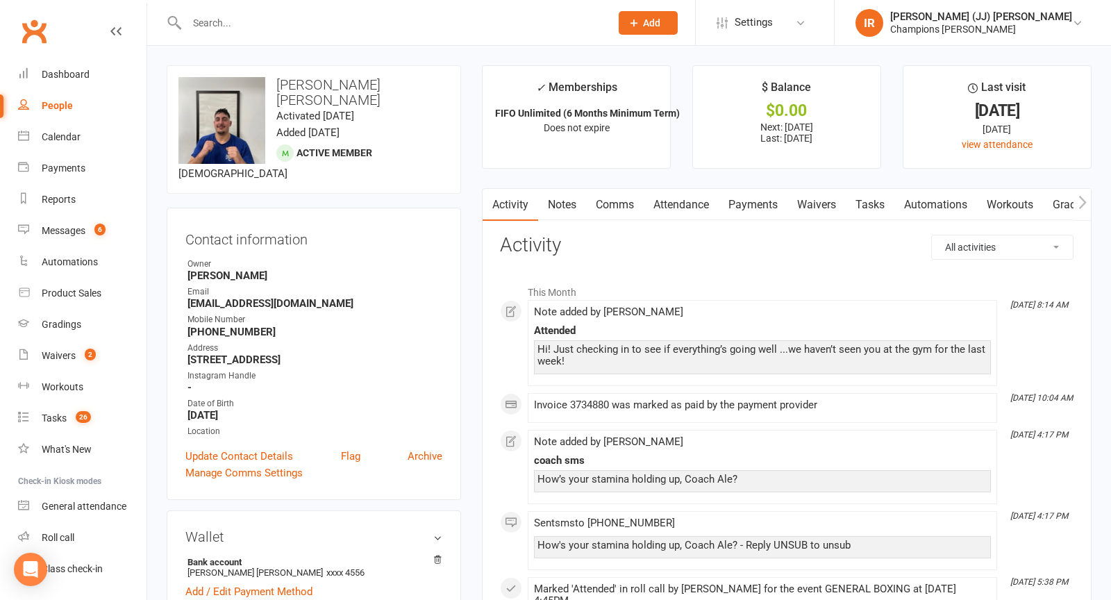
click at [681, 210] on link "Attendance" at bounding box center [681, 205] width 75 height 32
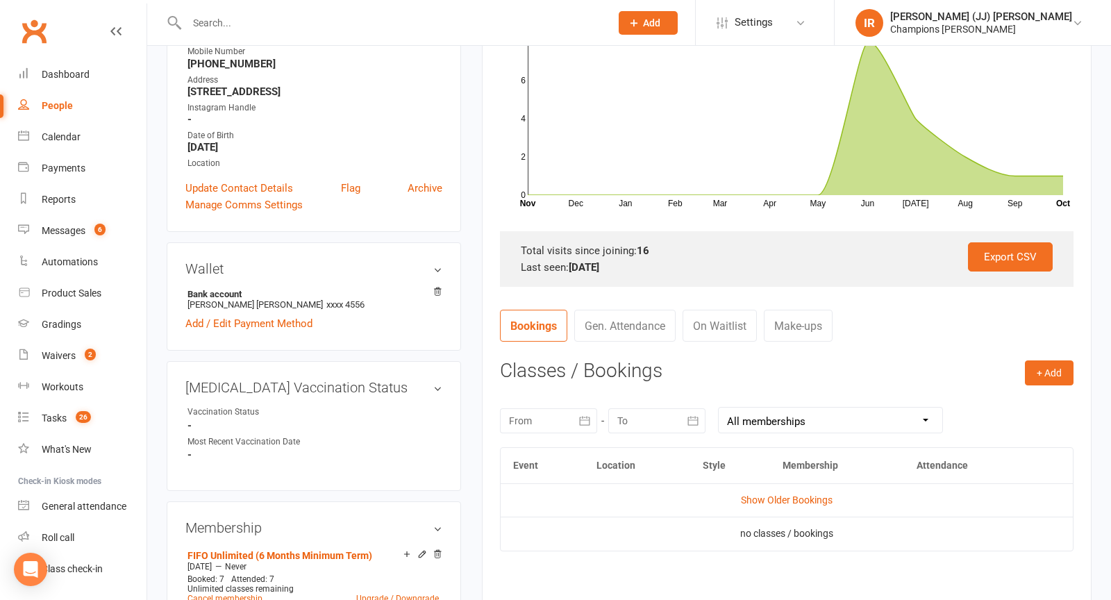
scroll to position [331, 0]
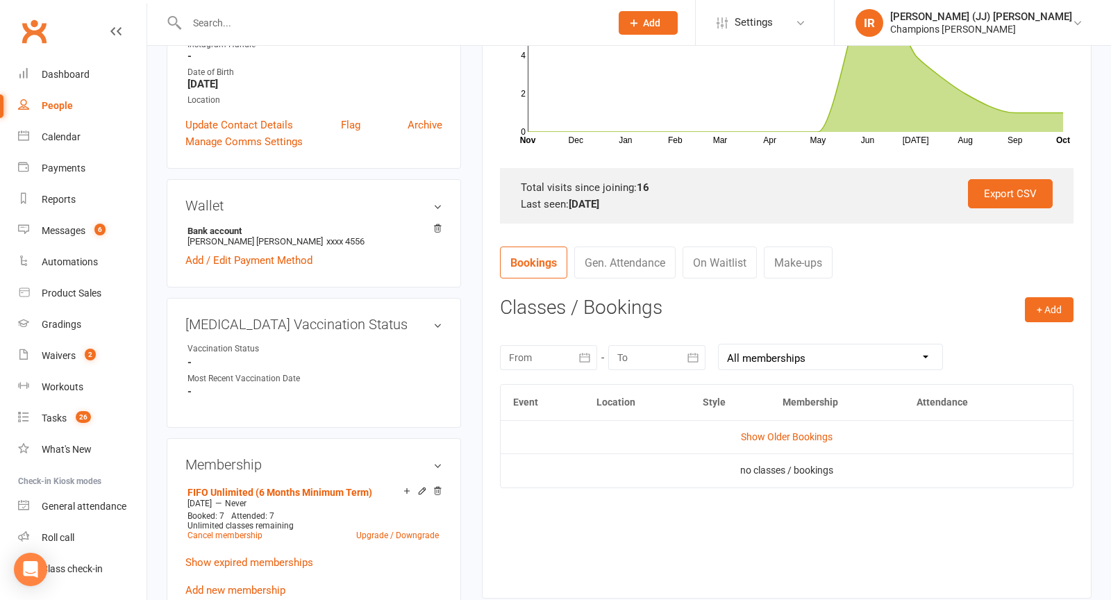
click at [575, 357] on button "button" at bounding box center [584, 357] width 25 height 25
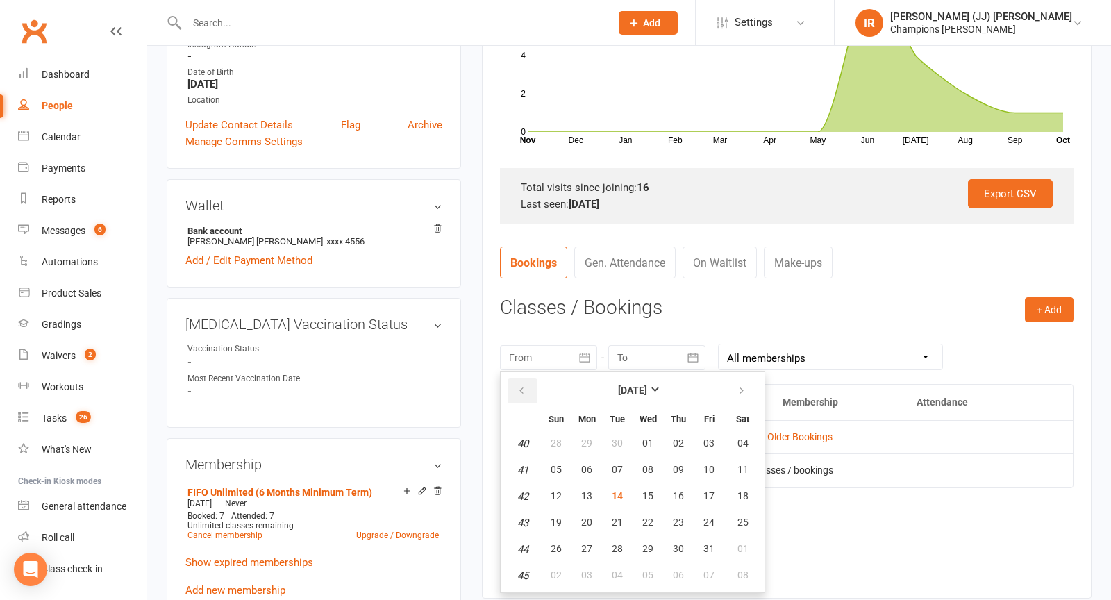
click at [530, 387] on button "button" at bounding box center [522, 390] width 30 height 25
click at [594, 449] on button "01" at bounding box center [586, 443] width 29 height 25
type input "[DATE]"
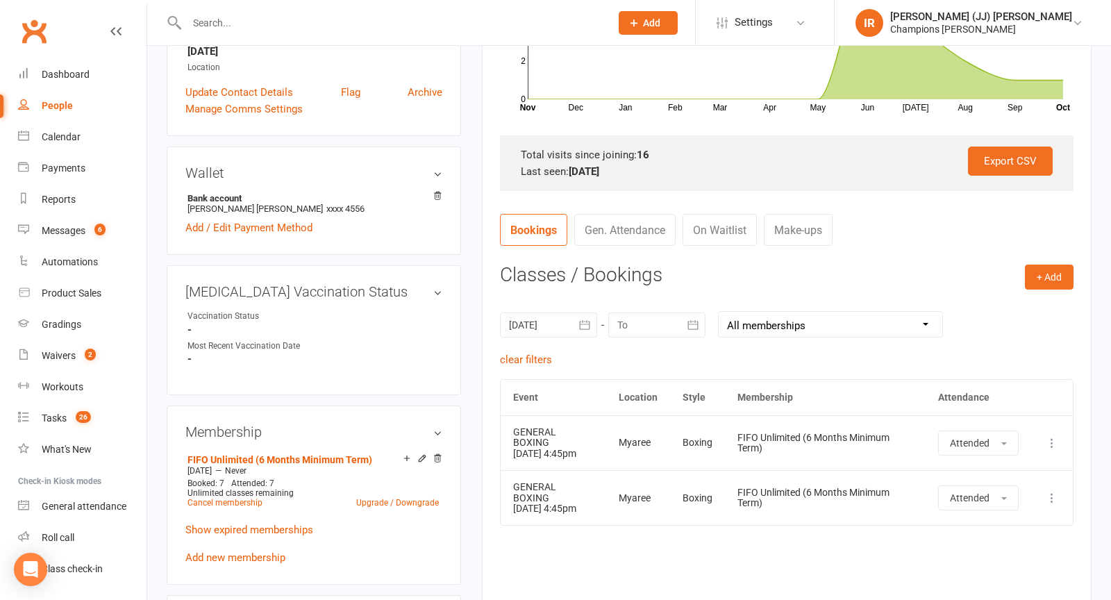
scroll to position [0, 0]
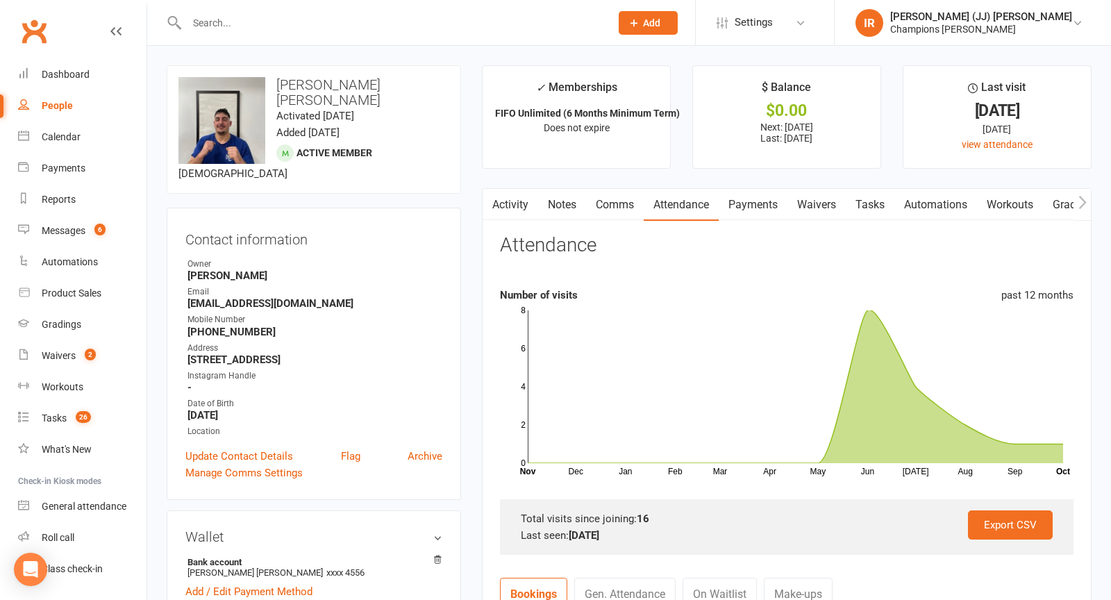
click at [429, 121] on div "upload photo change photo [PERSON_NAME] [PERSON_NAME] Activated [DATE] Added [D…" at bounding box center [314, 129] width 294 height 128
click at [421, 29] on input "text" at bounding box center [392, 22] width 418 height 19
paste input "[PERSON_NAME]"
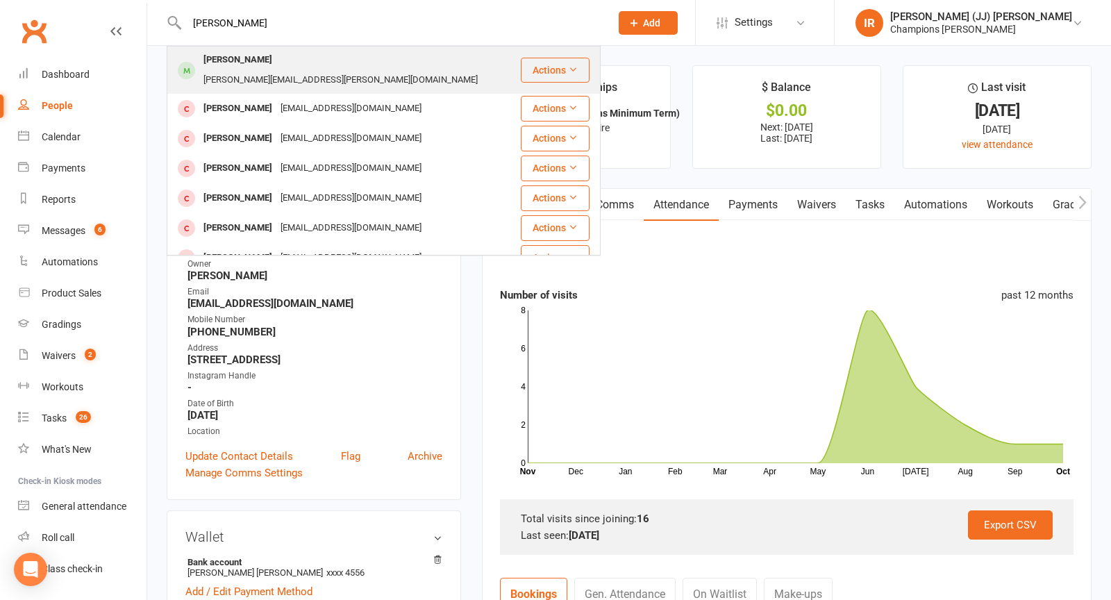
type input "[PERSON_NAME]"
click at [320, 70] on div "[PERSON_NAME][EMAIL_ADDRESS][PERSON_NAME][DOMAIN_NAME]" at bounding box center [340, 80] width 283 height 20
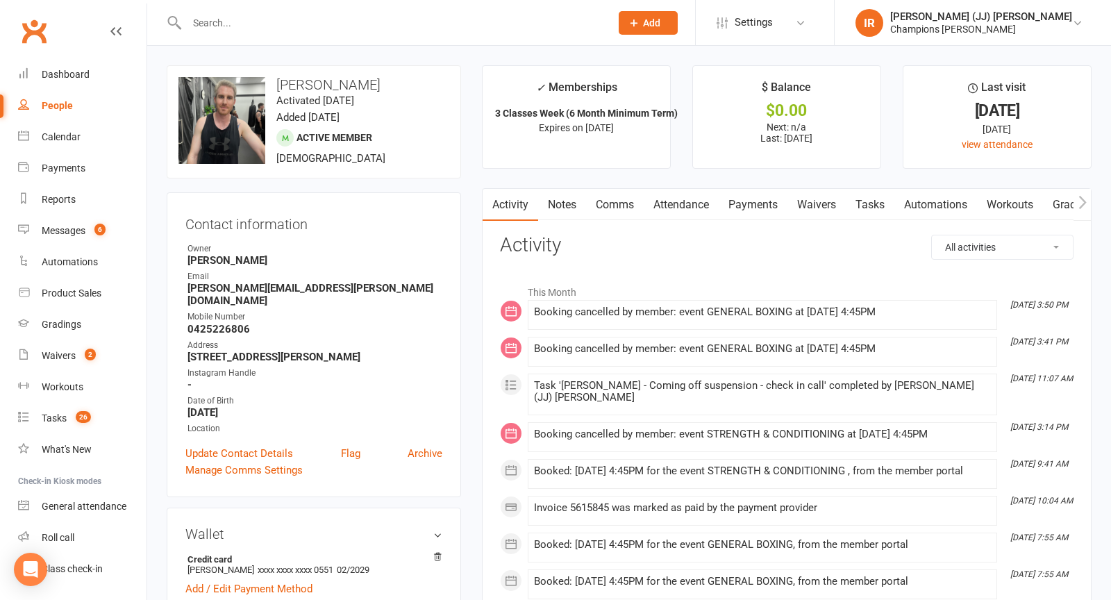
click at [323, 18] on input "text" at bounding box center [392, 22] width 418 height 19
paste input "[PERSON_NAME]"
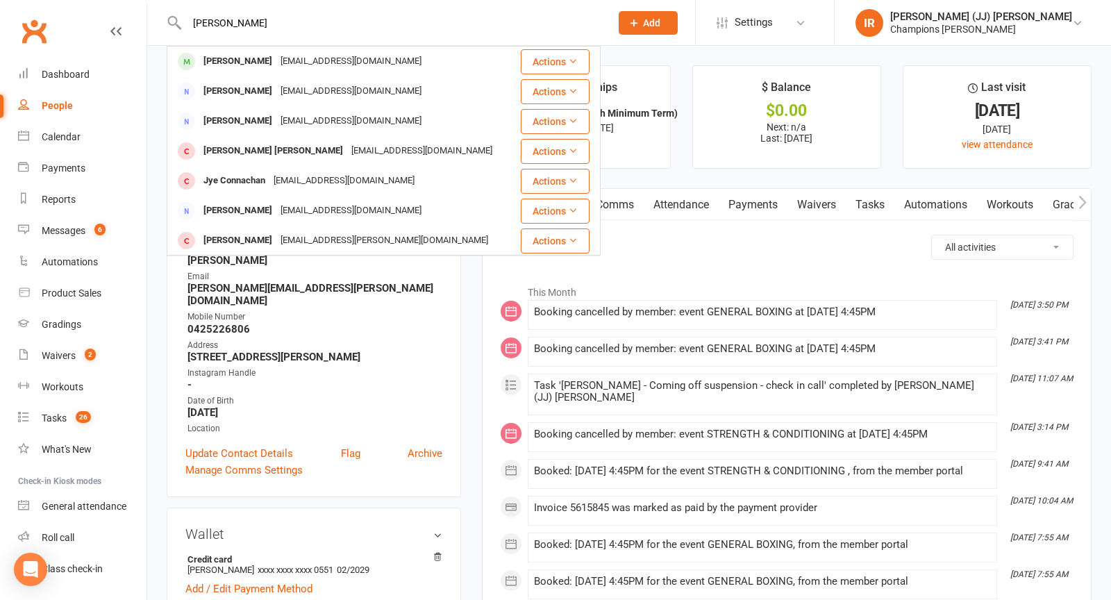
type input "[PERSON_NAME]"
click at [295, 56] on div "[EMAIL_ADDRESS][DOMAIN_NAME]" at bounding box center [350, 61] width 149 height 20
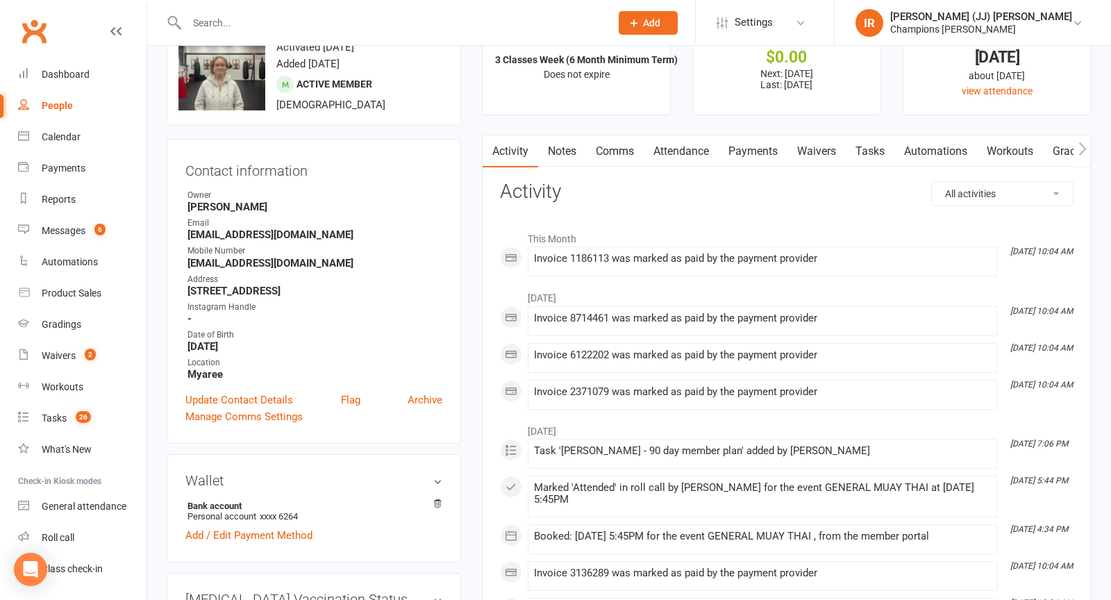
scroll to position [101, 0]
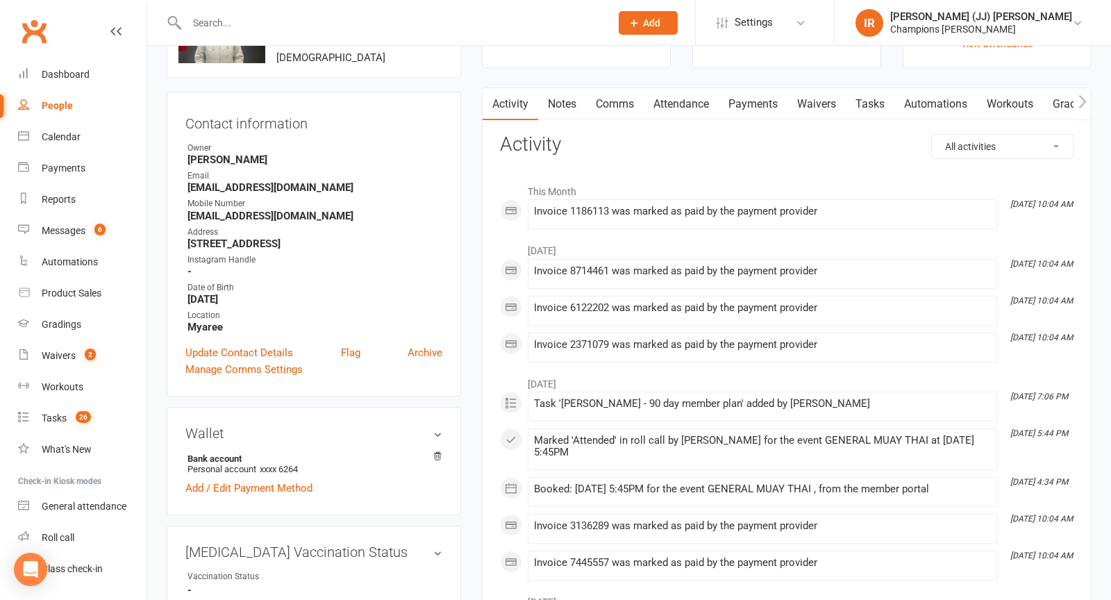
click at [734, 98] on link "Payments" at bounding box center [752, 104] width 69 height 32
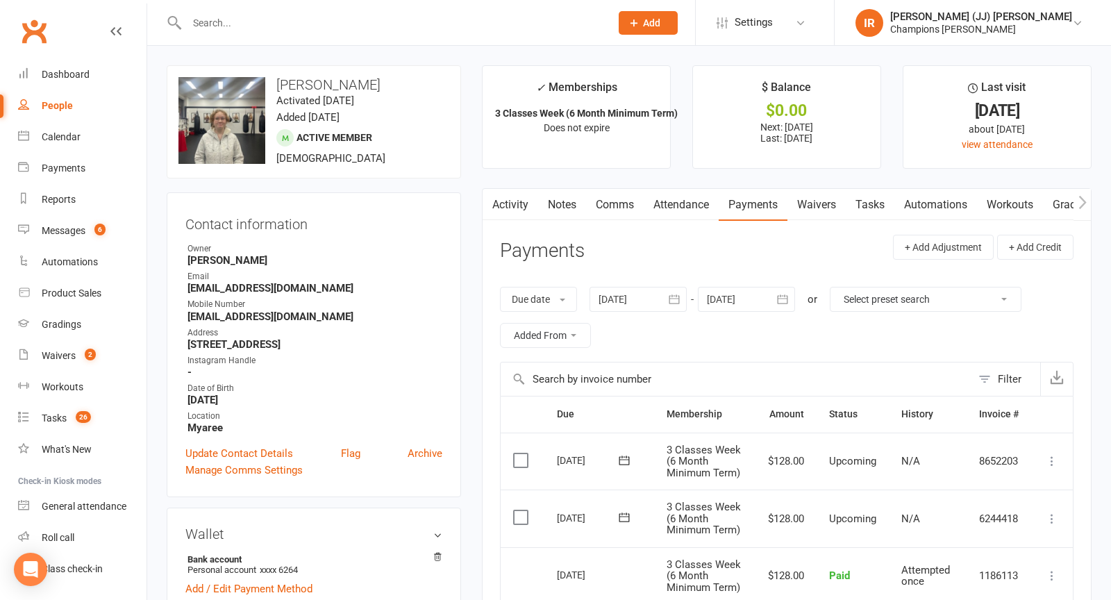
scroll to position [0, 1]
click at [568, 189] on link "Notes" at bounding box center [561, 205] width 48 height 32
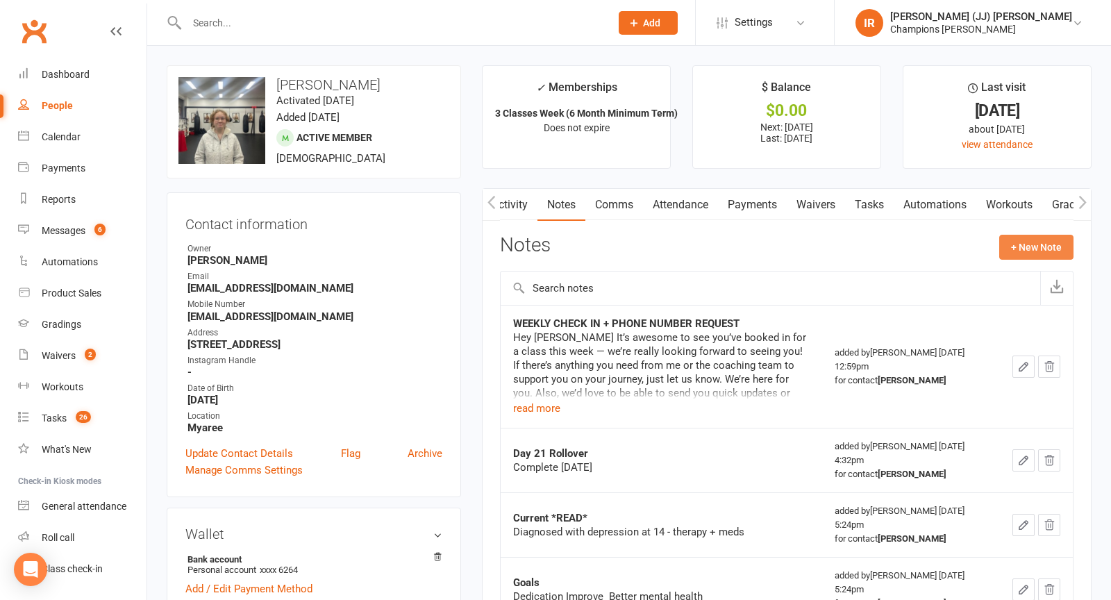
click at [999, 240] on button "+ New Note" at bounding box center [1036, 247] width 74 height 25
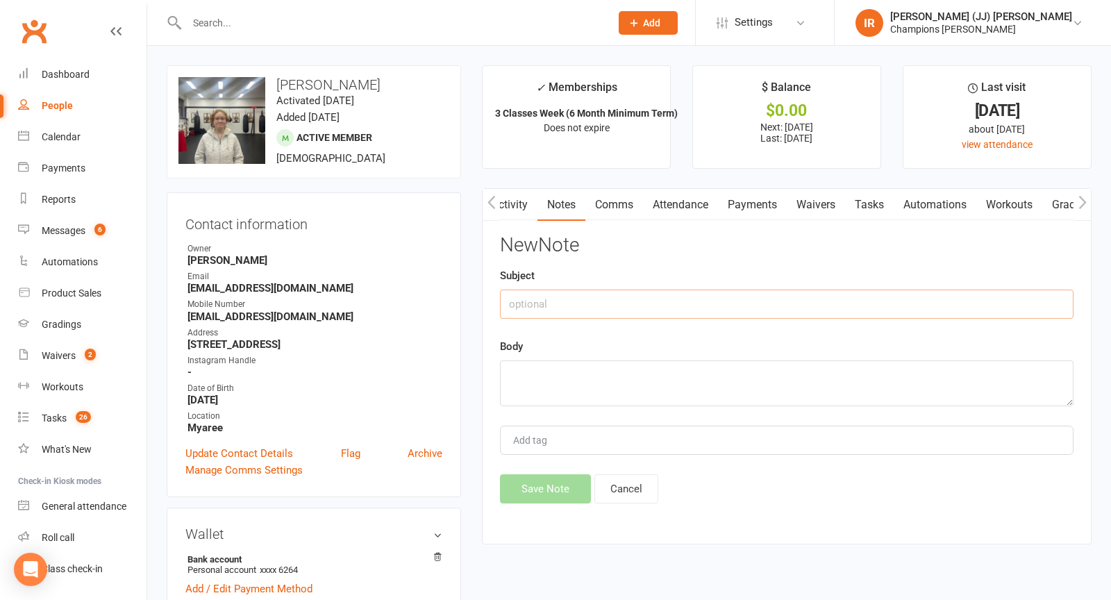
click at [774, 308] on input "text" at bounding box center [786, 303] width 573 height 29
type input "MISSED CALL"
click at [697, 373] on textarea at bounding box center [786, 383] width 573 height 46
type textarea "Asked to cancel"
click at [548, 489] on button "Save Note" at bounding box center [545, 488] width 91 height 29
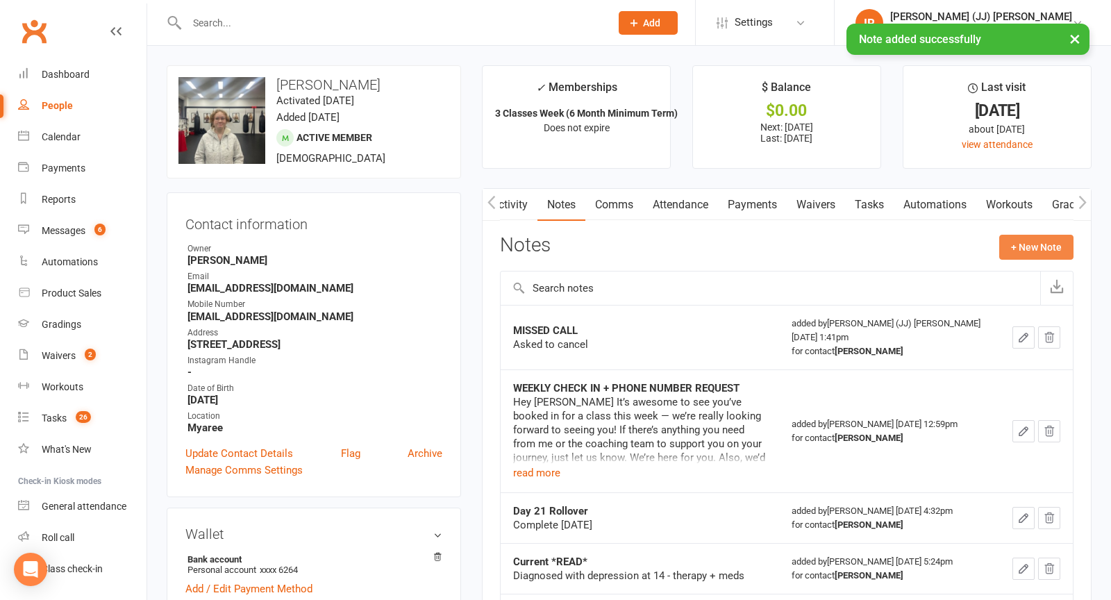
click at [999, 239] on button "+ New Note" at bounding box center [1036, 247] width 74 height 25
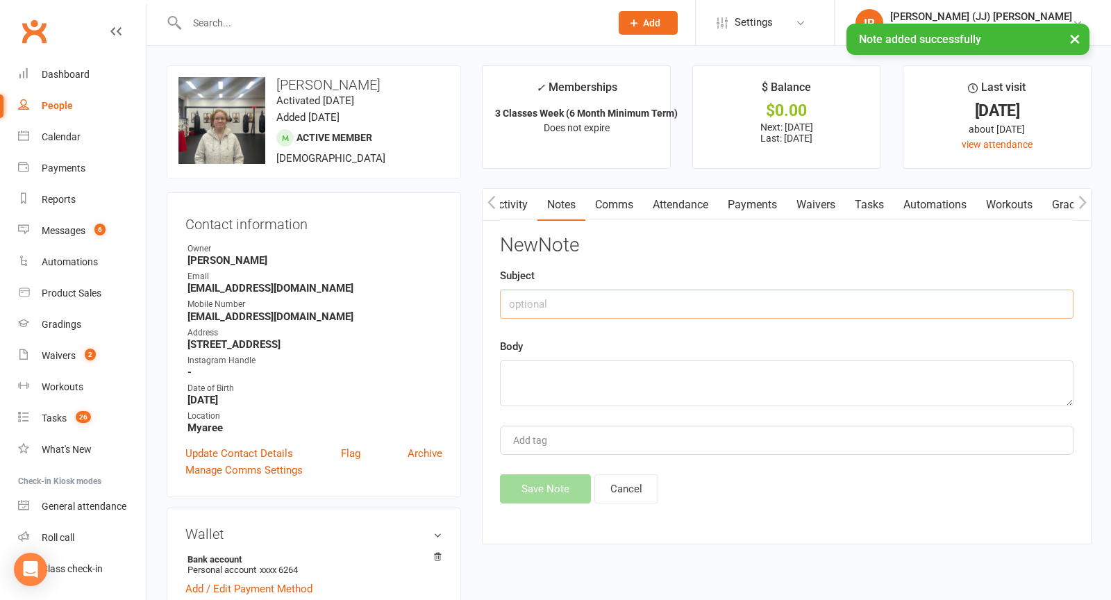
click at [757, 292] on input "text" at bounding box center [786, 303] width 573 height 29
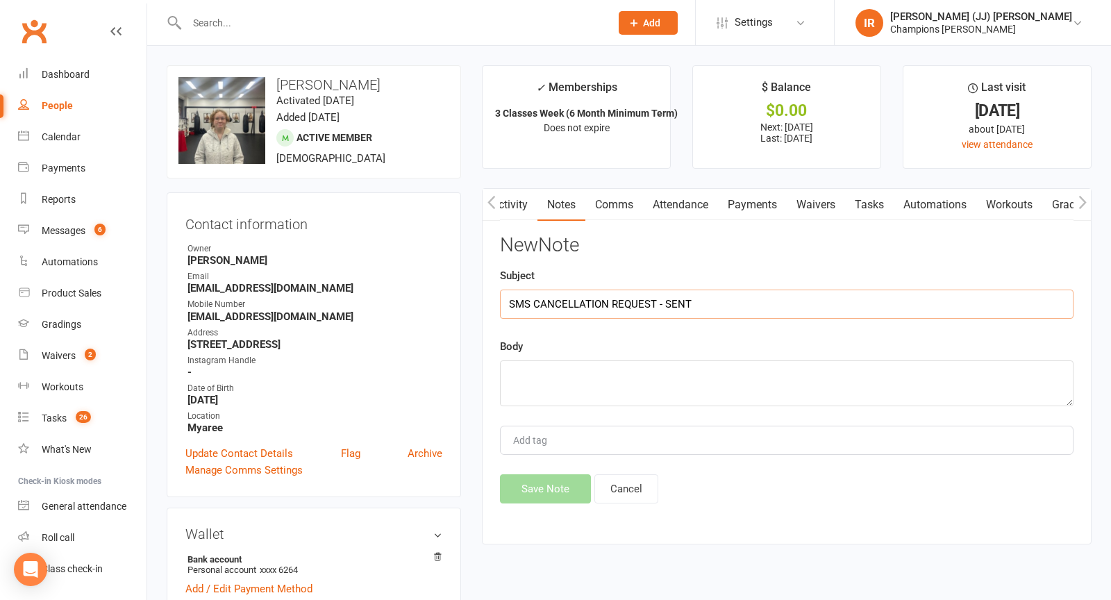
type input "SMS CANCELLATION REQUEST - SENT"
click at [667, 344] on div "Body" at bounding box center [786, 372] width 573 height 68
click at [637, 380] on textarea at bounding box center [786, 383] width 573 height 46
type textarea "Requested to speak [DATE] [PERSON_NAME]"
click at [545, 490] on button "Save Note" at bounding box center [545, 488] width 91 height 29
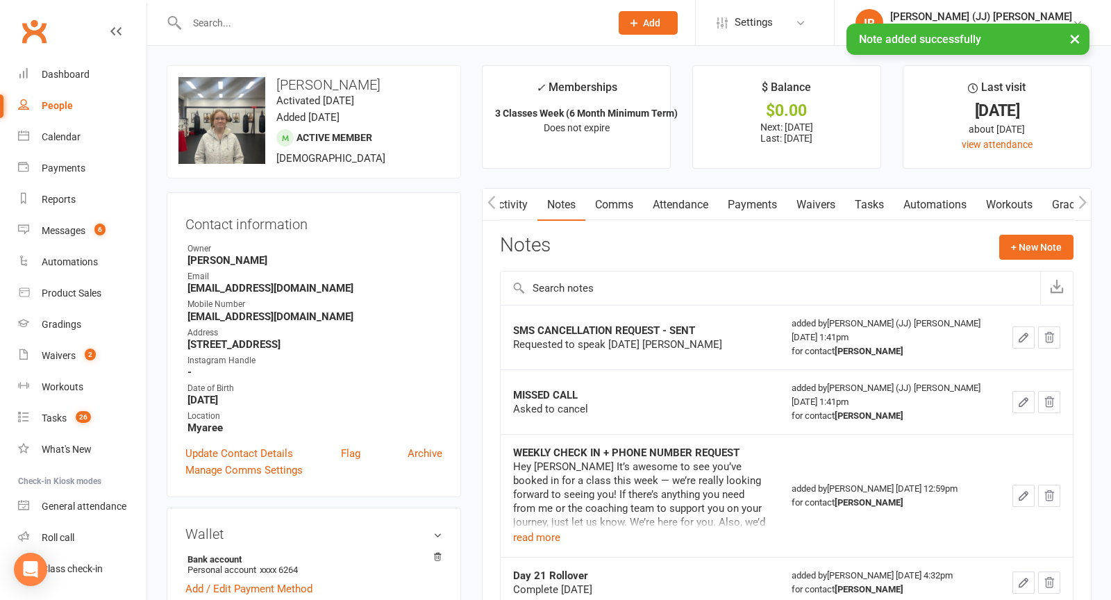
click at [310, 85] on h3 "[PERSON_NAME]" at bounding box center [313, 84] width 271 height 15
copy h3 "[PERSON_NAME]"
